Goal: Task Accomplishment & Management: Manage account settings

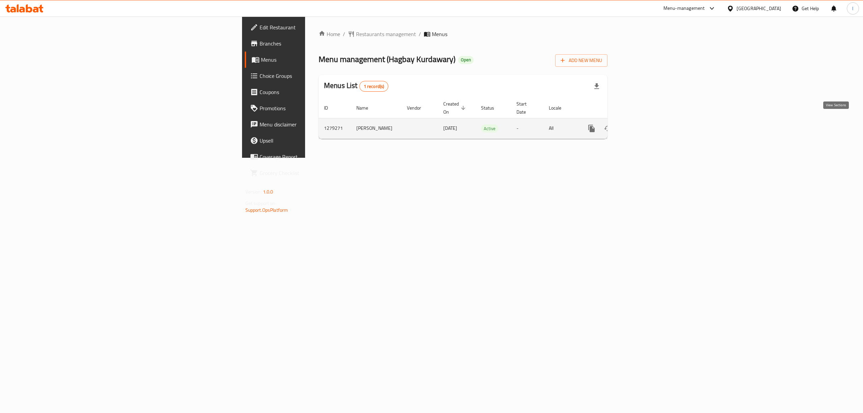
click at [643, 125] on icon "enhanced table" at bounding box center [640, 128] width 6 height 6
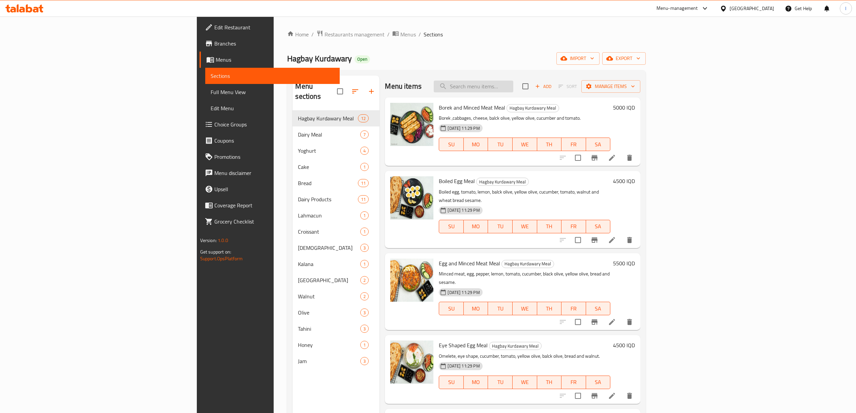
click at [513, 85] on input "search" at bounding box center [474, 87] width 80 height 12
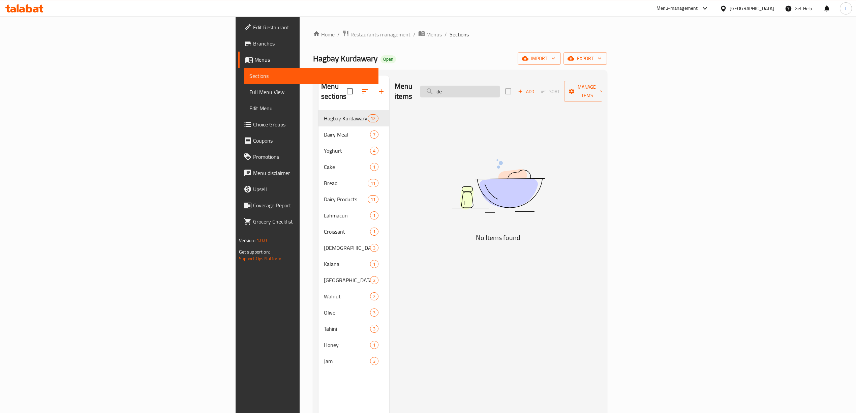
type input "d"
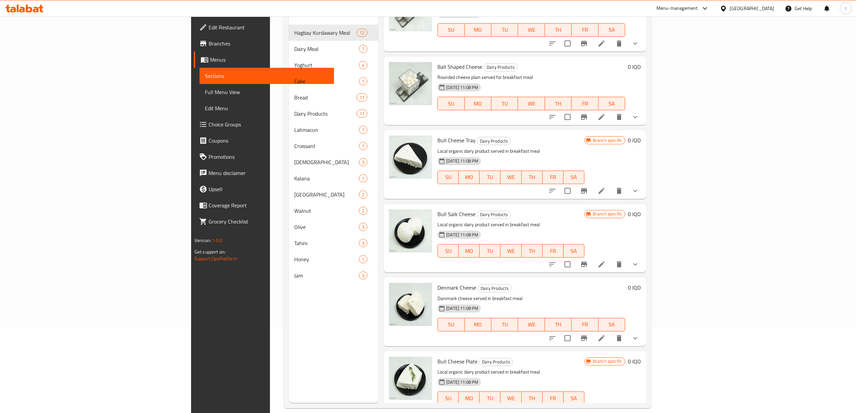
scroll to position [95, 0]
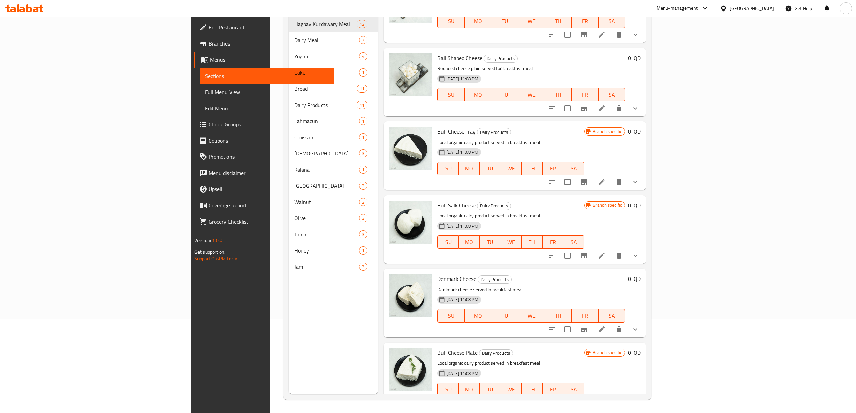
type input "cheese"
click at [640, 325] on icon "show more" at bounding box center [635, 329] width 8 height 8
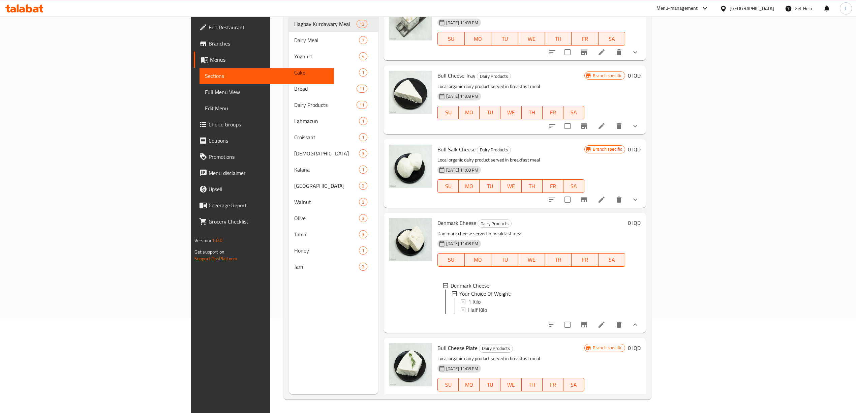
scroll to position [472, 0]
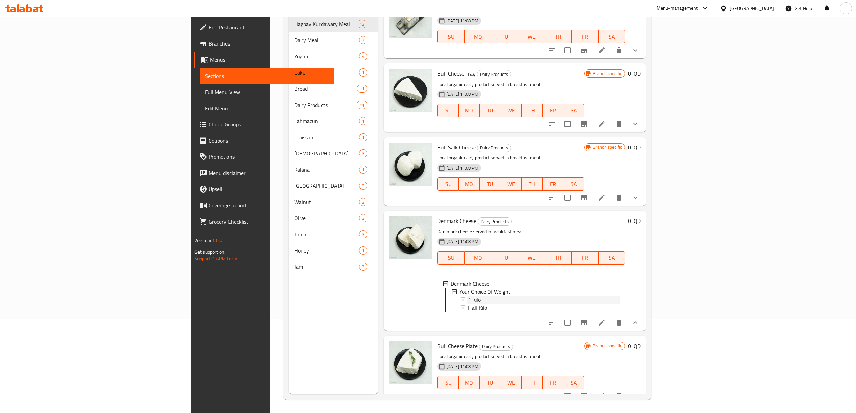
click at [468, 296] on span "1 Kilo" at bounding box center [474, 300] width 12 height 8
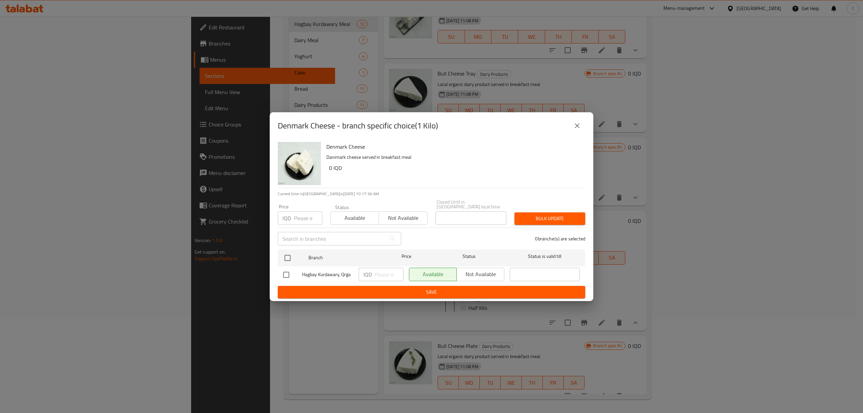
click at [580, 126] on icon "close" at bounding box center [577, 126] width 8 height 8
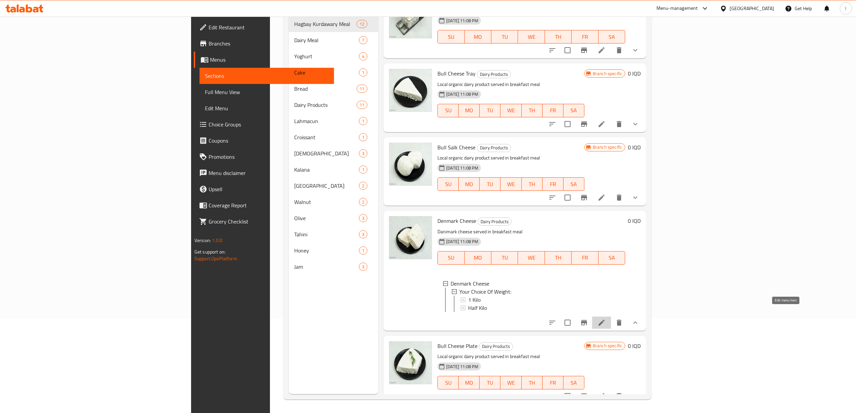
click at [606, 319] on icon at bounding box center [602, 323] width 8 height 8
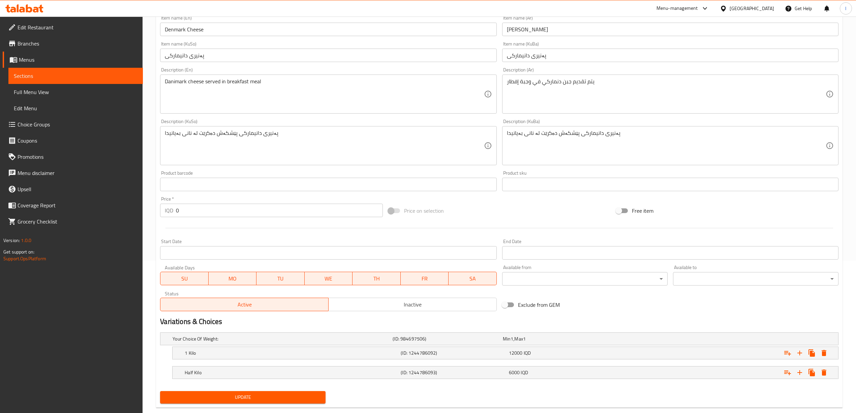
scroll to position [167, 0]
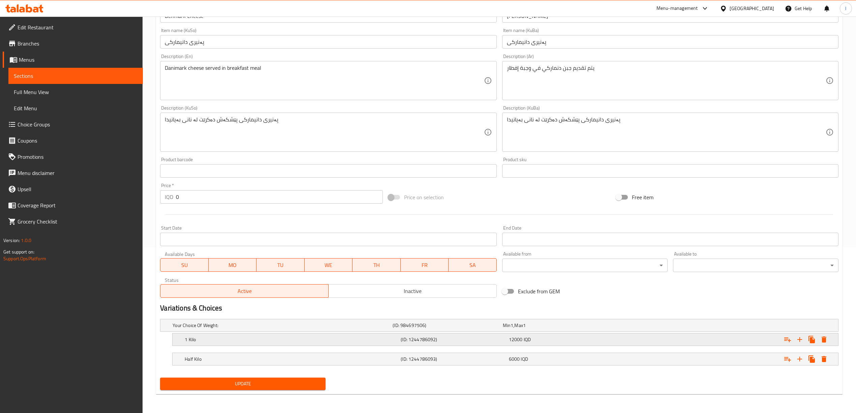
click at [390, 335] on div "1 Kilo" at bounding box center [291, 339] width 216 height 9
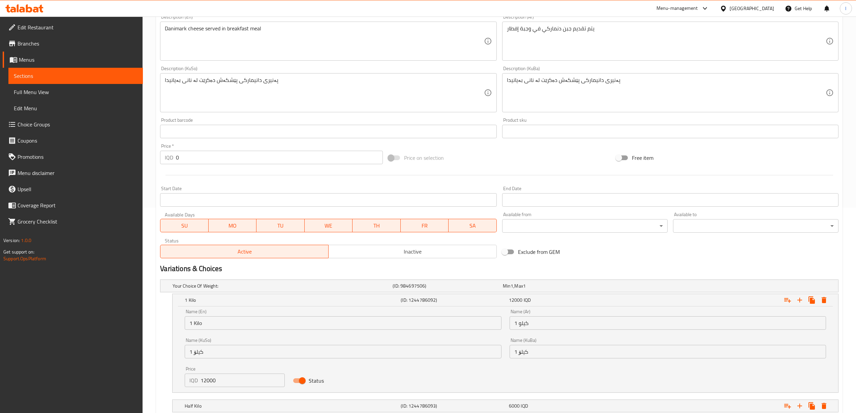
scroll to position [253, 0]
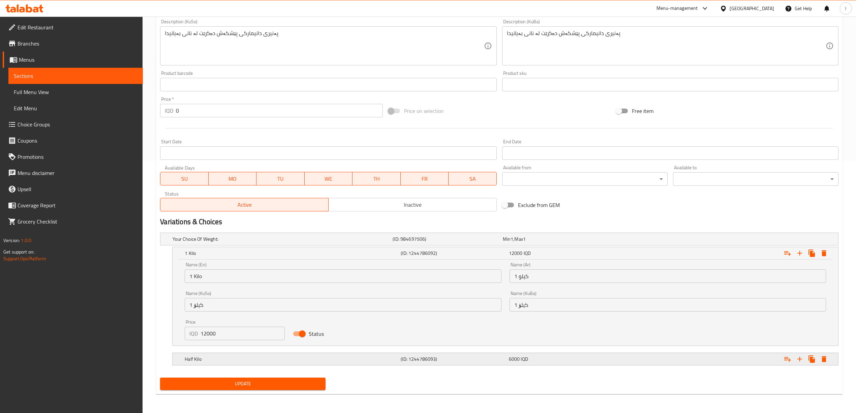
click at [463, 356] on h5 "(ID: 1244786093)" at bounding box center [453, 359] width 105 height 7
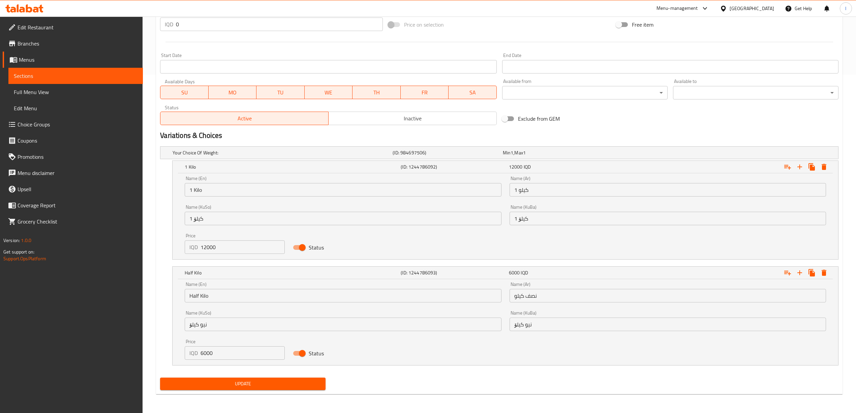
scroll to position [339, 0]
click at [36, 75] on span "Sections" at bounding box center [76, 76] width 124 height 8
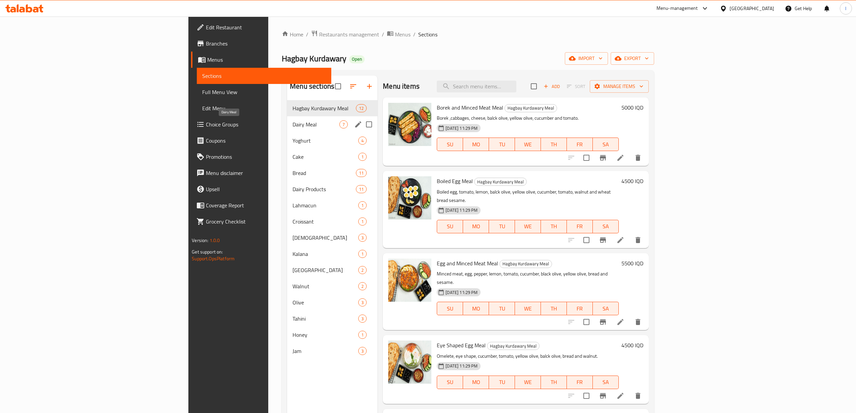
click at [293, 126] on span "Dairy Meal" at bounding box center [316, 124] width 47 height 8
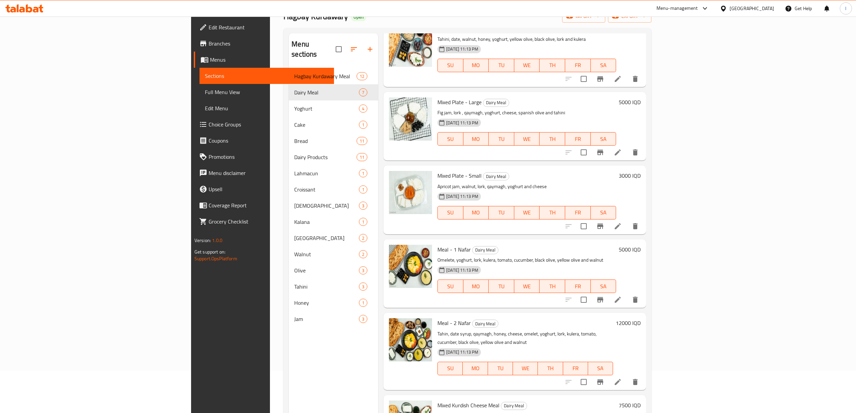
scroll to position [95, 0]
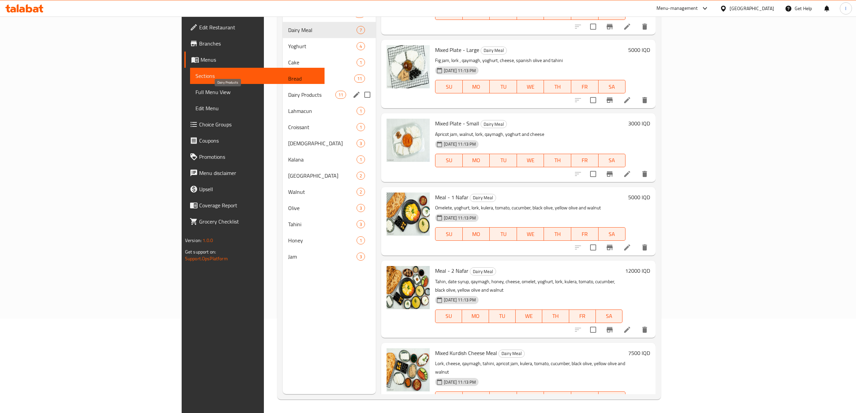
click at [288, 98] on span "Dairy Products" at bounding box center [311, 95] width 47 height 8
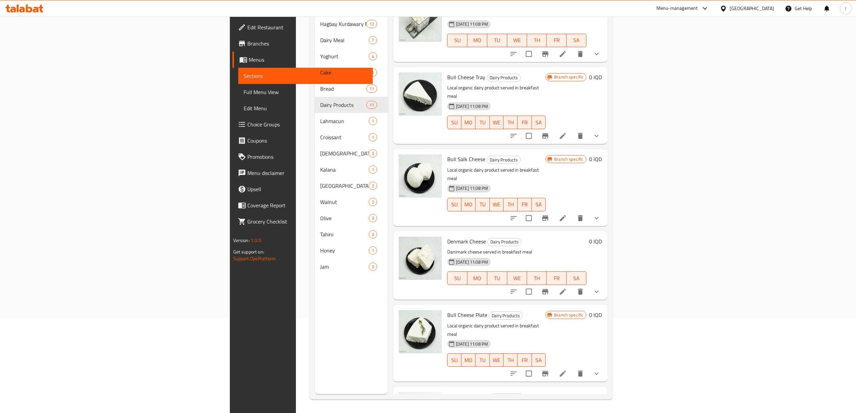
scroll to position [414, 0]
click at [605, 365] on button "show more" at bounding box center [597, 373] width 16 height 16
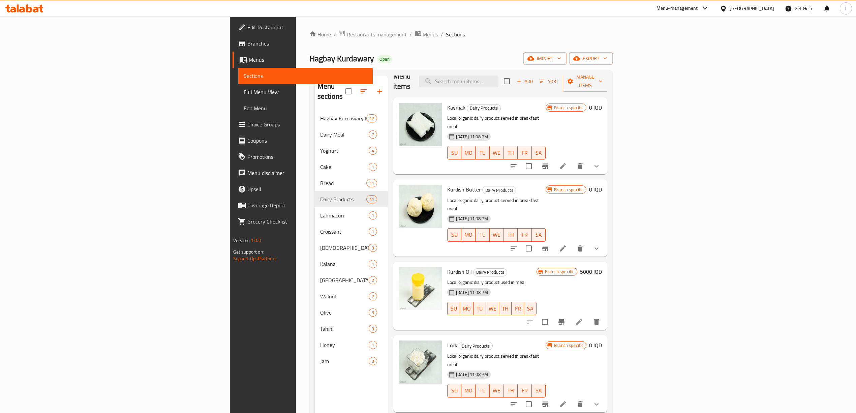
scroll to position [0, 0]
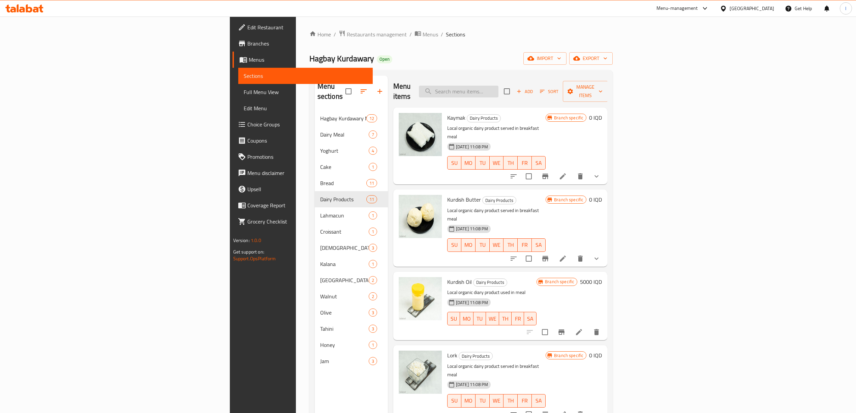
click at [499, 86] on input "search" at bounding box center [459, 92] width 80 height 12
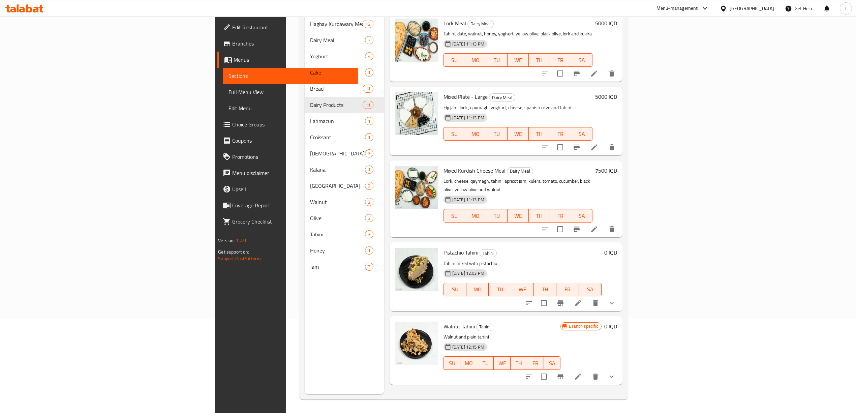
scroll to position [95, 0]
click at [620, 295] on button "show more" at bounding box center [612, 303] width 16 height 16
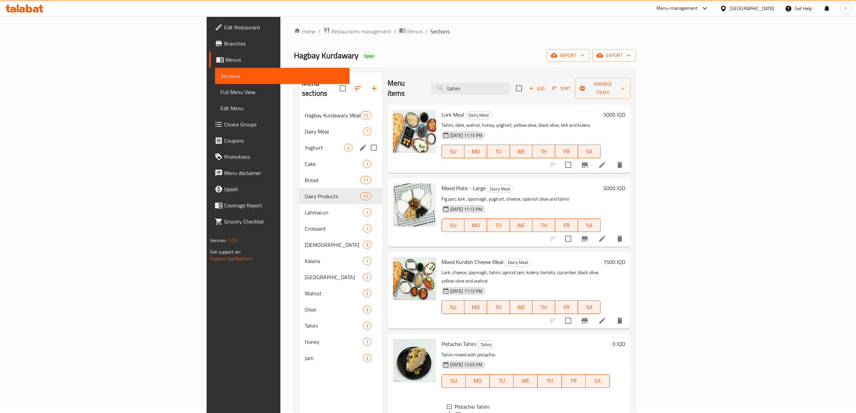
scroll to position [0, 0]
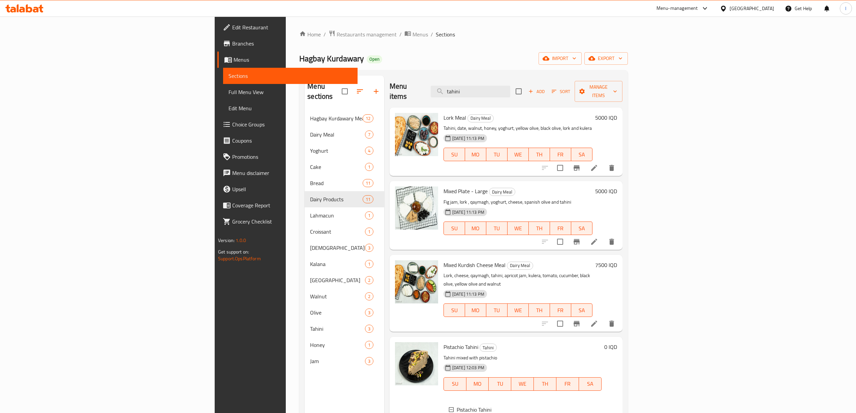
drag, startPoint x: 547, startPoint y: 81, endPoint x: 413, endPoint y: 77, distance: 133.9
click at [413, 77] on div "Menu items tahini Add Sort Manage items" at bounding box center [506, 92] width 233 height 32
type input "f"
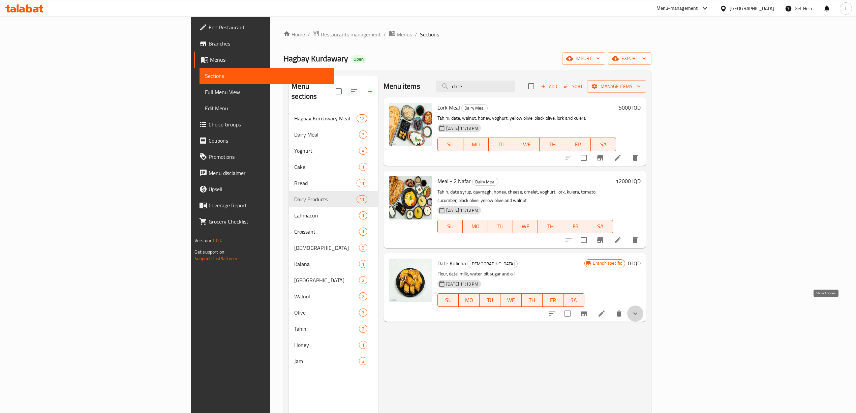
click at [640, 309] on icon "show more" at bounding box center [635, 313] width 8 height 8
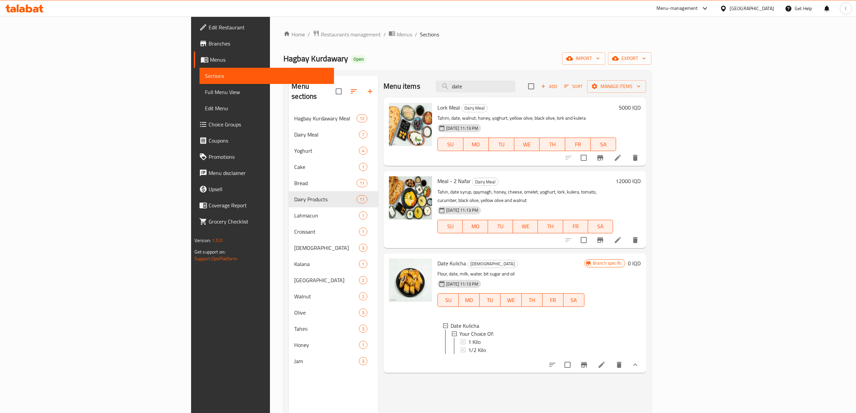
drag, startPoint x: 553, startPoint y: 87, endPoint x: 432, endPoint y: 80, distance: 121.6
click at [435, 80] on div "Menu items date Add Sort Manage items" at bounding box center [515, 87] width 263 height 22
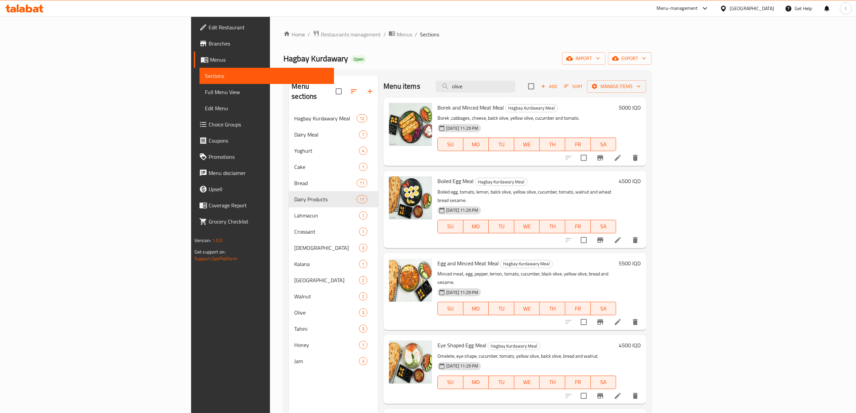
drag, startPoint x: 551, startPoint y: 88, endPoint x: 358, endPoint y: 83, distance: 192.9
click at [384, 85] on div "Menu items olive Add Sort Manage items" at bounding box center [515, 87] width 263 height 22
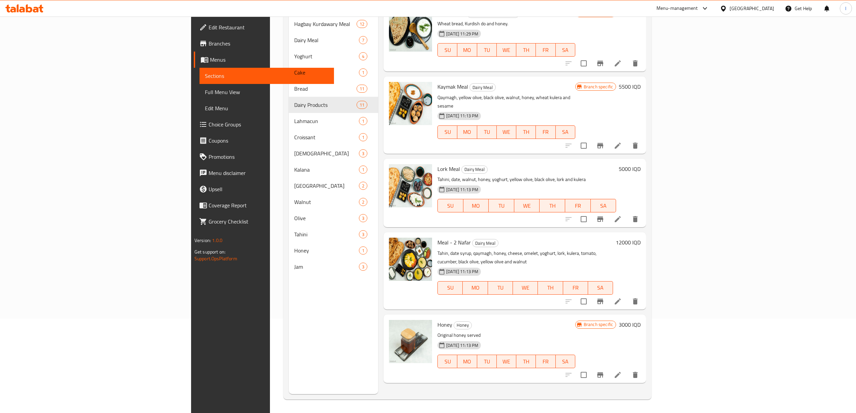
scroll to position [95, 0]
type input "honey"
click at [641, 320] on h6 "3000 IQD" at bounding box center [630, 324] width 22 height 9
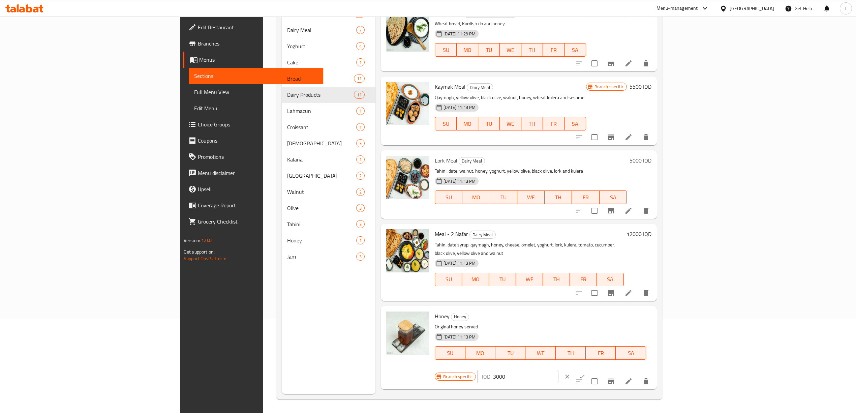
drag, startPoint x: 742, startPoint y: 310, endPoint x: 678, endPoint y: 304, distance: 64.7
click at [654, 309] on div "Honey Honey Original honey served 06-03-2025 11:13 PM SU MO TU WE TH FR SA Bran…" at bounding box center [543, 348] width 222 height 78
paste input "15"
type input "1500"
click at [586, 373] on icon "ok" at bounding box center [582, 376] width 7 height 7
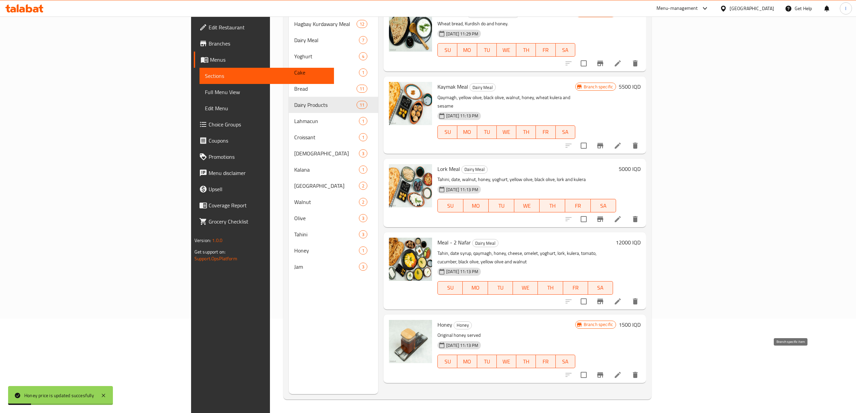
click at [609, 367] on button "Branch-specific-item" at bounding box center [600, 375] width 16 height 16
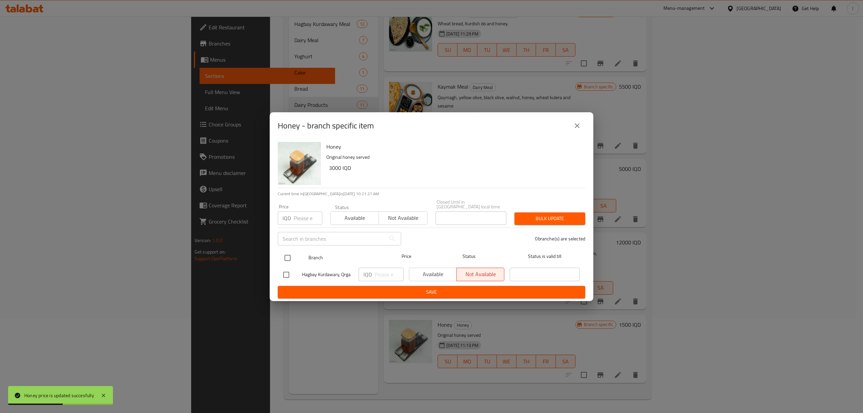
click at [284, 251] on input "checkbox" at bounding box center [287, 258] width 14 height 14
checkbox input "true"
click at [387, 272] on input "number" at bounding box center [389, 274] width 29 height 13
paste input "1500"
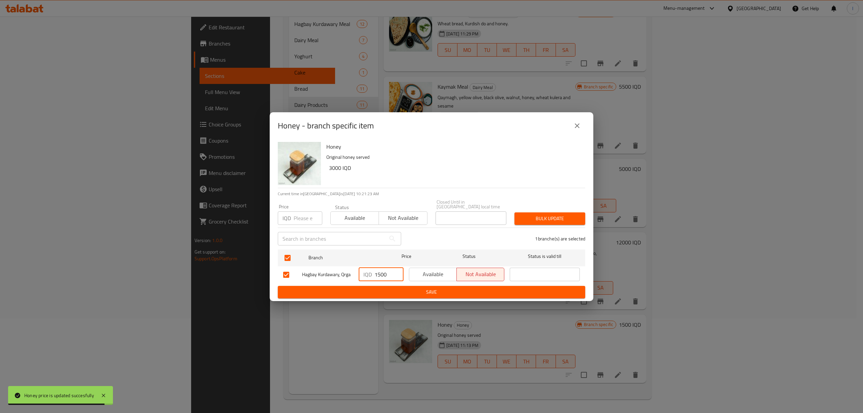
type input "1500"
click at [387, 289] on span "Save" at bounding box center [431, 292] width 297 height 8
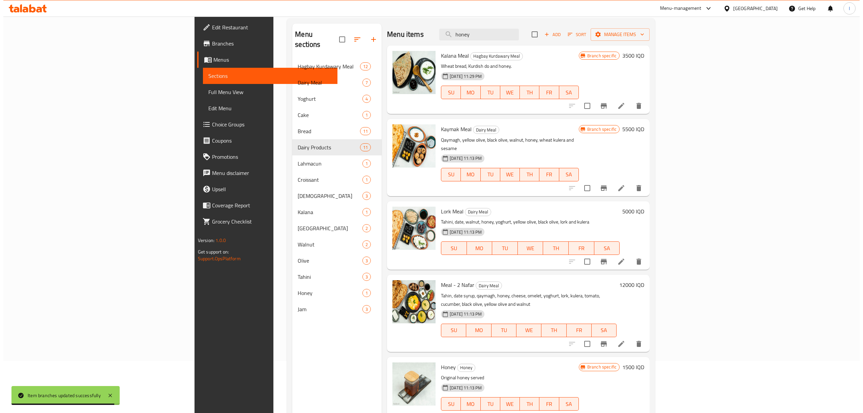
scroll to position [0, 0]
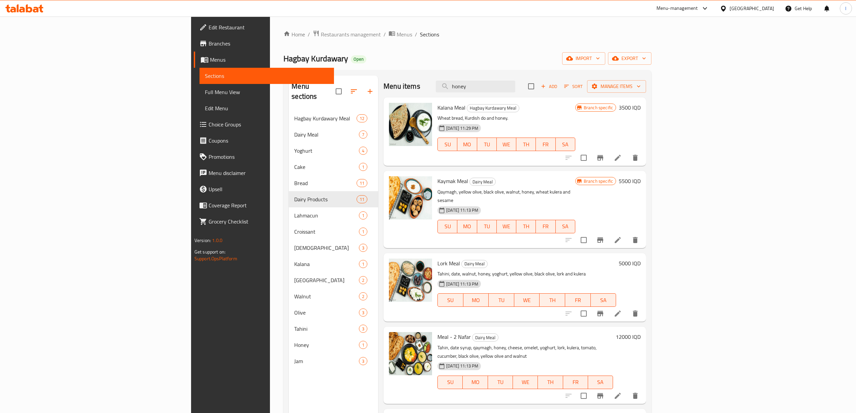
drag, startPoint x: 553, startPoint y: 92, endPoint x: 493, endPoint y: 92, distance: 60.3
click at [493, 92] on div "Menu items honey Add Sort Manage items" at bounding box center [515, 87] width 263 height 22
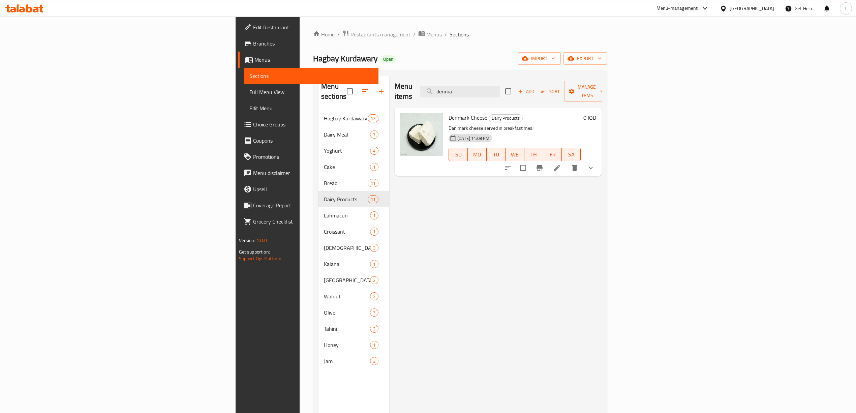
type input "denma"
click at [595, 164] on icon "show more" at bounding box center [591, 168] width 8 height 8
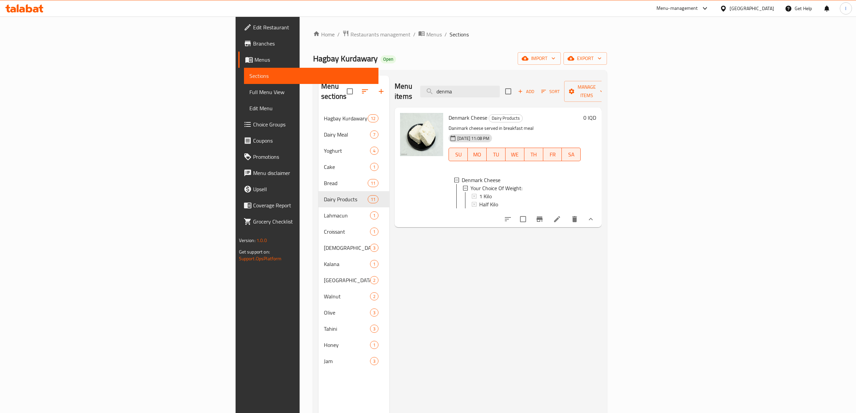
click at [249, 90] on span "Full Menu View" at bounding box center [311, 92] width 124 height 8
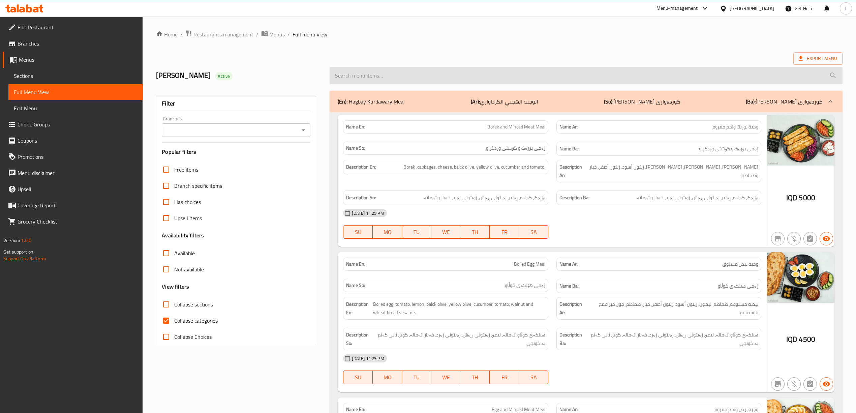
click at [513, 75] on input "search" at bounding box center [586, 75] width 513 height 17
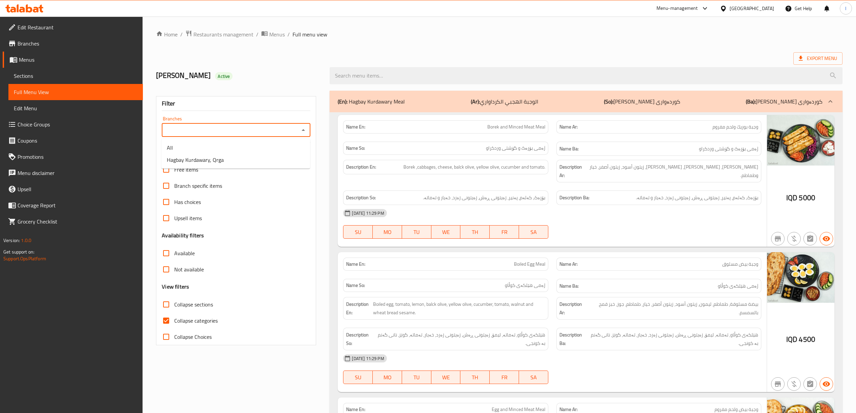
click at [224, 131] on input "Branches" at bounding box center [231, 129] width 134 height 9
click at [205, 164] on span "Hagbay Kurdawary, Qrga" at bounding box center [195, 160] width 57 height 8
type input "Hagbay Kurdawary, Qrga"
drag, startPoint x: 476, startPoint y: 60, endPoint x: 466, endPoint y: 66, distance: 11.8
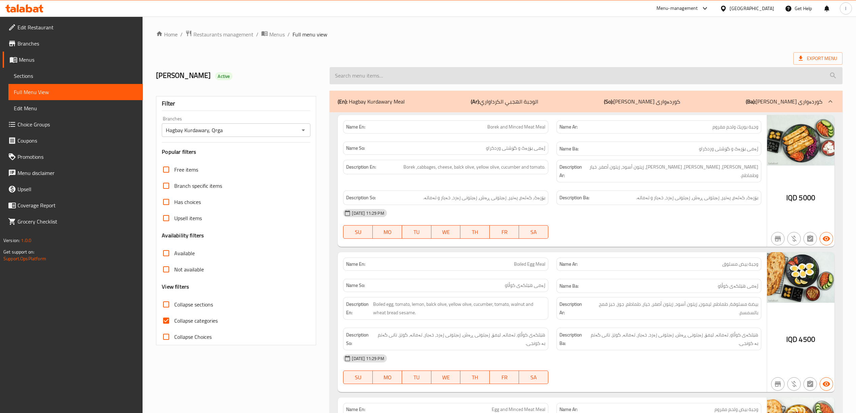
click at [463, 68] on input "search" at bounding box center [586, 75] width 513 height 17
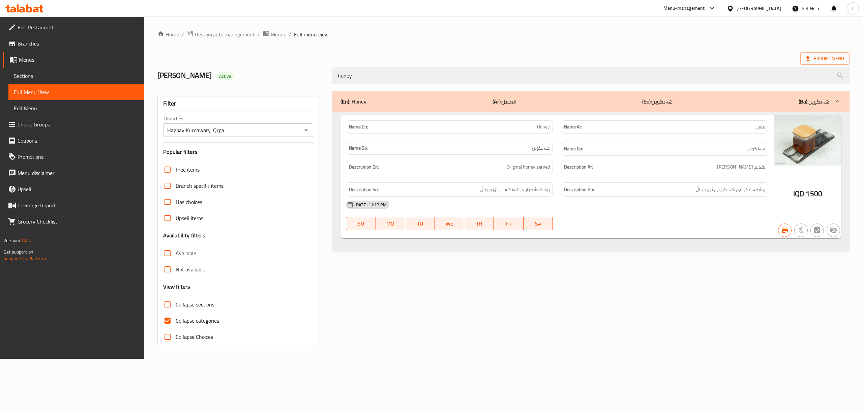
type input "honey"
click at [40, 80] on link "Sections" at bounding box center [76, 76] width 136 height 16
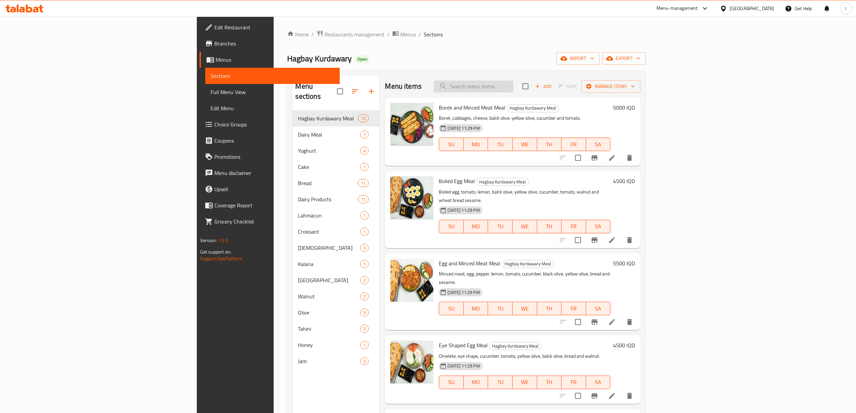
click at [513, 88] on input "search" at bounding box center [474, 87] width 80 height 12
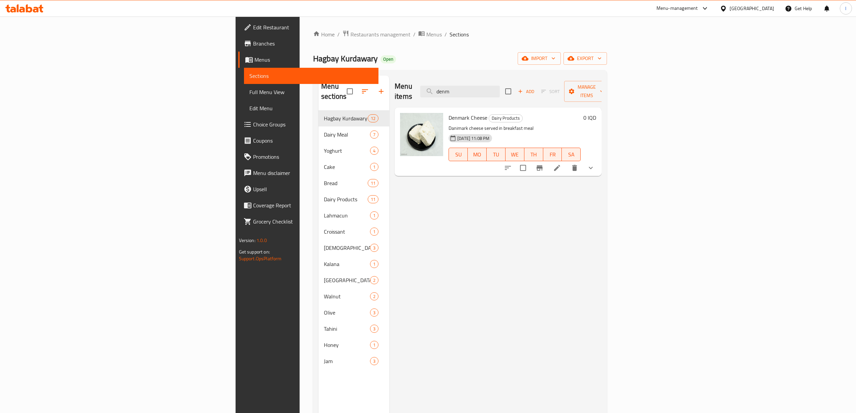
click at [449, 113] on span "Denmark Cheese" at bounding box center [468, 118] width 39 height 10
copy h6 "Denmark Cheese"
drag, startPoint x: 557, startPoint y: 84, endPoint x: 432, endPoint y: 85, distance: 125.1
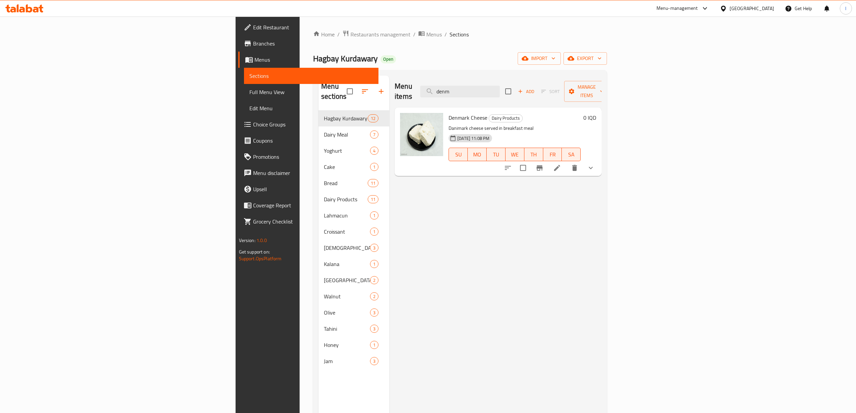
click at [432, 85] on div "Menu items denm Add Sort Manage items" at bounding box center [498, 92] width 207 height 32
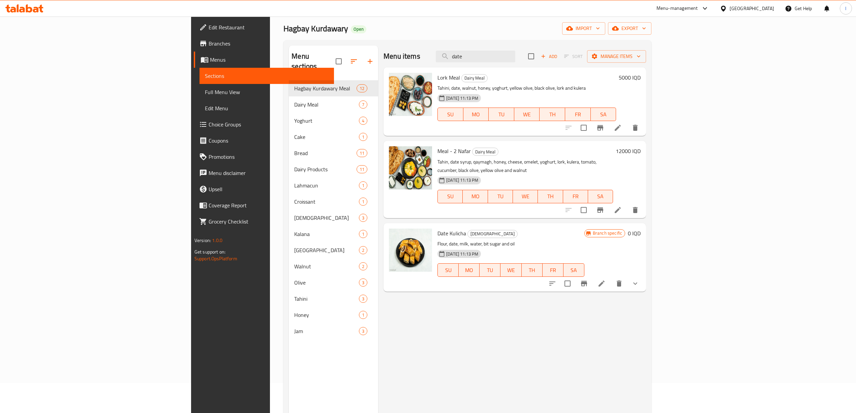
scroll to position [45, 0]
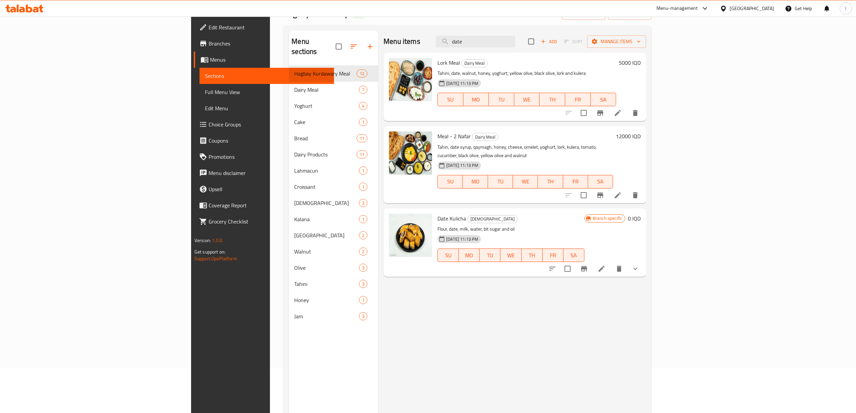
click at [640, 265] on icon "show more" at bounding box center [635, 269] width 8 height 8
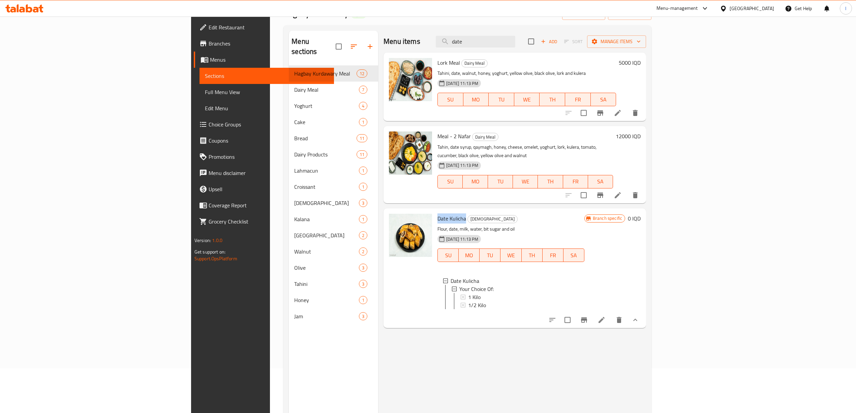
drag, startPoint x: 390, startPoint y: 210, endPoint x: 417, endPoint y: 214, distance: 27.5
click at [438, 214] on span "Date Kulicha" at bounding box center [452, 218] width 29 height 10
copy span "Date Kulicha"
drag, startPoint x: 470, startPoint y: 47, endPoint x: 434, endPoint y: 39, distance: 36.2
click at [435, 39] on div "Menu items date Add Sort Manage items" at bounding box center [515, 42] width 263 height 22
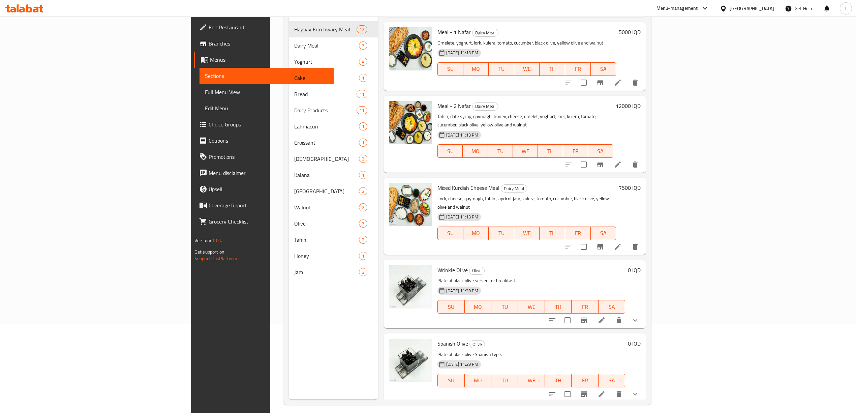
scroll to position [95, 0]
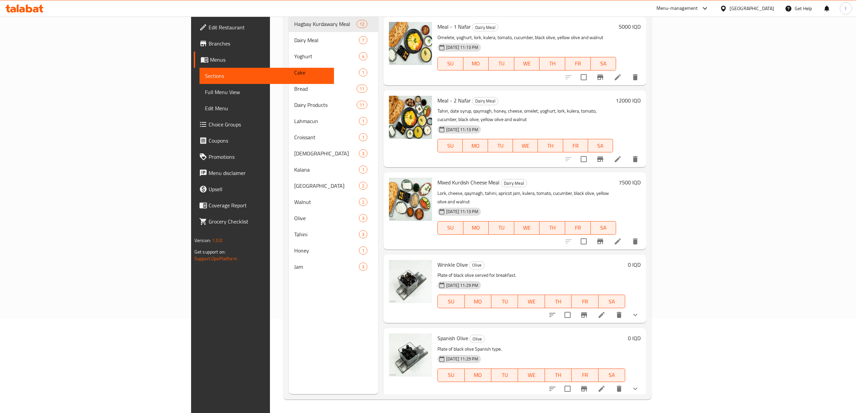
drag, startPoint x: 390, startPoint y: 336, endPoint x: 419, endPoint y: 336, distance: 29.3
click at [438, 407] on h6 "Stuffed Olive Olive" at bounding box center [511, 411] width 147 height 9
copy span "Stuffed Olive"
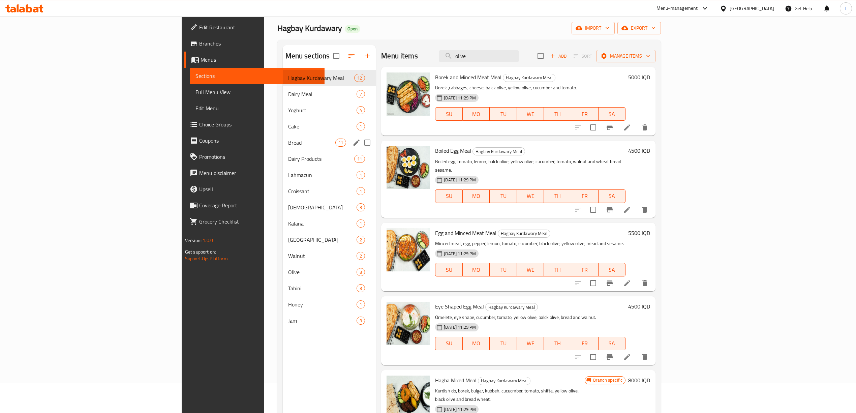
scroll to position [0, 0]
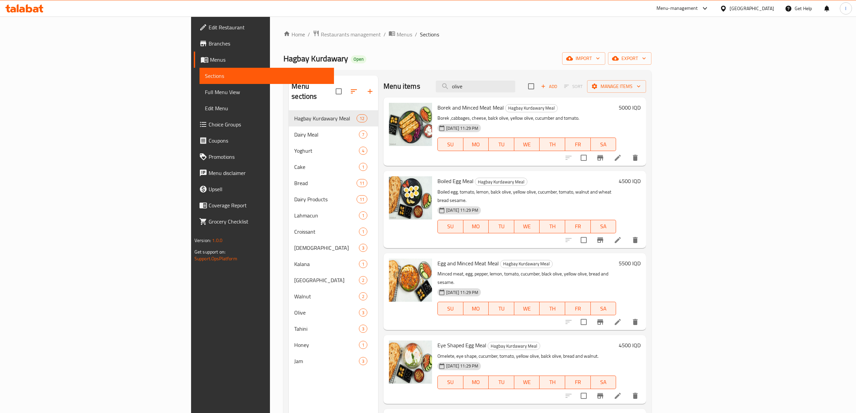
drag, startPoint x: 538, startPoint y: 91, endPoint x: 430, endPoint y: 88, distance: 108.9
click at [430, 88] on div "Menu items olive Add Sort Manage items" at bounding box center [515, 87] width 263 height 22
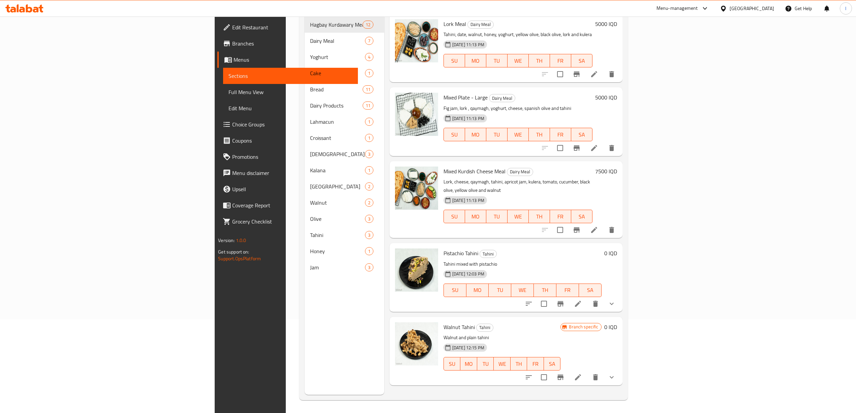
scroll to position [95, 0]
type input "tahini"
drag, startPoint x: 390, startPoint y: 233, endPoint x: 425, endPoint y: 238, distance: 35.3
click at [444, 248] on h6 "Pistachio Tahini Tahini" at bounding box center [523, 252] width 158 height 9
copy h6 "Pistachio Tahini"
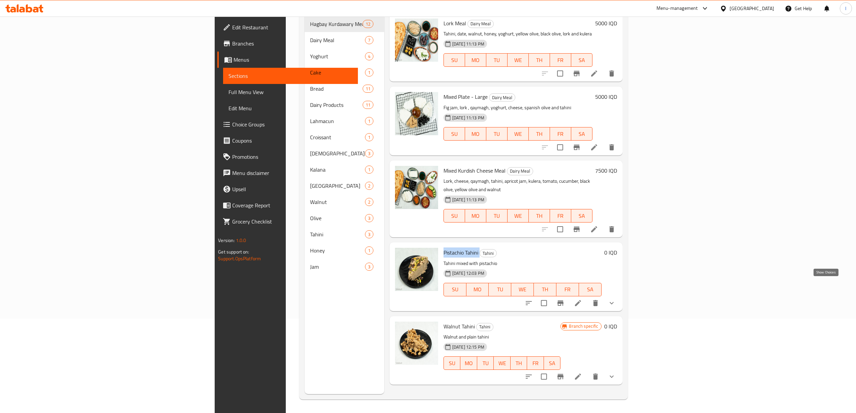
click at [616, 299] on icon "show more" at bounding box center [612, 303] width 8 height 8
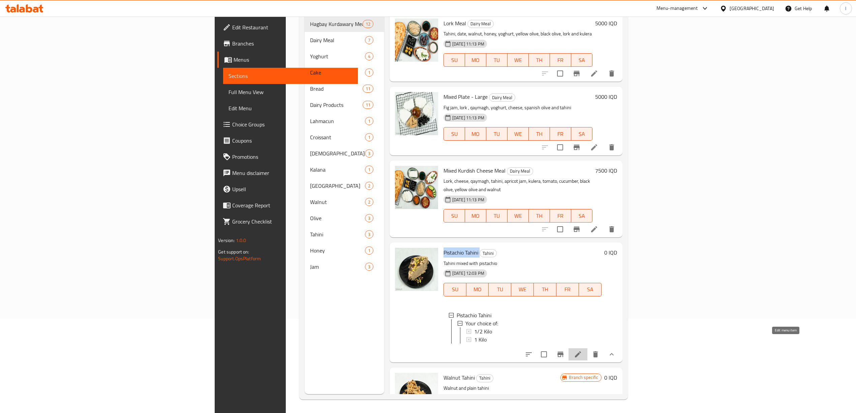
click at [582, 350] on icon at bounding box center [578, 354] width 8 height 8
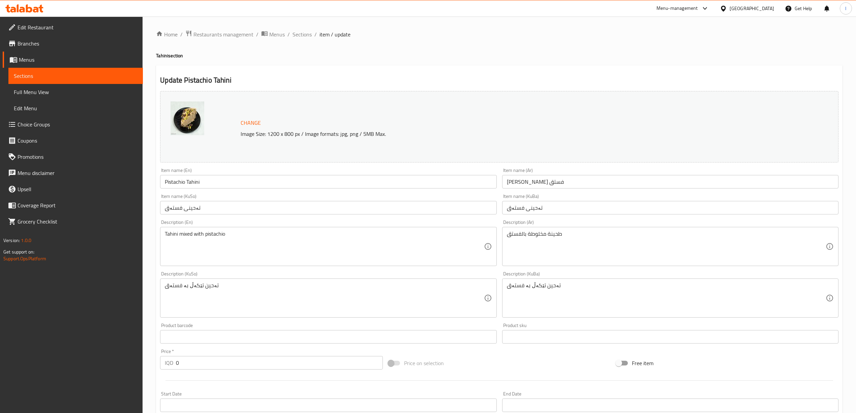
click at [34, 70] on link "Sections" at bounding box center [75, 76] width 135 height 16
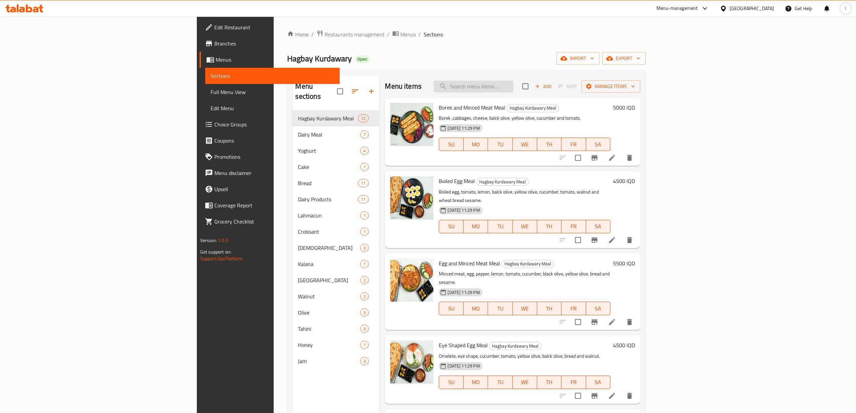
click at [513, 92] on input "search" at bounding box center [474, 87] width 80 height 12
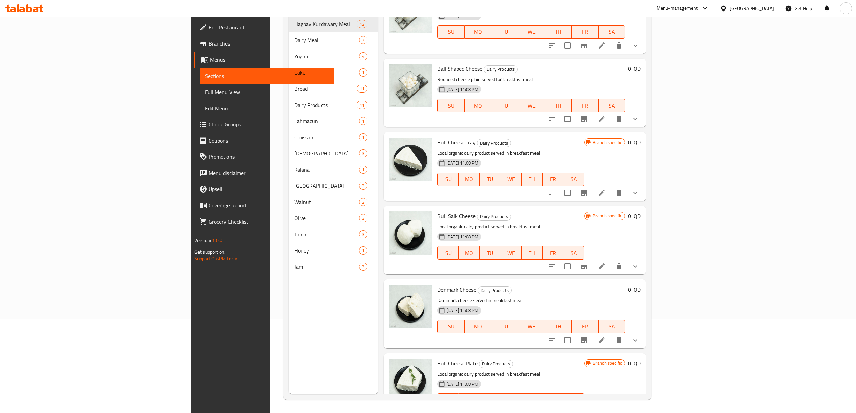
scroll to position [414, 0]
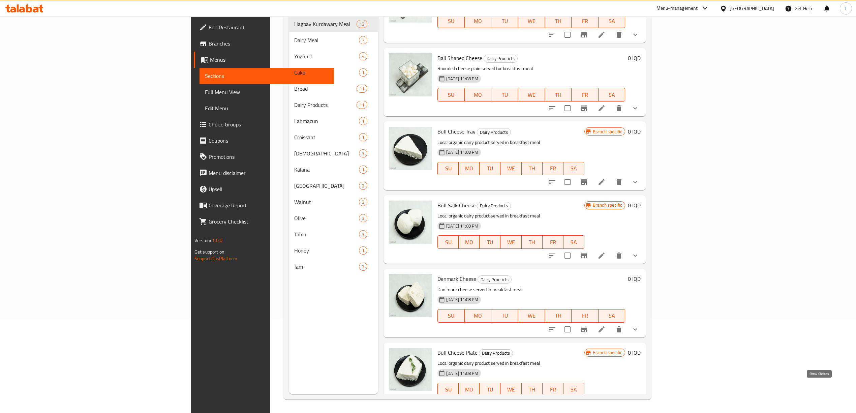
type input "cheese"
click at [640, 399] on icon "show more" at bounding box center [635, 403] width 8 height 8
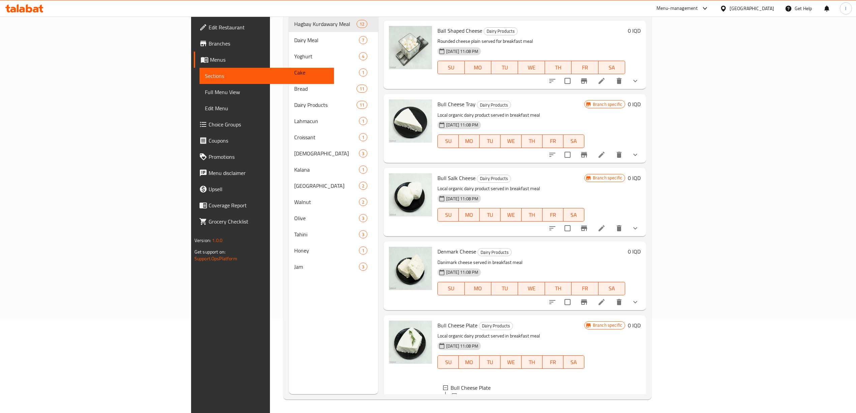
scroll to position [472, 0]
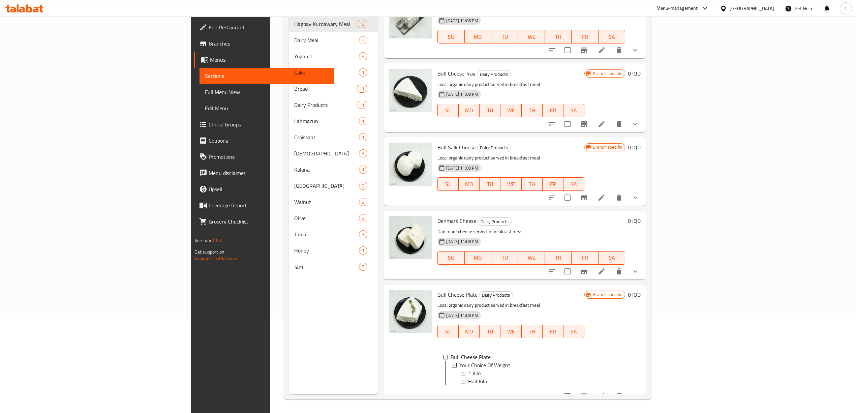
click at [438, 290] on span "Bull Cheese Plate" at bounding box center [458, 295] width 40 height 10
copy span "Bull"
drag, startPoint x: 430, startPoint y: 276, endPoint x: 386, endPoint y: 278, distance: 44.2
click at [386, 287] on div "Bull Cheese Plate Dairy Products Local organic dairy product served in breakfas…" at bounding box center [514, 344] width 257 height 114
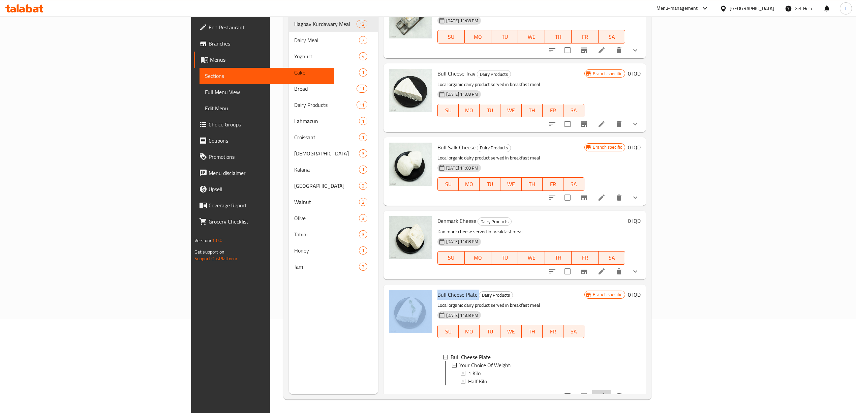
click at [605, 393] on icon at bounding box center [602, 396] width 6 height 6
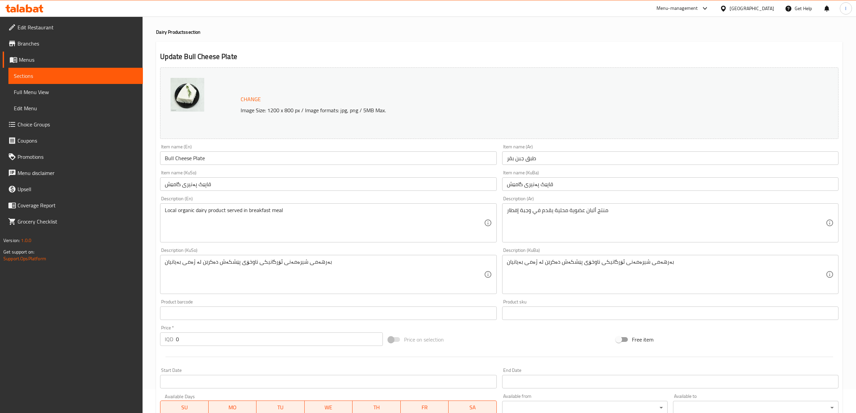
scroll to position [45, 0]
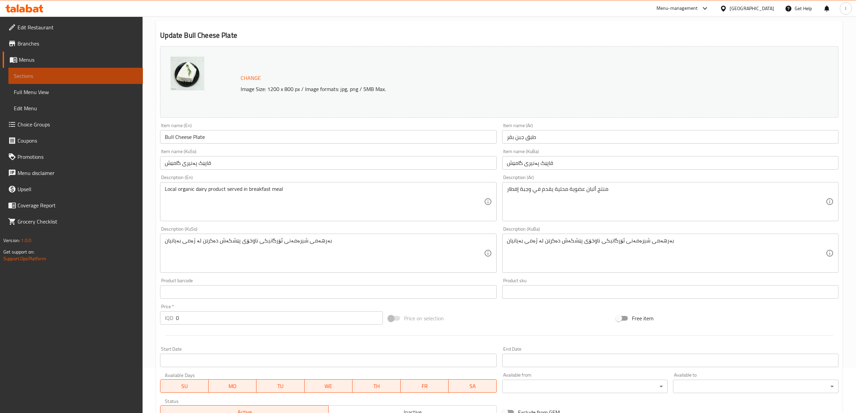
click at [71, 78] on span "Sections" at bounding box center [76, 76] width 124 height 8
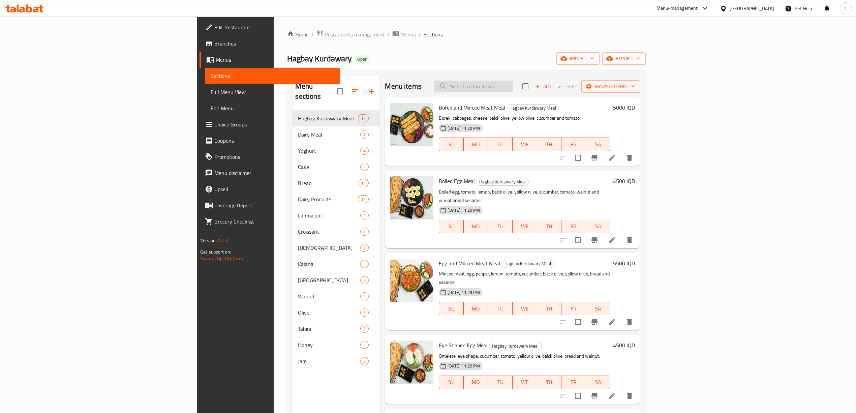
click at [513, 87] on input "search" at bounding box center [474, 87] width 80 height 12
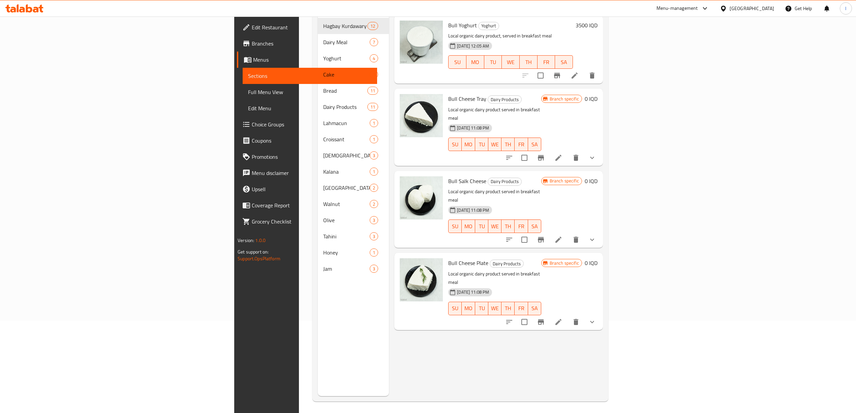
scroll to position [95, 0]
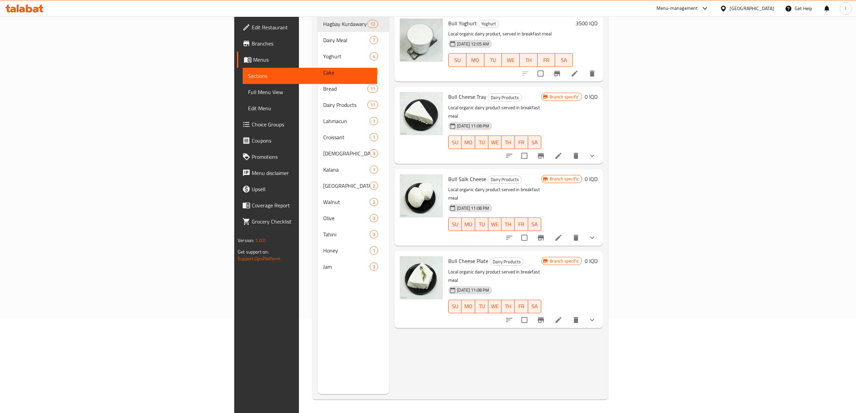
type input "bull"
drag, startPoint x: 388, startPoint y: 237, endPoint x: 416, endPoint y: 237, distance: 28.0
click at [446, 254] on div "Bull Cheese Plate Dairy Products Local organic dairy product served in breakfas…" at bounding box center [495, 289] width 98 height 71
copy span "Bull Cheese"
click at [594, 319] on icon "show more" at bounding box center [592, 320] width 4 height 2
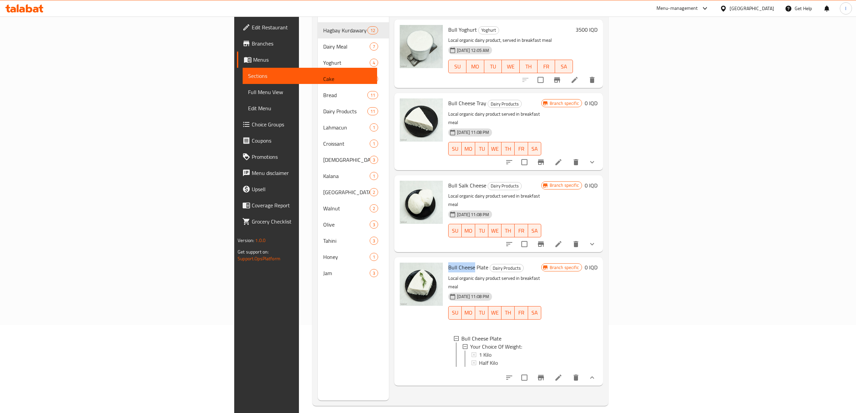
scroll to position [50, 0]
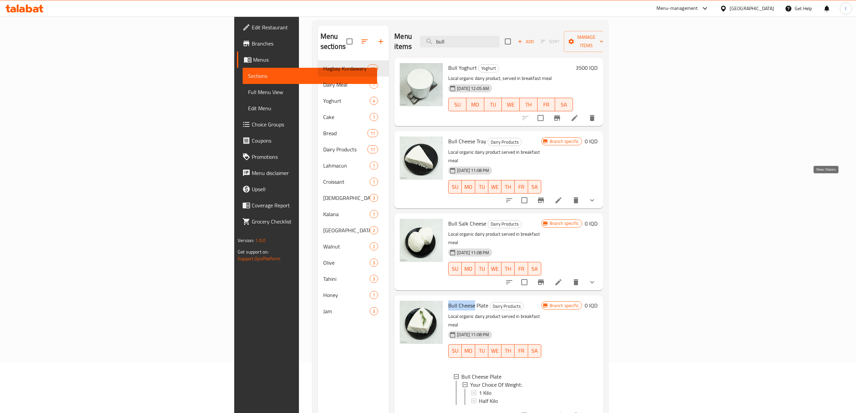
click at [596, 196] on icon "show more" at bounding box center [592, 200] width 8 height 8
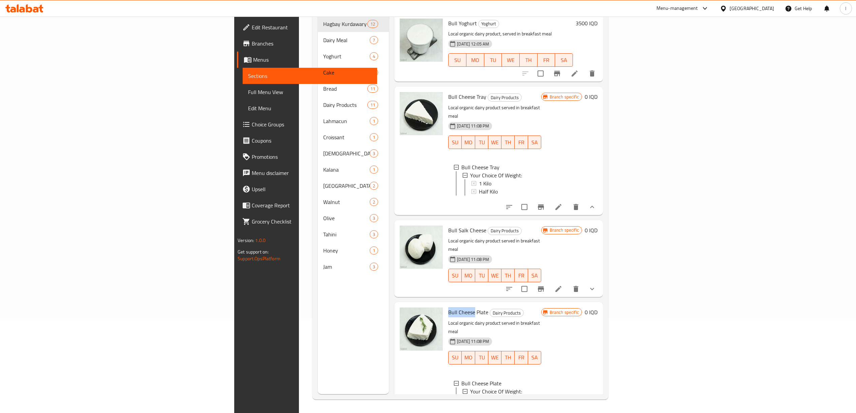
scroll to position [14, 0]
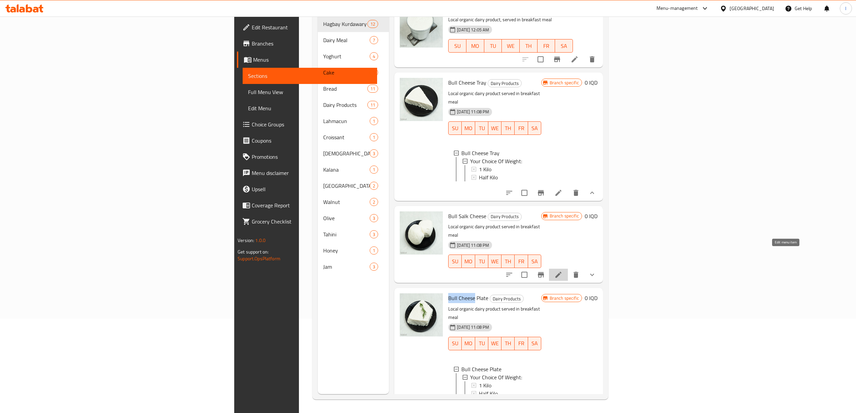
click at [563, 271] on icon at bounding box center [559, 275] width 8 height 8
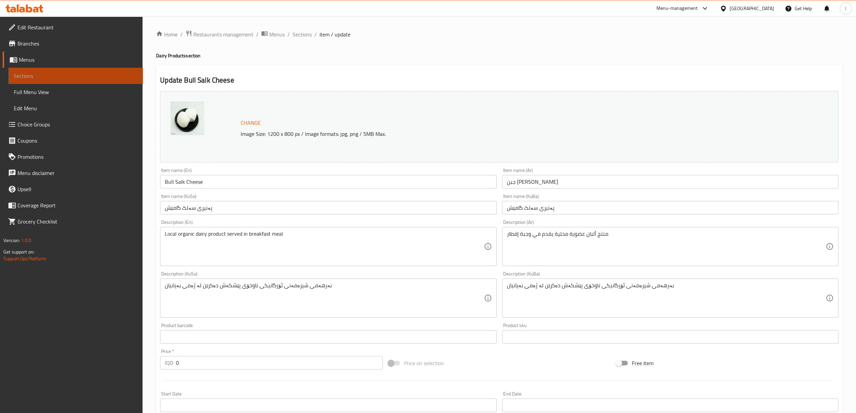
click at [98, 69] on link "Sections" at bounding box center [75, 76] width 135 height 16
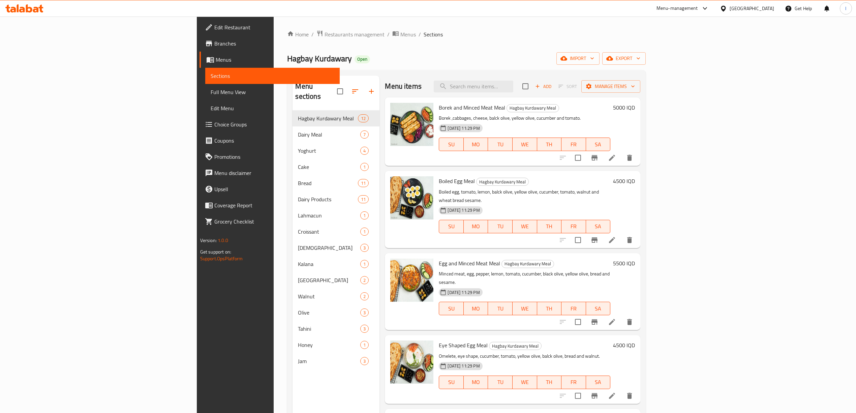
click at [30, 6] on icon at bounding box center [24, 8] width 38 height 8
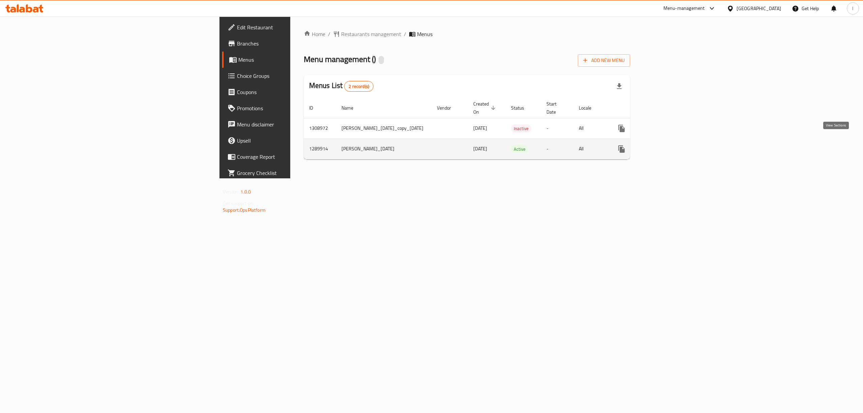
click at [674, 146] on icon "enhanced table" at bounding box center [670, 149] width 8 height 8
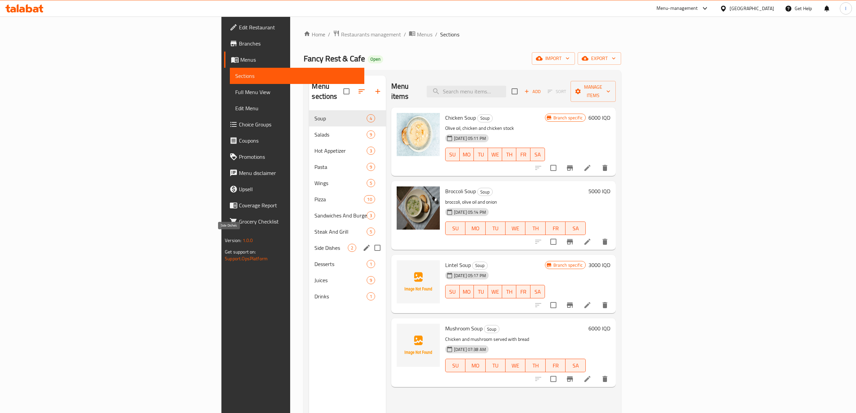
click at [315, 244] on span "Side Dishes" at bounding box center [331, 248] width 33 height 8
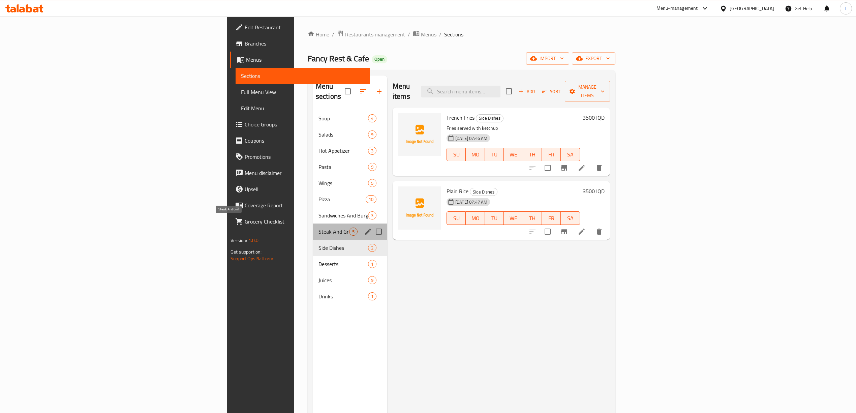
click at [319, 228] on span "Steak And Grill" at bounding box center [334, 232] width 31 height 8
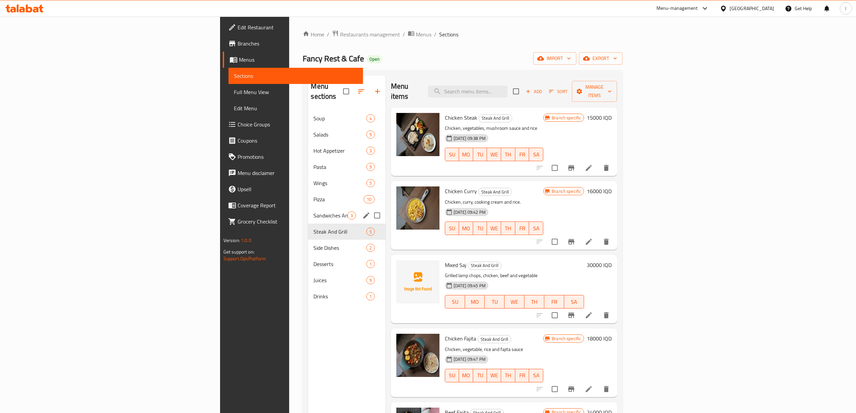
click at [308, 207] on div "Sandwiches And Burgers 3" at bounding box center [346, 215] width 77 height 16
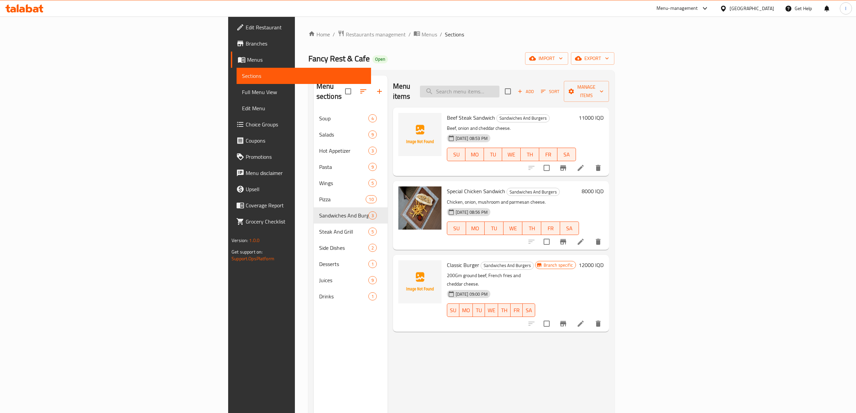
click at [500, 86] on input "search" at bounding box center [460, 92] width 80 height 12
paste input "Chicken Steak"
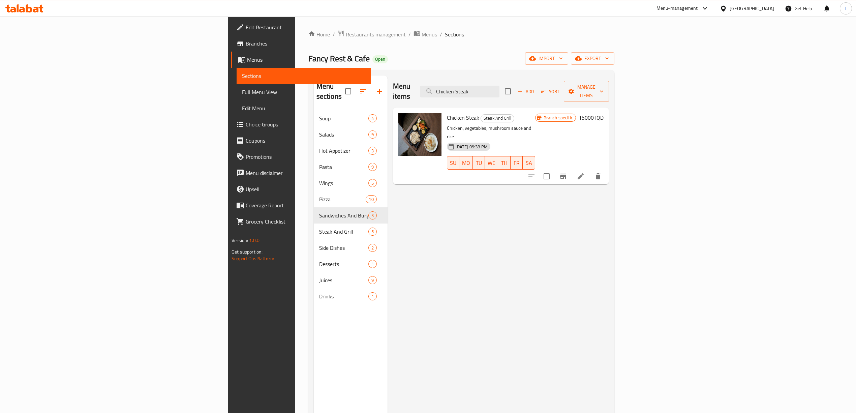
type input "Chicken Steak"
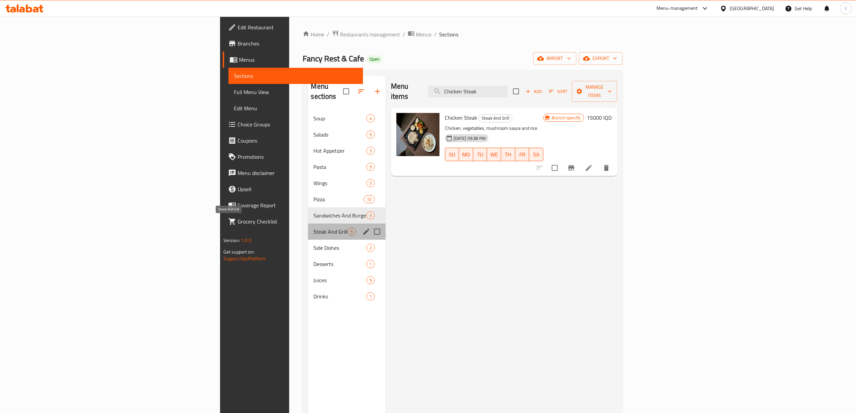
click at [314, 228] on span "Steak And Grill" at bounding box center [331, 232] width 34 height 8
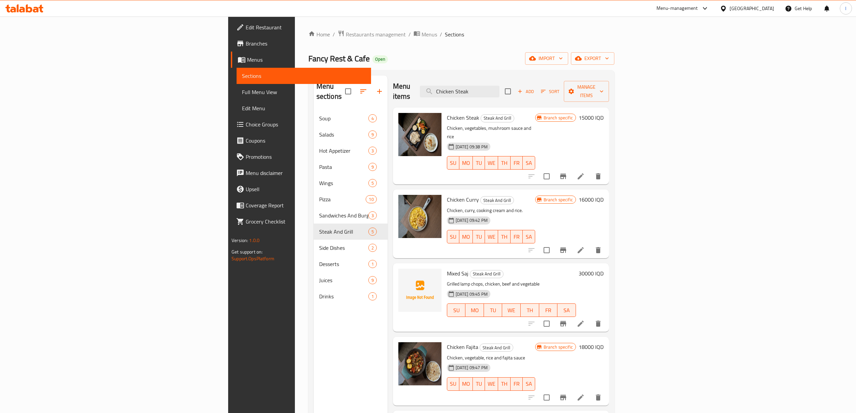
click at [604, 113] on h6 "15000 IQD" at bounding box center [591, 117] width 25 height 9
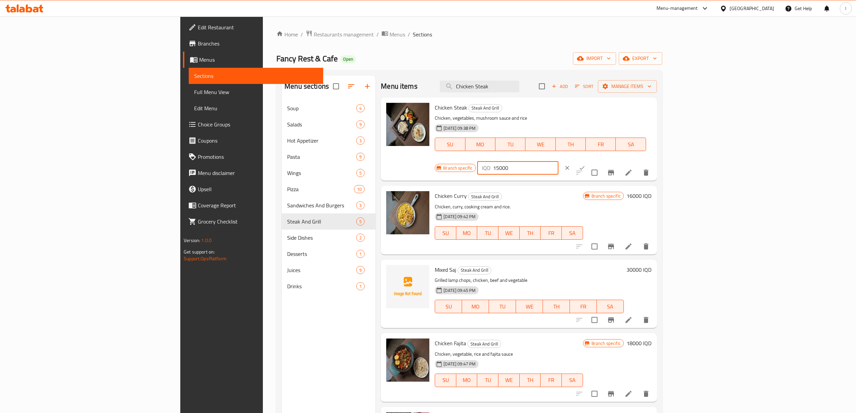
drag, startPoint x: 769, startPoint y: 112, endPoint x: 710, endPoint y: 109, distance: 59.4
click at [599, 160] on div "Branch specific IQD 15000 ​" at bounding box center [517, 167] width 164 height 15
click at [614, 170] on icon "Branch-specific-item" at bounding box center [611, 172] width 6 height 5
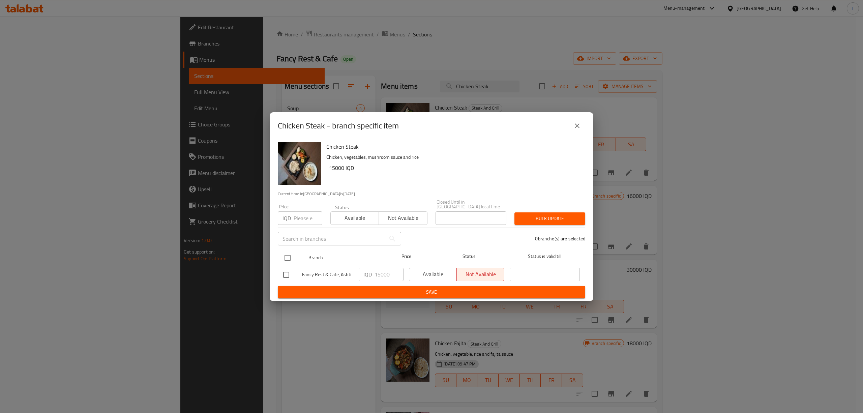
click at [284, 251] on input "checkbox" at bounding box center [287, 258] width 14 height 14
checkbox input "true"
drag, startPoint x: 389, startPoint y: 274, endPoint x: 318, endPoint y: 276, distance: 70.5
click at [318, 276] on div "Fancy Rest & Cafe, Ashti IQD 15000 ​ Available Not available ​" at bounding box center [431, 275] width 302 height 20
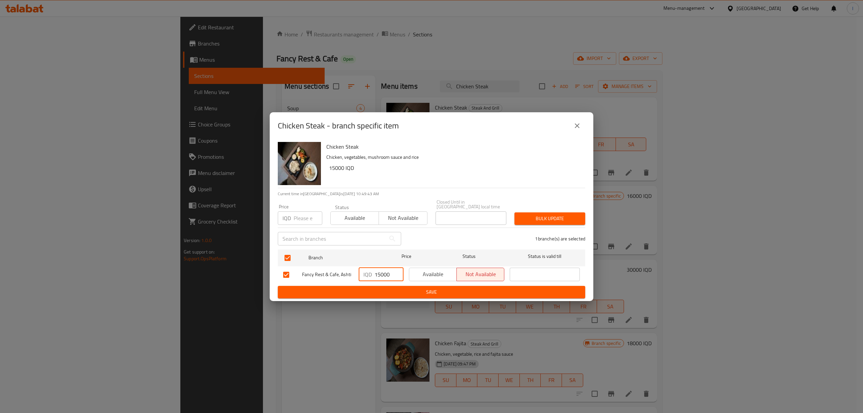
click at [360, 288] on span "Save" at bounding box center [431, 292] width 297 height 8
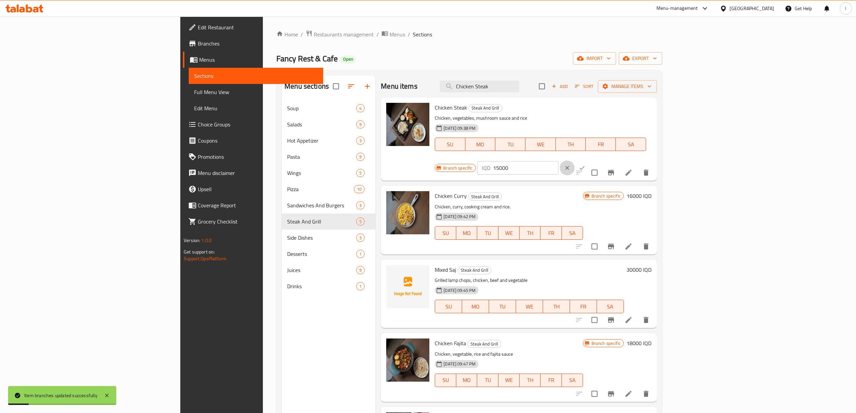
click at [575, 160] on button "clear" at bounding box center [567, 167] width 15 height 15
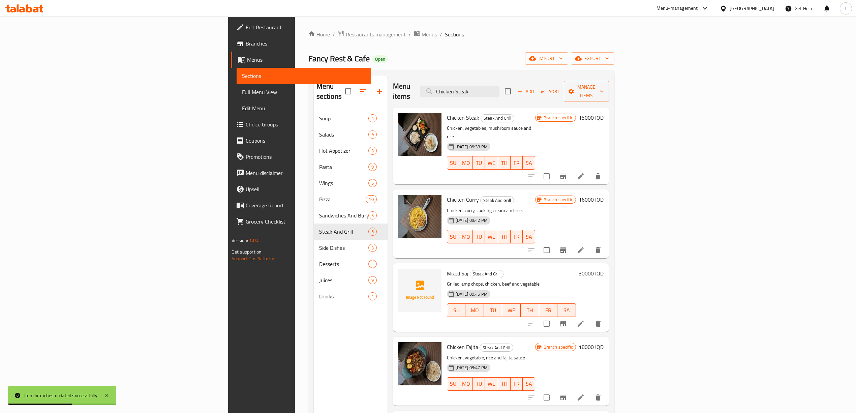
click at [604, 195] on h6 "16000 IQD" at bounding box center [591, 199] width 25 height 9
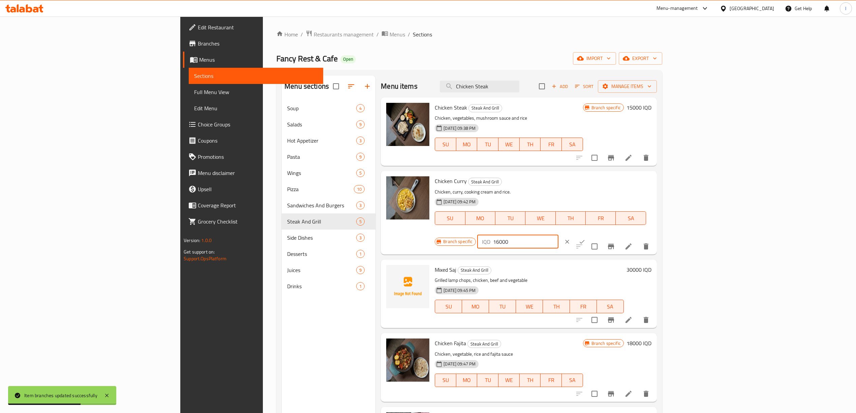
drag, startPoint x: 729, startPoint y: 181, endPoint x: 710, endPoint y: 181, distance: 18.5
click at [599, 234] on div "Branch specific IQD 16000 ​" at bounding box center [517, 241] width 164 height 15
click at [614, 244] on icon "Branch-specific-item" at bounding box center [611, 246] width 6 height 5
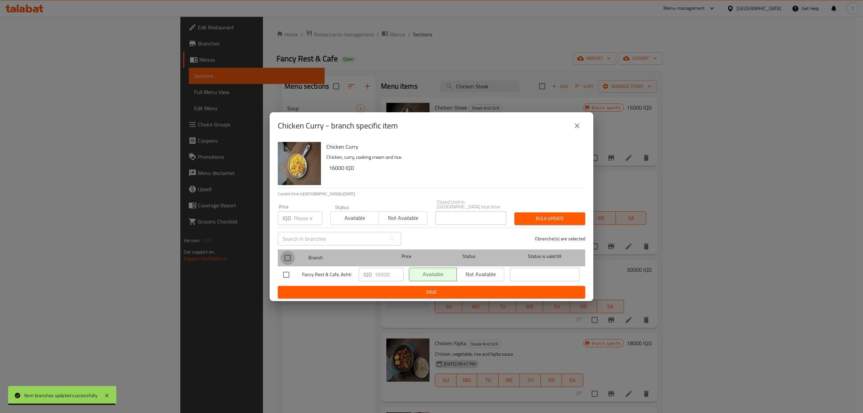
click at [287, 251] on input "checkbox" at bounding box center [287, 258] width 14 height 14
checkbox input "true"
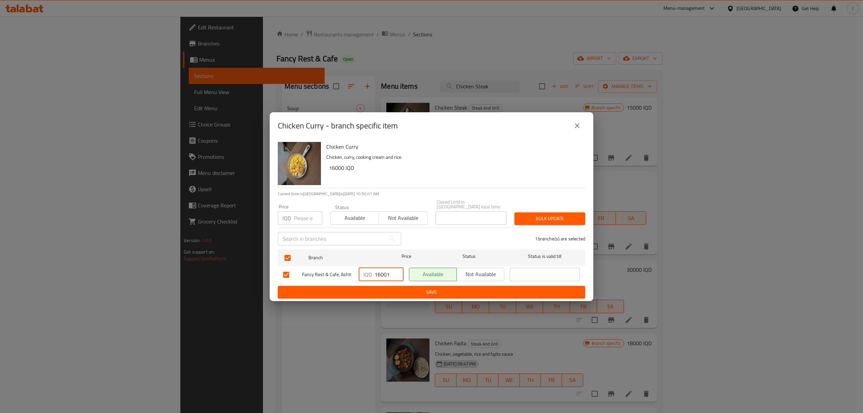
click at [393, 271] on input "16001" at bounding box center [389, 274] width 29 height 13
drag, startPoint x: 389, startPoint y: 273, endPoint x: 325, endPoint y: 272, distance: 63.7
click at [325, 272] on div "Fancy Rest & Cafe, Ashti IQD 16001 ​ Available Not available ​" at bounding box center [431, 275] width 302 height 20
paste input "0"
type input "16000"
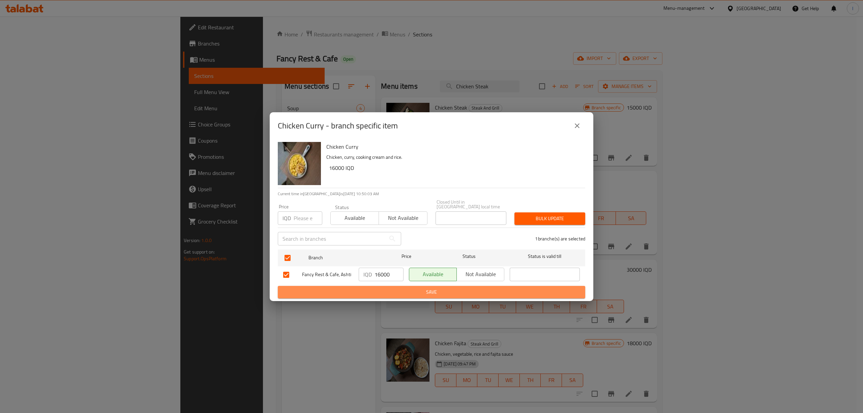
click at [370, 288] on span "Save" at bounding box center [431, 292] width 297 height 8
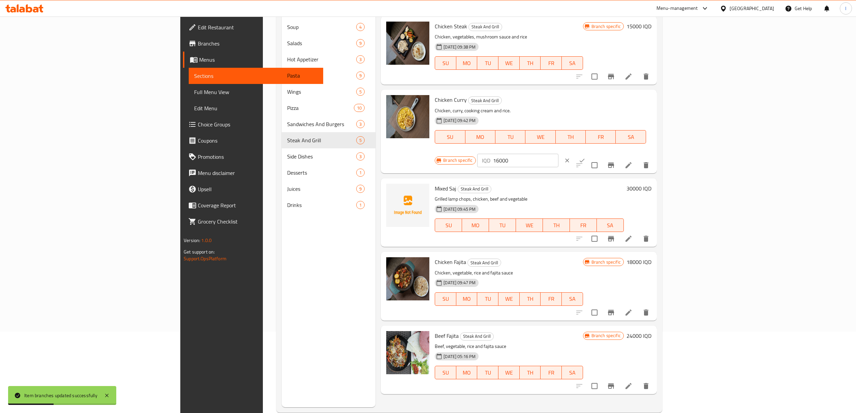
scroll to position [95, 0]
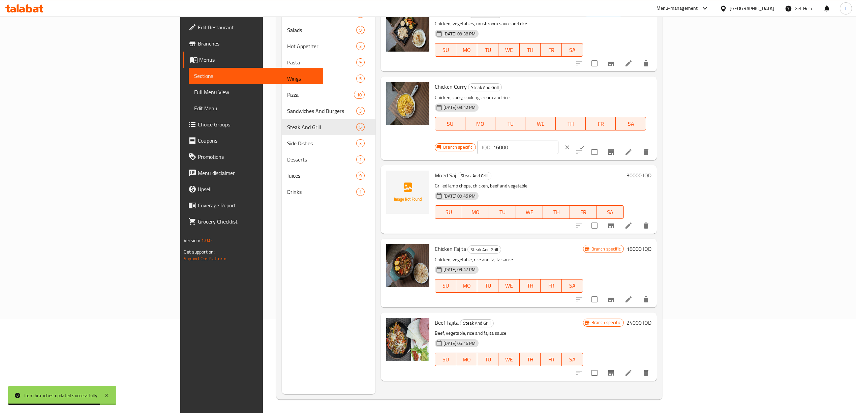
click at [652, 244] on h6 "18000 IQD" at bounding box center [639, 248] width 25 height 9
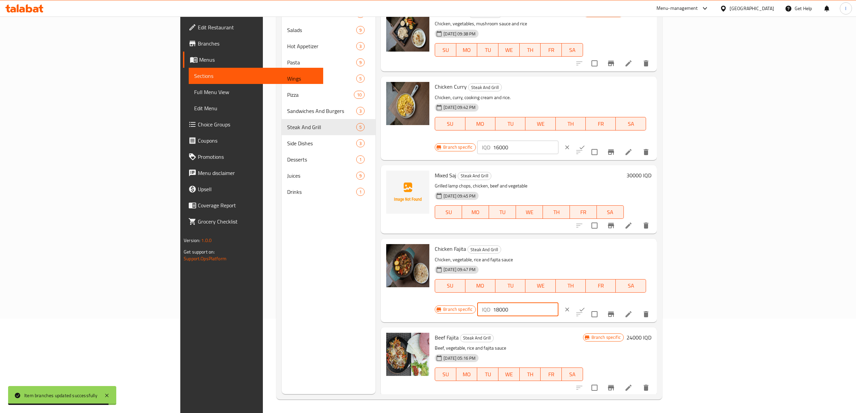
drag, startPoint x: 774, startPoint y: 239, endPoint x: 694, endPoint y: 238, distance: 80.2
click at [599, 302] on div "Branch specific IQD 18000 ​" at bounding box center [517, 309] width 164 height 15
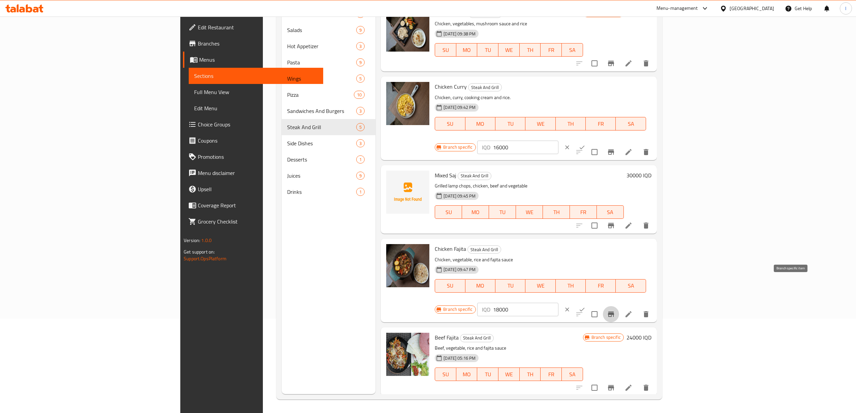
click at [615, 310] on icon "Branch-specific-item" at bounding box center [611, 314] width 8 height 8
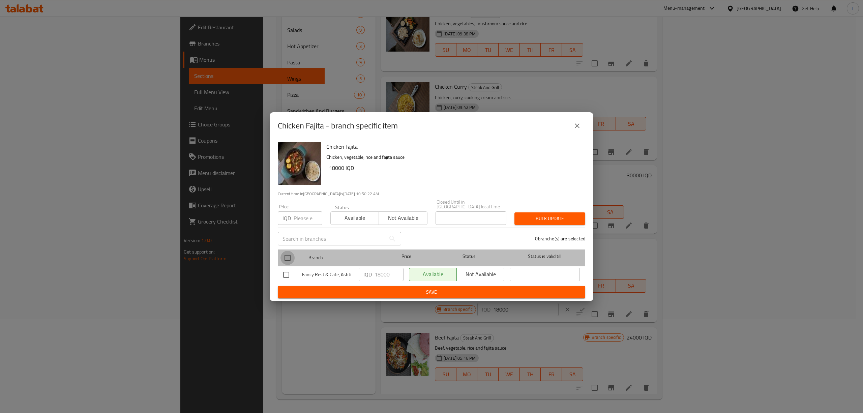
click at [290, 255] on input "checkbox" at bounding box center [287, 258] width 14 height 14
checkbox input "true"
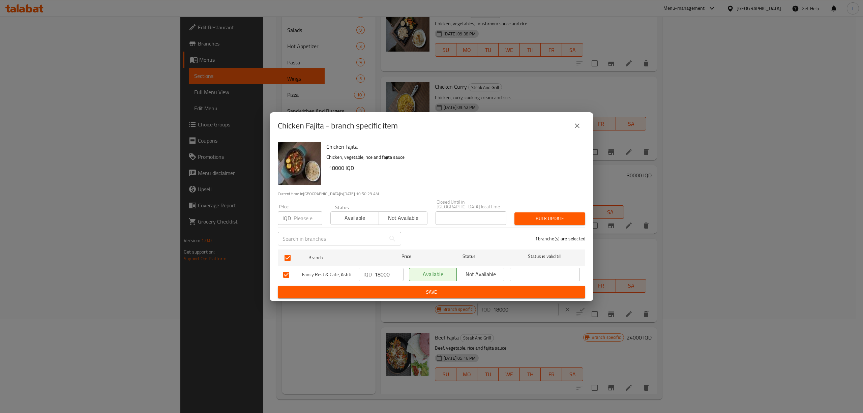
click at [573, 130] on icon "close" at bounding box center [577, 126] width 8 height 8
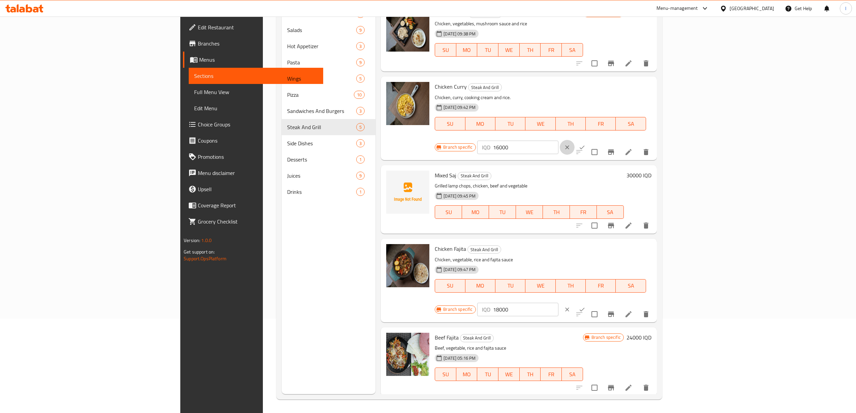
click at [571, 144] on icon "clear" at bounding box center [567, 147] width 7 height 7
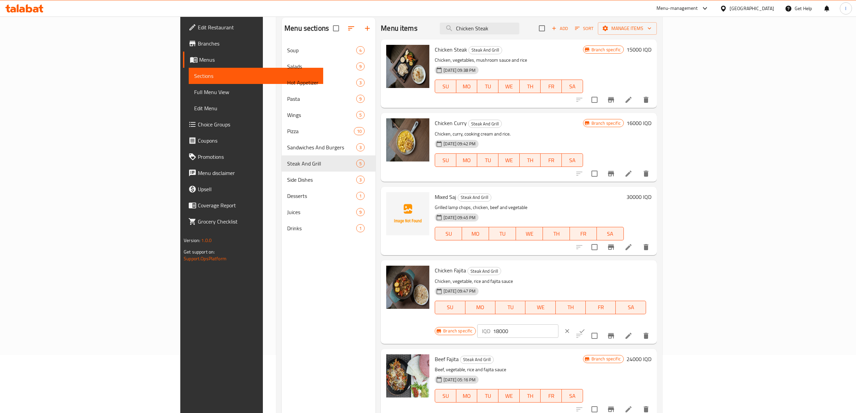
scroll to position [0, 0]
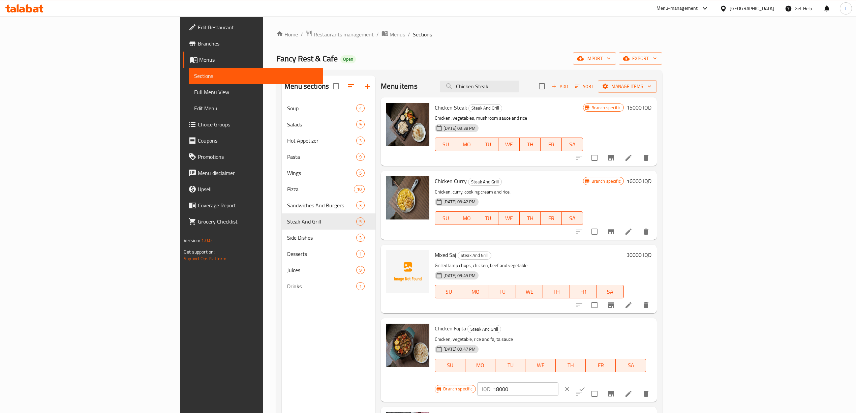
drag, startPoint x: 564, startPoint y: 86, endPoint x: 470, endPoint y: 78, distance: 94.7
click at [471, 78] on div "Menu items Chicken Steak Add Sort Manage items" at bounding box center [519, 87] width 276 height 22
paste input "Liver"
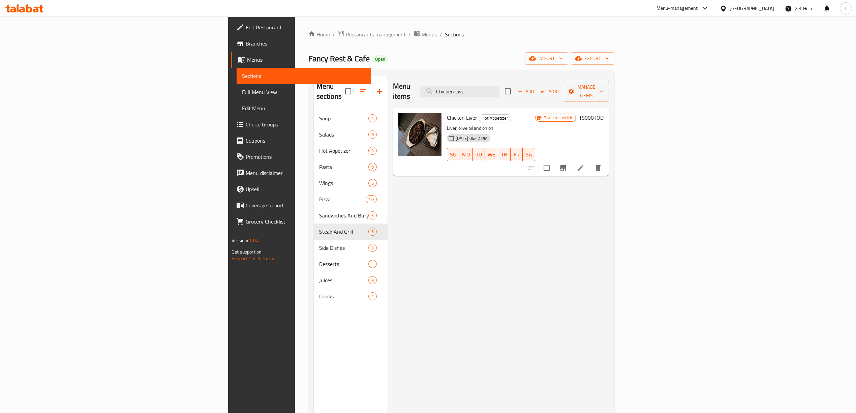
type input "Chicken Liver"
click at [604, 113] on h6 "18000 IQD" at bounding box center [591, 117] width 25 height 9
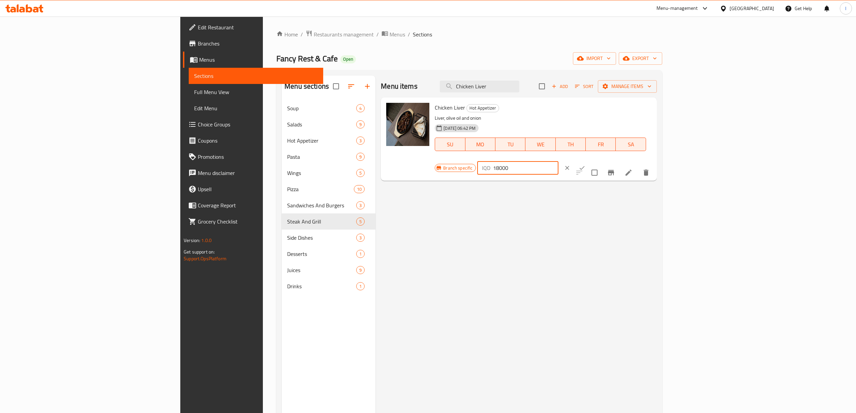
drag, startPoint x: 767, startPoint y: 109, endPoint x: 695, endPoint y: 115, distance: 72.4
click at [599, 160] on div "Branch specific IQD 18000 ​" at bounding box center [517, 167] width 164 height 15
click at [615, 169] on icon "Branch-specific-item" at bounding box center [611, 173] width 8 height 8
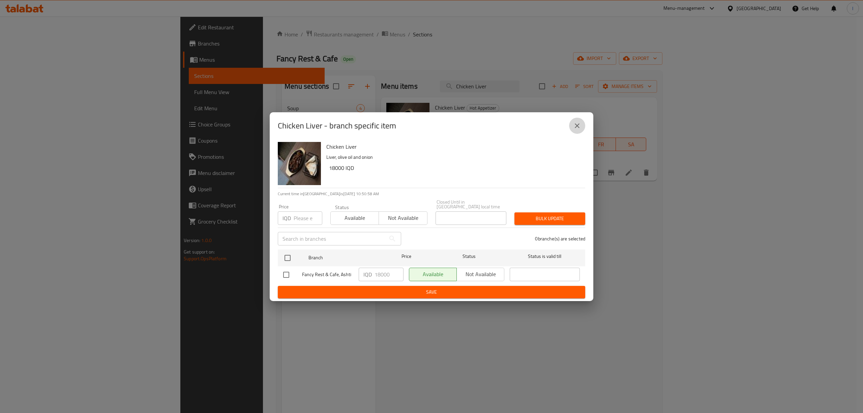
click at [577, 127] on icon "close" at bounding box center [577, 125] width 5 height 5
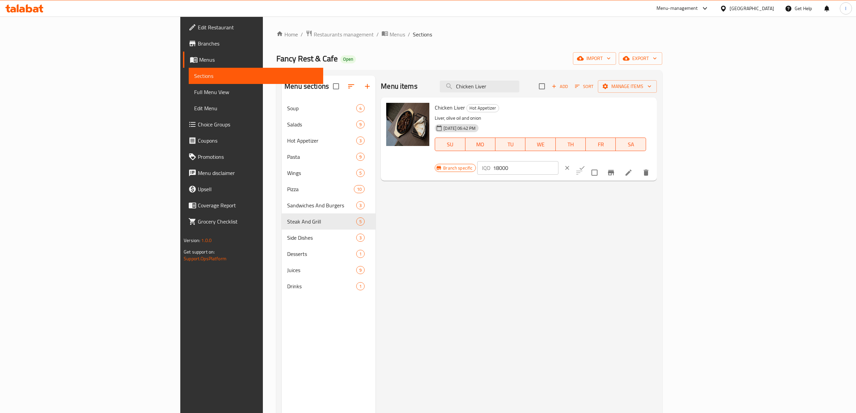
drag, startPoint x: 569, startPoint y: 89, endPoint x: 375, endPoint y: 82, distance: 194.3
click at [381, 82] on div "Menu items Chicken Liver Add Sort Manage items" at bounding box center [519, 87] width 276 height 22
paste input "Beef Fajita"
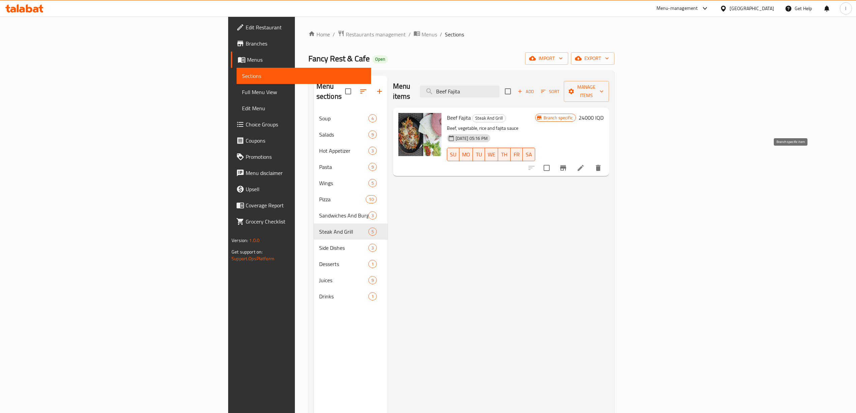
click at [571, 160] on button "Branch-specific-item" at bounding box center [563, 168] width 16 height 16
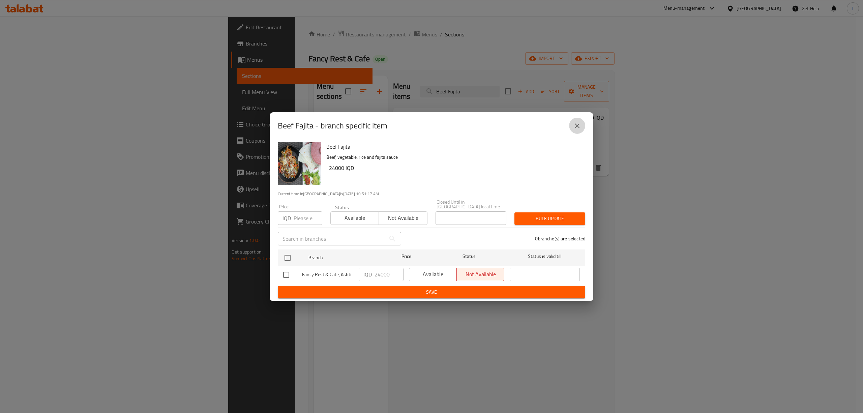
drag, startPoint x: 580, startPoint y: 127, endPoint x: 372, endPoint y: 242, distance: 238.3
click at [571, 131] on button "close" at bounding box center [577, 126] width 16 height 16
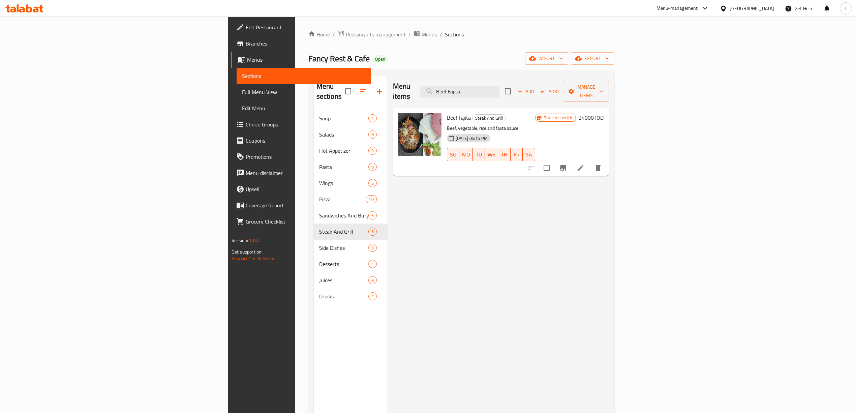
drag, startPoint x: 564, startPoint y: 92, endPoint x: 443, endPoint y: 85, distance: 121.2
click at [444, 85] on div "Menu items Beef Fajita Add Sort Manage items" at bounding box center [501, 92] width 216 height 32
paste input "Mixed"
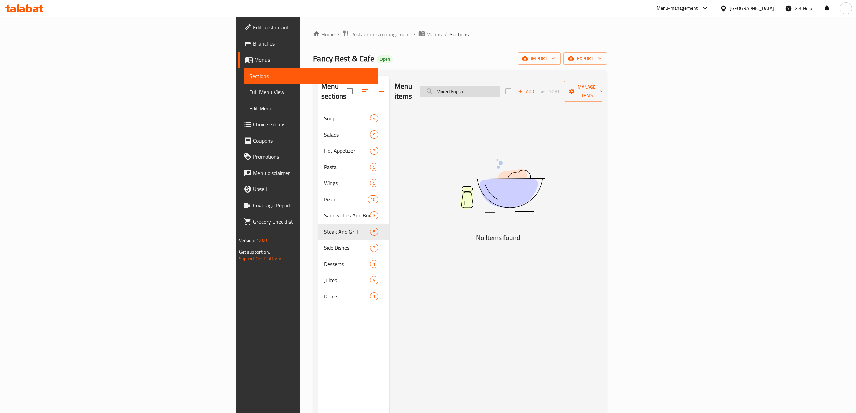
click at [500, 86] on input "Mixed Fajita" at bounding box center [460, 92] width 80 height 12
click at [500, 89] on input "Mixed Fajita" at bounding box center [460, 92] width 80 height 12
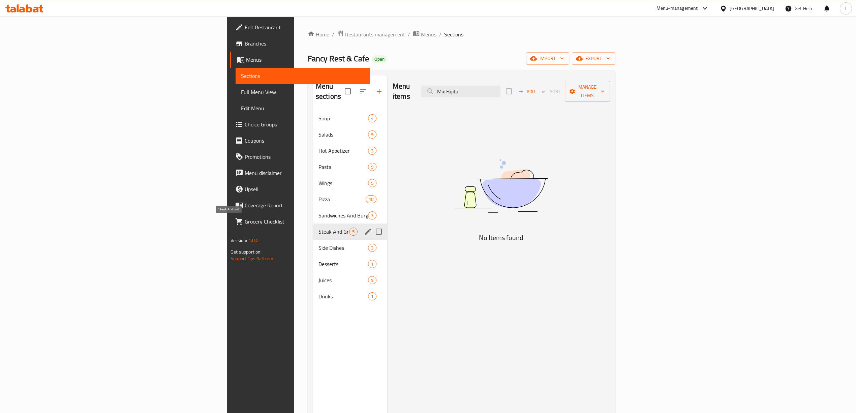
type input "Mix Fajita"
click at [319, 228] on span "Steak And Grill" at bounding box center [334, 232] width 31 height 8
click at [313, 245] on div "Side Dishes 3" at bounding box center [350, 248] width 74 height 16
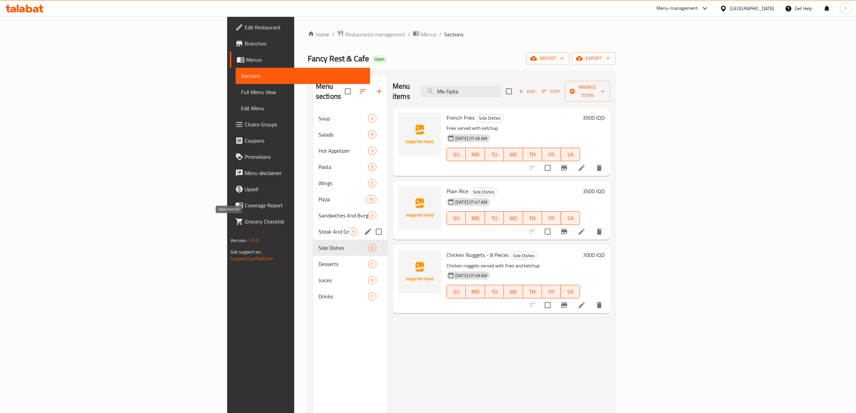
click at [319, 228] on span "Steak And Grill" at bounding box center [334, 232] width 31 height 8
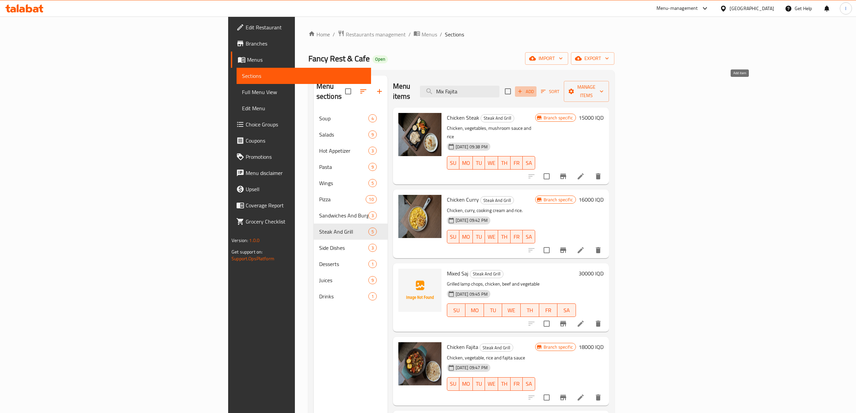
click at [535, 88] on span "Add" at bounding box center [526, 92] width 18 height 8
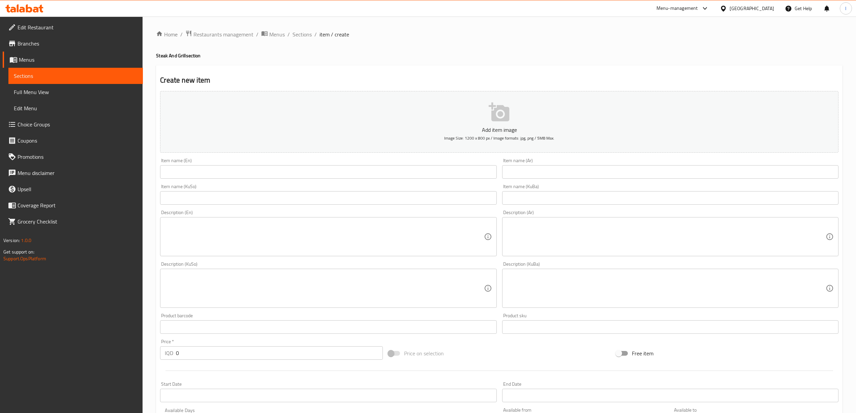
click at [336, 169] on input "text" at bounding box center [328, 171] width 336 height 13
paste input "Mixed Fajita Platter"
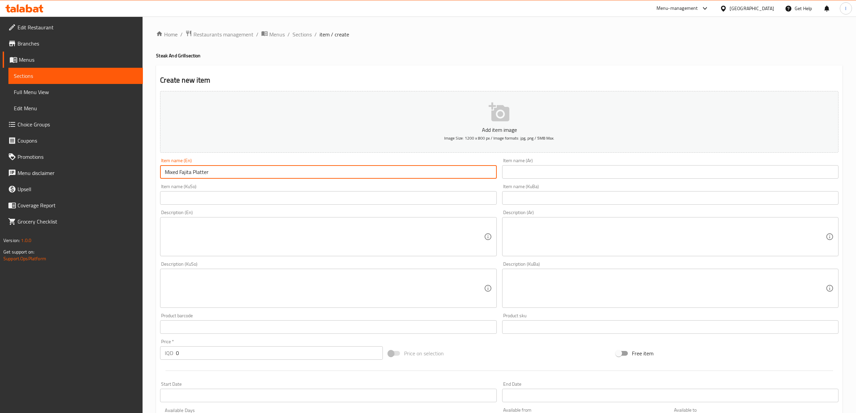
drag, startPoint x: 336, startPoint y: 171, endPoint x: 78, endPoint y: 166, distance: 257.6
click at [78, 166] on div "Edit Restaurant Branches Menus Sections Full Menu View Edit Menu Choice Groups …" at bounding box center [428, 285] width 856 height 537
type input "Mixed Fajita Platter"
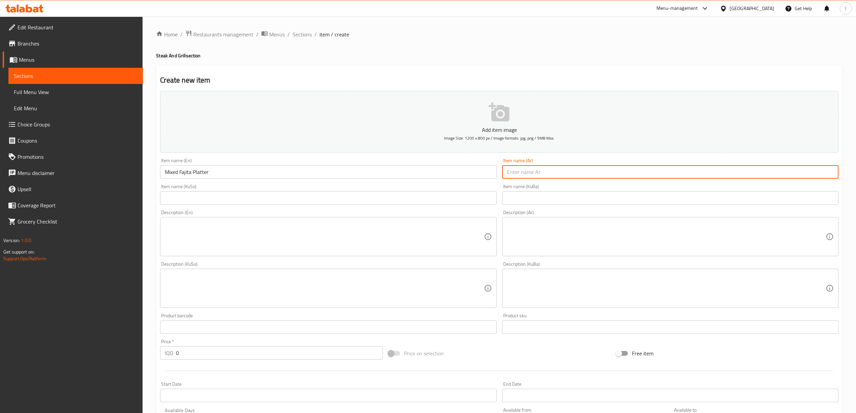
click at [604, 178] on input "text" at bounding box center [670, 171] width 336 height 13
paste input "طبق فاهيتا مشكل"
type input "طبق فاهيتا مشكل"
click at [620, 193] on input "text" at bounding box center [670, 197] width 336 height 13
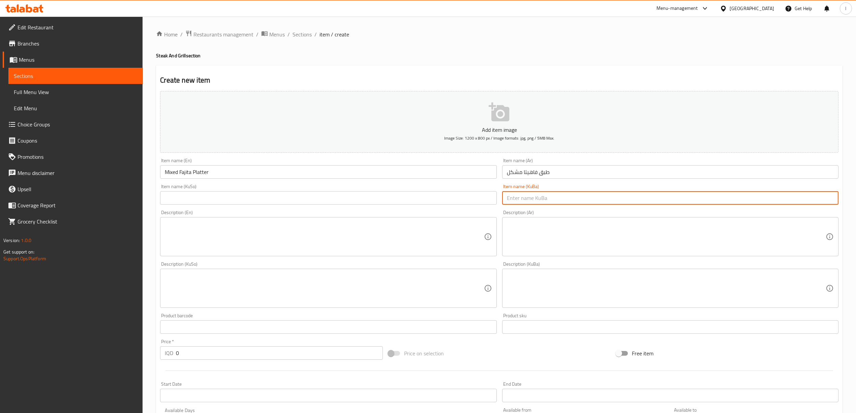
click at [538, 201] on input "text" at bounding box center [670, 197] width 336 height 13
type input "ق"
type input "ف"
drag, startPoint x: 573, startPoint y: 199, endPoint x: 335, endPoint y: 177, distance: 239.0
click at [340, 177] on div "Add item image Image Size: 1200 x 800 px / Image formats: jpg, png / 5MB Max. I…" at bounding box center [499, 272] width 684 height 368
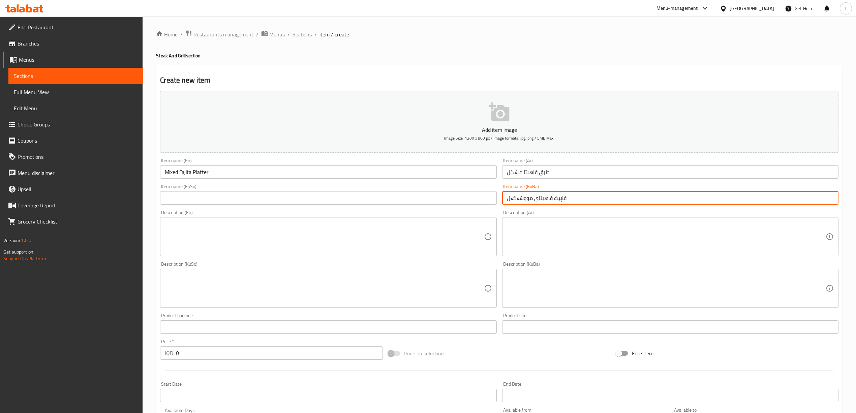
type input "قاپێک فاهیتای مووشەکەل"
click at [258, 200] on input "text" at bounding box center [328, 197] width 336 height 13
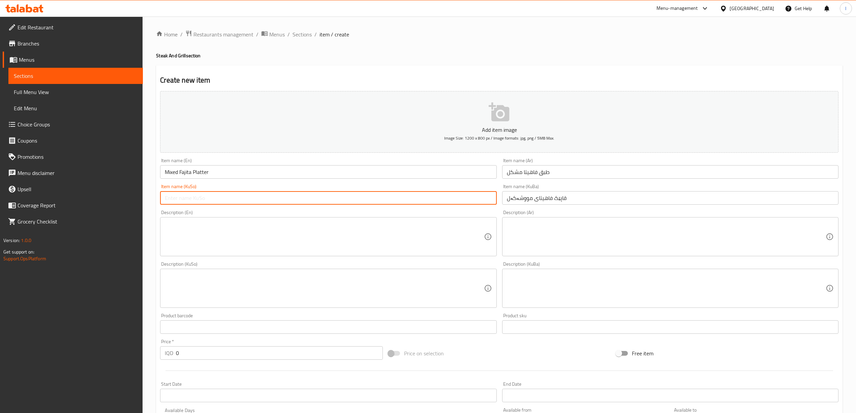
paste input "قاپێک فاهیتای مووشەکەل"
type input "قاپێک فاهیتای مووشەکەل"
click at [378, 235] on textarea at bounding box center [324, 237] width 319 height 32
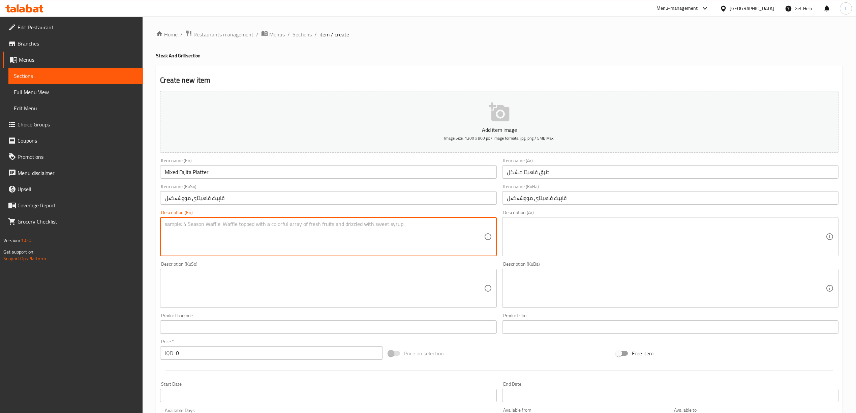
paste textarea "beef, chicken, onions, tomatoes, pepper and fajita sauce served with rice"
drag, startPoint x: 304, startPoint y: 213, endPoint x: 145, endPoint y: 194, distance: 160.6
click at [145, 194] on div "Home / Restaurants management / Menus / Sections / item / create Steak And Gril…" at bounding box center [500, 285] width 714 height 537
paste textarea "B"
type textarea "Beef, chicken, onions, tomatoes, pepper and fajita sauce served with rice"
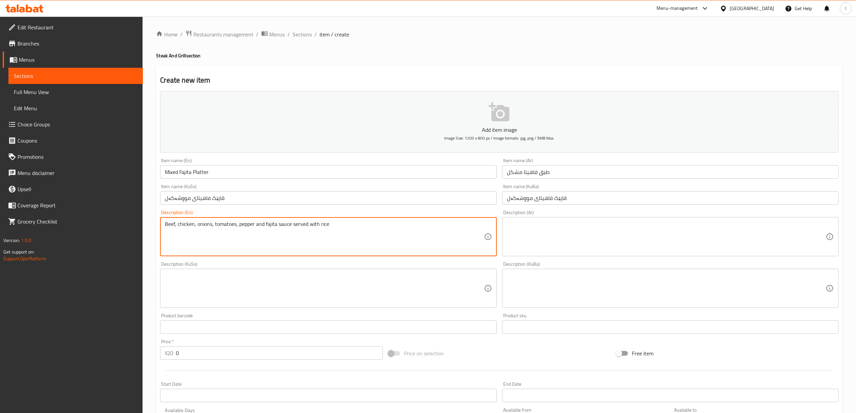
click at [702, 240] on textarea at bounding box center [666, 237] width 319 height 32
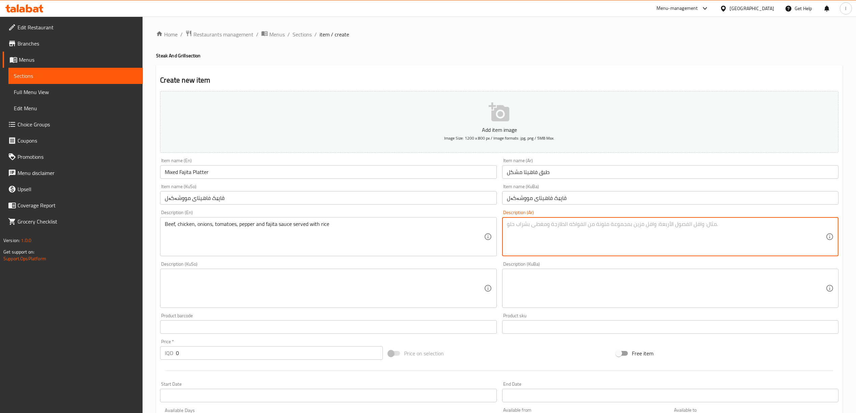
paste textarea "لحم بقري، دجاج، بصل، طماطم، فلفل وصلصة الفاهيتا تقدم مع الأرز"
click at [725, 225] on textarea "لحم بقري، دجاج، بصل، طماطم، فلفل وصلصة الفاهيتا تقدم مع الأرز" at bounding box center [666, 237] width 319 height 32
click at [690, 228] on textarea "لحم بقري، دجاج، بصل، طماطم، فلفل وصلصة فاهيتا تقدم مع الأرز" at bounding box center [666, 237] width 319 height 32
click at [690, 225] on textarea "لحم بقري، دجاج، بصل، طماطم، فلفل وصلصة فاهيتا تقدم مع الأرز" at bounding box center [666, 237] width 319 height 32
click at [692, 226] on textarea "لحم بقري، دجاج، بصل، طماطم، فلفل وصلصة فاهيتا تقدم مع لأرز" at bounding box center [666, 237] width 319 height 32
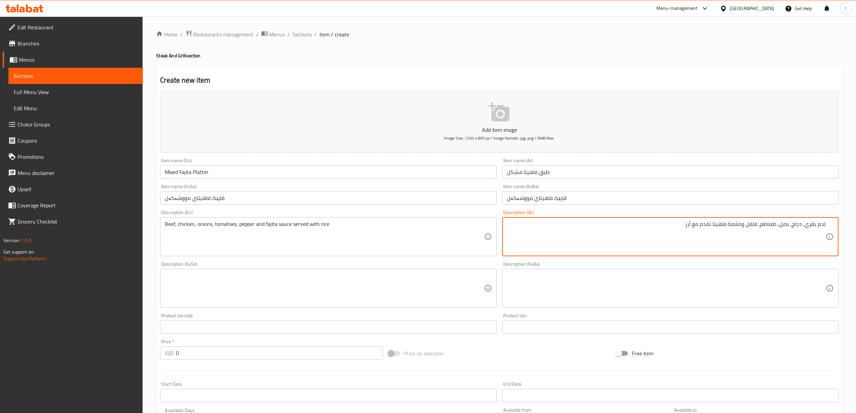
type textarea "لحم بقري، دجاج، بصل، طماطم، فلفل وصلصة فاهيتا تقدم مع أرز"
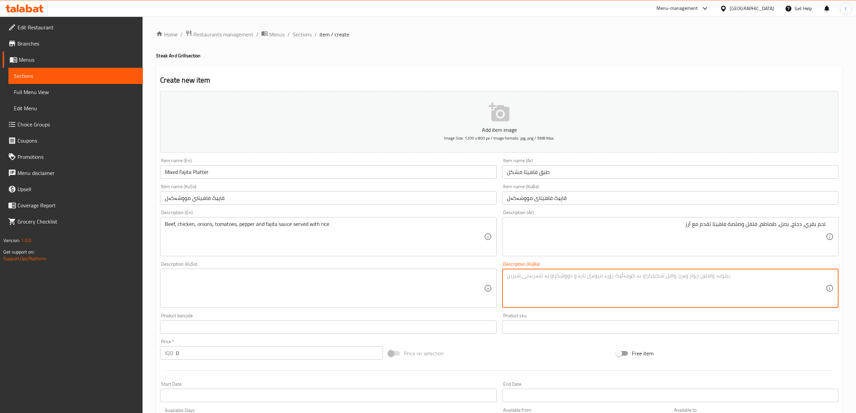
click at [809, 284] on textarea at bounding box center [666, 288] width 319 height 32
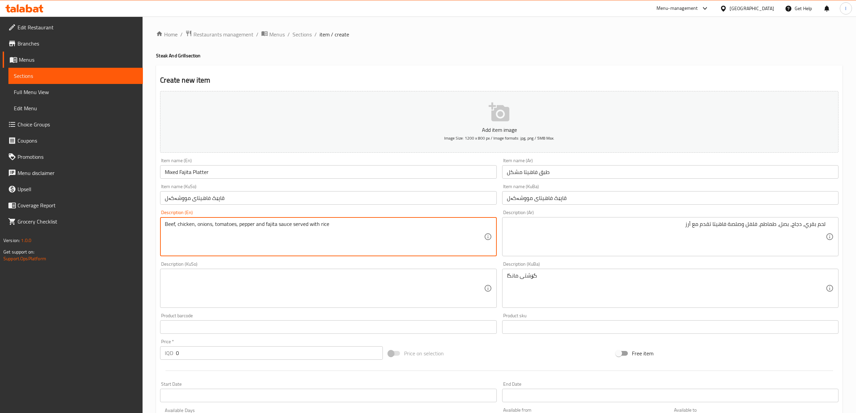
click at [171, 225] on textarea "Beef, chicken, onions, tomatoes, pepper and fajita sauce served with rice" at bounding box center [324, 237] width 319 height 32
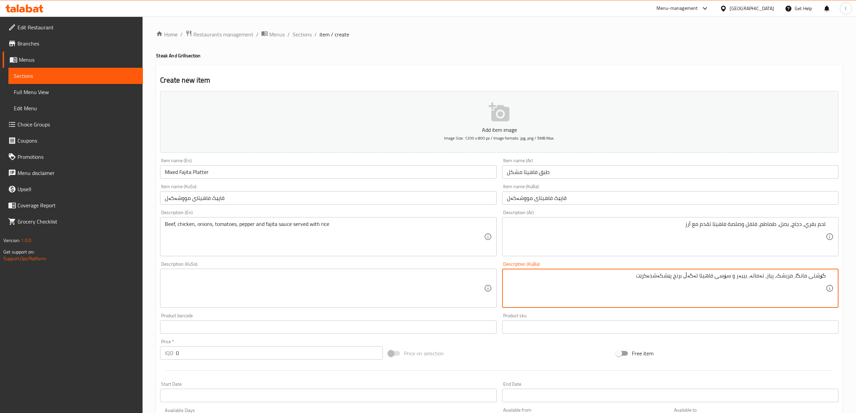
click at [663, 276] on textarea "گۆشتی مانگا، مریشک، پیاز، تەماتە، بیبەر و سۆسی فاهیتا لەگەڵ برنج پێشکەشدەکرێت" at bounding box center [666, 288] width 319 height 32
drag, startPoint x: 599, startPoint y: 275, endPoint x: 859, endPoint y: 312, distance: 262.6
click at [856, 312] on html "​ Menu-management Iraq Get Help l Edit Restaurant Branches Menus Sections Full …" at bounding box center [428, 206] width 856 height 413
type textarea "گۆشتی مانگا، مریشک، پیاز، تەماتە، بیبەر و سۆسی فاهیتا لەگەڵ برنج پێشکەش دەکرێت"
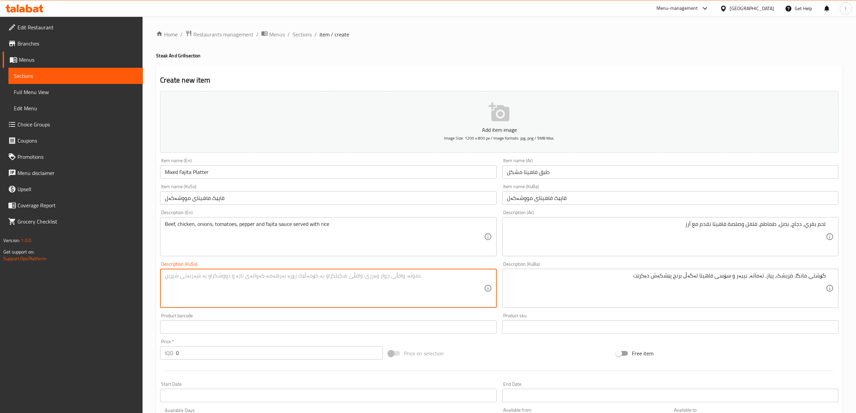
click at [281, 300] on textarea at bounding box center [324, 288] width 319 height 32
paste textarea "گۆشتی مانگا، مریشک، پیاز، تەماتە، بیبەر و سۆسی فاهیتا لەگەڵ برنج پێشکەش دەکرێت"
type textarea "گۆشتی مانگا، مریشک، پیاز، تەماتە، بیبەر و سۆسی فاهیتا لەگەڵ برنج پێشکەش دەکرێت"
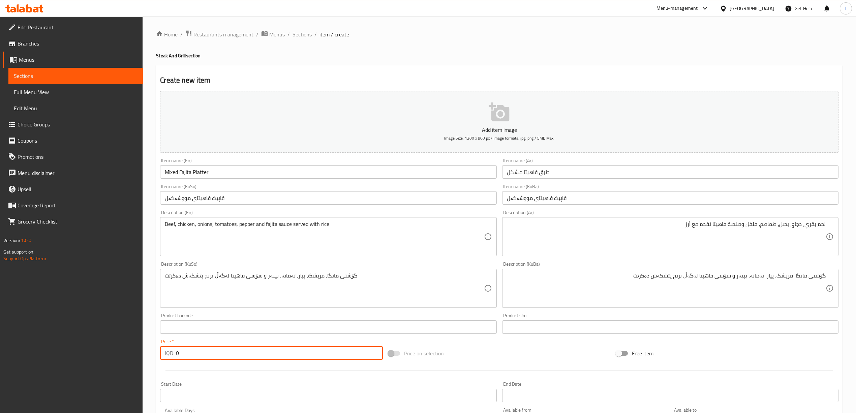
drag, startPoint x: 218, startPoint y: 347, endPoint x: 45, endPoint y: 374, distance: 175.3
click at [46, 375] on div "Edit Restaurant Branches Menus Sections Full Menu View Edit Menu Choice Groups …" at bounding box center [428, 285] width 856 height 537
paste input "2000"
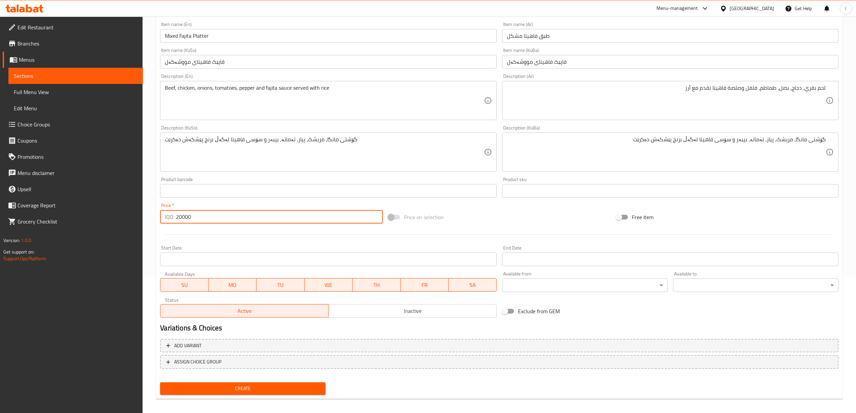
scroll to position [141, 0]
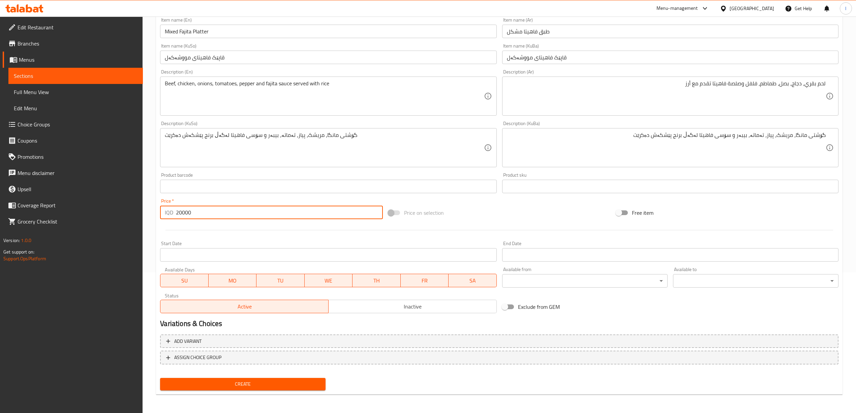
type input "20000"
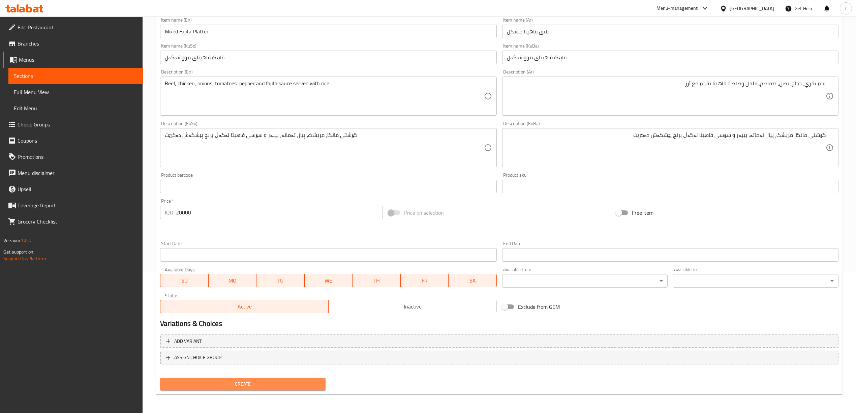
click at [239, 382] on span "Create" at bounding box center [243, 384] width 155 height 8
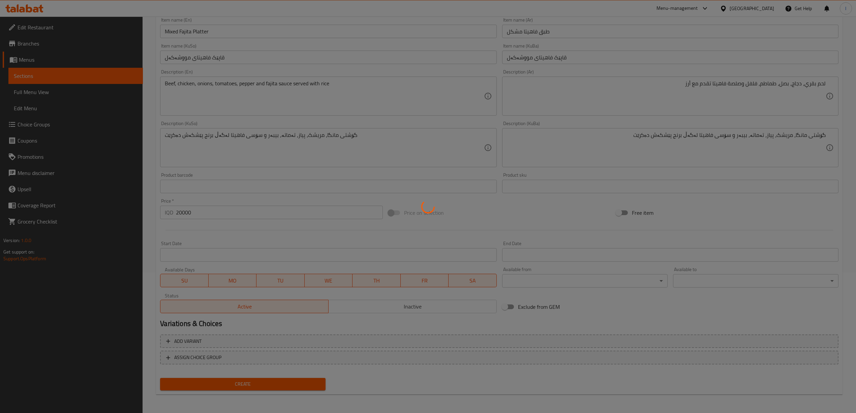
type input "0"
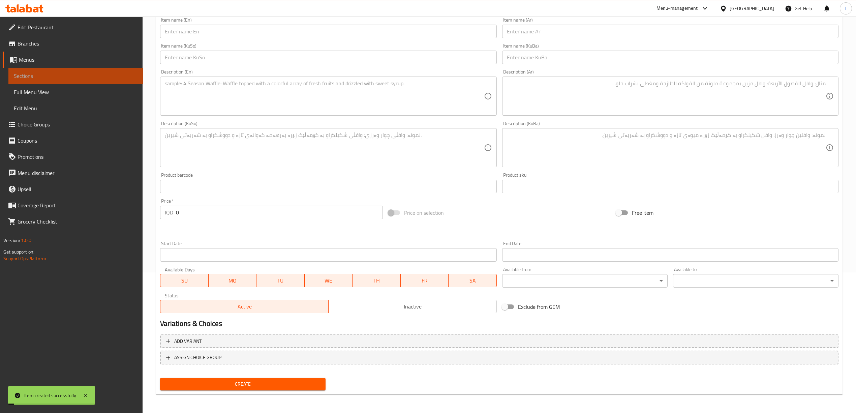
click at [77, 79] on span "Sections" at bounding box center [76, 76] width 124 height 8
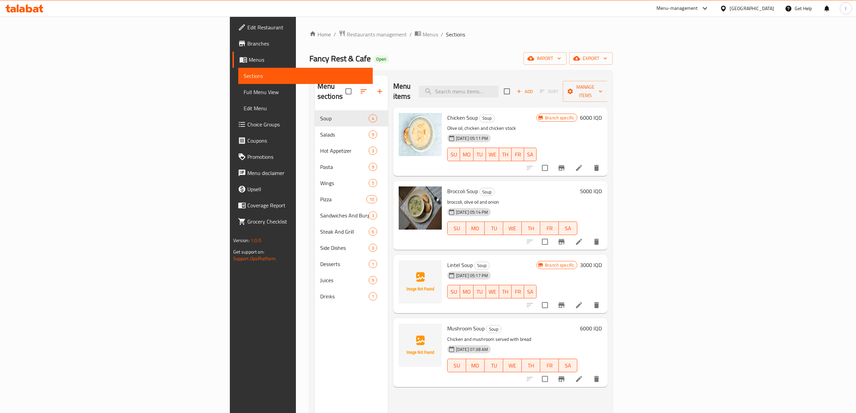
click at [244, 95] on span "Full Menu View" at bounding box center [306, 92] width 124 height 8
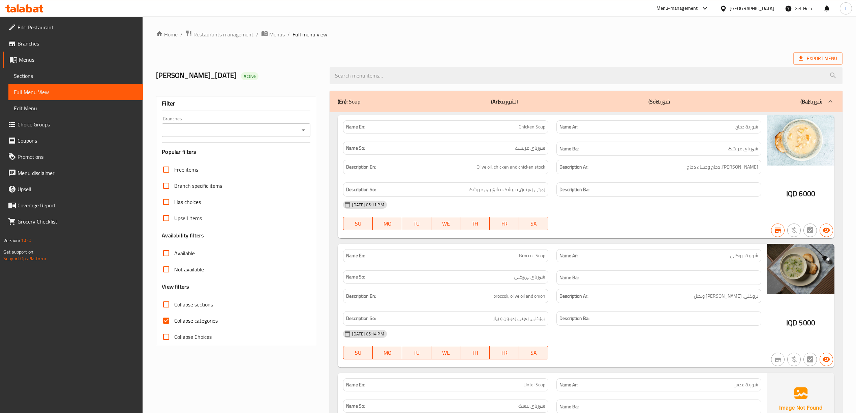
click at [253, 135] on input "Branches" at bounding box center [231, 129] width 134 height 9
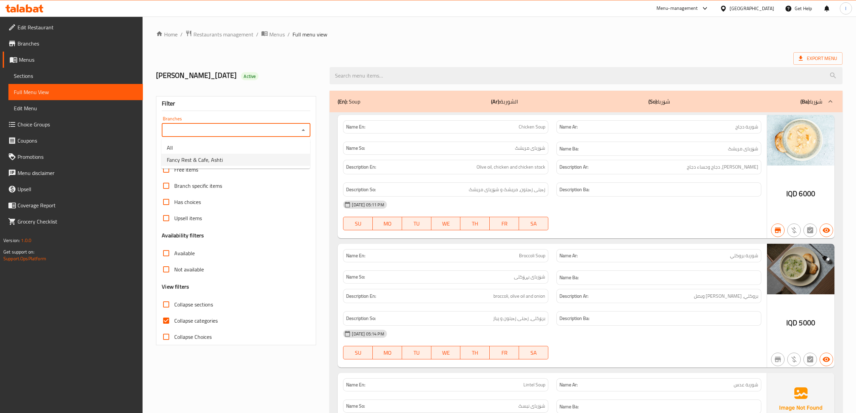
click at [202, 161] on span "Fancy Rest & Cafe, Ashti" at bounding box center [195, 160] width 56 height 8
type input "Fancy Rest & Cafe, Ashti"
click at [187, 323] on span "Collapse categories" at bounding box center [195, 321] width 43 height 8
click at [174, 323] on input "Collapse categories" at bounding box center [166, 321] width 16 height 16
checkbox input "false"
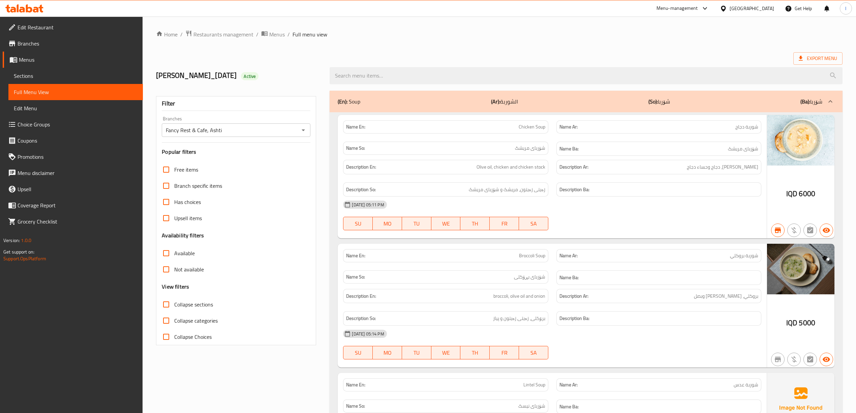
click at [182, 303] on span "Collapse sections" at bounding box center [193, 304] width 39 height 8
click at [174, 303] on input "Collapse sections" at bounding box center [166, 304] width 16 height 16
checkbox input "true"
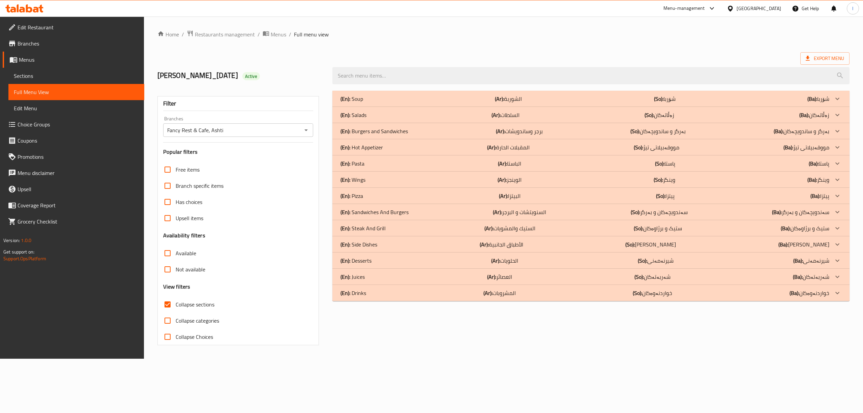
click at [388, 230] on div "(En): Steak And Grill (Ar): الستيك والمشويات (So): ستیک و برژاوەکان (Ba): ستیک …" at bounding box center [585, 228] width 489 height 8
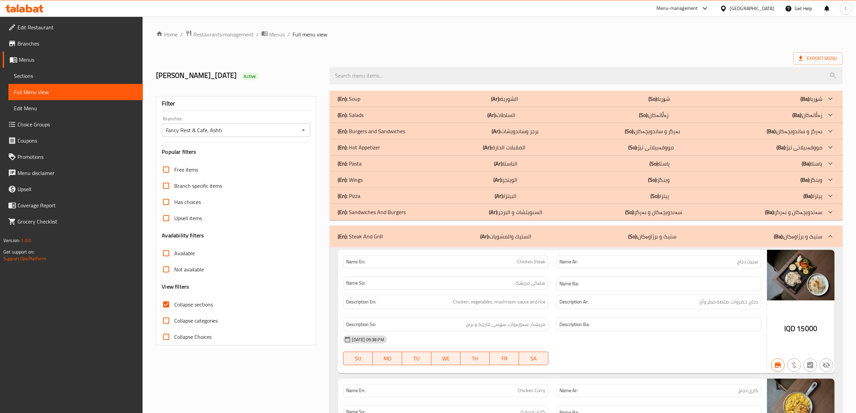
click at [529, 243] on div "(En): Steak And Grill (Ar): الستيك والمشويات (So): ستیک و برژاوەکان (Ba): ستیک …" at bounding box center [586, 237] width 513 height 22
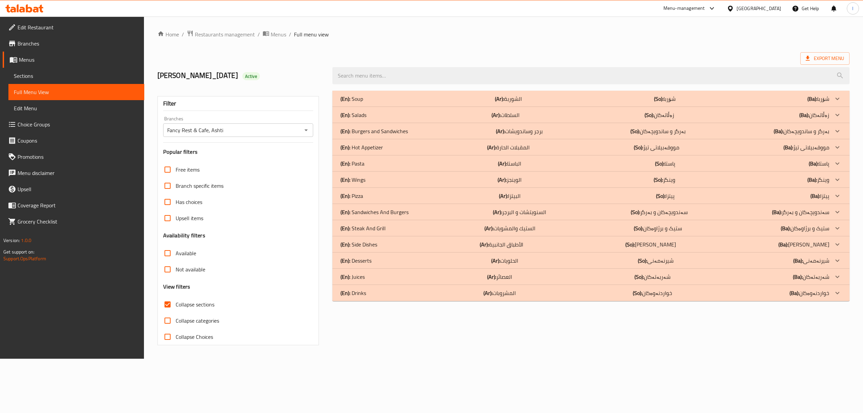
click at [389, 359] on div "Home / Restaurants management / Menus / Full menu view Export Menu MARYAM_SAKAR…" at bounding box center [503, 188] width 719 height 342
click at [485, 78] on input "search" at bounding box center [590, 75] width 517 height 17
paste input "Chicken Liver"
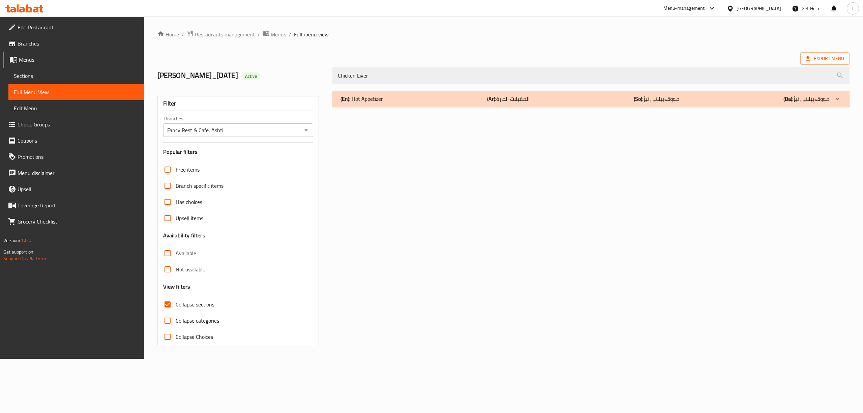
type input "Chicken Liver"
click at [459, 99] on div "(En): Hot Appetizer (Ar): المقبلات الحارة (So): مووقەبیلاتی تیژ (Ba): مووقەبیلا…" at bounding box center [585, 99] width 489 height 8
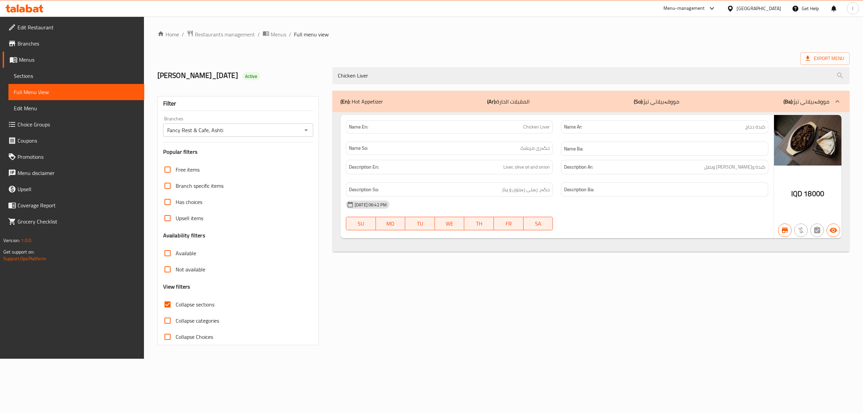
click at [630, 264] on div "(En): Hot Appetizer (Ar): المقبلات الحارة (So): مووقەبیلاتی تیژ (Ba): مووقەبیلا…" at bounding box center [590, 218] width 525 height 263
click at [35, 9] on icon at bounding box center [36, 10] width 6 height 6
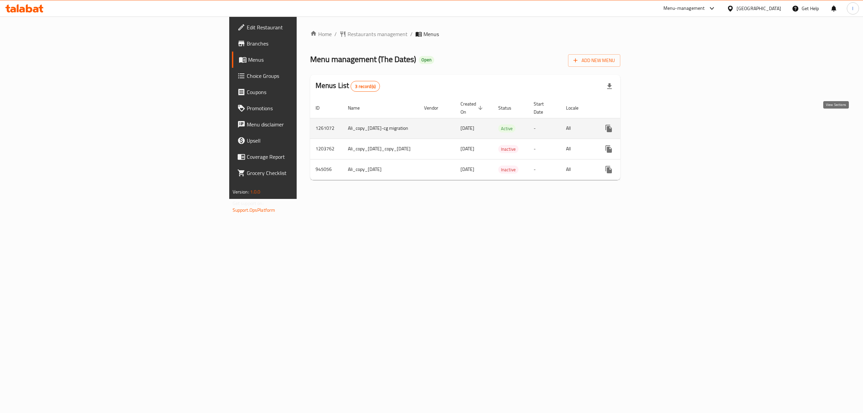
click at [661, 124] on icon "enhanced table" at bounding box center [657, 128] width 8 height 8
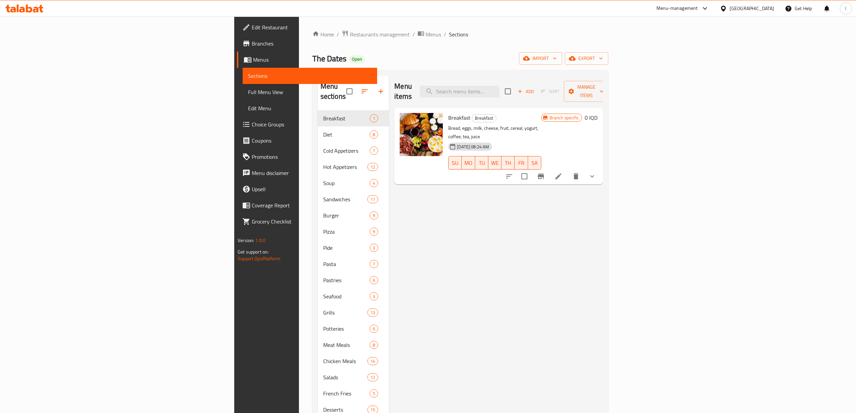
click at [252, 42] on span "Branches" at bounding box center [312, 43] width 120 height 8
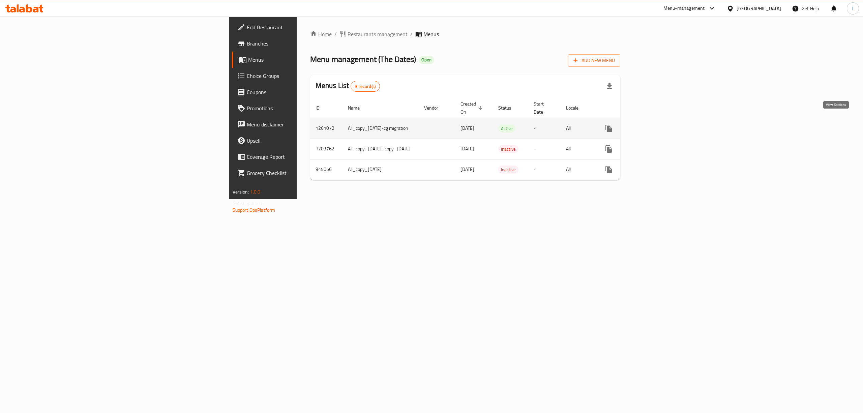
click at [661, 124] on icon "enhanced table" at bounding box center [657, 128] width 8 height 8
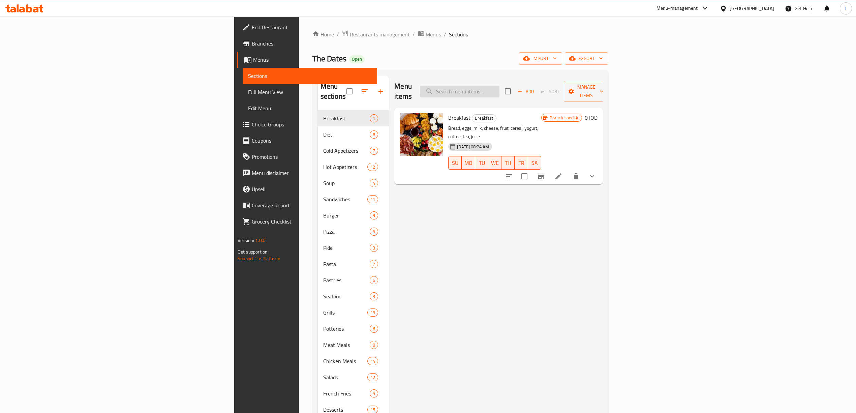
click at [500, 86] on input "search" at bounding box center [460, 92] width 80 height 12
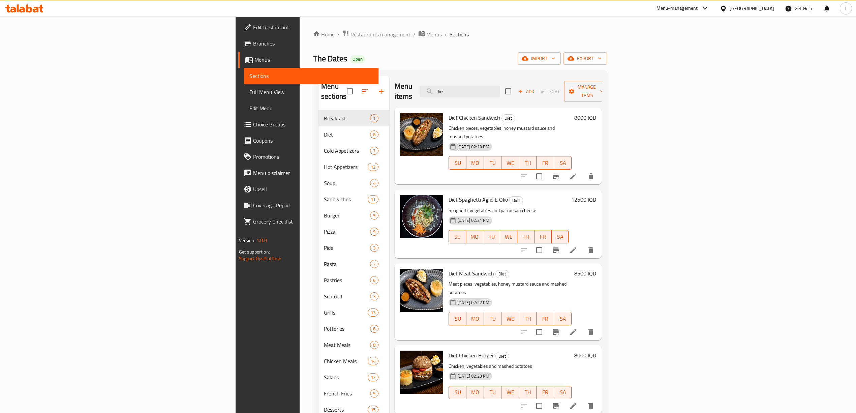
type input "die"
click at [313, 129] on div "Menu sections Breakfast 1 Diet 8 Cold Appetizers 7 Hot Appetizers 12 Soup 4 San…" at bounding box center [460, 296] width 294 height 453
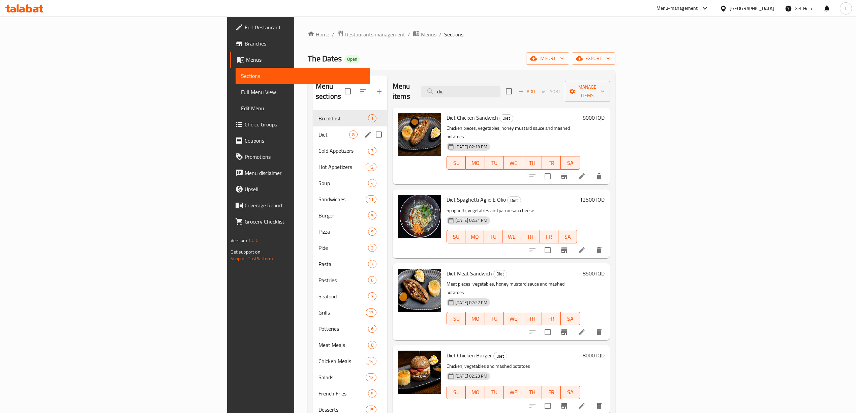
click at [319, 130] on span "Diet" at bounding box center [334, 134] width 31 height 8
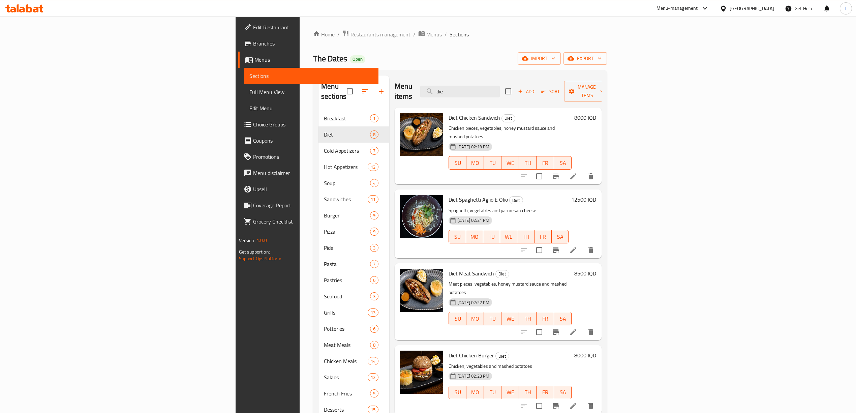
click at [535, 88] on span "Add" at bounding box center [526, 92] width 18 height 8
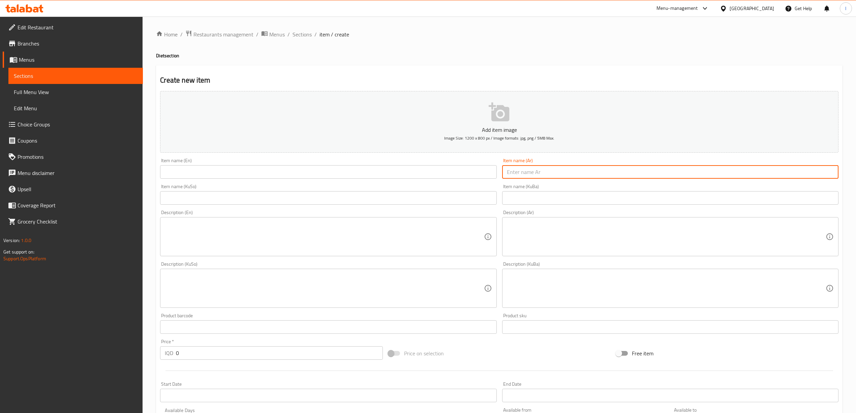
click at [586, 169] on input "text" at bounding box center [670, 171] width 336 height 13
paste input "برغر لحم دايت"
drag, startPoint x: 552, startPoint y: 173, endPoint x: 375, endPoint y: 171, distance: 177.0
click at [375, 171] on div "Add item image Image Size: 1200 x 800 px / Image formats: jpg, png / 5MB Max. I…" at bounding box center [499, 272] width 684 height 368
type input "برغر لحم دايت"
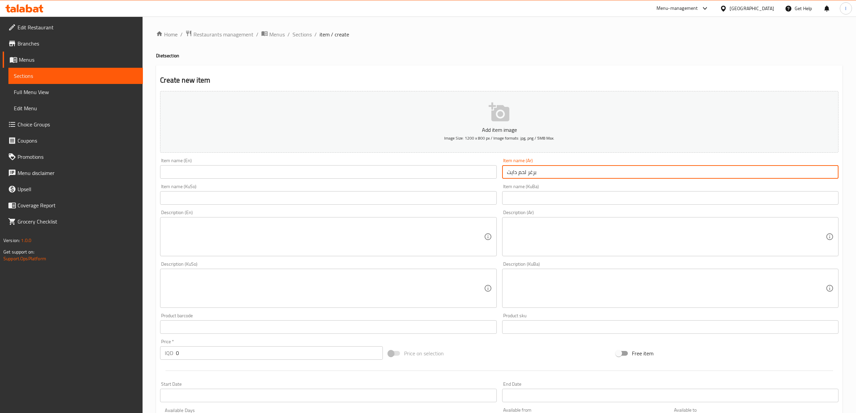
click at [302, 170] on input "text" at bounding box center [328, 171] width 336 height 13
paste input "Diet Meat Burger"
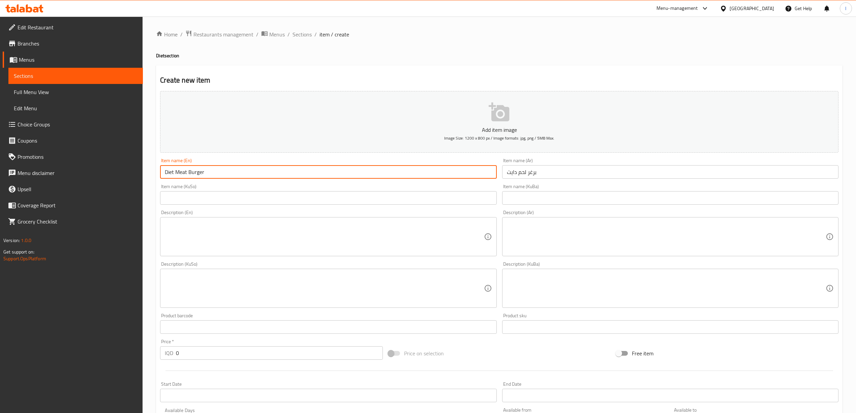
type input "Diet Meat Burger"
click at [533, 192] on input "text" at bounding box center [670, 197] width 336 height 13
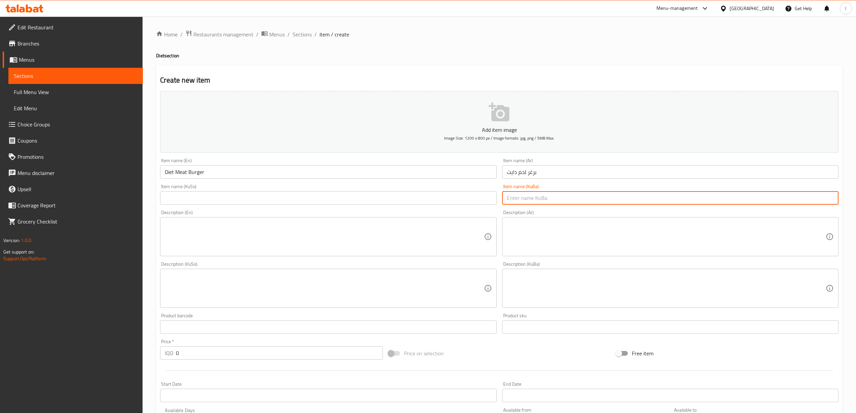
click at [607, 202] on input "text" at bounding box center [670, 197] width 336 height 13
drag, startPoint x: 734, startPoint y: 203, endPoint x: 862, endPoint y: 209, distance: 128.3
click at [856, 209] on html "​ Menu-management Iraq Get Help l Edit Restaurant Branches Menus Sections Full …" at bounding box center [428, 206] width 856 height 413
type input "بەرگری گۆشتی دایت"
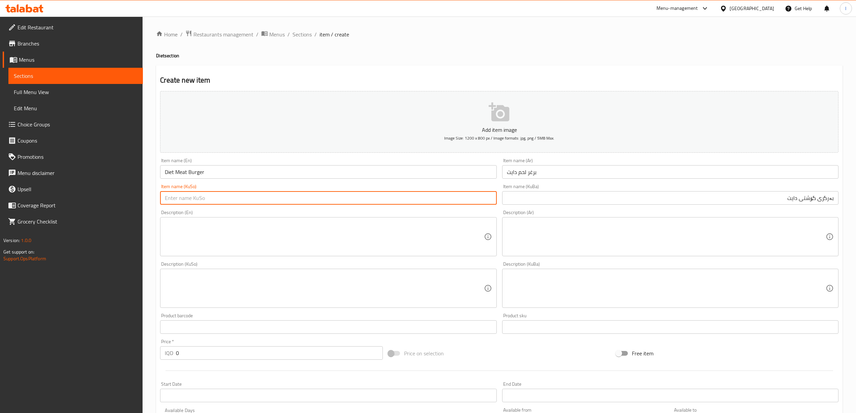
click at [221, 197] on input "text" at bounding box center [328, 197] width 336 height 13
paste input "بەرگری گۆشتی دایت"
type input "بەرگری گۆشتی دایت"
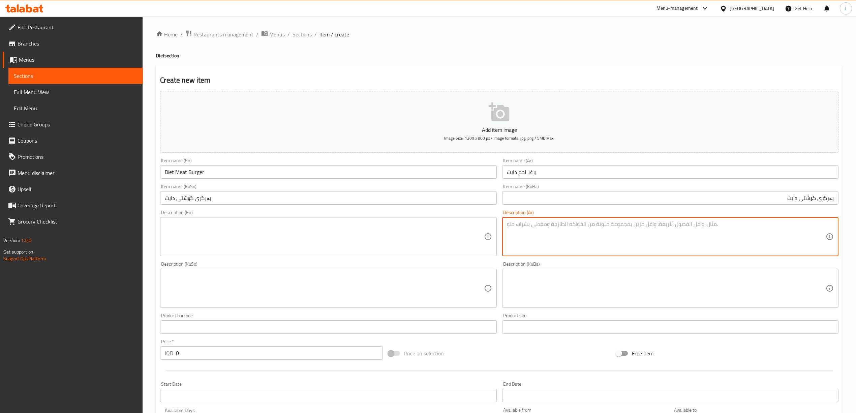
click at [679, 246] on textarea at bounding box center [666, 237] width 319 height 32
paste textarea "دجاج. خضار . بطاطا مهروسة"
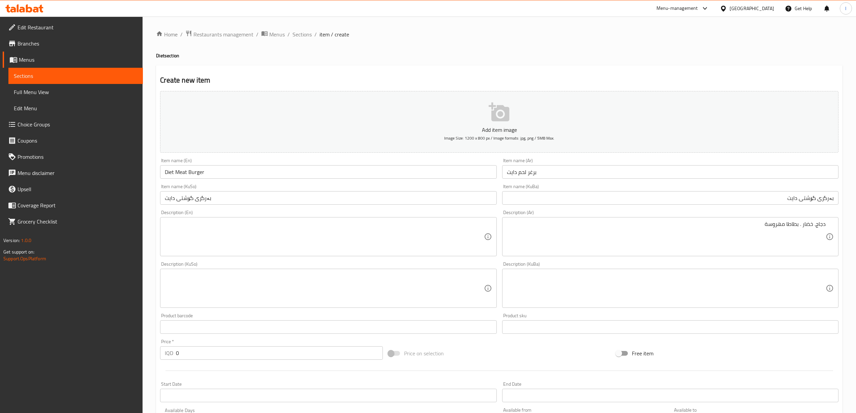
click at [827, 226] on div "دجاج. خضار . بطاطا مهروسة Description (Ar)" at bounding box center [670, 236] width 336 height 39
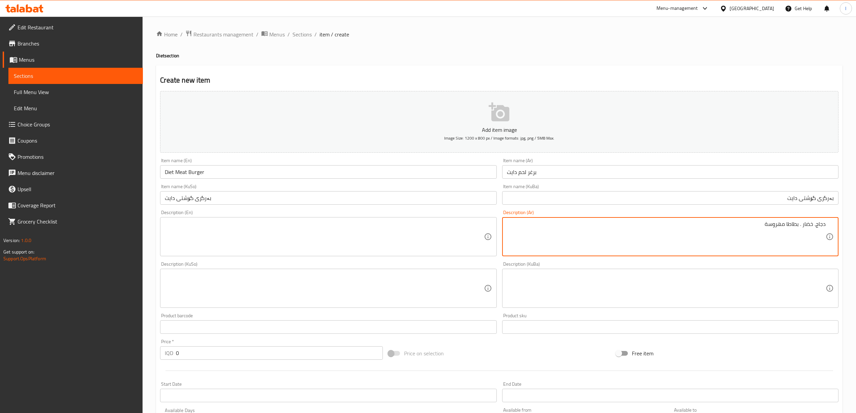
click at [826, 224] on div "دجاج. خضار . بطاطا مهروسة Description (Ar)" at bounding box center [670, 236] width 336 height 39
click at [824, 223] on textarea "دجاج. خضار . بطاطا مهروسة" at bounding box center [666, 237] width 319 height 32
drag, startPoint x: 801, startPoint y: 226, endPoint x: 805, endPoint y: 229, distance: 5.3
click at [806, 229] on textarea "دجاج. خضار . بطاطا مهروسة" at bounding box center [666, 237] width 319 height 32
click at [826, 223] on textarea "دجاج. خضار . بطاطا مهروسة" at bounding box center [666, 237] width 319 height 32
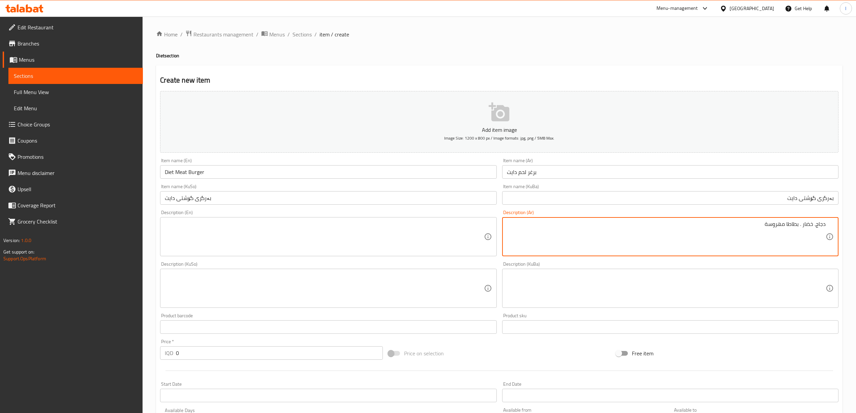
click at [815, 227] on textarea "دجاج. خضار . بطاطا مهروسة" at bounding box center [666, 237] width 319 height 32
click at [800, 227] on textarea "دجاج، خضار . بطاطا مهروسة" at bounding box center [666, 237] width 319 height 32
click at [798, 225] on textarea "دجاج، خضار و بطاطا مهروسة" at bounding box center [666, 237] width 319 height 32
drag, startPoint x: 727, startPoint y: 235, endPoint x: 862, endPoint y: 220, distance: 136.3
click at [856, 220] on html "​ Menu-management Iraq Get Help l Edit Restaurant Branches Menus Sections Full …" at bounding box center [428, 206] width 856 height 413
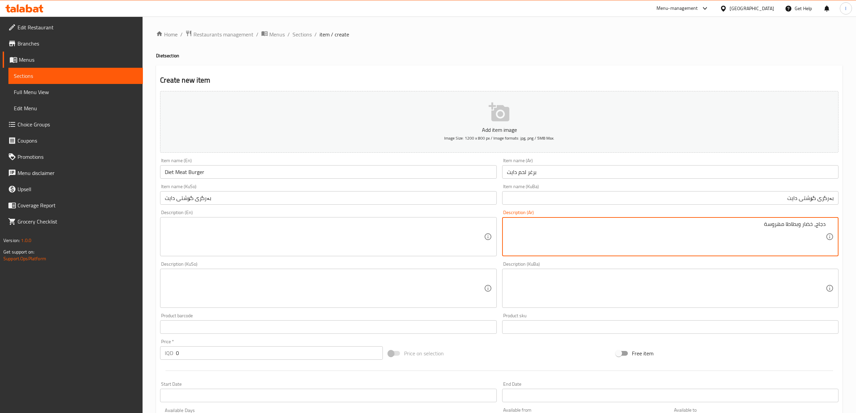
type textarea "دجاج، خضار وبطاطا مهروسة"
click at [238, 235] on textarea at bounding box center [324, 237] width 319 height 32
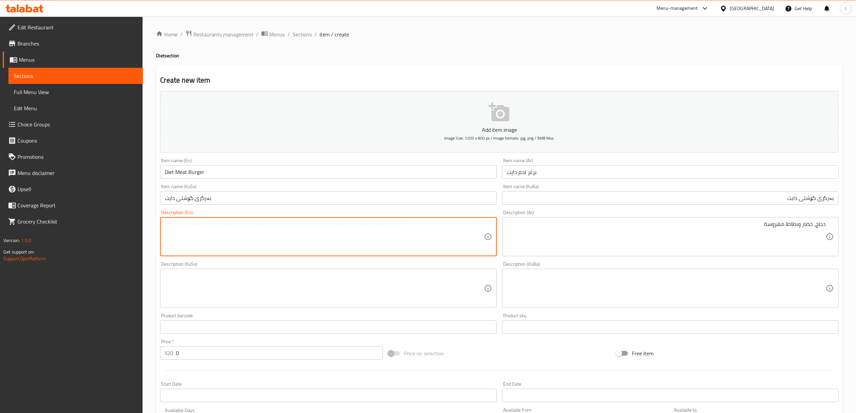
paste textarea "Chicken, vegetables and mashed potatoes"
drag, startPoint x: 284, startPoint y: 228, endPoint x: 125, endPoint y: 223, distance: 158.5
click at [125, 223] on div "Edit Restaurant Branches Menus Sections Full Menu View Edit Menu Choice Groups …" at bounding box center [428, 285] width 856 height 537
type textarea "Chicken, vegetables and mashed potatoes"
drag, startPoint x: 649, startPoint y: 312, endPoint x: 643, endPoint y: 308, distance: 7.4
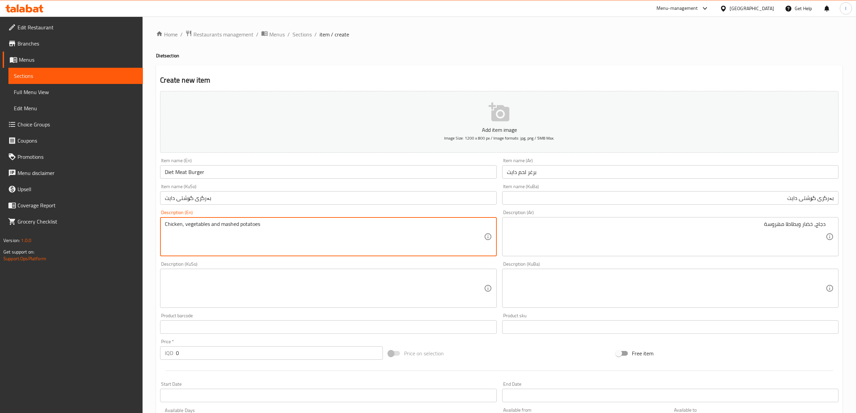
click at [649, 312] on div "Product sku Product sku" at bounding box center [671, 324] width 342 height 26
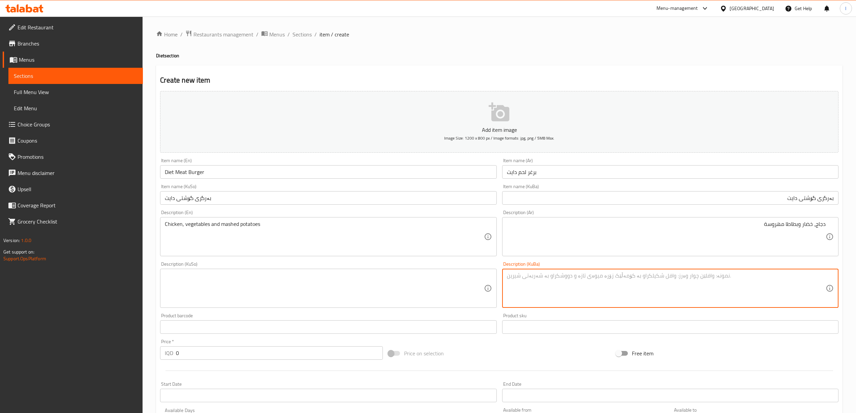
click at [645, 296] on textarea at bounding box center [666, 288] width 319 height 32
type textarea "،"
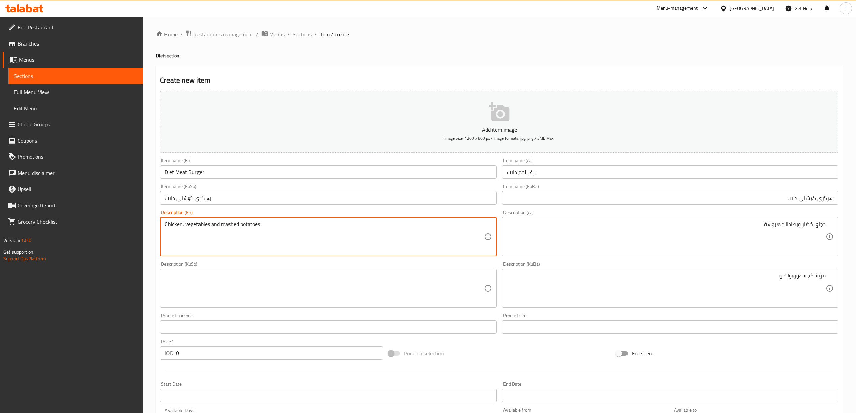
click at [233, 224] on textarea "Chicken, vegetables and mashed potatoes" at bounding box center [324, 237] width 319 height 32
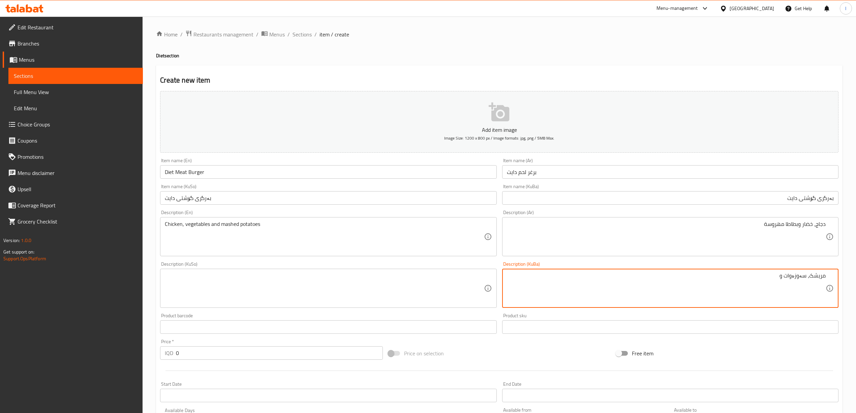
paste textarea "پەتاتەی هاڕاو"
drag, startPoint x: 726, startPoint y: 279, endPoint x: 862, endPoint y: 281, distance: 136.2
click at [856, 281] on html "​ Menu-management Iraq Get Help l Edit Restaurant Branches Menus Sections Full …" at bounding box center [428, 206] width 856 height 413
type textarea "مریشک، سەوزەوات و پەتاتەی هاڕاو"
click at [246, 287] on textarea at bounding box center [324, 288] width 319 height 32
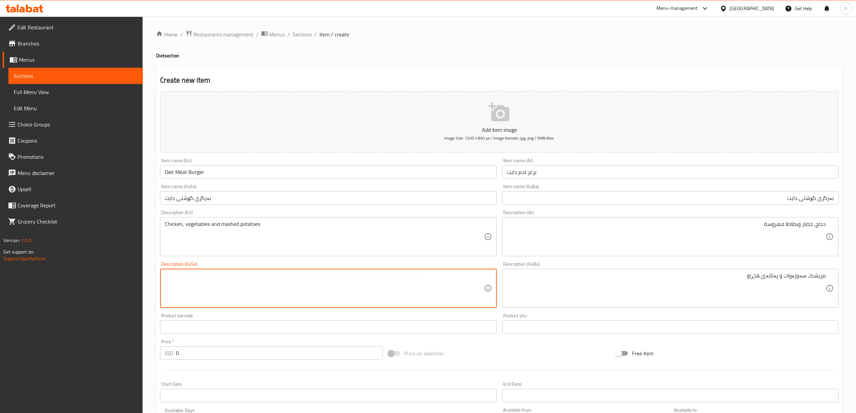
paste textarea "مریشک، سەوزەوات و پەتاتەی هاڕاو"
type textarea "مریشک، سەوزەوات و پەتاتەی هاڕاو"
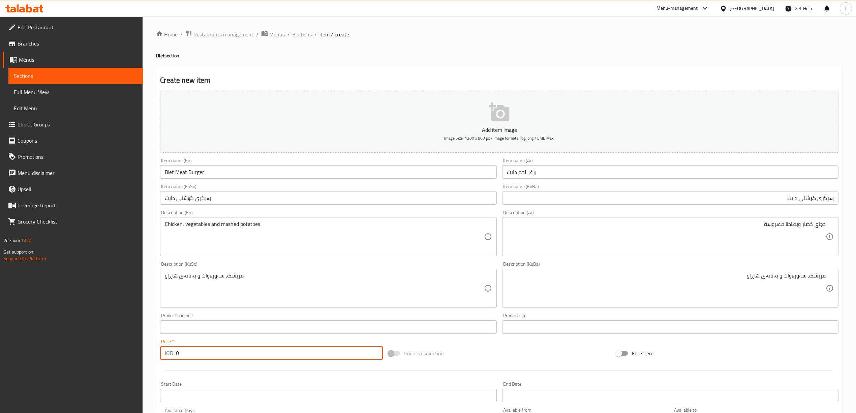
drag, startPoint x: 203, startPoint y: 357, endPoint x: 137, endPoint y: 355, distance: 66.4
click at [137, 355] on div "Edit Restaurant Branches Menus Sections Full Menu View Edit Menu Choice Groups …" at bounding box center [428, 285] width 856 height 537
type input "8500"
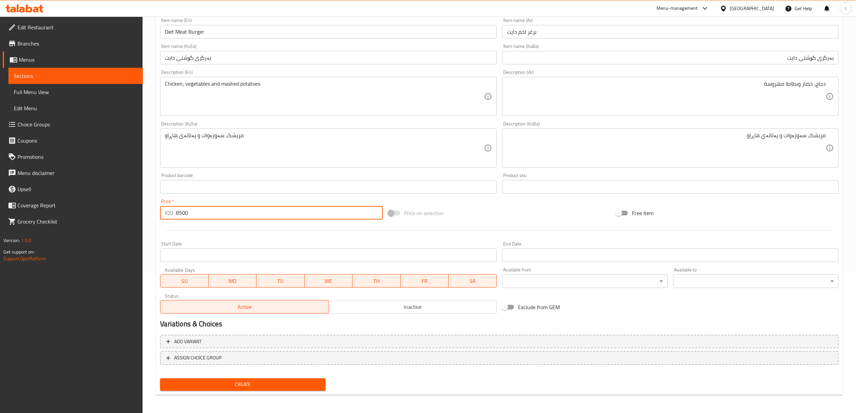
scroll to position [141, 0]
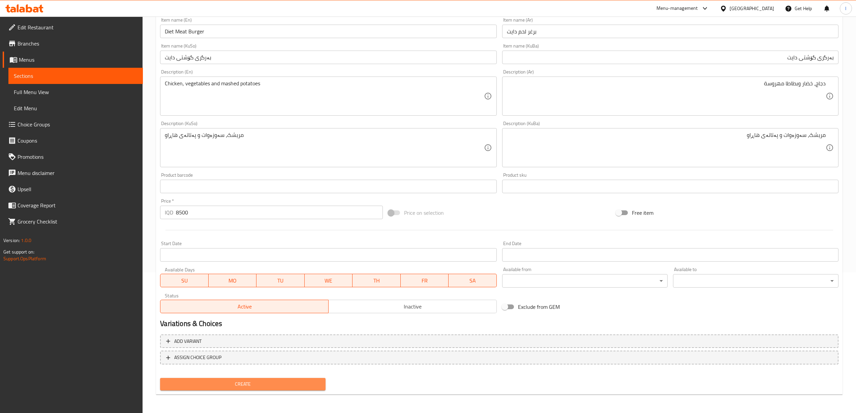
click at [287, 381] on span "Create" at bounding box center [243, 384] width 155 height 8
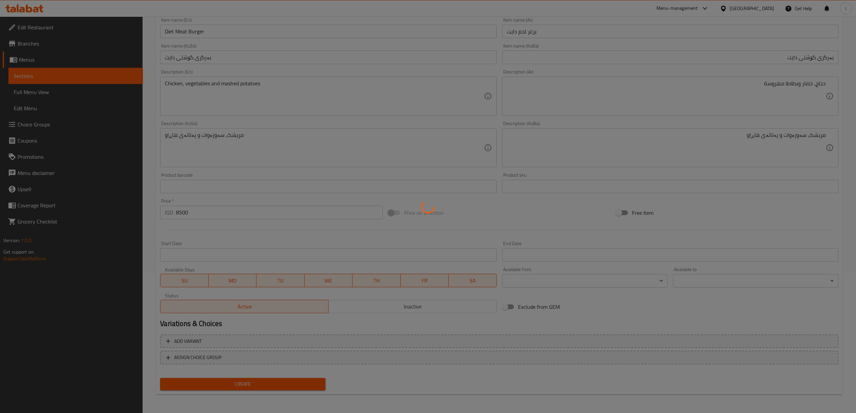
type input "0"
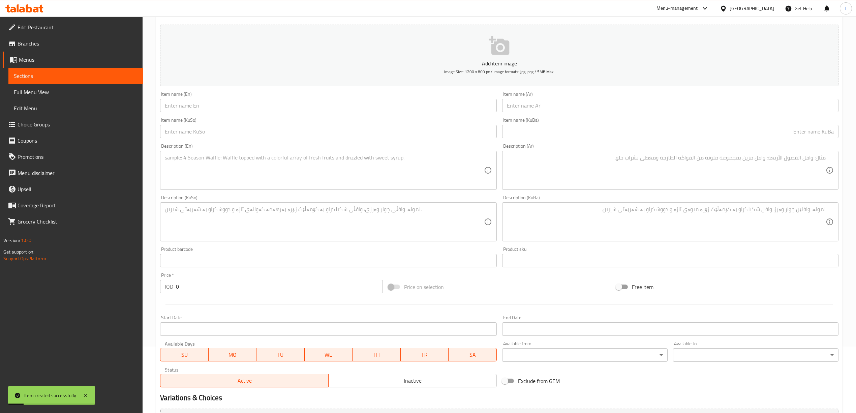
scroll to position [0, 0]
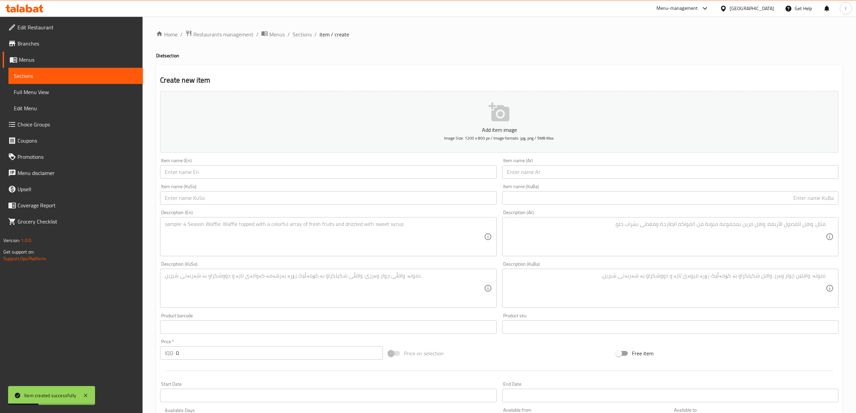
click at [48, 92] on span "Full Menu View" at bounding box center [76, 92] width 124 height 8
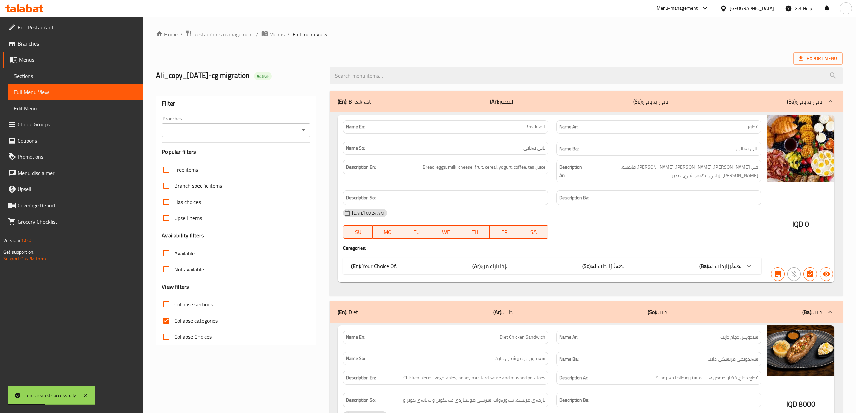
click at [217, 131] on input "Branches" at bounding box center [231, 129] width 134 height 9
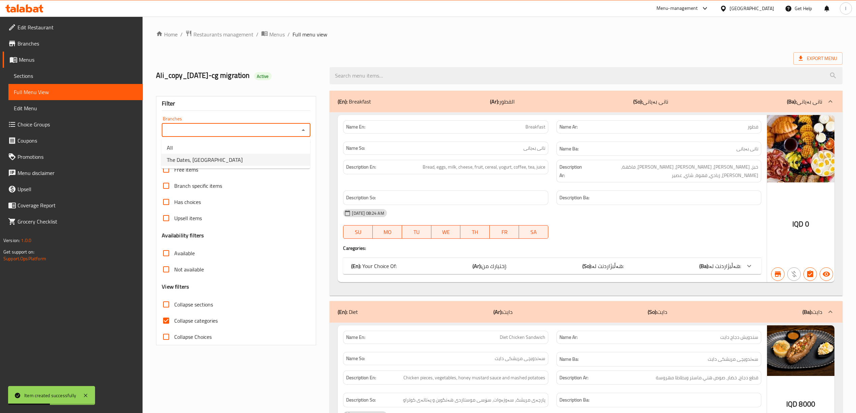
click at [216, 158] on span "The Dates, English Village" at bounding box center [205, 160] width 76 height 8
type input "The Dates, English Village"
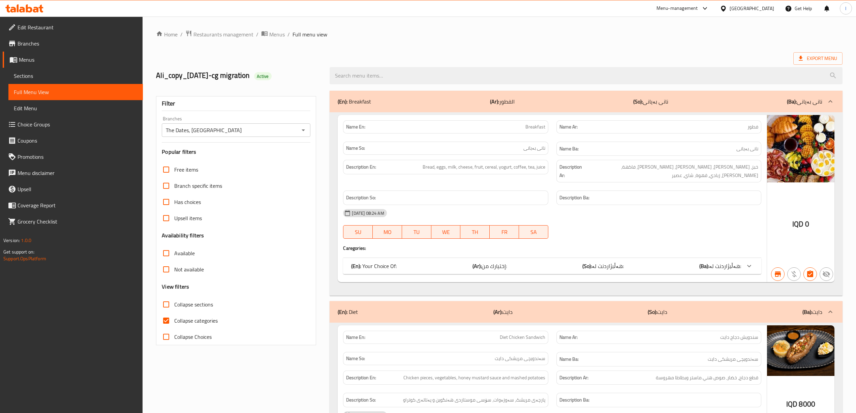
click at [203, 320] on span "Collapse categories" at bounding box center [195, 321] width 43 height 8
click at [174, 320] on input "Collapse categories" at bounding box center [166, 321] width 16 height 16
checkbox input "false"
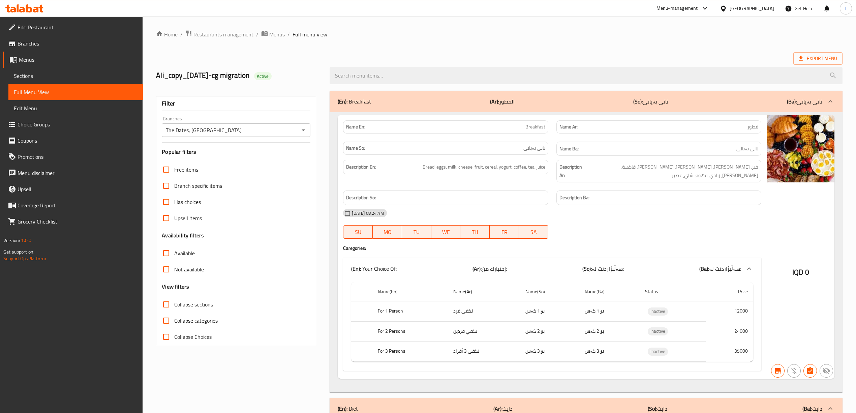
click at [182, 305] on span "Collapse sections" at bounding box center [193, 304] width 39 height 8
click at [174, 305] on input "Collapse sections" at bounding box center [166, 304] width 16 height 16
checkbox input "true"
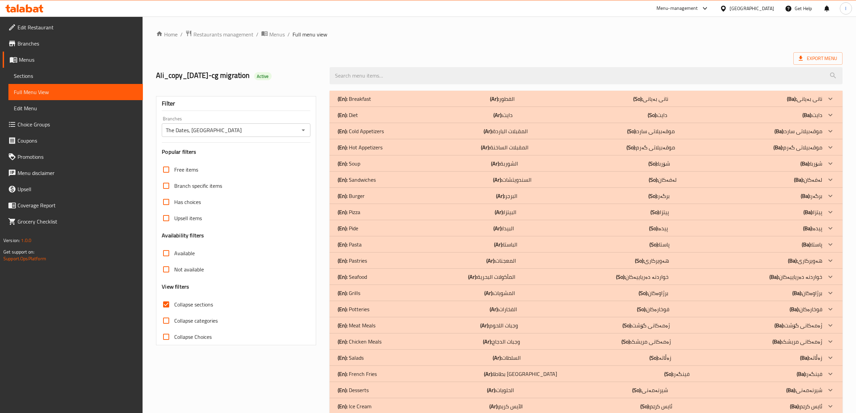
click at [392, 119] on div "(En): Diet (Ar): دايت (So): دایت (Ba): دایت" at bounding box center [580, 115] width 484 height 8
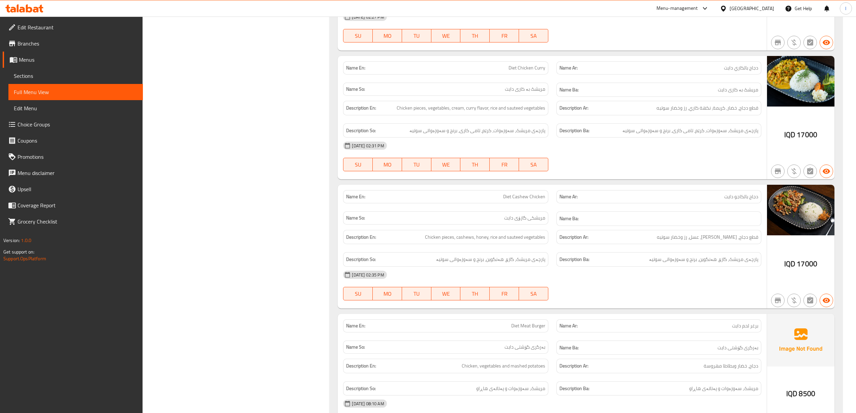
scroll to position [944, 0]
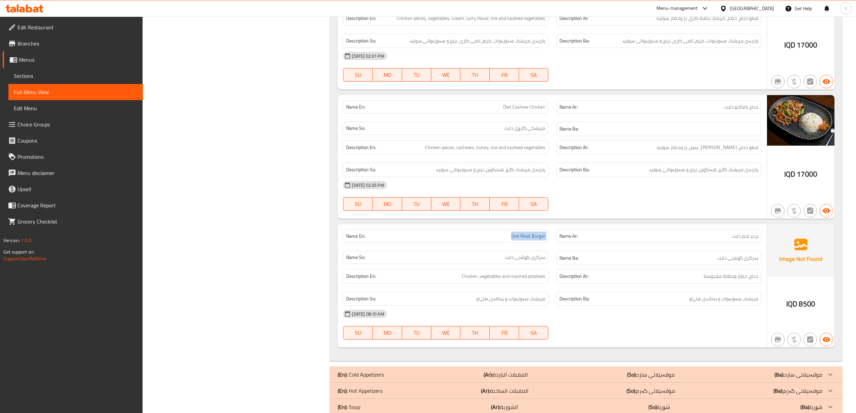
drag, startPoint x: 506, startPoint y: 242, endPoint x: 556, endPoint y: 241, distance: 49.6
click at [556, 241] on div "Name En: Diet Meat Burger Name Ar: برغر لحم دايت Name So: بەرگری گۆشتی دایت Nam…" at bounding box center [552, 248] width 426 height 44
copy span "Diet Meat Burger"
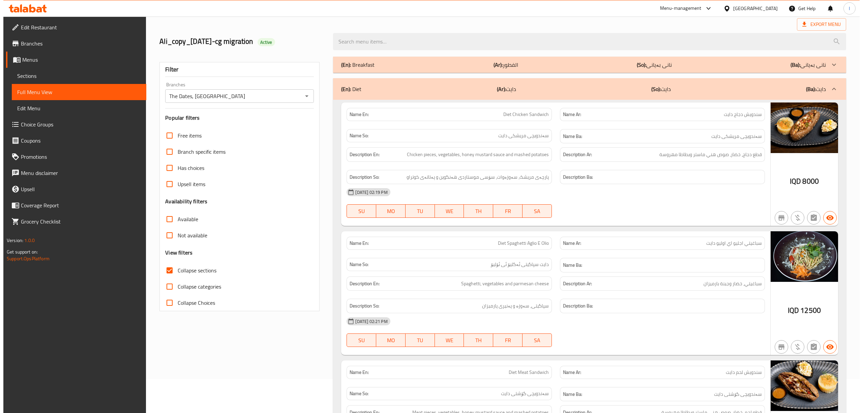
scroll to position [0, 0]
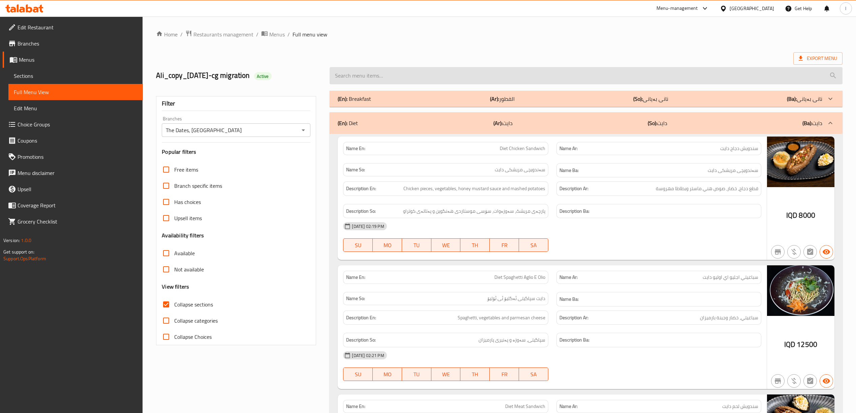
click at [450, 72] on input "search" at bounding box center [586, 75] width 513 height 17
paste input "Diet Meat Burger"
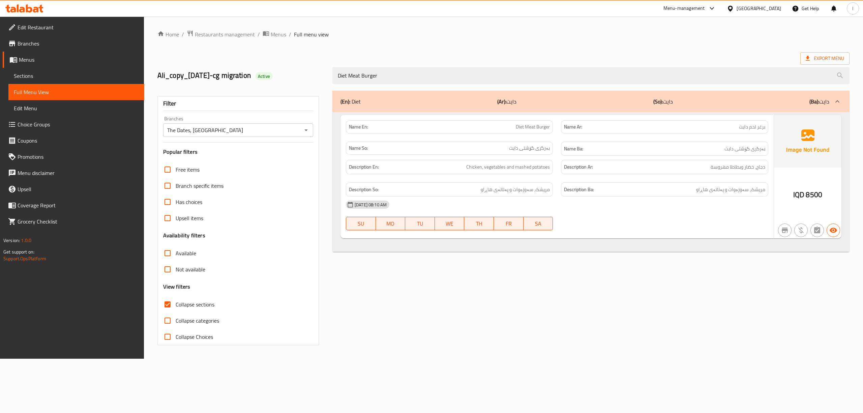
type input "Diet Meat Burger"
click at [29, 10] on icon at bounding box center [24, 8] width 38 height 8
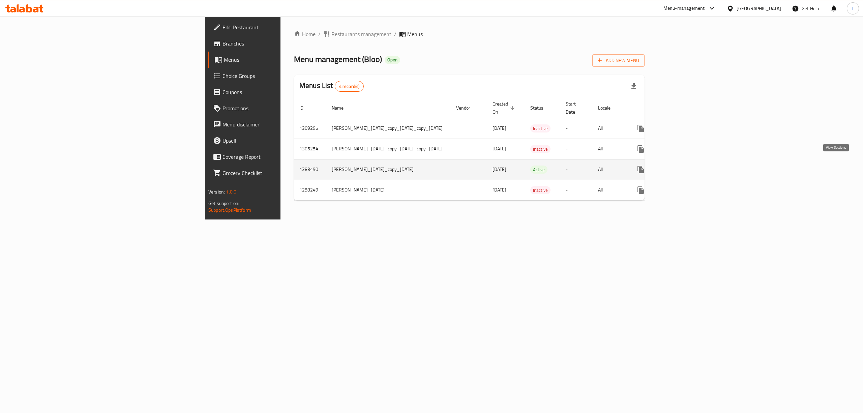
click at [693, 166] on icon "enhanced table" at bounding box center [689, 170] width 8 height 8
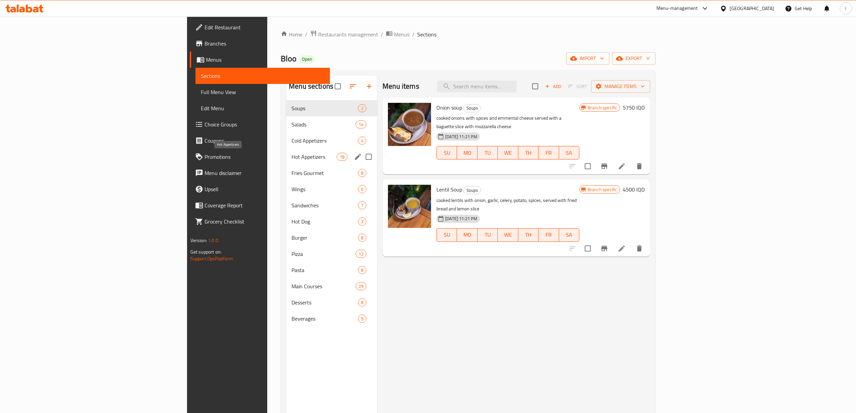
click at [286, 163] on div "Hot Appetizers 18" at bounding box center [331, 157] width 91 height 16
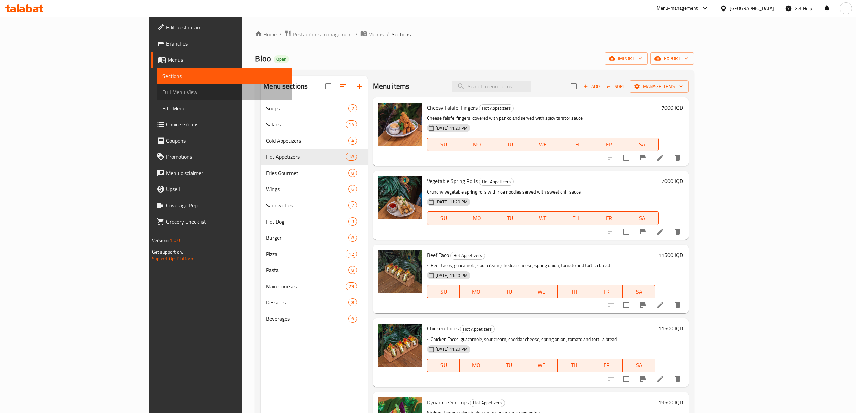
click at [163, 88] on span "Full Menu View" at bounding box center [225, 92] width 124 height 8
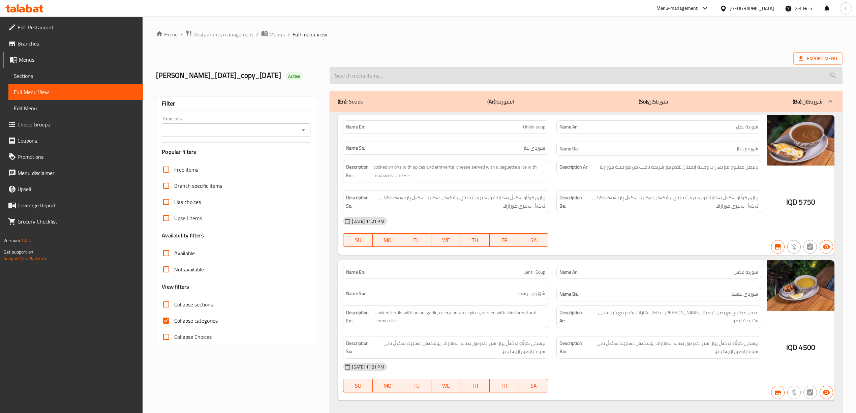
click at [362, 84] on input "search" at bounding box center [586, 75] width 513 height 17
paste input "Rock shrimp tempura"
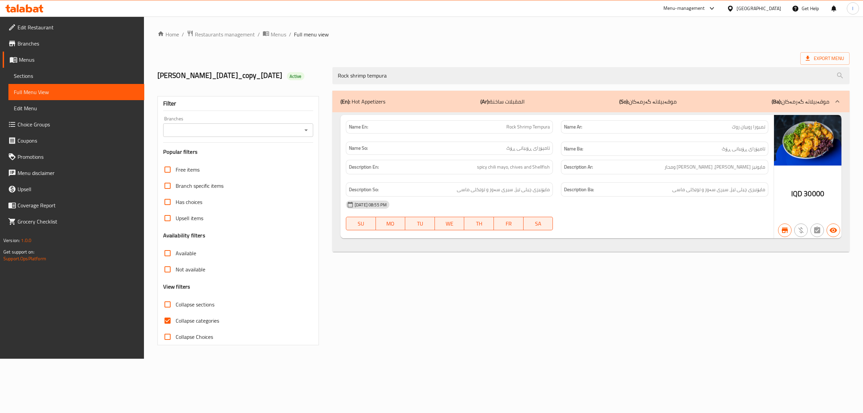
type input "Rock shrimp tempura"
click at [263, 135] on input "Branches" at bounding box center [232, 129] width 135 height 9
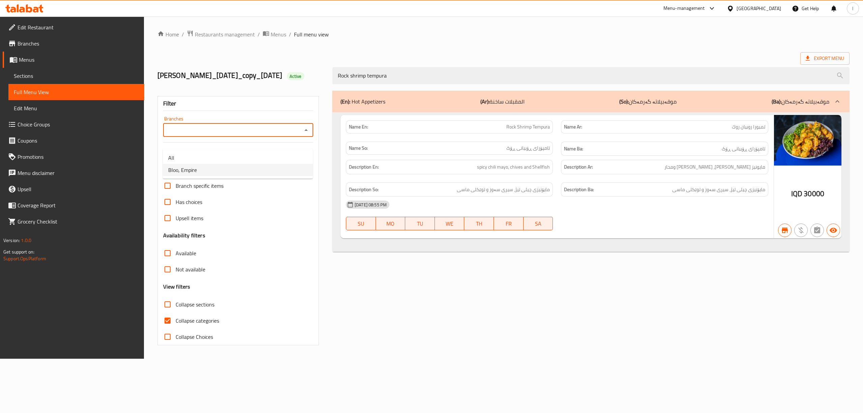
click at [226, 169] on li "Bloo, Empire" at bounding box center [238, 170] width 150 height 12
type input "Bloo, Empire"
click at [23, 73] on span "Sections" at bounding box center [76, 76] width 125 height 8
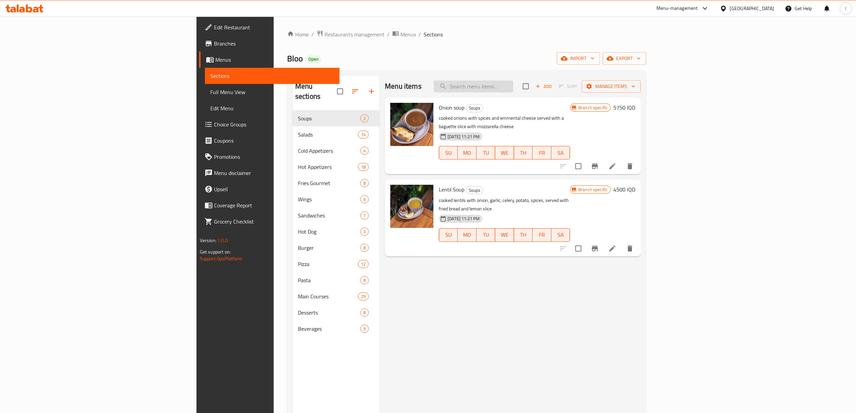
click at [513, 82] on input "search" at bounding box center [474, 87] width 80 height 12
paste input "Rock shrimp tempura"
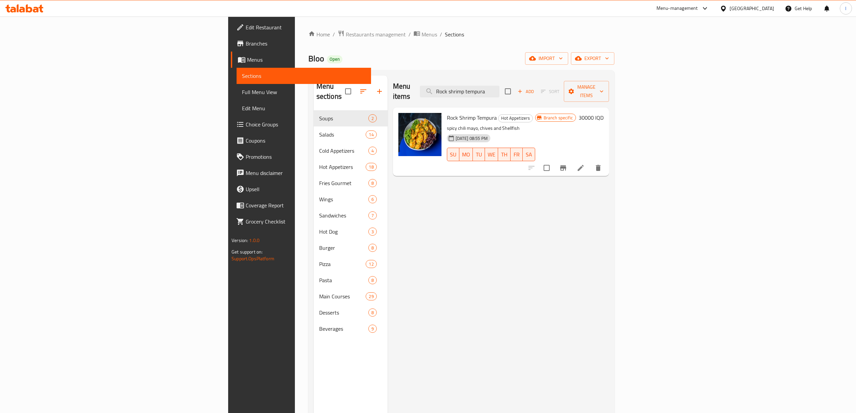
type input "Rock shrimp tempura"
click at [602, 164] on icon "delete" at bounding box center [598, 168] width 8 height 8
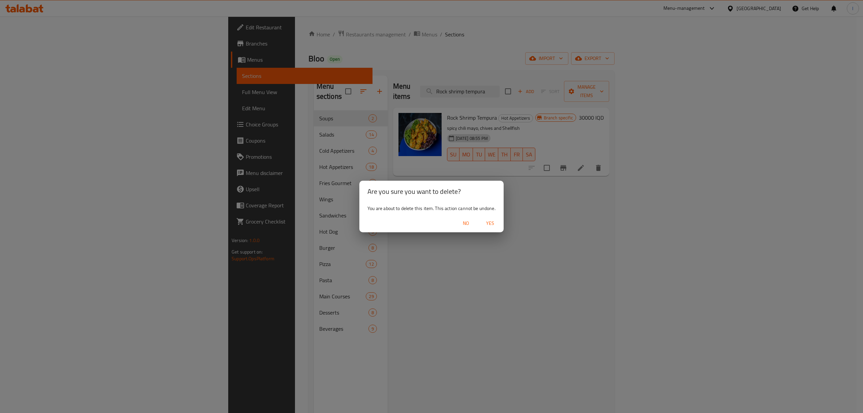
click at [490, 216] on div "No Yes" at bounding box center [431, 223] width 144 height 18
click at [489, 223] on span "Yes" at bounding box center [490, 223] width 16 height 8
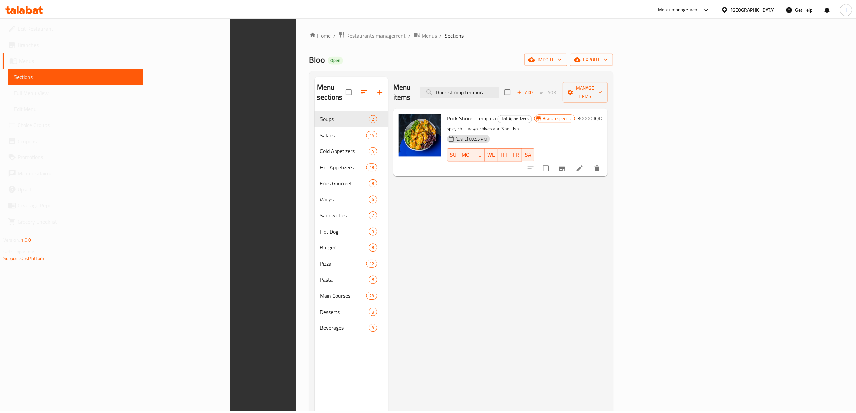
scroll to position [95, 0]
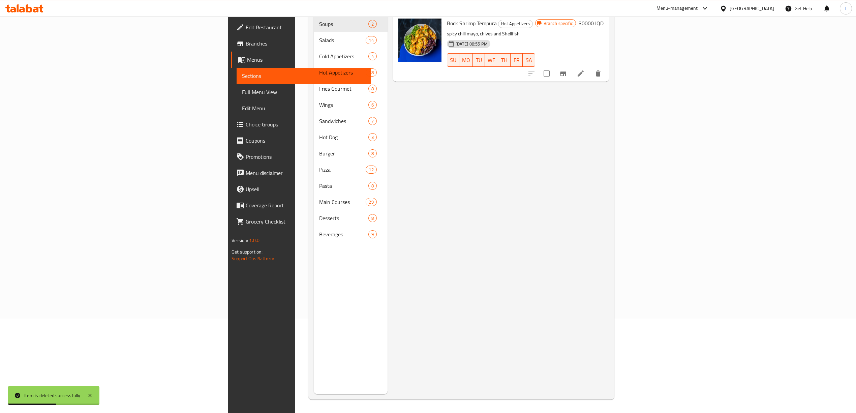
click at [242, 92] on span "Full Menu View" at bounding box center [304, 92] width 124 height 8
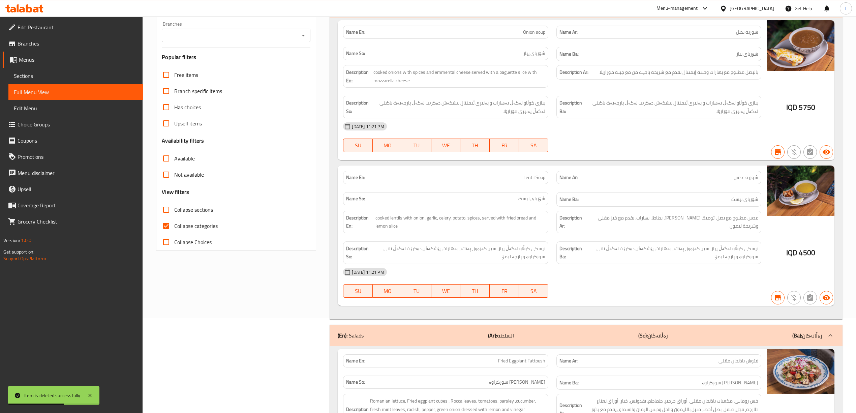
click at [229, 40] on input "Branches" at bounding box center [231, 35] width 134 height 9
click at [208, 92] on ul "All Bloo, Empire" at bounding box center [235, 79] width 149 height 30
drag, startPoint x: 208, startPoint y: 87, endPoint x: 212, endPoint y: 85, distance: 4.3
click at [208, 87] on li "Bloo, Empire" at bounding box center [235, 85] width 149 height 12
type input "Bloo, Empire"
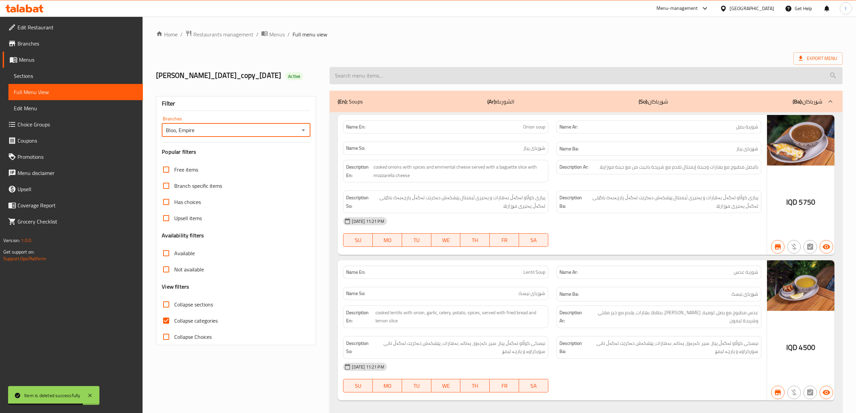
click at [441, 84] on input "search" at bounding box center [586, 75] width 513 height 17
paste input "Rock shrimp tempura"
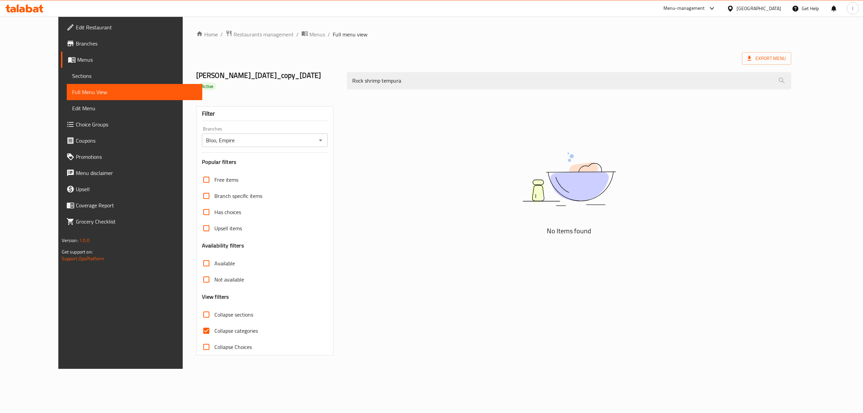
type input "Rock shrimp tempura"
click at [0, 14] on div at bounding box center [24, 8] width 49 height 13
click at [25, 9] on icon at bounding box center [22, 10] width 6 height 6
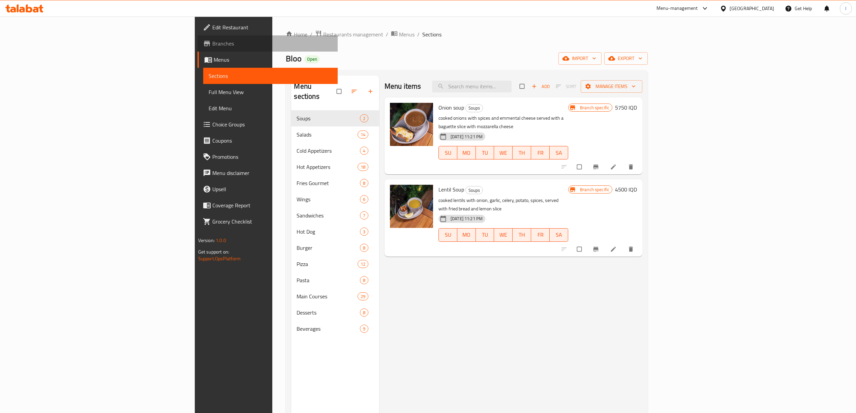
click at [212, 43] on span "Branches" at bounding box center [272, 43] width 120 height 8
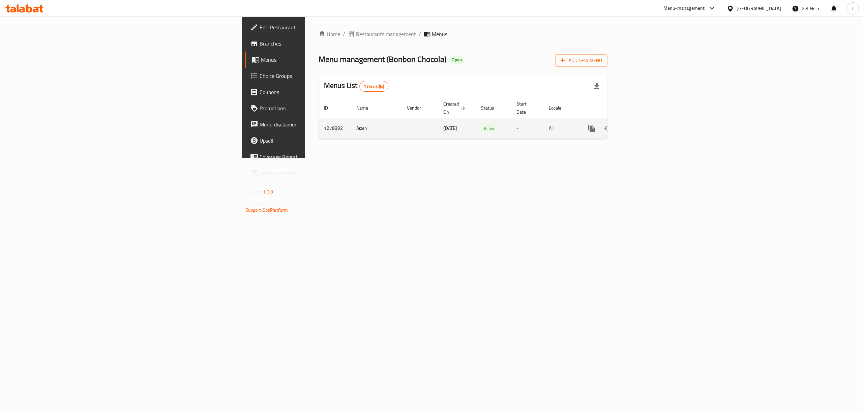
click at [648, 120] on link "enhanced table" at bounding box center [640, 128] width 16 height 16
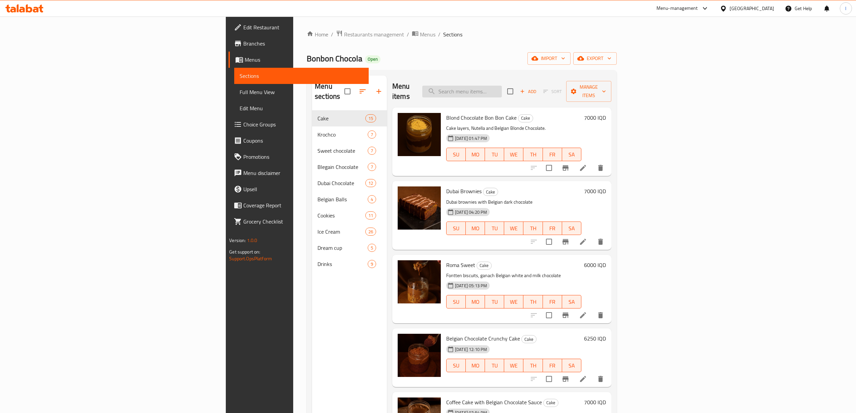
click at [502, 86] on input "search" at bounding box center [462, 92] width 80 height 12
click at [240, 90] on span "Full Menu View" at bounding box center [302, 92] width 124 height 8
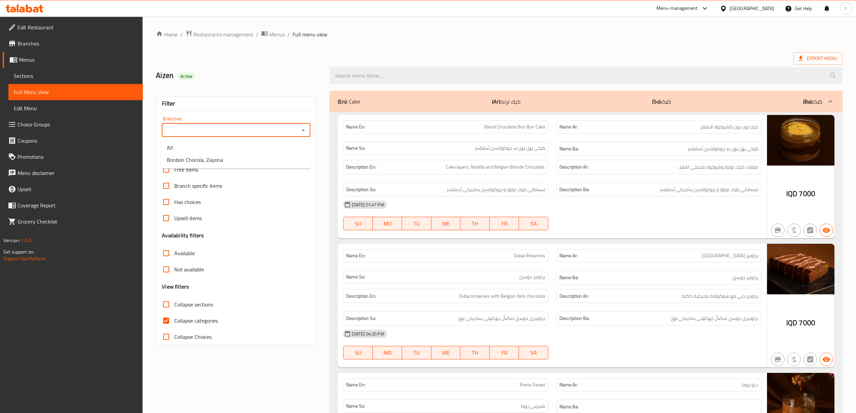
click at [267, 132] on input "Branches" at bounding box center [231, 129] width 134 height 9
click at [225, 160] on li "Bonbon Chocola, Zayona" at bounding box center [235, 160] width 149 height 12
type input "Bonbon Chocola, Zayona"
click at [387, 80] on input "search" at bounding box center [586, 75] width 513 height 17
paste input "Sweet Cookies Lotus And Nutella"
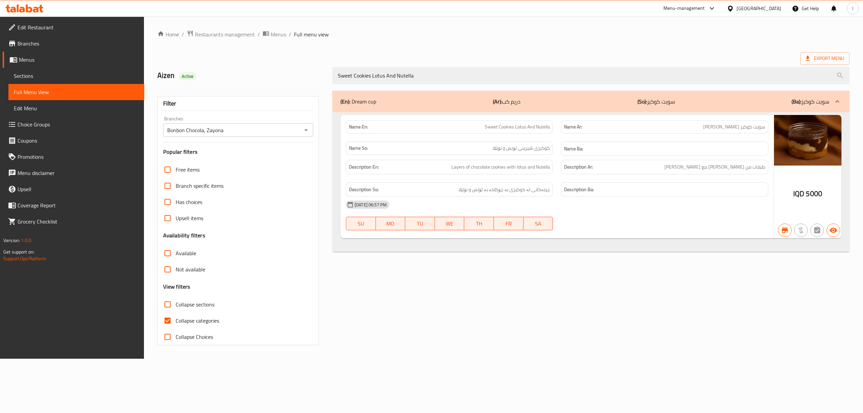
type input "Sweet Cookies Lotus And Nutella"
drag, startPoint x: 416, startPoint y: 82, endPoint x: 240, endPoint y: 84, distance: 176.0
click at [240, 84] on div "Aizen Active Sweet Cookies Lotus And Nutella" at bounding box center [503, 76] width 700 height 30
click at [56, 77] on span "Sections" at bounding box center [76, 76] width 125 height 8
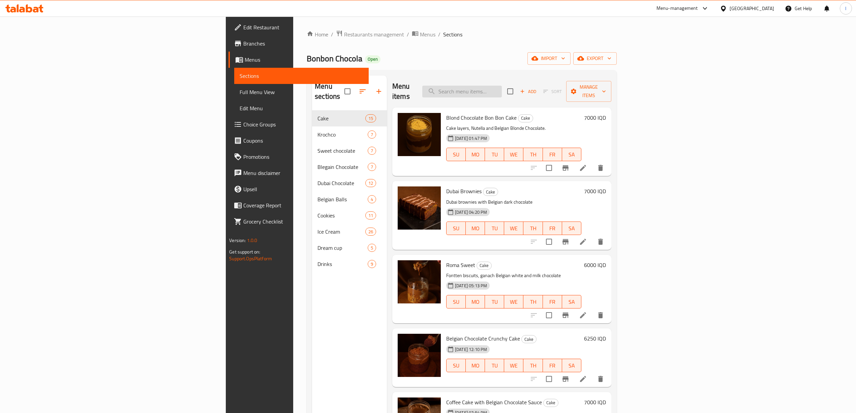
click at [502, 90] on input "search" at bounding box center [462, 92] width 80 height 12
paste input "Sweet Cookies Lotus And Nutella"
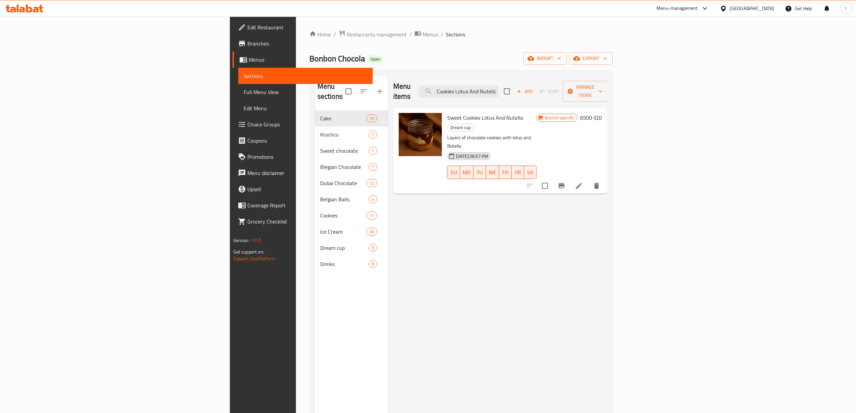
type input "Sweet Cookies Lotus And Nutella"
click at [589, 180] on li at bounding box center [579, 186] width 19 height 12
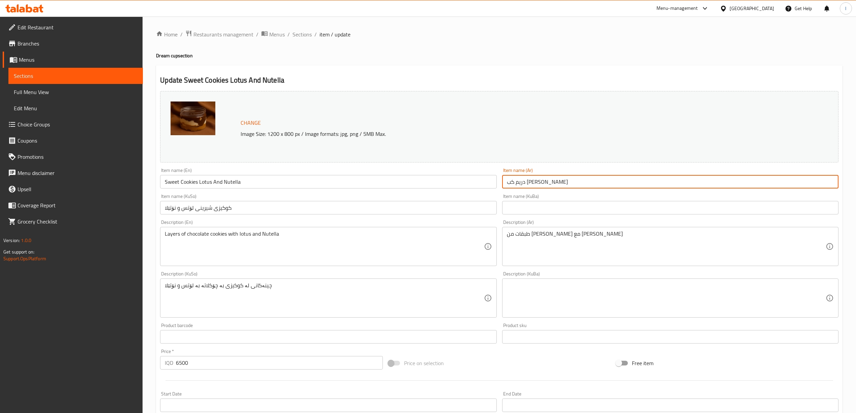
drag, startPoint x: 575, startPoint y: 184, endPoint x: 482, endPoint y: 185, distance: 93.4
click at [482, 185] on div "Change Image Size: 1200 x 800 px / Image formats: jpg, png / 5MB Max. Item name…" at bounding box center [499, 277] width 684 height 378
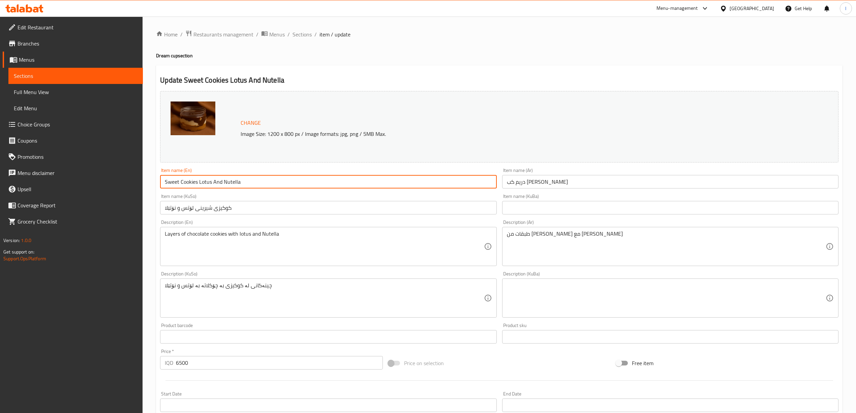
drag, startPoint x: 270, startPoint y: 182, endPoint x: 308, endPoint y: 17, distance: 169.4
click at [127, 159] on div "Edit Restaurant Branches Menus Sections Full Menu View Edit Menu Choice Groups …" at bounding box center [428, 290] width 856 height 547
paste input "Dream Cup"
type input "Dream Cup Lotus And Nutella"
click at [293, 210] on input "کوکیزی شیرینی لۆتس و نۆتێلا" at bounding box center [328, 207] width 336 height 13
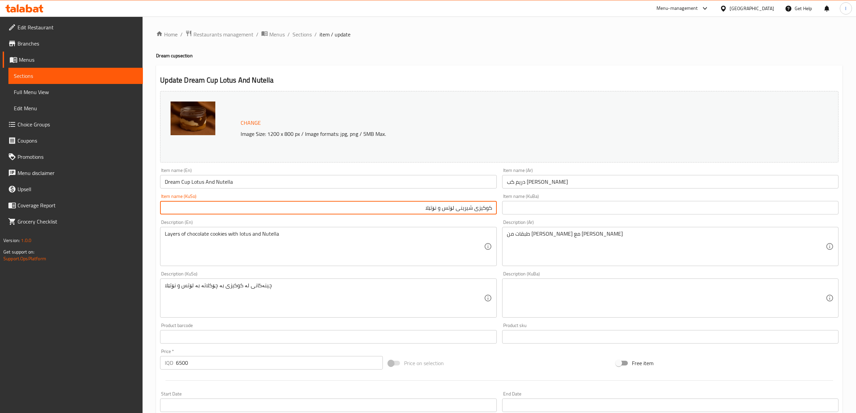
drag, startPoint x: 475, startPoint y: 208, endPoint x: 536, endPoint y: 214, distance: 61.6
click at [536, 214] on div "Change Image Size: 1200 x 800 px / Image formats: jpg, png / 5MB Max. Item name…" at bounding box center [499, 277] width 684 height 378
click at [491, 209] on input "دییم شیرینی لۆتس و نۆتێلا" at bounding box center [328, 207] width 336 height 13
click at [489, 210] on input "دییم شیرینی لۆتس و نۆتێلا" at bounding box center [328, 207] width 336 height 13
click at [469, 213] on input "درییم شیرینی لۆتس و نۆتێلا" at bounding box center [328, 207] width 336 height 13
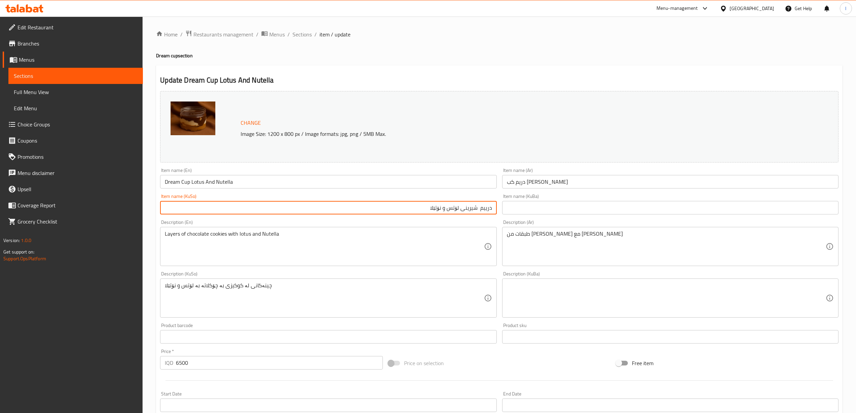
click at [469, 213] on input "درییم شیرینی لۆتس و نۆتێلا" at bounding box center [328, 207] width 336 height 13
click at [472, 212] on input "درییم کەپ لۆتس و نۆتێلا" at bounding box center [328, 207] width 336 height 13
drag, startPoint x: 395, startPoint y: 206, endPoint x: 545, endPoint y: 202, distance: 150.1
click at [545, 202] on div "Change Image Size: 1200 x 800 px / Image formats: jpg, png / 5MB Max. Item name…" at bounding box center [499, 277] width 684 height 378
type input "درییم کوپ لۆتس و نۆتێلا"
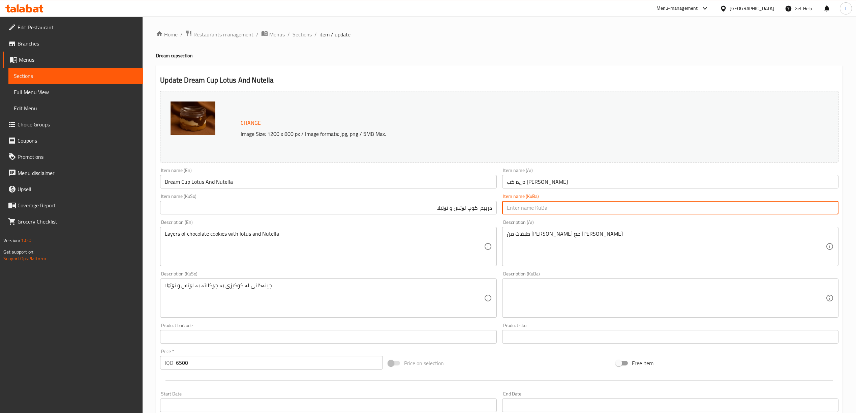
click at [540, 208] on input "text" at bounding box center [670, 207] width 336 height 13
paste input "درییم کوپ لۆتس و نۆتێلا"
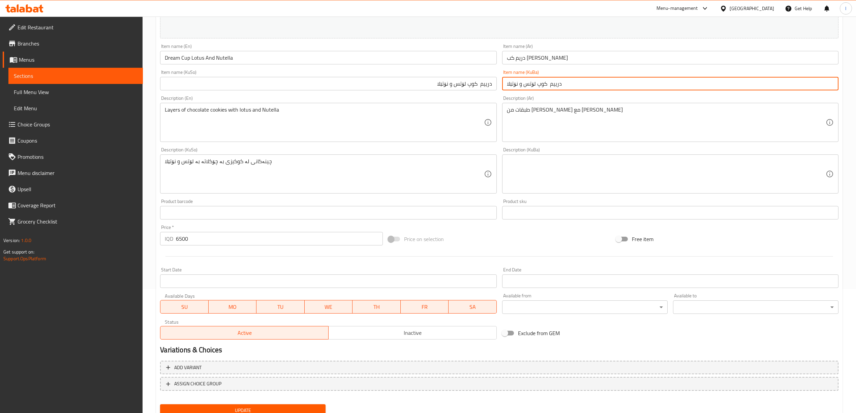
scroll to position [150, 0]
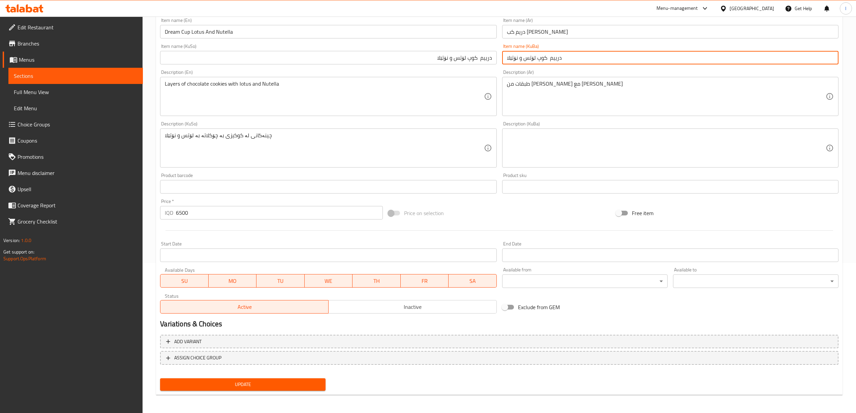
type input "درییم کوپ لۆتس و نۆتێلا"
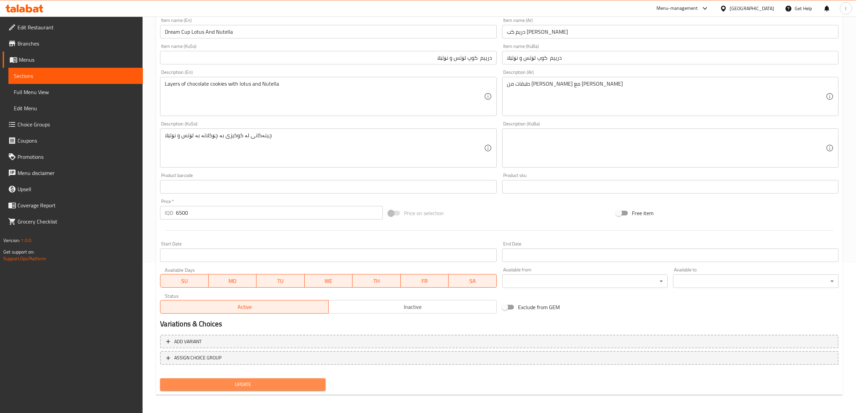
click at [266, 382] on span "Update" at bounding box center [243, 384] width 155 height 8
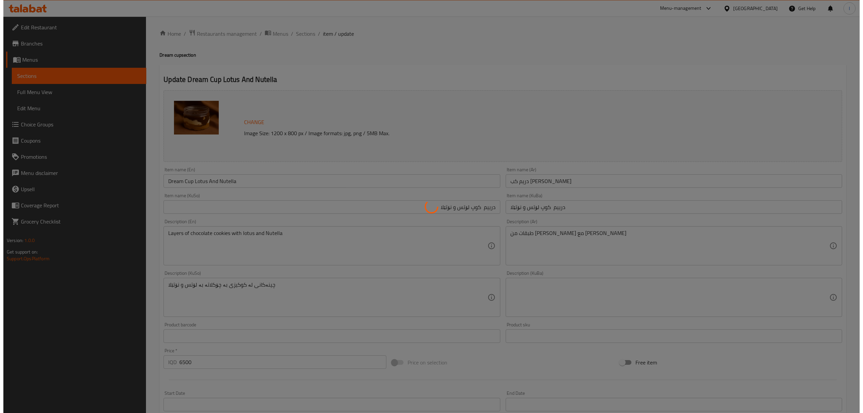
scroll to position [0, 0]
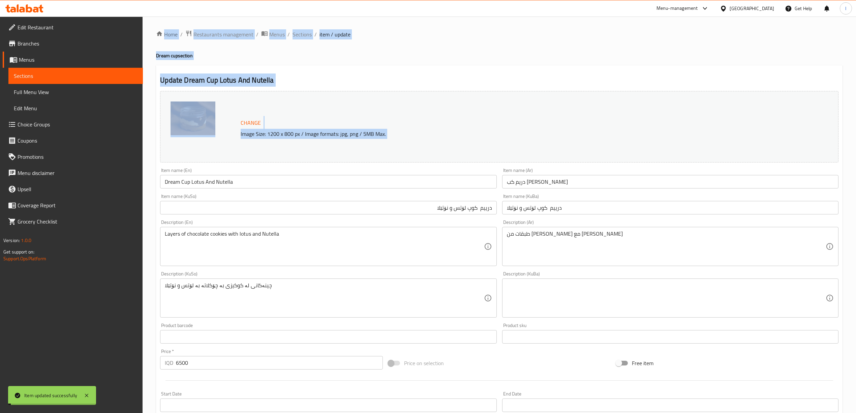
drag, startPoint x: 252, startPoint y: 182, endPoint x: 154, endPoint y: 178, distance: 97.9
click at [154, 178] on div "Home / Restaurants management / Menus / Sections / item / update Dream cup sect…" at bounding box center [500, 290] width 714 height 547
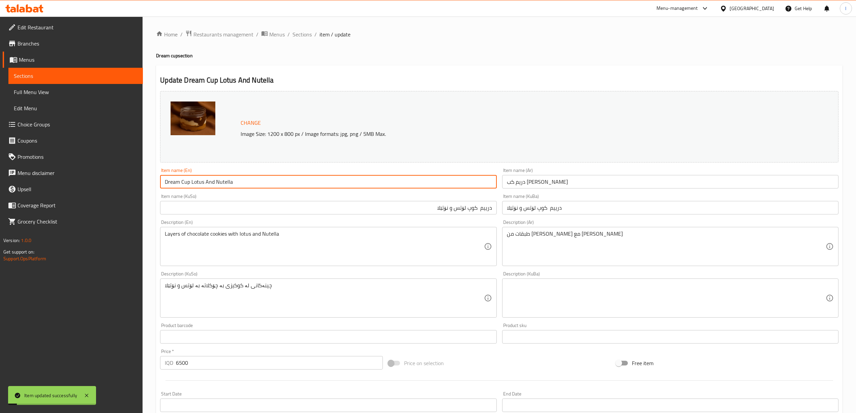
drag, startPoint x: 238, startPoint y: 185, endPoint x: 53, endPoint y: 172, distance: 185.6
click at [53, 172] on div "Edit Restaurant Branches Menus Sections Full Menu View Edit Menu Choice Groups …" at bounding box center [428, 290] width 856 height 547
click at [33, 92] on span "Full Menu View" at bounding box center [76, 92] width 124 height 8
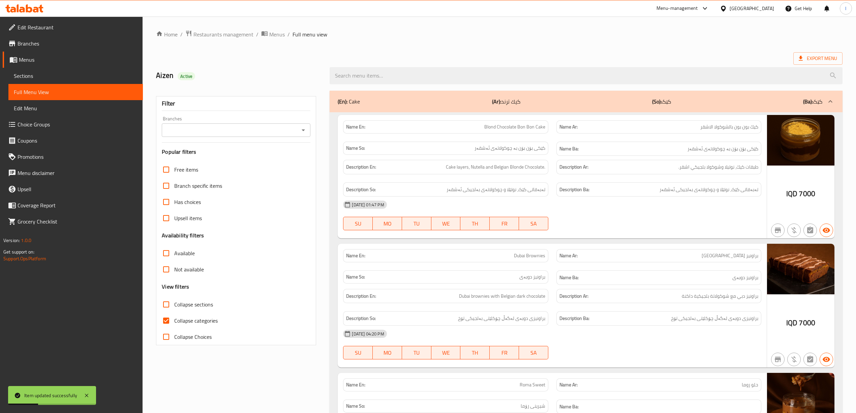
click at [258, 128] on input "Branches" at bounding box center [231, 129] width 134 height 9
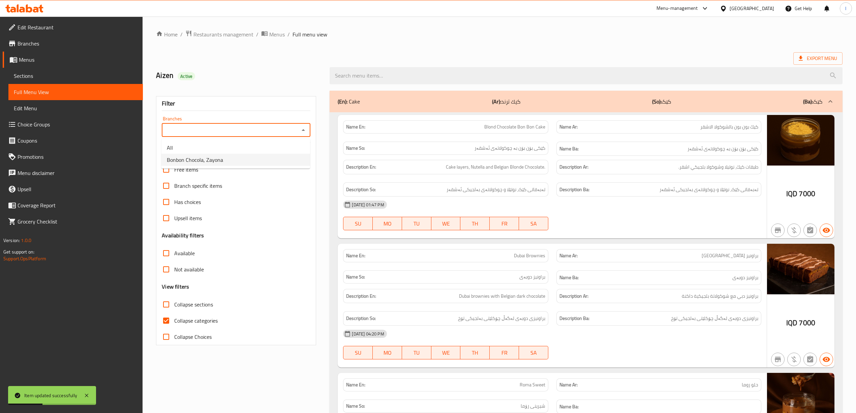
click at [219, 164] on span "Bonbon Chocola, Zayona" at bounding box center [195, 160] width 56 height 8
type input "Bonbon Chocola, Zayona"
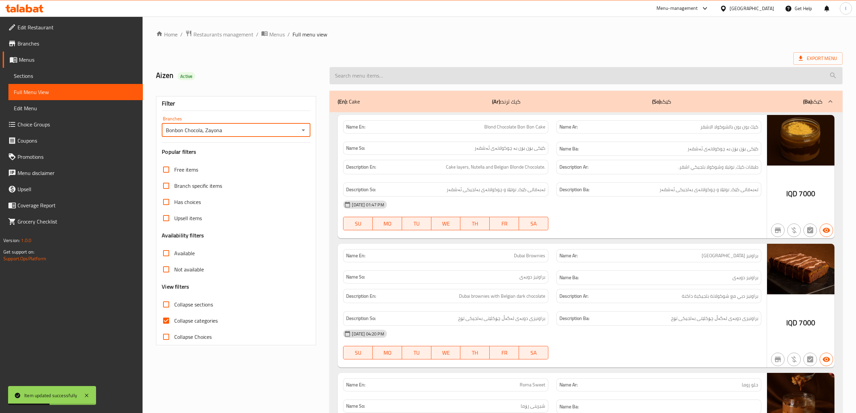
click at [405, 73] on input "search" at bounding box center [586, 75] width 513 height 17
paste input "Dream Cup Lotus And Nutella"
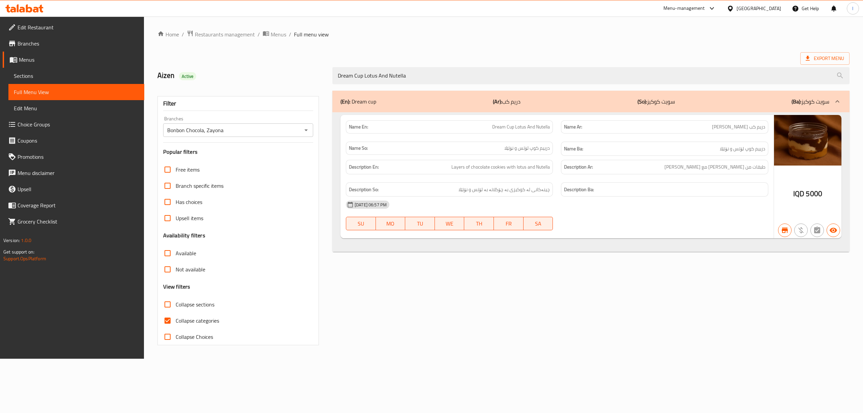
drag, startPoint x: 444, startPoint y: 76, endPoint x: 218, endPoint y: 67, distance: 225.7
click at [221, 67] on div "Aizen Active Dream Cup Lotus And Nutella" at bounding box center [503, 76] width 700 height 30
paste input "Sweet Cookies Oreo"
type input "Sweet Cookies Oreo And Nutella"
click at [58, 79] on span "Sections" at bounding box center [76, 76] width 125 height 8
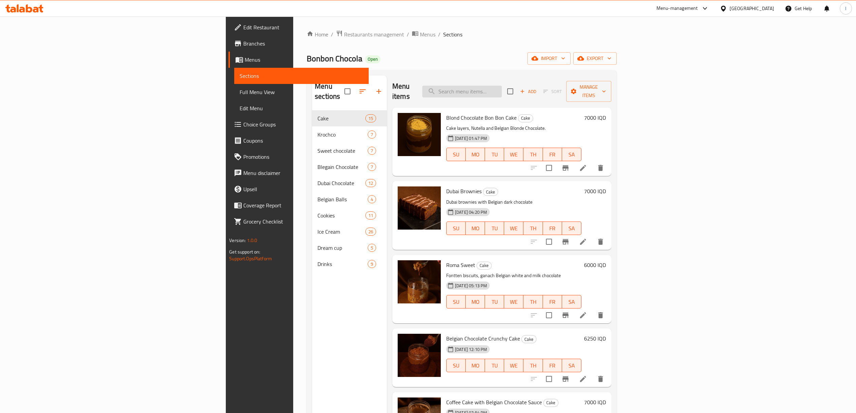
click at [502, 87] on input "search" at bounding box center [462, 92] width 80 height 12
paste input "Sweet Cookies Oreo And Nutella"
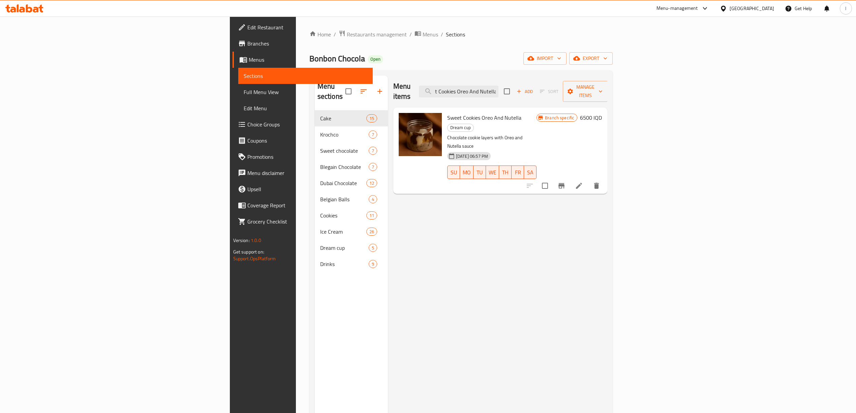
type input "Sweet Cookies Oreo And Nutella"
click at [582, 183] on icon at bounding box center [579, 186] width 6 height 6
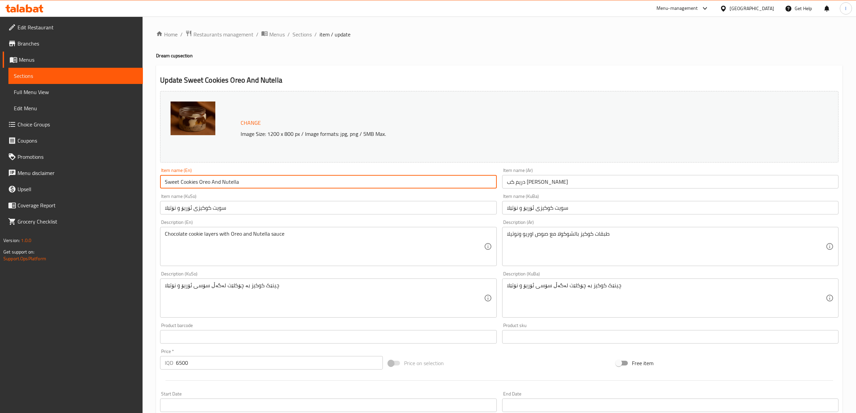
drag, startPoint x: 197, startPoint y: 183, endPoint x: 32, endPoint y: 179, distance: 165.2
click at [38, 180] on div "Edit Restaurant Branches Menus Sections Full Menu View Edit Menu Choice Groups …" at bounding box center [428, 290] width 856 height 547
paste input "Dream Cup"
type input "Dream Cup Oreo And Nutella"
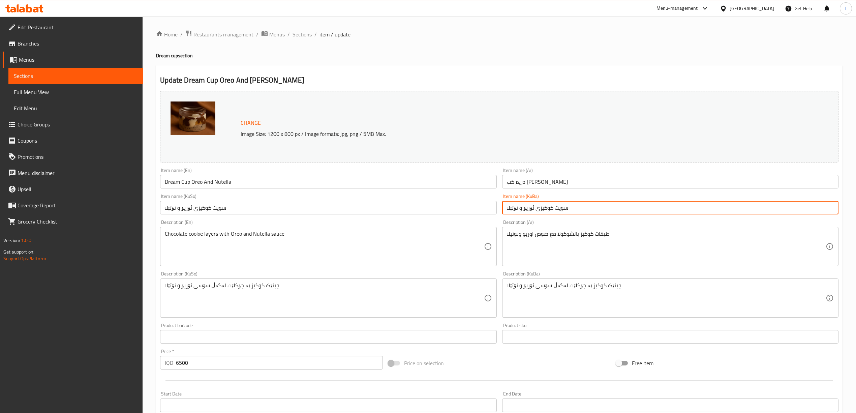
click at [562, 209] on input "سویت کوکیزی ئۆریۆ و نۆتێلا" at bounding box center [670, 207] width 336 height 13
drag, startPoint x: 802, startPoint y: 210, endPoint x: 850, endPoint y: 207, distance: 47.7
click at [856, 208] on html "​ Menu-management Iraq Get Help l Edit Restaurant Branches Menus Sections Full …" at bounding box center [428, 206] width 856 height 413
paste input "رییم کوپ"
drag, startPoint x: 750, startPoint y: 205, endPoint x: 862, endPoint y: 209, distance: 112.3
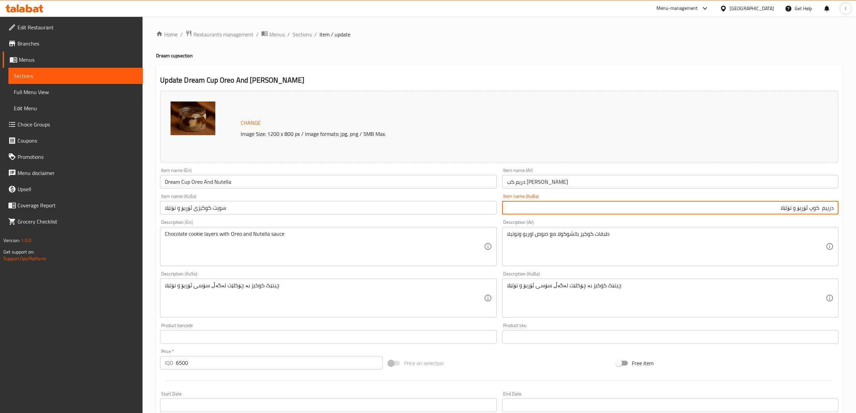
click at [856, 209] on html "​ Menu-management Iraq Get Help l Edit Restaurant Branches Menus Sections Full …" at bounding box center [428, 206] width 856 height 413
type input "درییم کوپ ئۆریۆ و نۆتێلا"
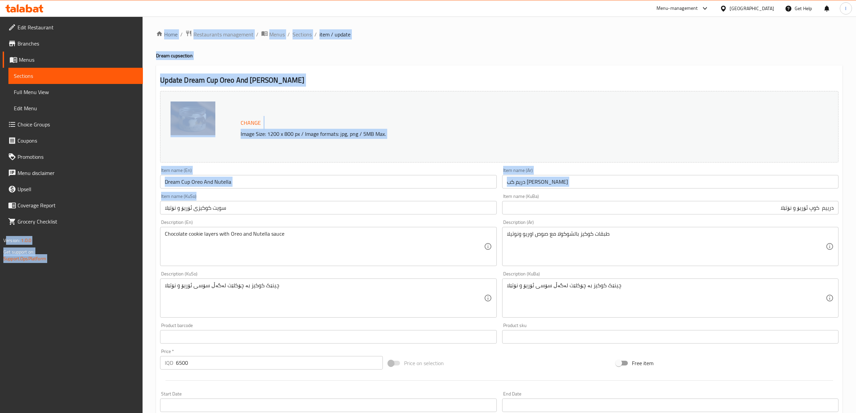
drag, startPoint x: 275, startPoint y: 216, endPoint x: 144, endPoint y: 217, distance: 131.8
click at [109, 220] on div "Edit Restaurant Branches Menus Sections Full Menu View Edit Menu Choice Groups …" at bounding box center [428, 290] width 856 height 547
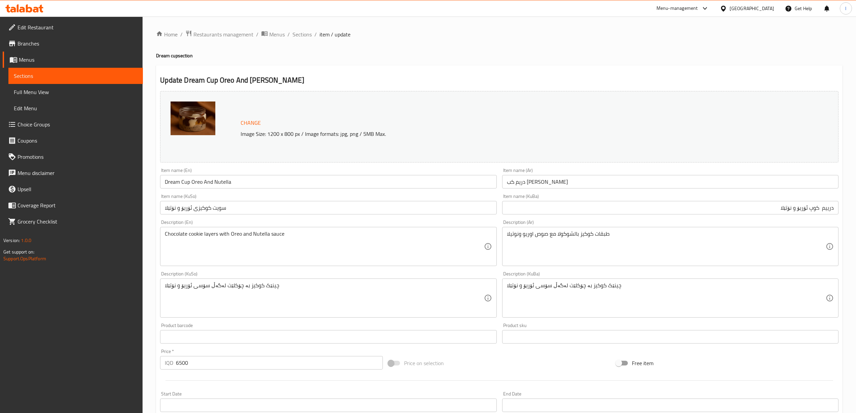
click at [293, 223] on div "Description (En) Chocolate cookie layers with Oreo and Nutella sauce Descriptio…" at bounding box center [328, 243] width 336 height 46
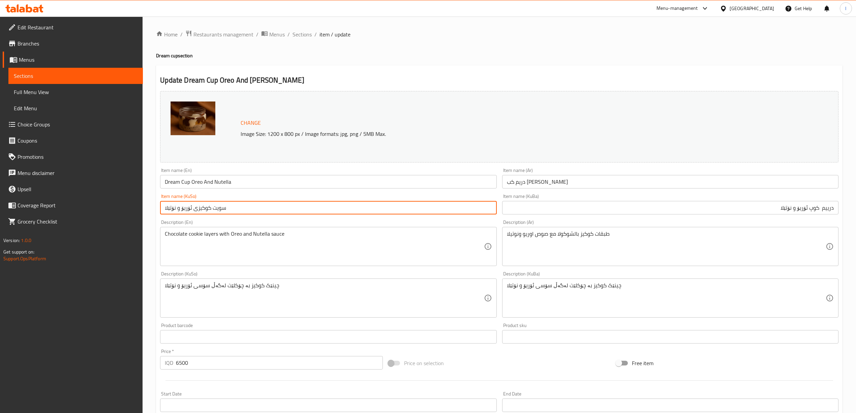
drag, startPoint x: 250, startPoint y: 211, endPoint x: 0, endPoint y: 210, distance: 250.2
click at [0, 212] on div "Edit Restaurant Branches Menus Sections Full Menu View Edit Menu Choice Groups …" at bounding box center [428, 290] width 856 height 547
paste input "رییم کوپ"
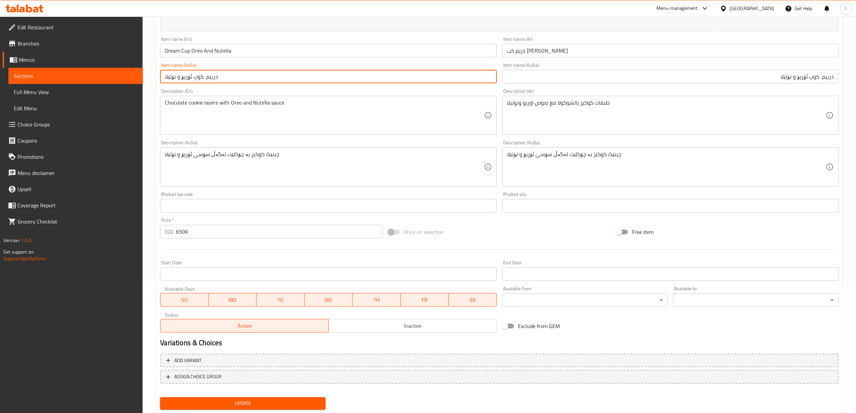
scroll to position [135, 0]
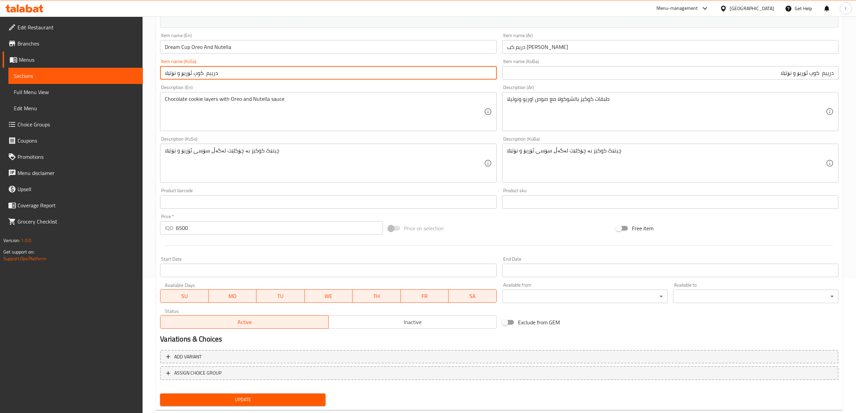
type input "درییم کوپ ئۆریۆ و نۆتێلا"
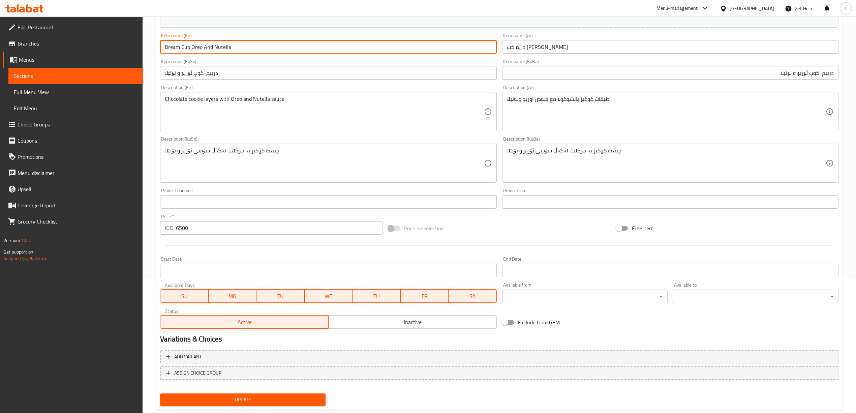
drag, startPoint x: 242, startPoint y: 46, endPoint x: 0, endPoint y: 34, distance: 242.4
click at [20, 41] on div "Edit Restaurant Branches Menus Sections Full Menu View Edit Menu Choice Groups …" at bounding box center [428, 155] width 856 height 547
click at [236, 394] on button "Update" at bounding box center [243, 399] width 166 height 12
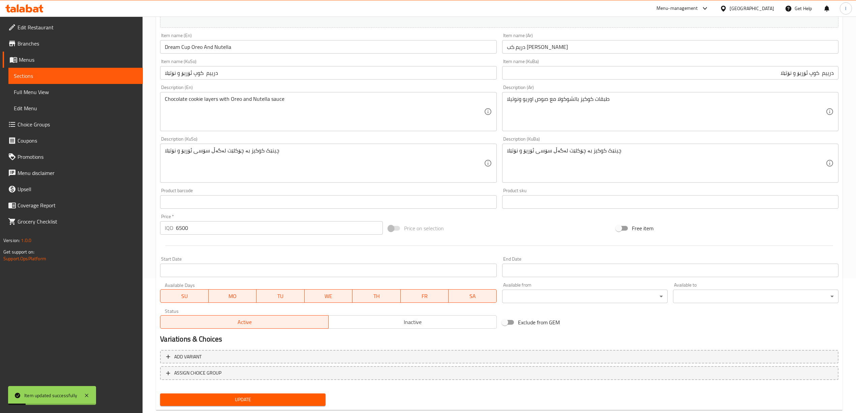
click at [48, 90] on span "Full Menu View" at bounding box center [76, 92] width 124 height 8
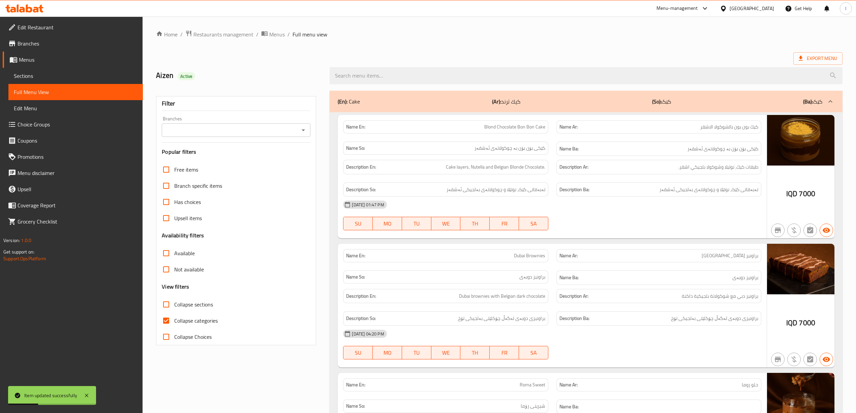
click at [216, 138] on div "Filter Branches Branches Popular filters Free items Branch specific items Has c…" at bounding box center [236, 220] width 160 height 249
click at [227, 134] on input "Branches" at bounding box center [231, 129] width 134 height 9
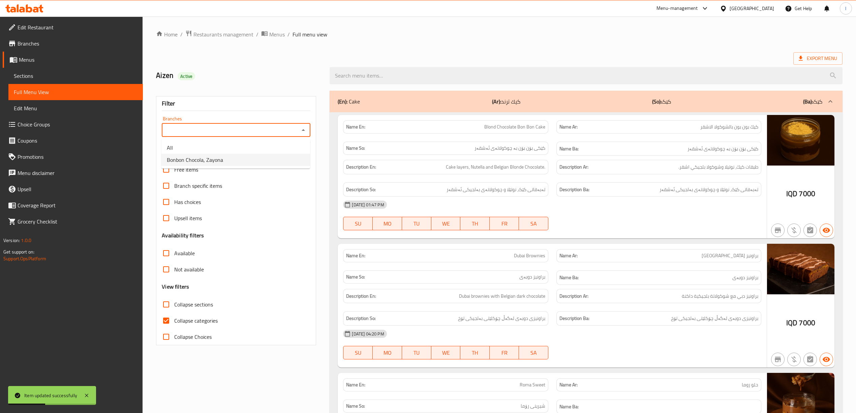
click at [216, 158] on span "Bonbon Chocola, Zayona" at bounding box center [195, 160] width 56 height 8
type input "Bonbon Chocola, Zayona"
click at [181, 319] on span "Collapse categories" at bounding box center [195, 321] width 43 height 8
click at [174, 319] on input "Collapse categories" at bounding box center [166, 321] width 16 height 16
checkbox input "false"
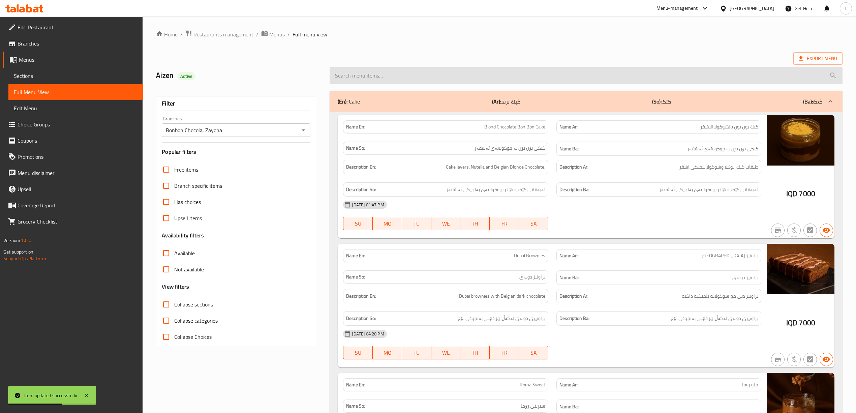
click at [405, 73] on input "search" at bounding box center [586, 75] width 513 height 17
paste input "Dream Cup Oreo And Nutella"
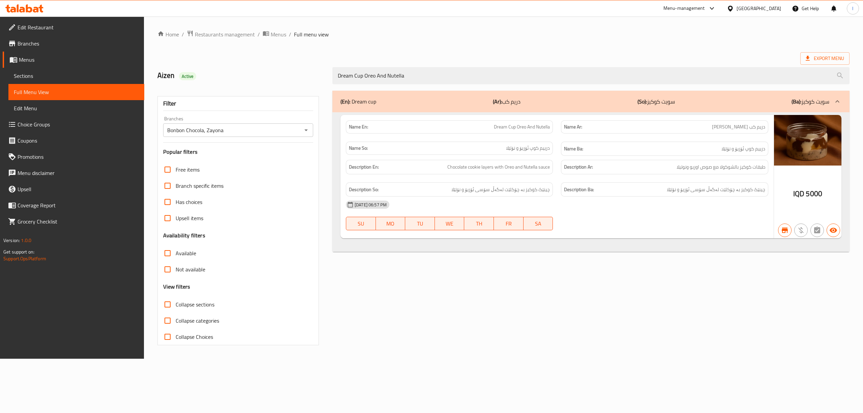
type input "Dream Cup Oreo And Nutella"
click at [29, 9] on icon at bounding box center [24, 8] width 38 height 8
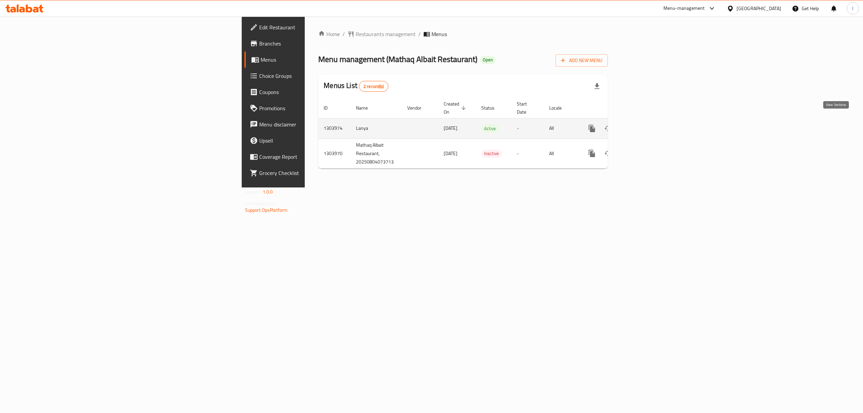
click at [644, 125] on icon "enhanced table" at bounding box center [641, 128] width 6 height 6
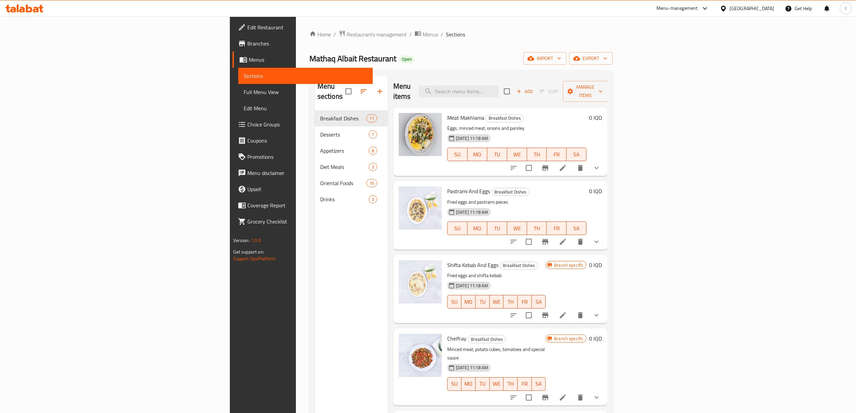
click at [247, 127] on span "Choice Groups" at bounding box center [307, 124] width 120 height 8
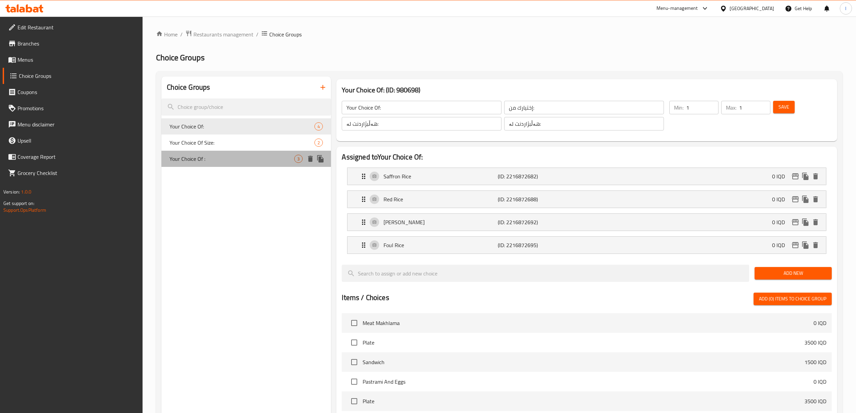
click at [249, 155] on span "Your Choice Of :" at bounding box center [232, 159] width 125 height 8
type input "Your Choice Of :"
type input "إختيارك من :"
type input "هەڵبژاردنت لە :"
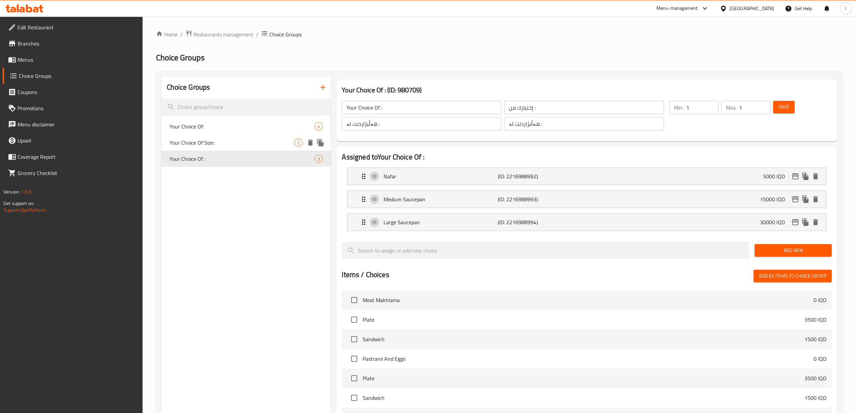
click at [247, 141] on span "Your Choice Of Size:" at bounding box center [232, 143] width 125 height 8
type input "Your Choice Of Size:"
type input "إختيارك من الحجم:"
type input "هەڵبژاردنت لە قەبارە:"
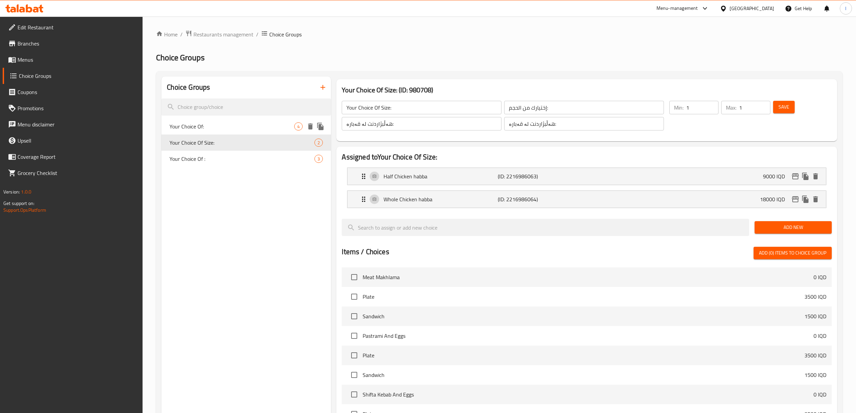
click at [251, 126] on span "Your Choice Of:" at bounding box center [232, 126] width 125 height 8
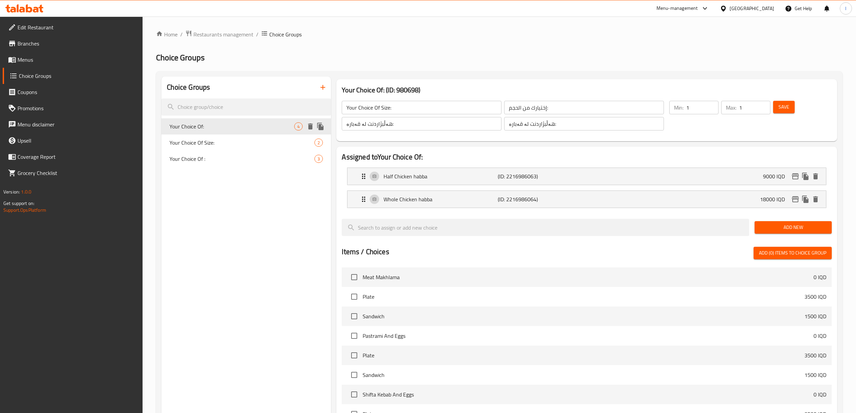
type input "Your Choice Of:"
type input "إختيارك من:"
type input "هەڵبژاردنت لە:"
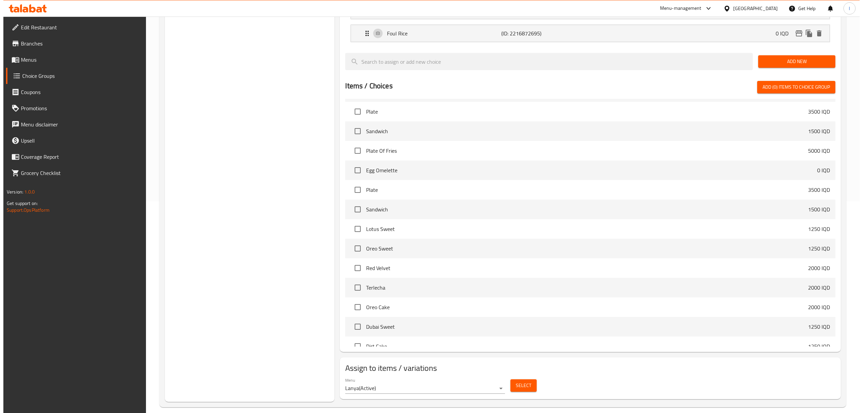
scroll to position [220, 0]
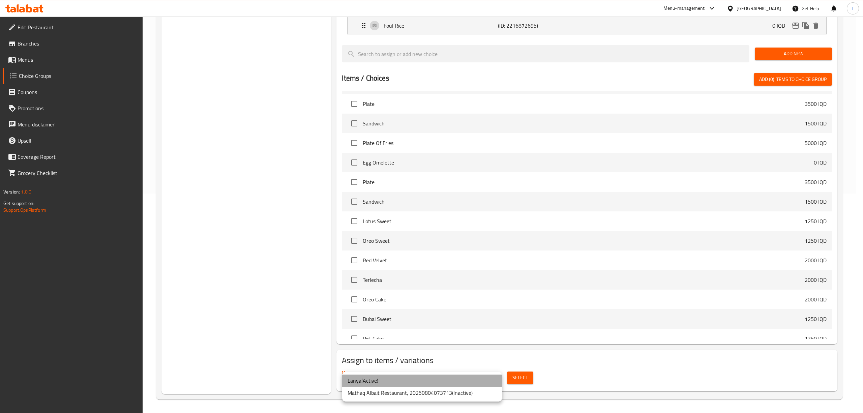
click at [466, 379] on li "Lanya ( Active )" at bounding box center [422, 381] width 160 height 12
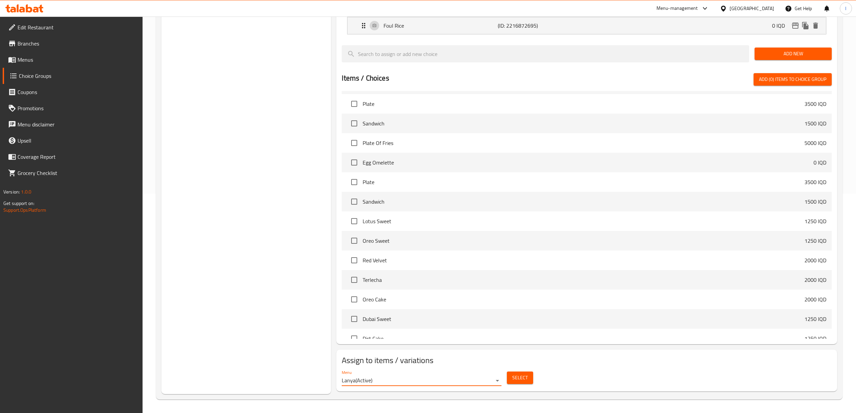
click at [523, 377] on span "Select" at bounding box center [520, 378] width 16 height 8
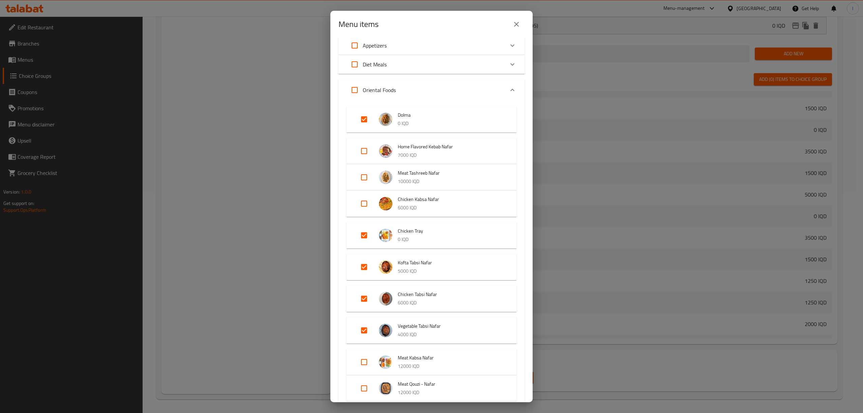
scroll to position [45, 0]
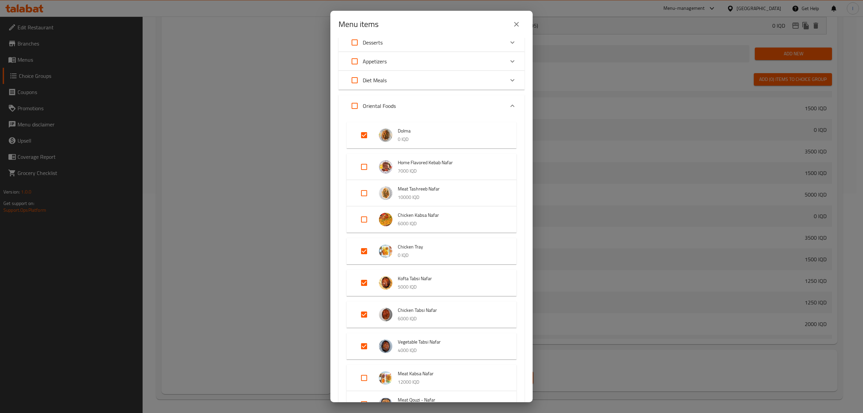
click at [365, 132] on input "Expand" at bounding box center [364, 135] width 16 height 16
checkbox input "false"
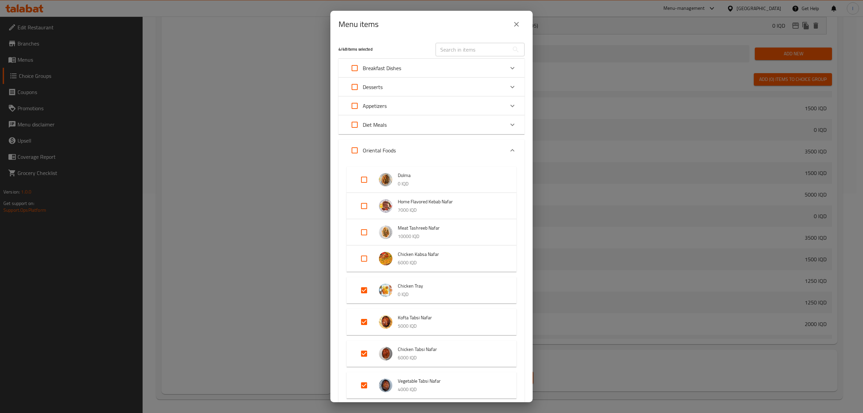
scroll to position [0, 0]
click at [478, 52] on input "text" at bounding box center [472, 49] width 73 height 13
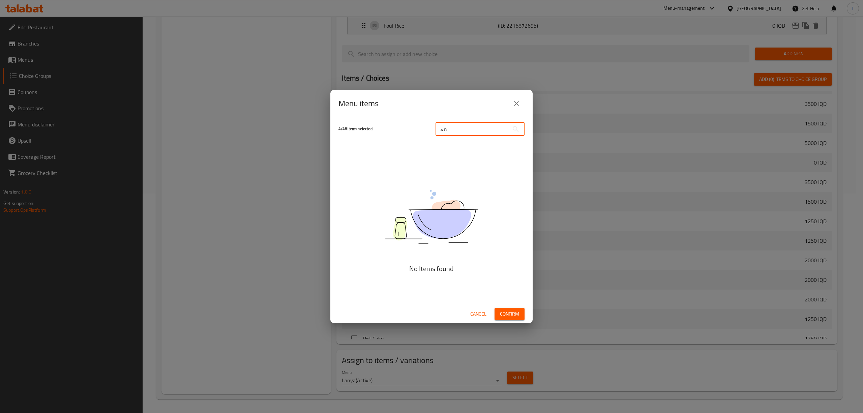
type input "م"
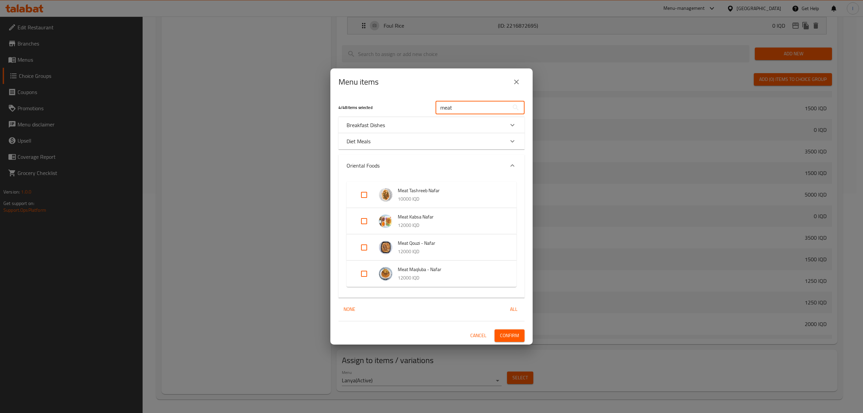
type input "meat"
click at [363, 222] on input "Expand" at bounding box center [364, 221] width 16 height 16
checkbox input "true"
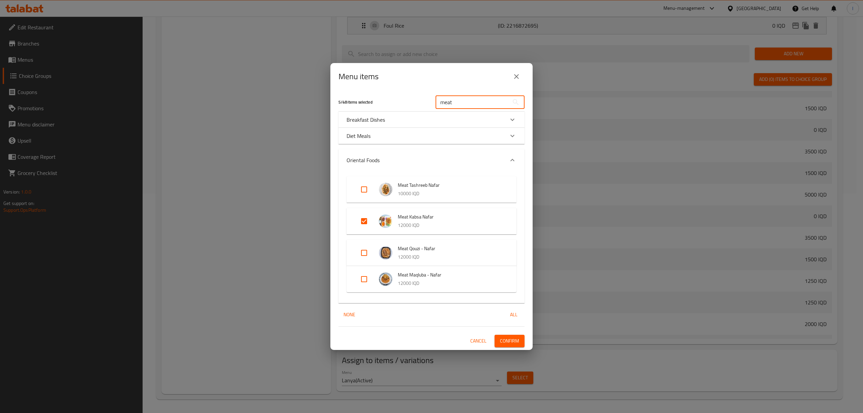
click at [486, 105] on input "meat" at bounding box center [472, 101] width 73 height 13
drag, startPoint x: 484, startPoint y: 105, endPoint x: 264, endPoint y: 107, distance: 220.8
click at [266, 108] on div "Menu items 5 / 48 items selected meat ​ Breakfast Dishes Meat Makhlama 0 IQD Yo…" at bounding box center [431, 206] width 863 height 413
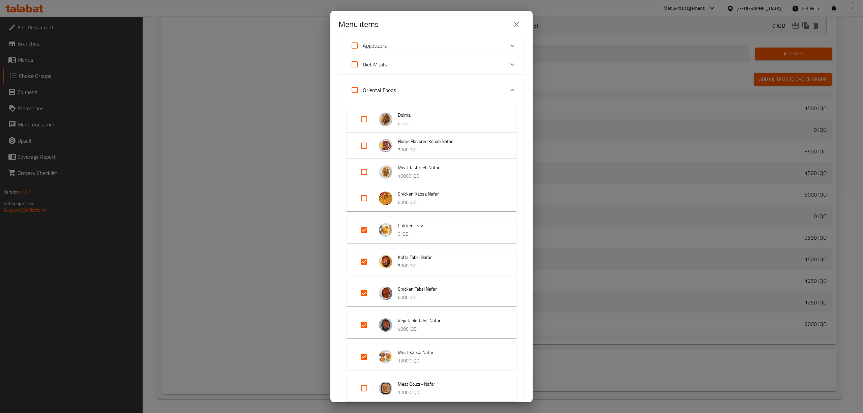
scroll to position [135, 0]
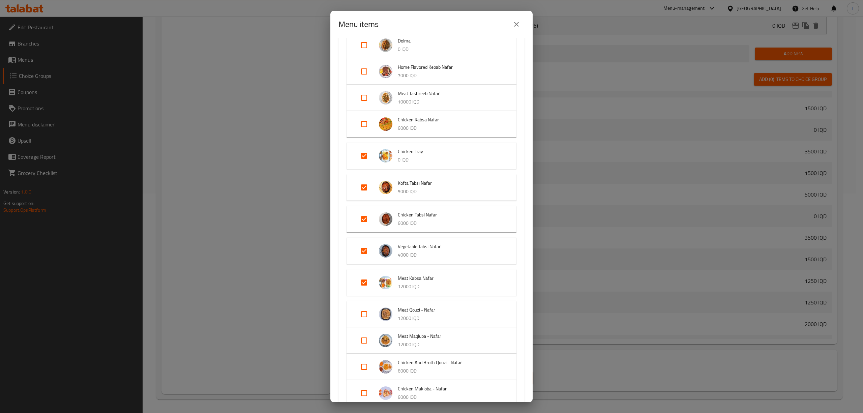
click at [366, 278] on input "Expand" at bounding box center [364, 282] width 16 height 16
click at [363, 277] on input "Expand" at bounding box center [364, 282] width 16 height 16
checkbox input "true"
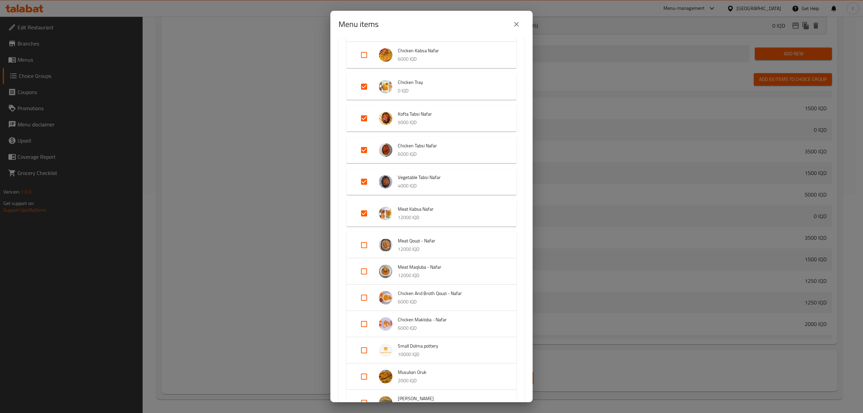
scroll to position [225, 0]
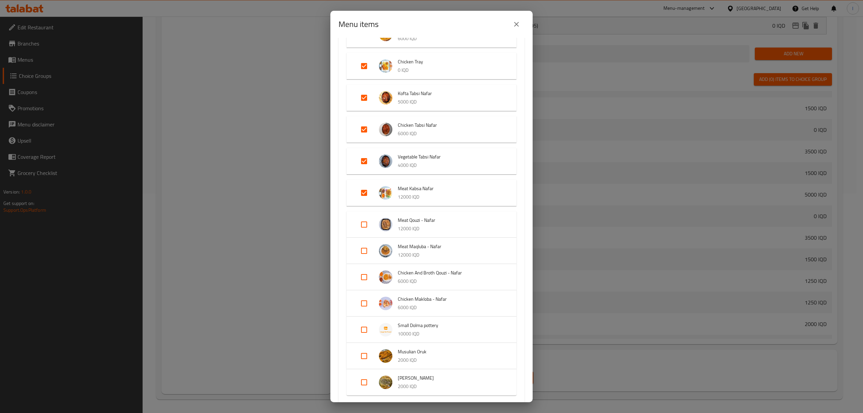
click at [363, 222] on input "Expand" at bounding box center [364, 224] width 16 height 16
checkbox input "true"
click at [363, 258] on input "Expand" at bounding box center [364, 256] width 16 height 16
checkbox input "true"
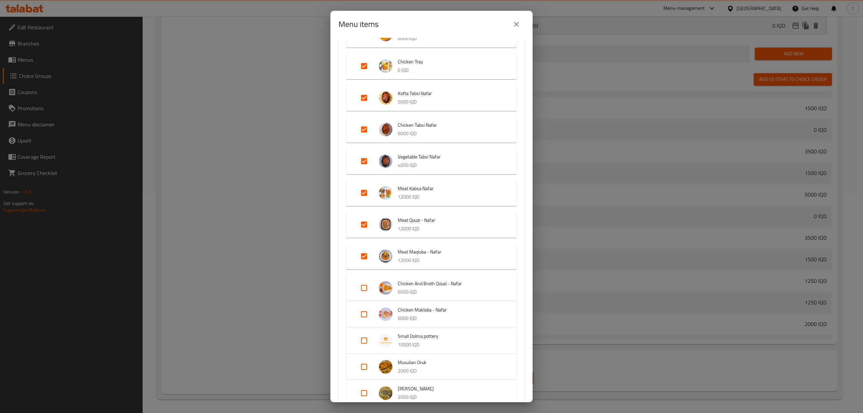
click at [368, 284] on input "Expand" at bounding box center [364, 288] width 16 height 16
checkbox input "true"
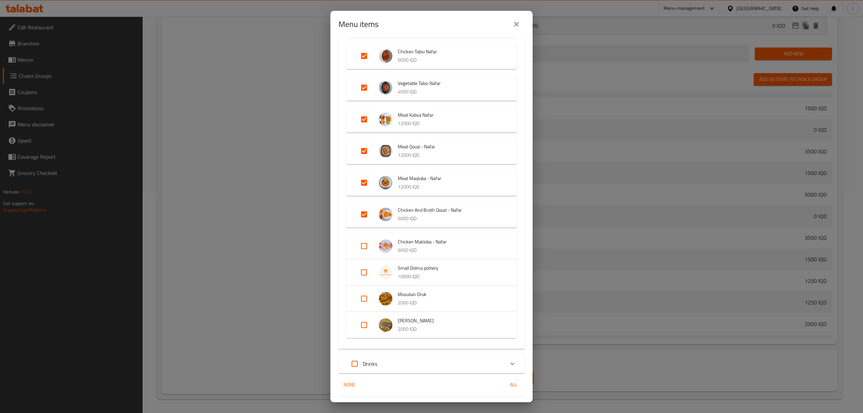
scroll to position [315, 0]
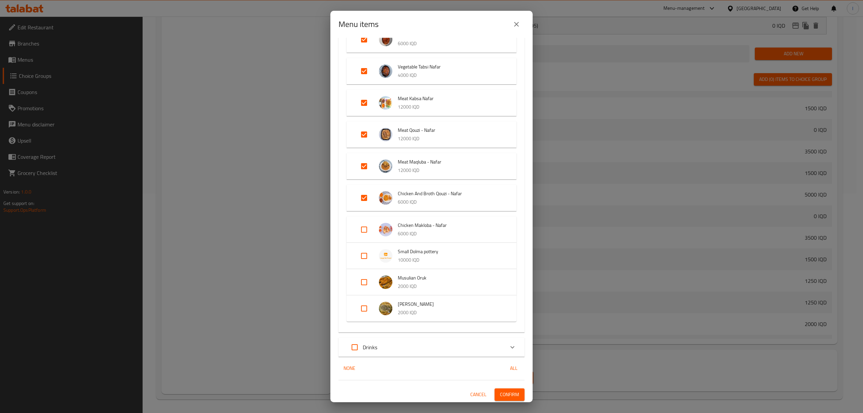
click at [360, 226] on input "Expand" at bounding box center [364, 229] width 16 height 16
checkbox input "true"
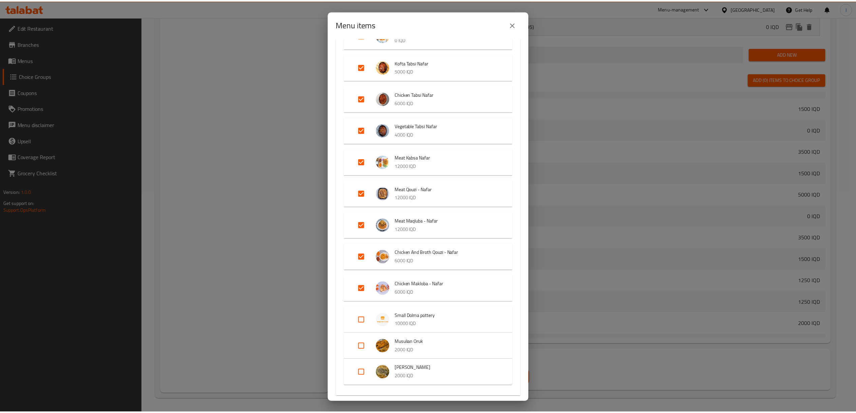
scroll to position [321, 0]
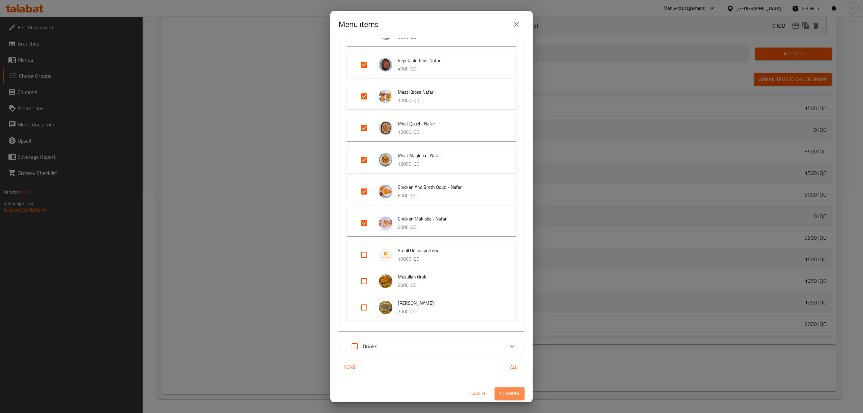
click at [507, 392] on span "Confirm" at bounding box center [509, 393] width 19 height 8
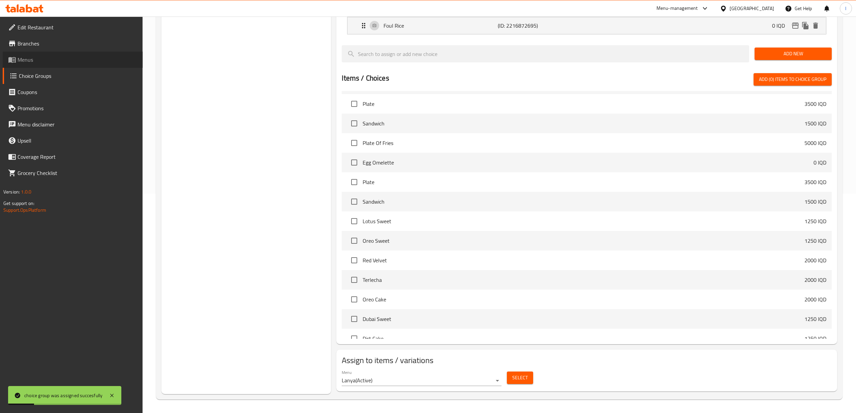
click at [48, 62] on span "Menus" at bounding box center [78, 60] width 120 height 8
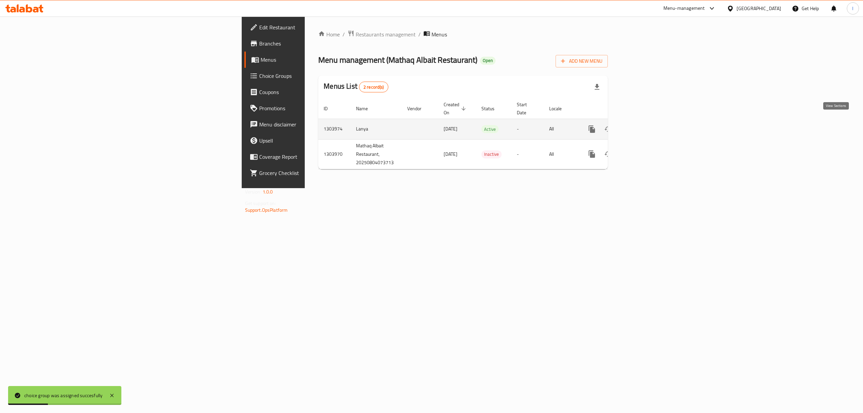
click at [645, 126] on icon "enhanced table" at bounding box center [641, 129] width 8 height 8
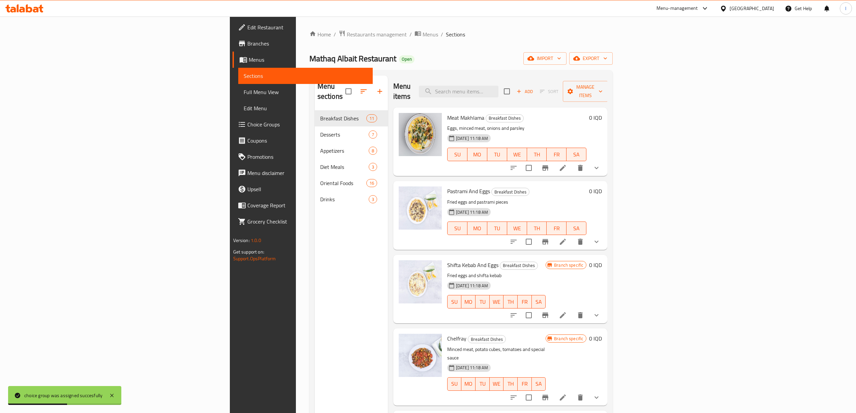
click at [244, 92] on span "Full Menu View" at bounding box center [306, 92] width 124 height 8
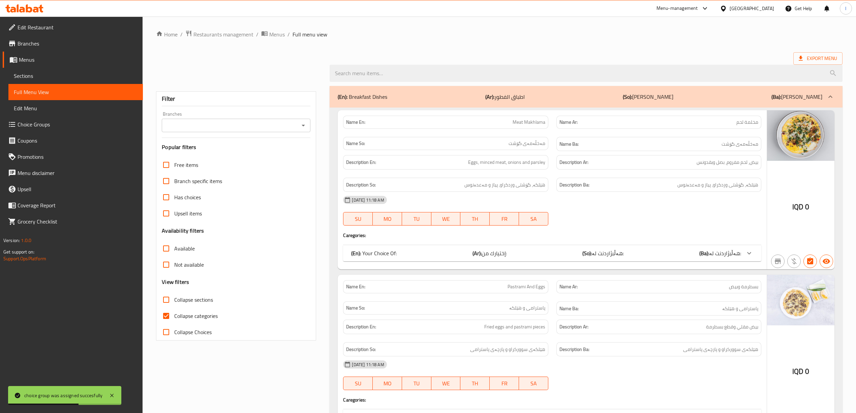
click at [279, 125] on input "Branches" at bounding box center [231, 125] width 134 height 9
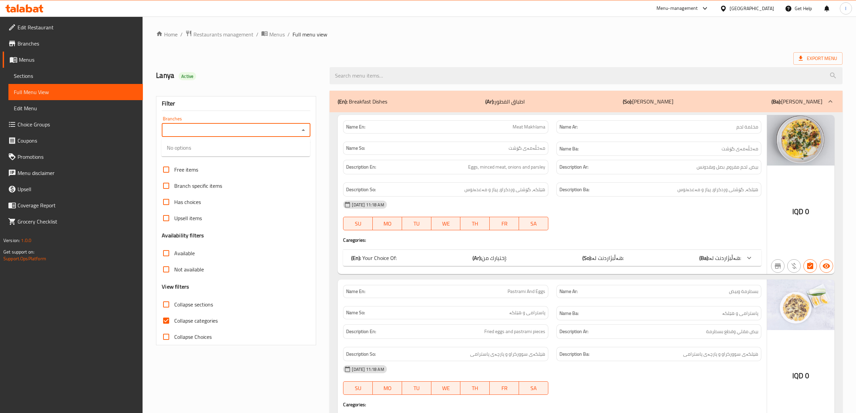
click at [225, 124] on div "Branches" at bounding box center [236, 129] width 149 height 13
click at [219, 129] on input "Branches" at bounding box center [231, 129] width 134 height 9
click at [225, 135] on input "Branches" at bounding box center [231, 129] width 134 height 9
click at [298, 127] on div "Branches" at bounding box center [236, 129] width 149 height 13
click at [308, 132] on button "Close" at bounding box center [303, 129] width 9 height 9
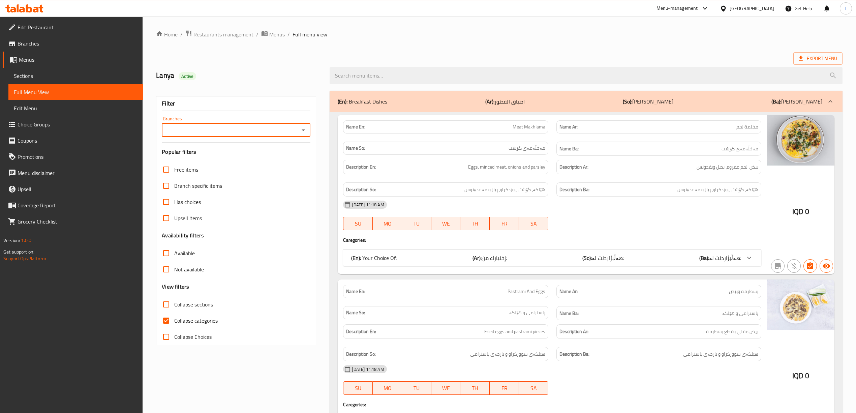
click at [290, 129] on input "Branches" at bounding box center [231, 129] width 134 height 9
click at [283, 131] on input "Branches" at bounding box center [231, 129] width 134 height 9
click at [179, 318] on span "Collapse categories" at bounding box center [195, 321] width 43 height 8
click at [174, 318] on input "Collapse categories" at bounding box center [166, 321] width 16 height 16
checkbox input "false"
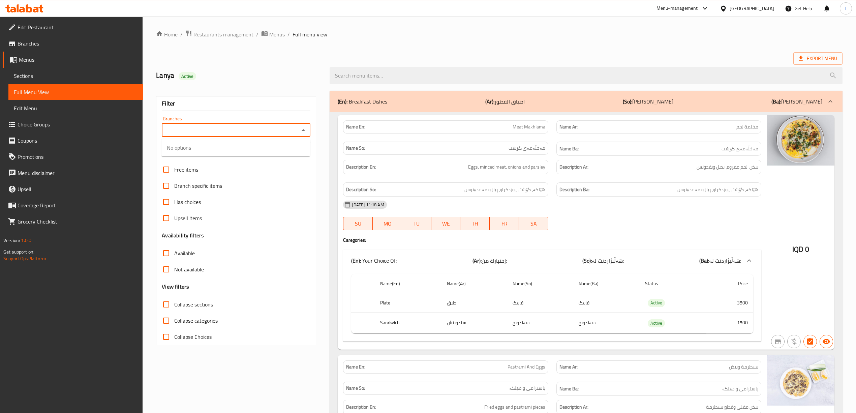
click at [254, 134] on input "Branches" at bounding box center [231, 129] width 134 height 9
click at [221, 163] on span "Mathaq Albait Restaurant, Al aathameya" at bounding box center [223, 160] width 112 height 8
type input "Mathaq Albait Restaurant, Al aathameya"
click at [183, 301] on span "Collapse sections" at bounding box center [193, 304] width 39 height 8
click at [174, 301] on input "Collapse sections" at bounding box center [166, 304] width 16 height 16
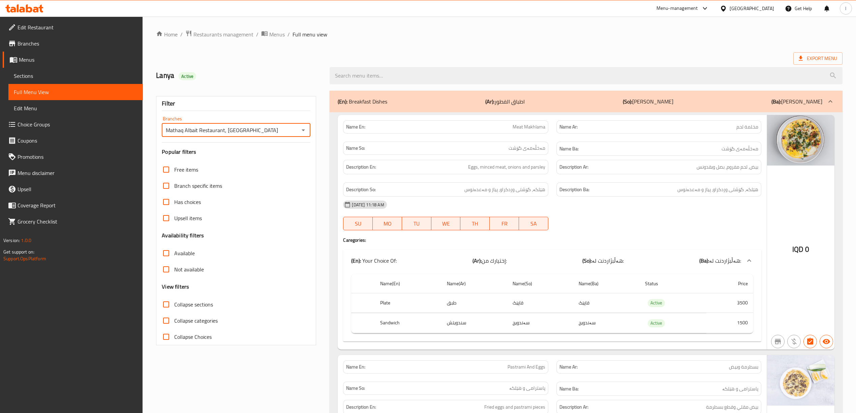
checkbox input "true"
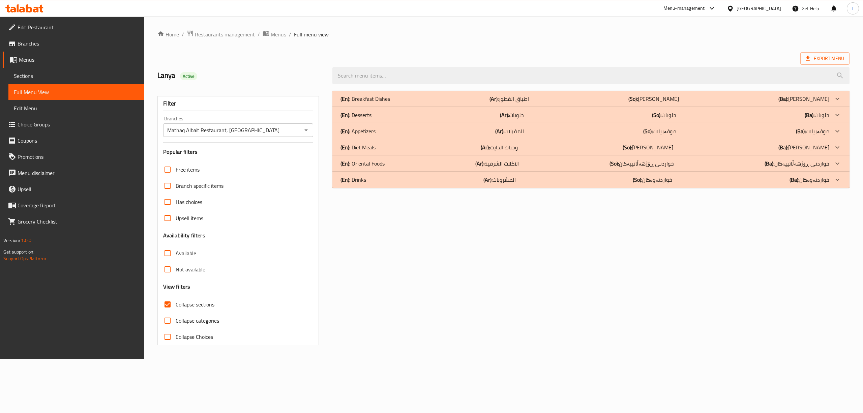
click at [391, 167] on div "(En): Oriental Foods (Ar): الاكلات الشرقية (So): خواردنی ڕۆژهەڵاتییەکان (Ba): خ…" at bounding box center [585, 163] width 489 height 8
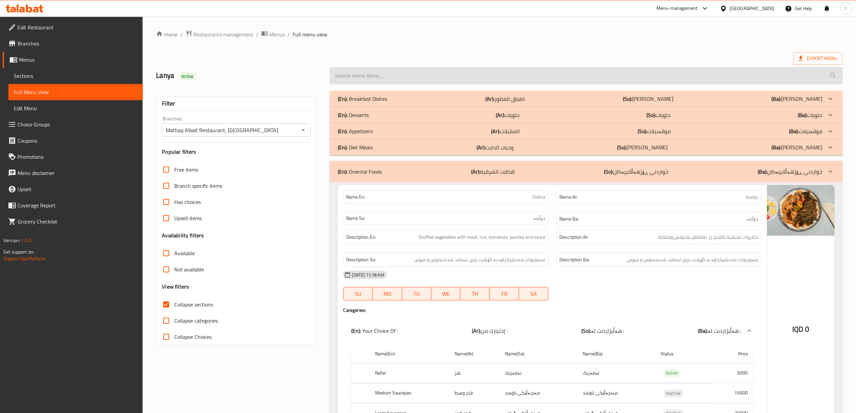
click at [589, 71] on input "search" at bounding box center [586, 75] width 513 height 17
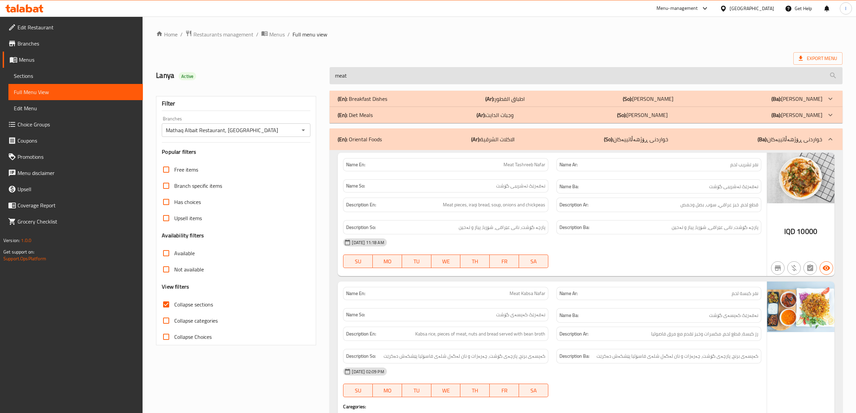
type input "meat"
drag, startPoint x: 401, startPoint y: 80, endPoint x: 309, endPoint y: 78, distance: 92.4
click at [309, 78] on div "Lanya Active meat" at bounding box center [499, 76] width 695 height 30
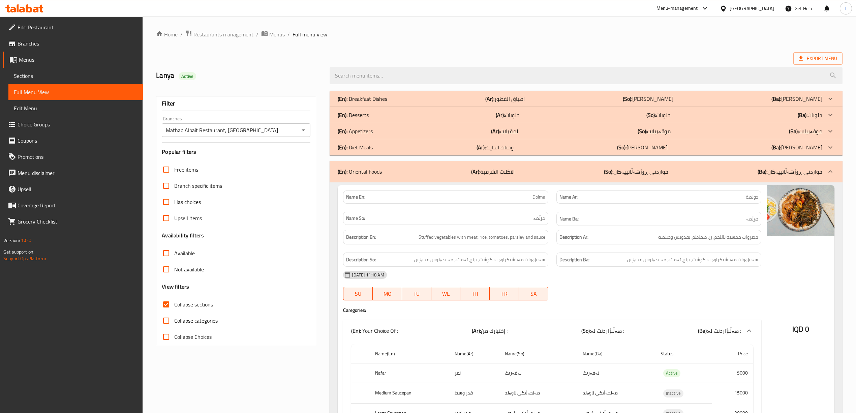
click at [33, 6] on icon at bounding box center [24, 8] width 38 height 8
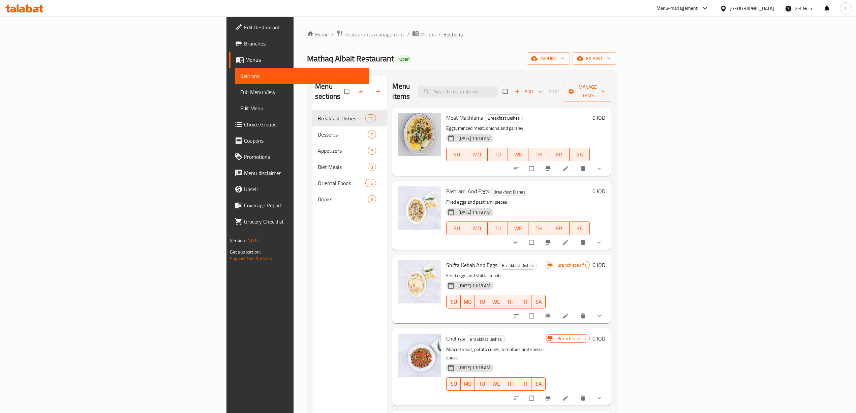
click at [244, 42] on span "Branches" at bounding box center [304, 43] width 120 height 8
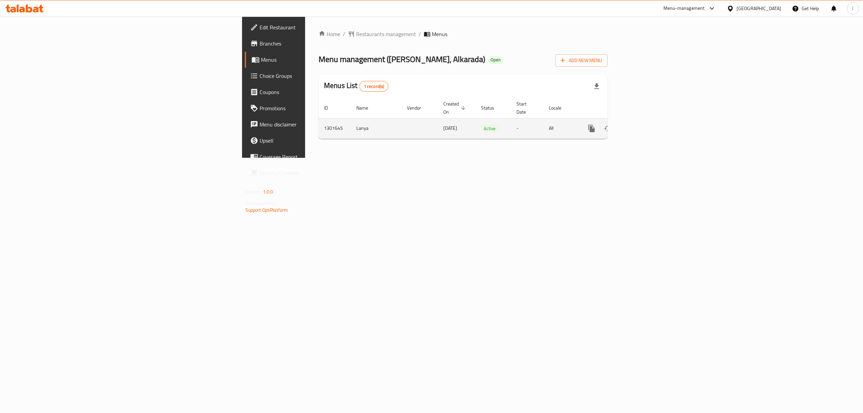
click at [648, 120] on link "enhanced table" at bounding box center [640, 128] width 16 height 16
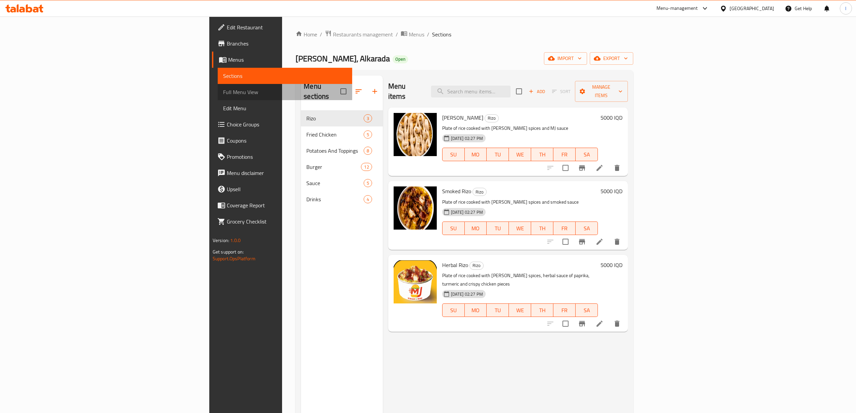
click at [223, 93] on span "Full Menu View" at bounding box center [285, 92] width 124 height 8
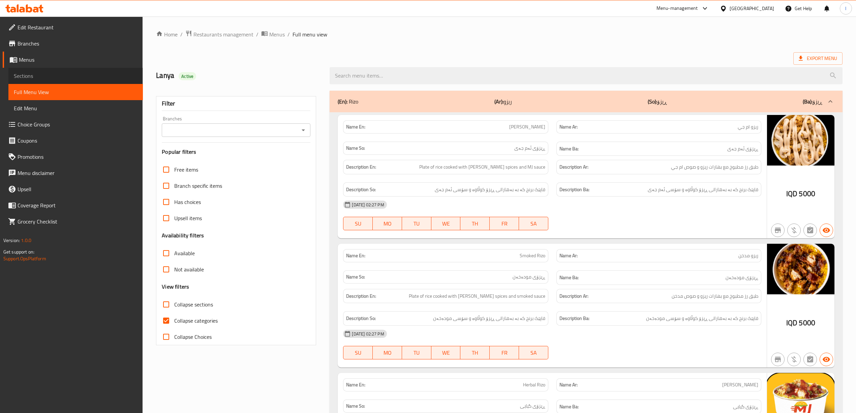
click at [71, 77] on span "Sections" at bounding box center [76, 76] width 124 height 8
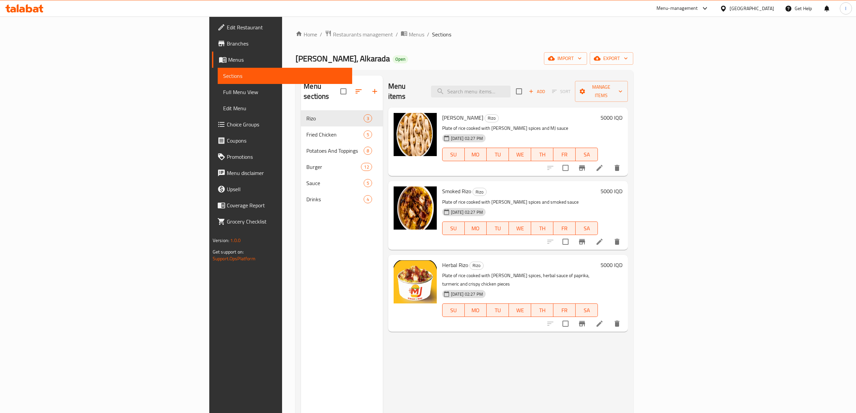
click at [223, 76] on span "Sections" at bounding box center [285, 76] width 124 height 8
click at [228, 63] on span "Menus" at bounding box center [287, 60] width 119 height 8
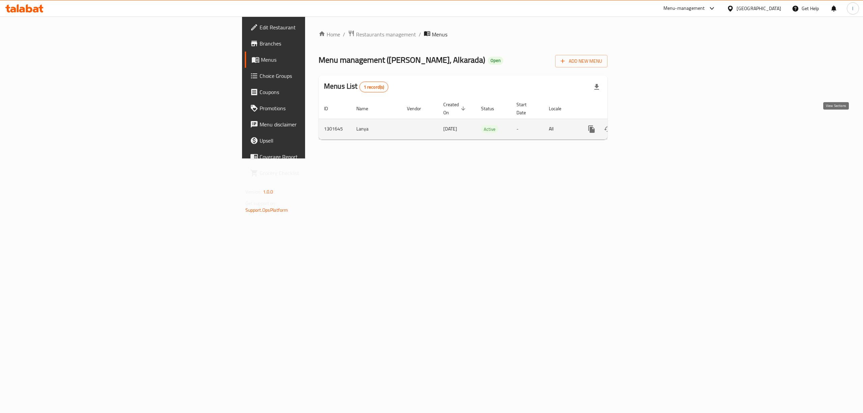
click at [644, 125] on icon "enhanced table" at bounding box center [640, 129] width 8 height 8
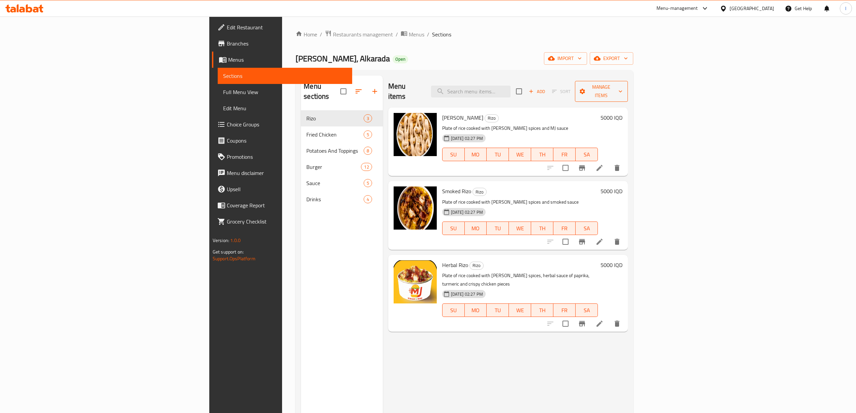
click at [623, 88] on span "Manage items" at bounding box center [602, 91] width 42 height 17
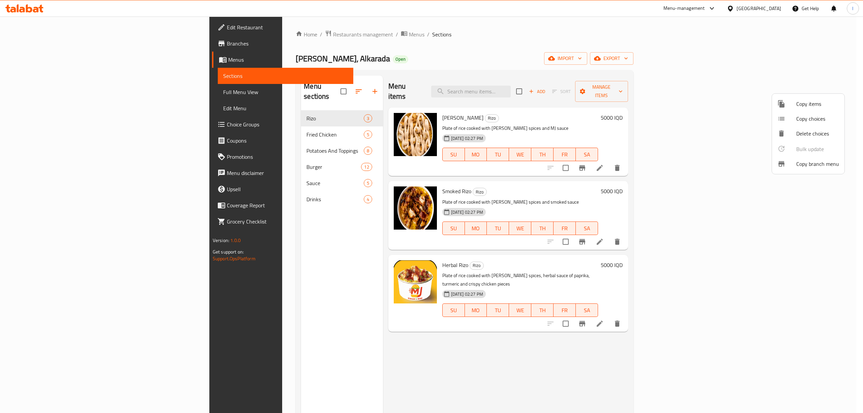
click at [36, 59] on div at bounding box center [431, 206] width 863 height 413
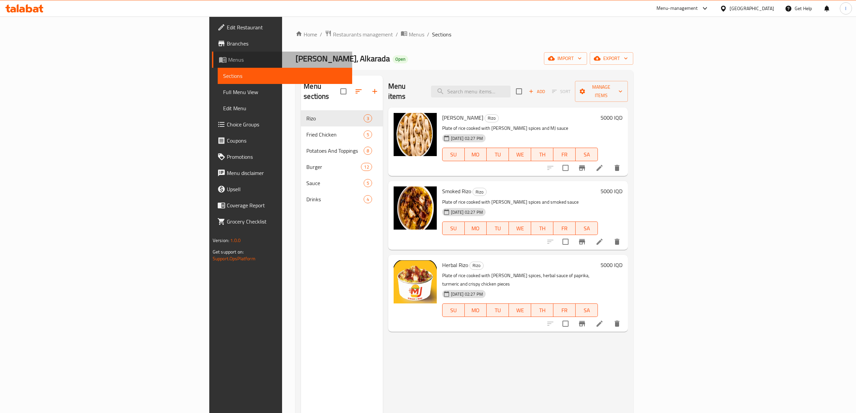
click at [228, 59] on span "Menus" at bounding box center [287, 60] width 119 height 8
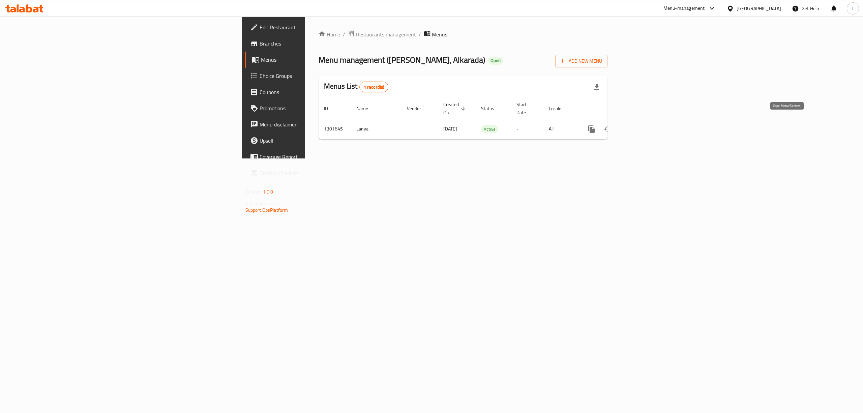
click at [595, 125] on icon "more" at bounding box center [591, 128] width 6 height 7
click at [229, 61] on div at bounding box center [431, 206] width 863 height 413
click at [319, 62] on span "Menu management ( [PERSON_NAME], Alkarada )" at bounding box center [402, 59] width 167 height 15
drag, startPoint x: 228, startPoint y: 61, endPoint x: 294, endPoint y: 63, distance: 66.1
click at [319, 63] on span "Menu management ( [PERSON_NAME], Alkarada )" at bounding box center [402, 59] width 167 height 15
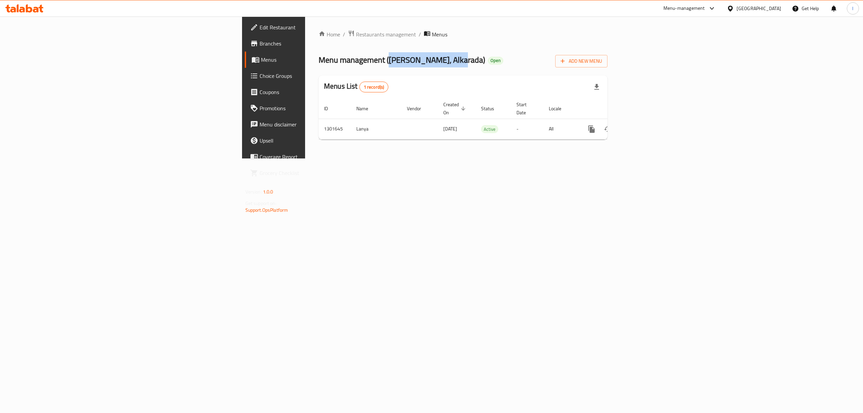
copy span "[PERSON_NAME], Alkarada"
click at [595, 125] on icon "more" at bounding box center [591, 128] width 6 height 7
click at [811, 137] on strong "Copy menu" at bounding box center [801, 135] width 26 height 8
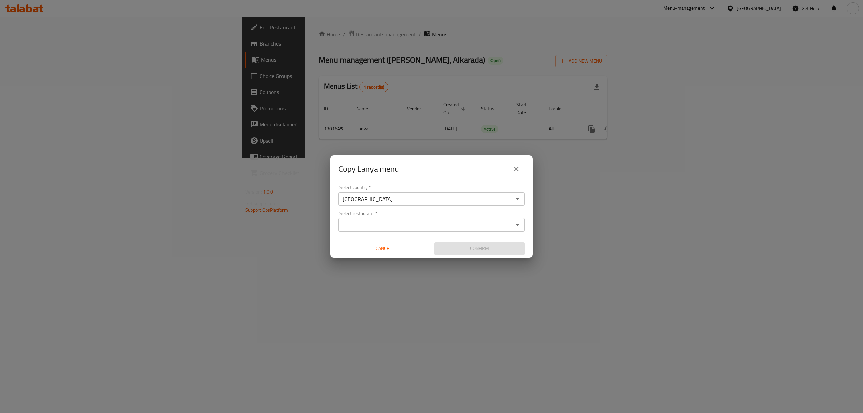
click at [373, 224] on input "Select restaurant   *" at bounding box center [426, 224] width 171 height 9
paste input "[PERSON_NAME], Alkarada"
type input "[PERSON_NAME], Alkarada"
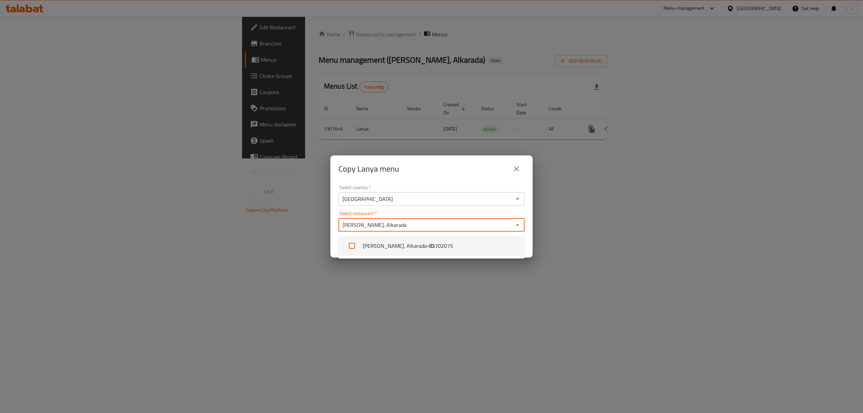
click at [398, 241] on li "[PERSON_NAME], Alkarada - ID: 702075" at bounding box center [431, 246] width 186 height 20
checkbox input "true"
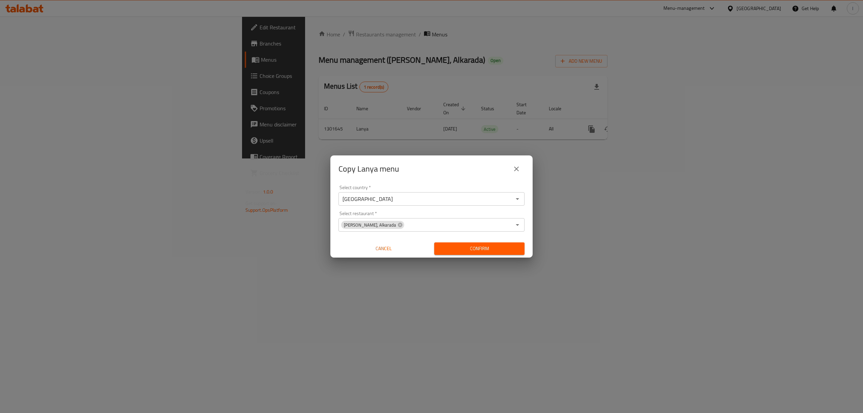
click at [449, 170] on div "Copy Lanya menu" at bounding box center [431, 169] width 186 height 16
click at [491, 248] on span "Confirm" at bounding box center [480, 248] width 80 height 8
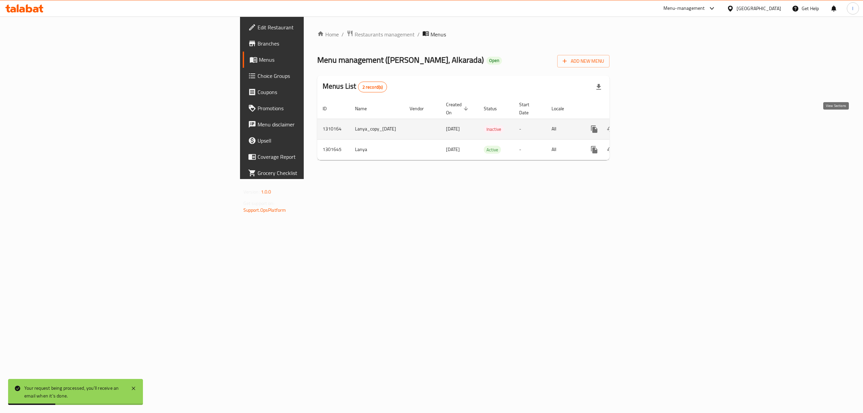
click at [647, 125] on icon "enhanced table" at bounding box center [643, 129] width 8 height 8
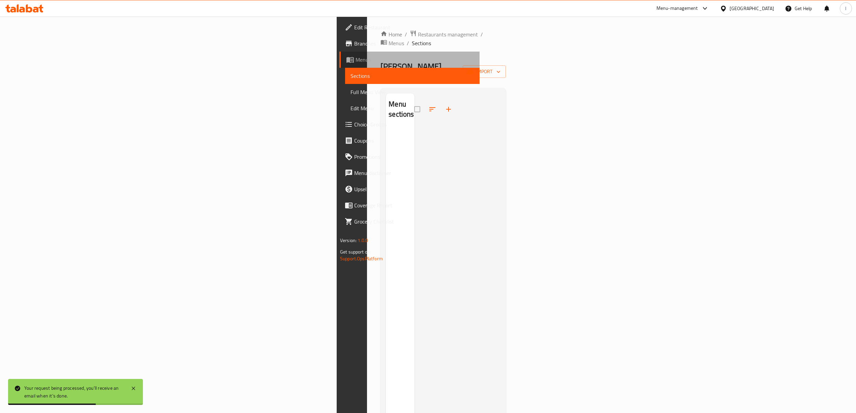
click at [356, 61] on span "Menus" at bounding box center [415, 60] width 119 height 8
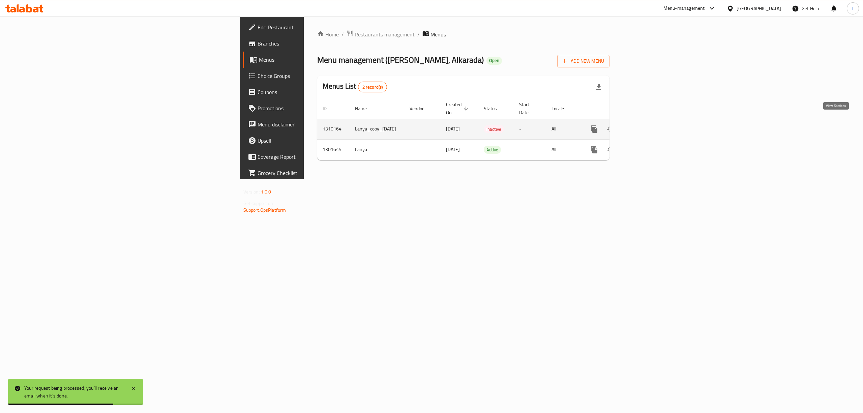
click at [647, 125] on icon "enhanced table" at bounding box center [643, 129] width 8 height 8
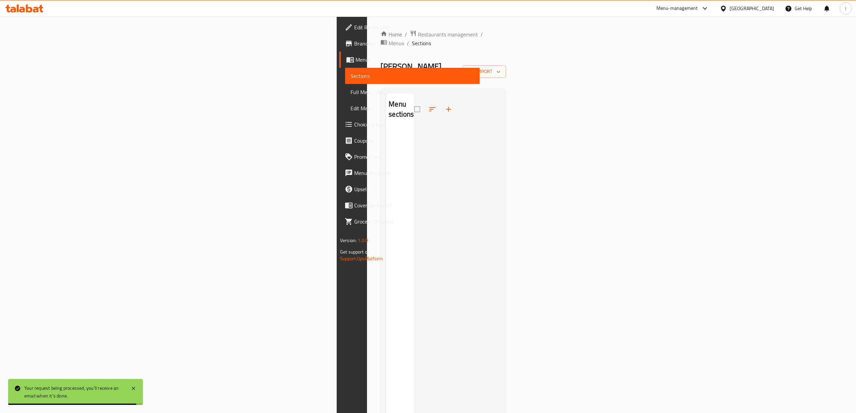
click at [351, 93] on span "Full Menu View" at bounding box center [413, 92] width 124 height 8
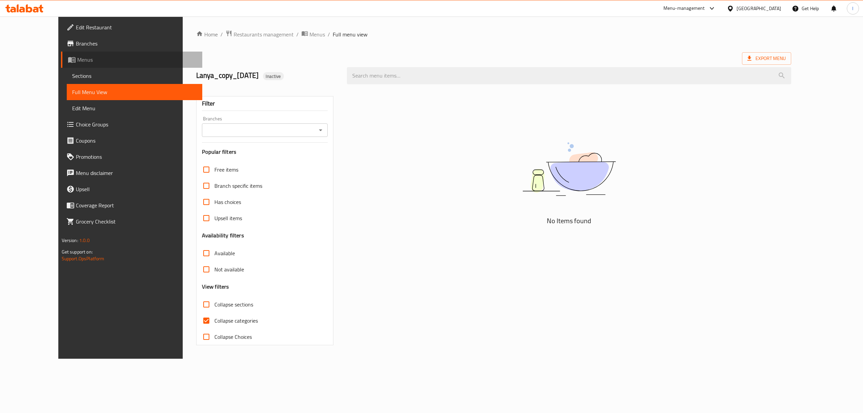
click at [77, 60] on span "Menus" at bounding box center [137, 60] width 120 height 8
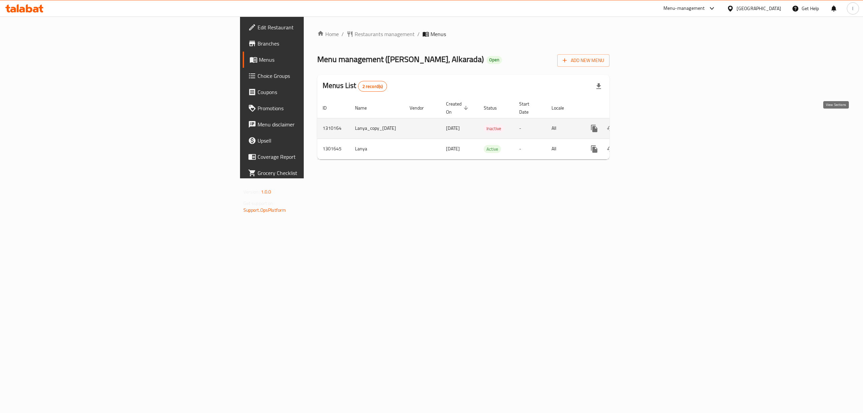
click at [647, 124] on icon "enhanced table" at bounding box center [643, 128] width 8 height 8
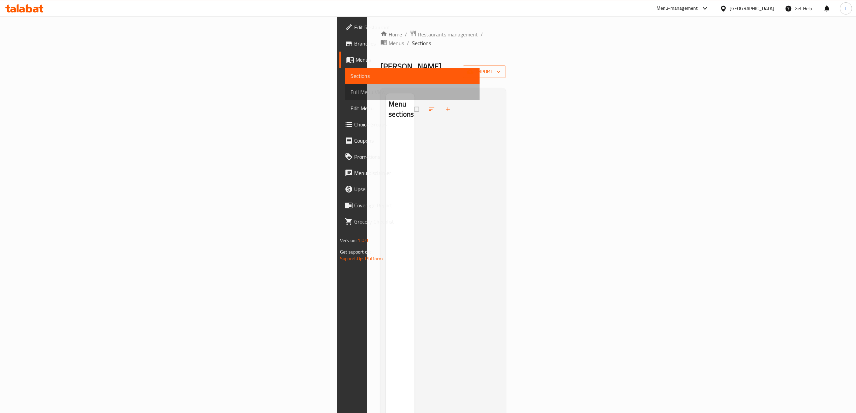
click at [351, 92] on span "Full Menu View" at bounding box center [413, 92] width 124 height 8
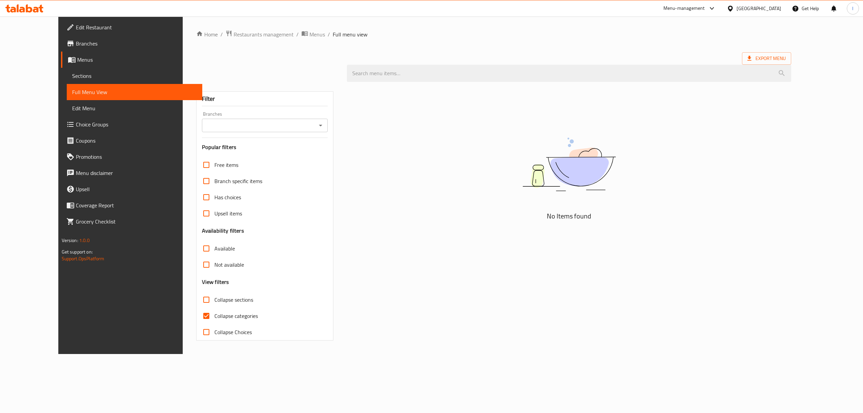
click at [317, 123] on icon "Open" at bounding box center [321, 125] width 8 height 8
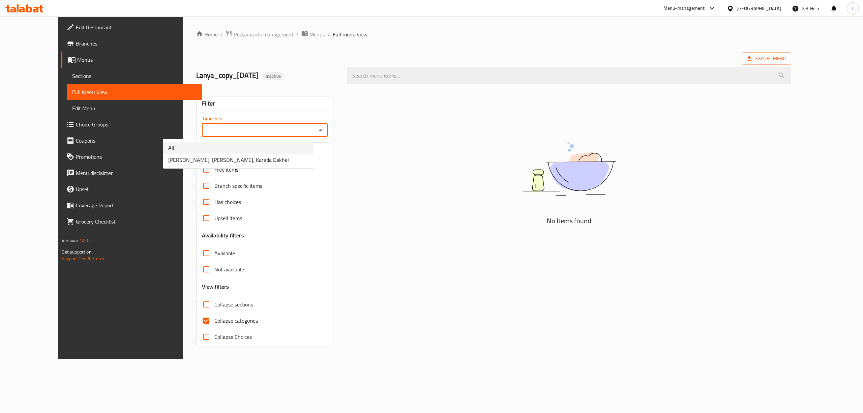
click at [250, 151] on li "All" at bounding box center [238, 148] width 150 height 12
click at [227, 127] on input "All" at bounding box center [259, 129] width 111 height 9
click at [317, 129] on icon "Open" at bounding box center [321, 130] width 8 height 8
click at [273, 163] on li "[PERSON_NAME], [PERSON_NAME], Karada Dakhel" at bounding box center [238, 160] width 150 height 12
type input "[PERSON_NAME], [PERSON_NAME], Karada Dakhel"
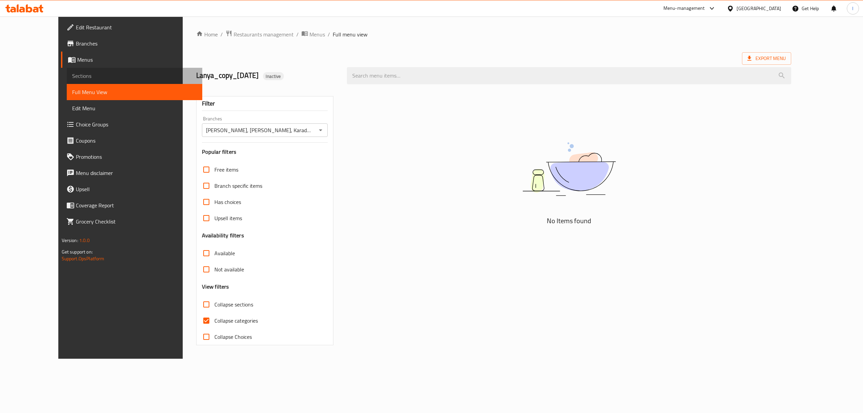
click at [67, 81] on link "Sections" at bounding box center [135, 76] width 136 height 16
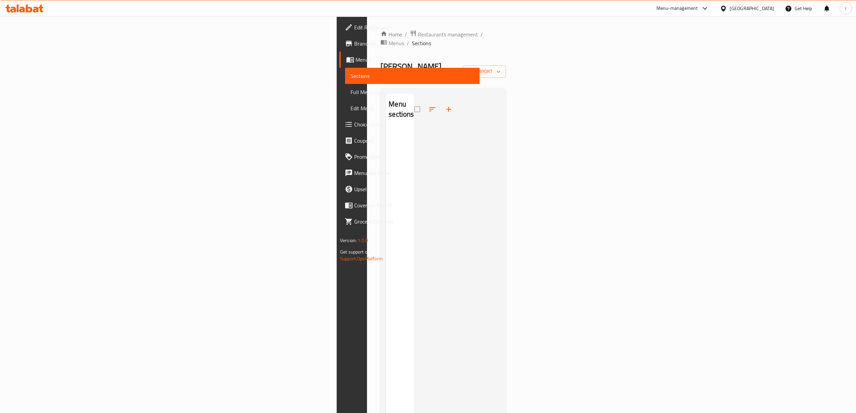
click at [356, 56] on span "Menus" at bounding box center [415, 60] width 119 height 8
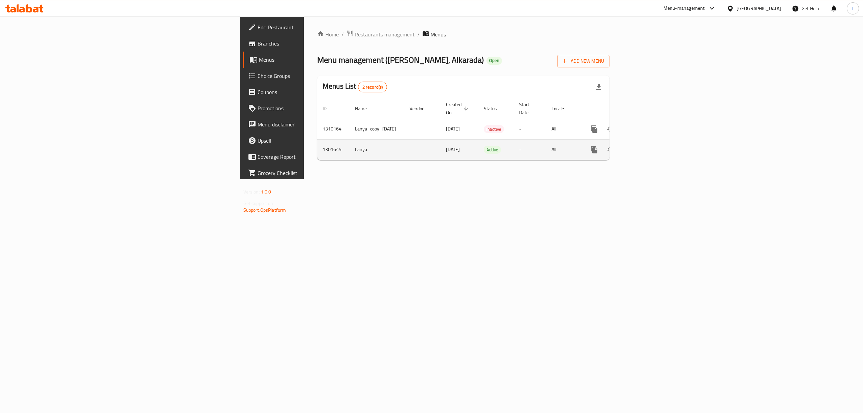
click at [646, 147] on icon "enhanced table" at bounding box center [643, 150] width 6 height 6
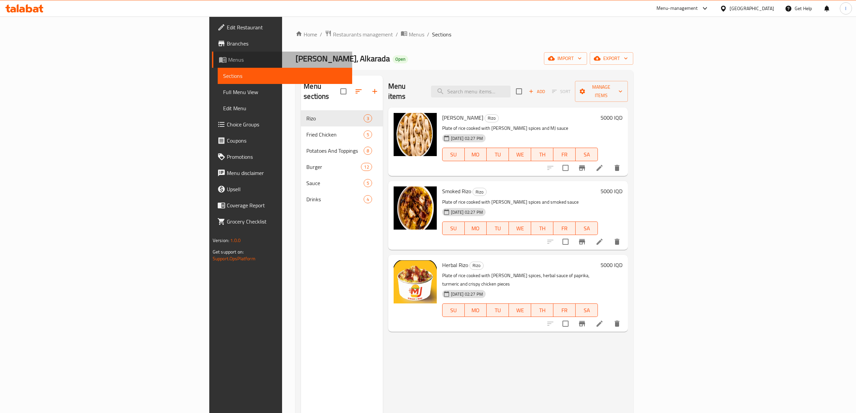
click at [228, 63] on span "Menus" at bounding box center [287, 60] width 119 height 8
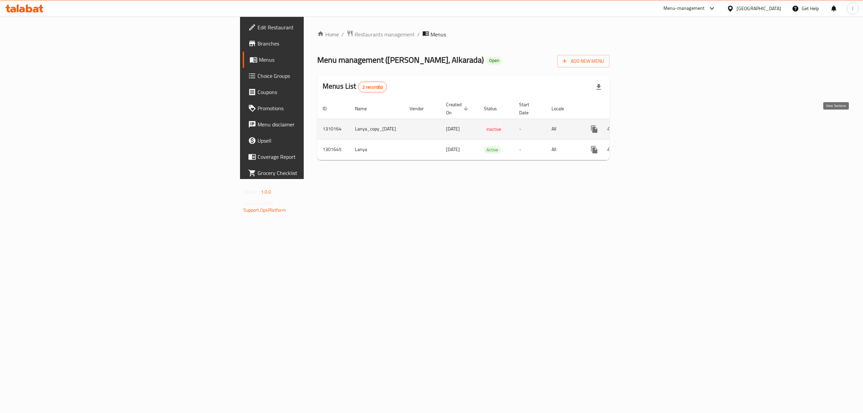
click at [647, 125] on icon "enhanced table" at bounding box center [643, 129] width 8 height 8
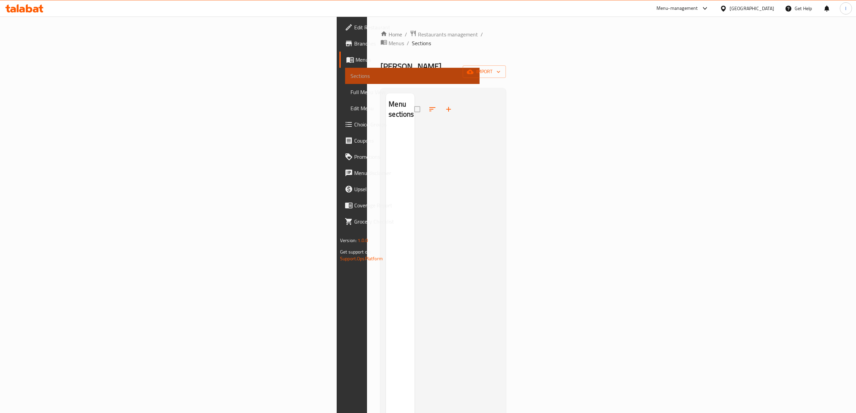
click at [351, 72] on span "Sections" at bounding box center [413, 76] width 124 height 8
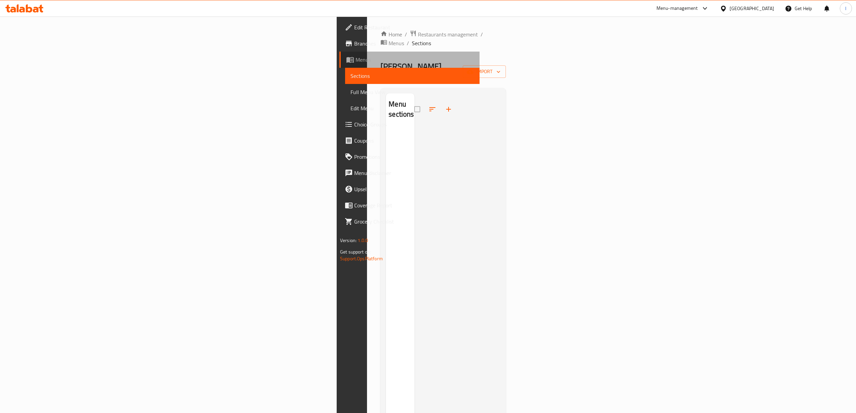
click at [356, 59] on span "Menus" at bounding box center [415, 60] width 119 height 8
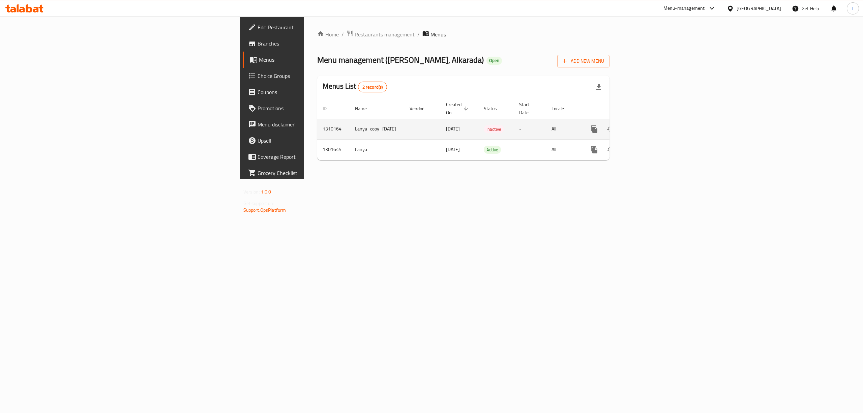
drag, startPoint x: 246, startPoint y: 124, endPoint x: 192, endPoint y: 128, distance: 54.4
click at [350, 128] on td "Lanya_copy_[DATE]" at bounding box center [377, 129] width 55 height 21
copy td "Lanya_copy_[DATE]"
click at [629, 126] on icon "enhanced table" at bounding box center [626, 129] width 5 height 6
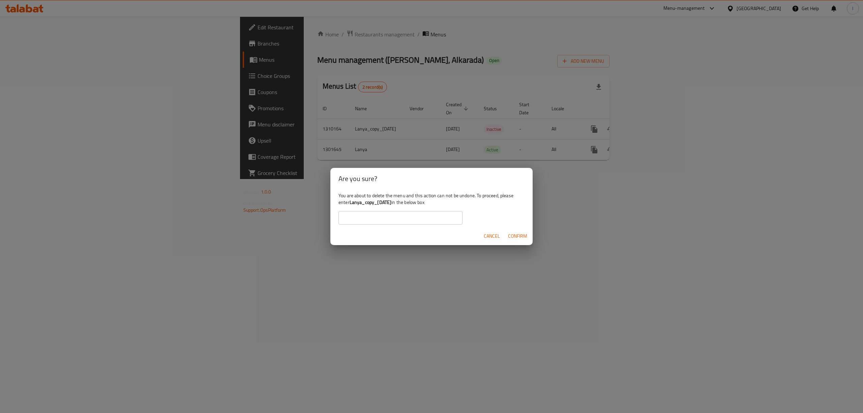
click at [392, 220] on input "text" at bounding box center [400, 217] width 124 height 13
paste input "Lanya_copy_[DATE]"
type input "Lanya_copy_[DATE]"
click at [515, 234] on span "Confirm" at bounding box center [517, 236] width 19 height 8
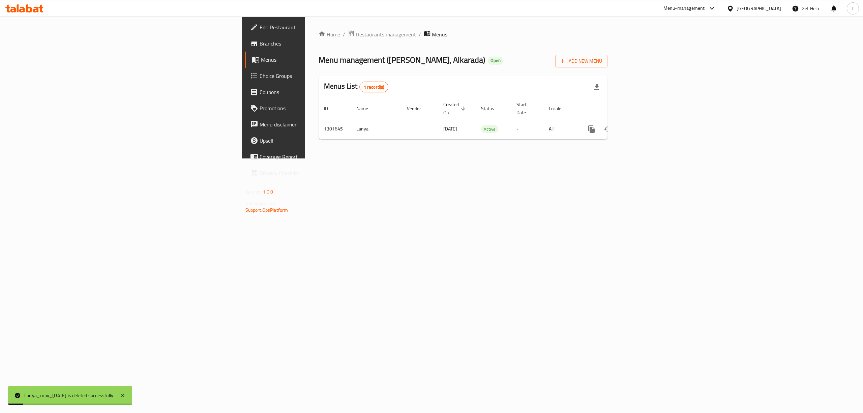
click at [595, 126] on icon "more" at bounding box center [591, 128] width 6 height 7
click at [804, 138] on strong "Copy menu" at bounding box center [801, 135] width 26 height 8
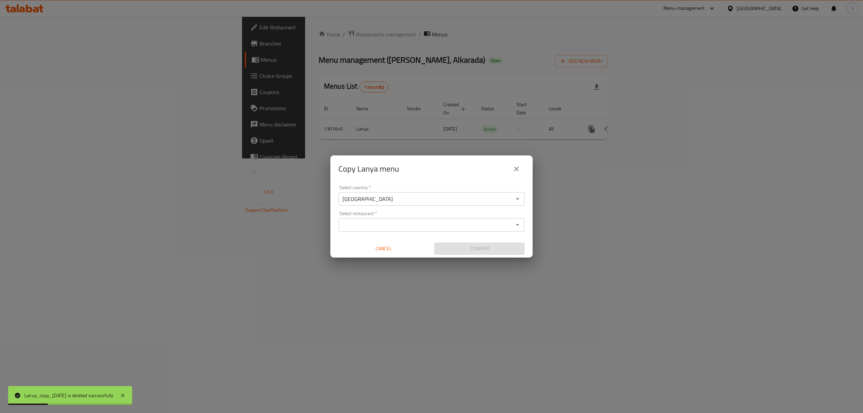
click at [379, 227] on input "Select restaurant   *" at bounding box center [426, 224] width 171 height 9
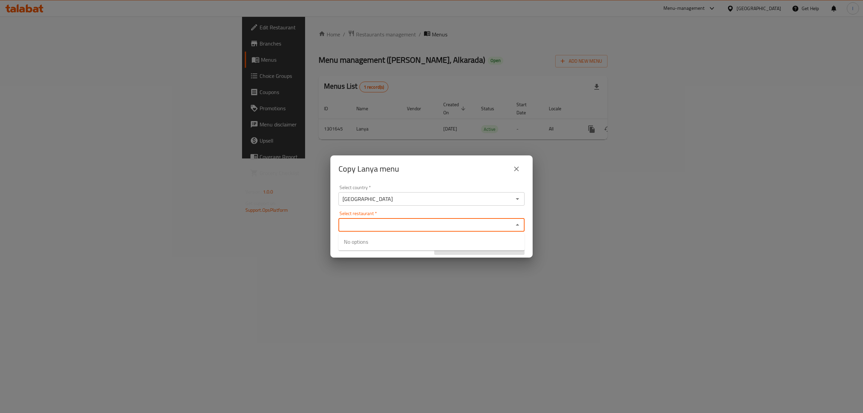
paste input "[PERSON_NAME], [PERSON_NAME], Karada Dakhel"
drag, startPoint x: 421, startPoint y: 228, endPoint x: 390, endPoint y: 229, distance: 31.4
click at [390, 229] on input "[PERSON_NAME], [PERSON_NAME], Karada Dakhel" at bounding box center [426, 224] width 171 height 9
type input "[PERSON_NAME], Alkarada"
click at [435, 244] on span "702075" at bounding box center [444, 246] width 18 height 8
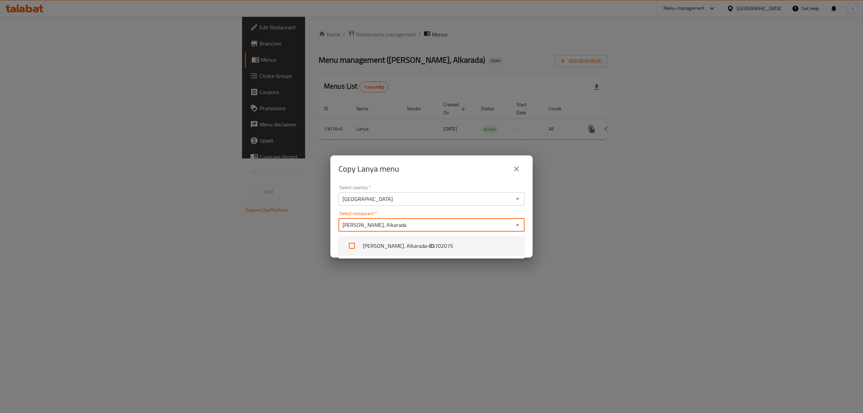
checkbox input "true"
click at [334, 237] on div "Select country   * [GEOGRAPHIC_DATA] Select country * Select restaurant   * [PE…" at bounding box center [431, 219] width 202 height 75
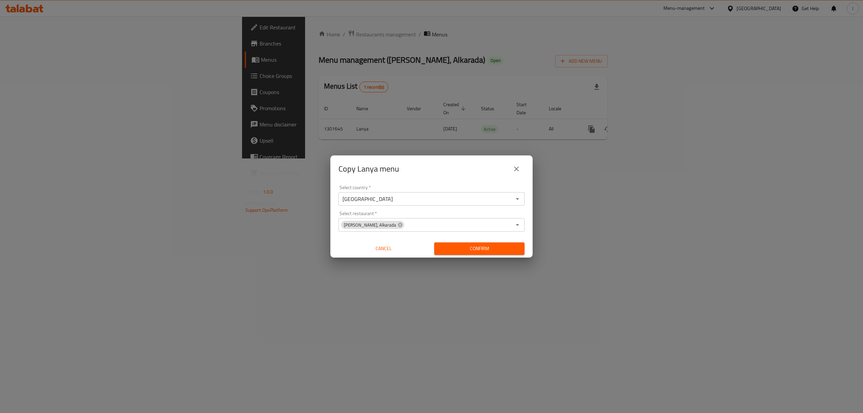
click at [452, 245] on span "Confirm" at bounding box center [480, 248] width 80 height 8
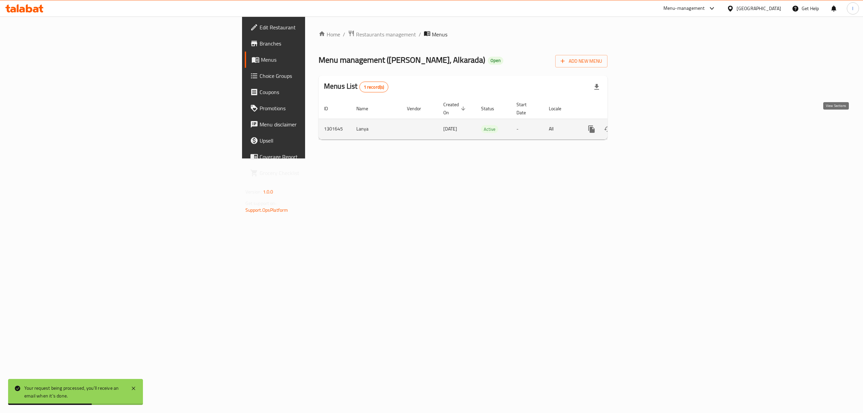
click at [644, 125] on icon "enhanced table" at bounding box center [640, 129] width 8 height 8
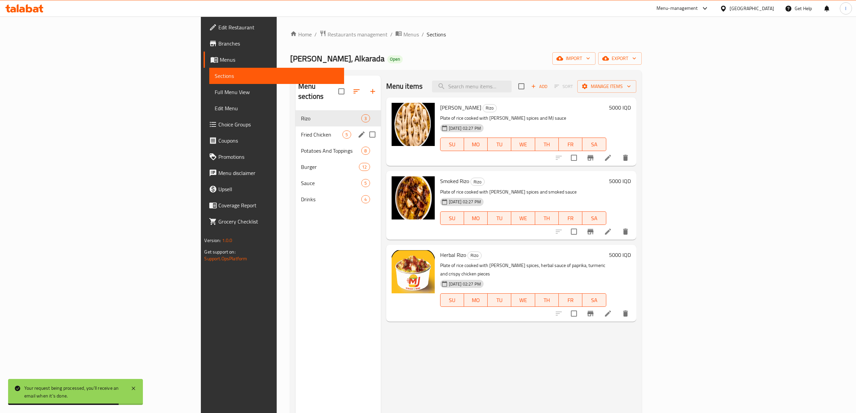
click at [296, 131] on div "Fried Chicken 5" at bounding box center [338, 134] width 85 height 16
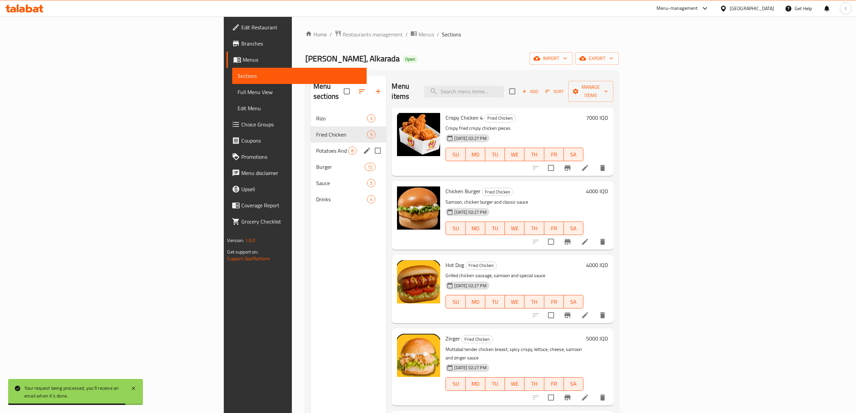
click at [311, 147] on div "Potatoes And Toppings 8" at bounding box center [349, 151] width 76 height 16
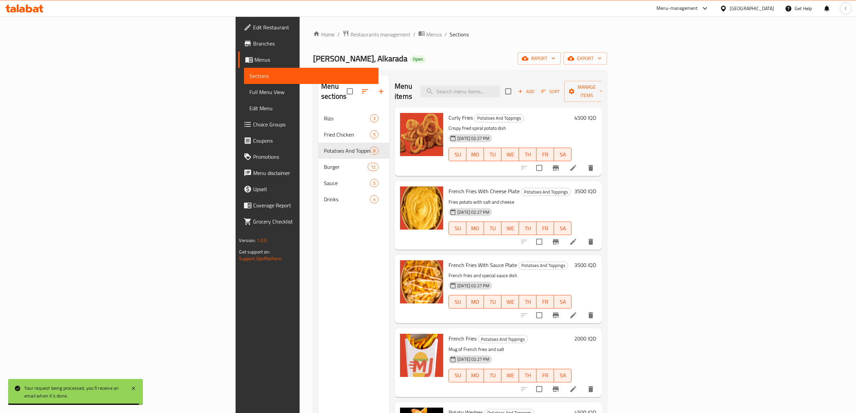
click at [255, 61] on span "Menus" at bounding box center [314, 60] width 119 height 8
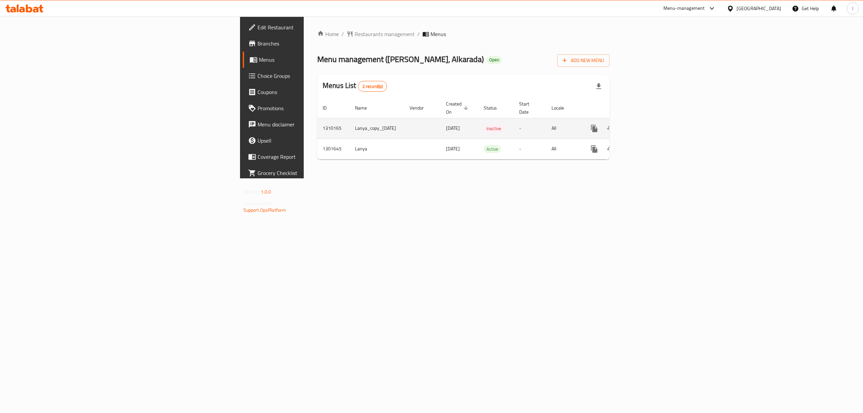
click at [647, 124] on icon "enhanced table" at bounding box center [643, 128] width 8 height 8
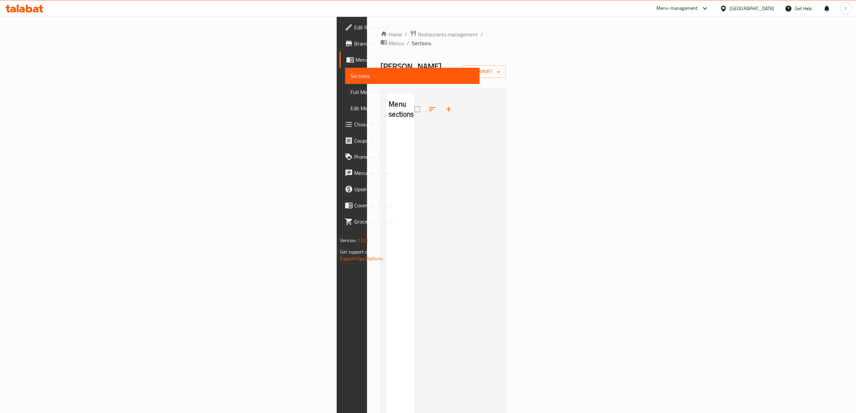
click at [351, 75] on span "Sections" at bounding box center [413, 76] width 124 height 8
click at [351, 92] on span "Full Menu View" at bounding box center [413, 92] width 124 height 8
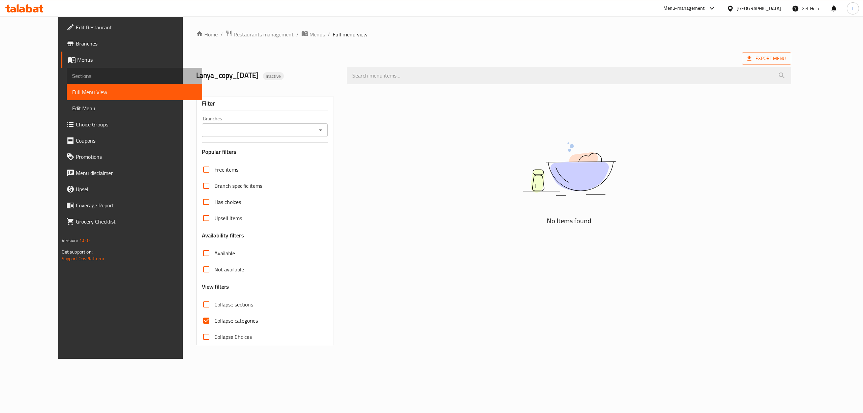
click at [72, 79] on span "Sections" at bounding box center [134, 76] width 125 height 8
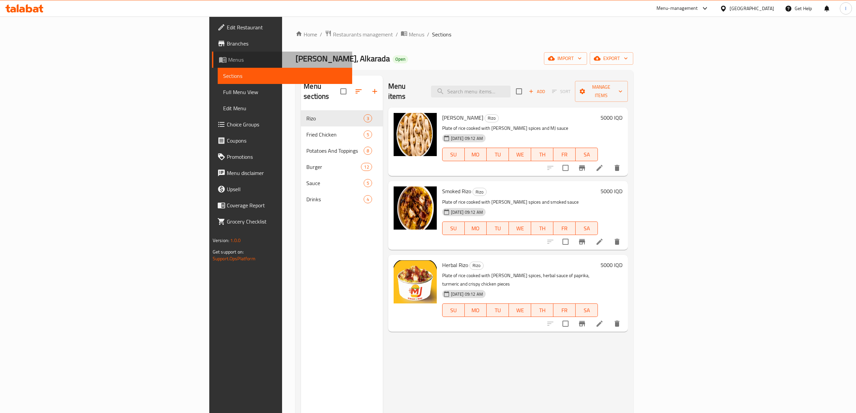
click at [228, 60] on span "Menus" at bounding box center [287, 60] width 119 height 8
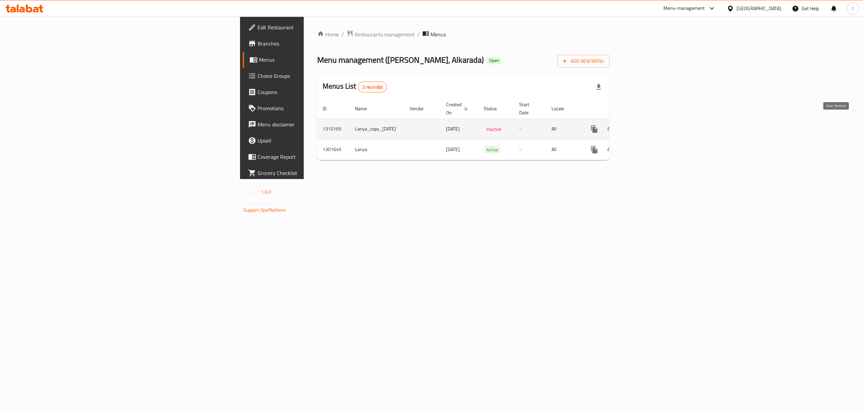
click at [647, 126] on icon "enhanced table" at bounding box center [643, 129] width 8 height 8
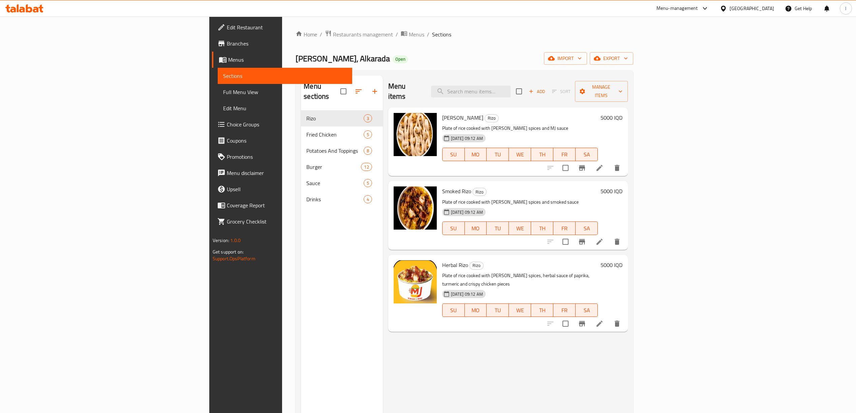
click at [218, 84] on link "Full Menu View" at bounding box center [285, 92] width 135 height 16
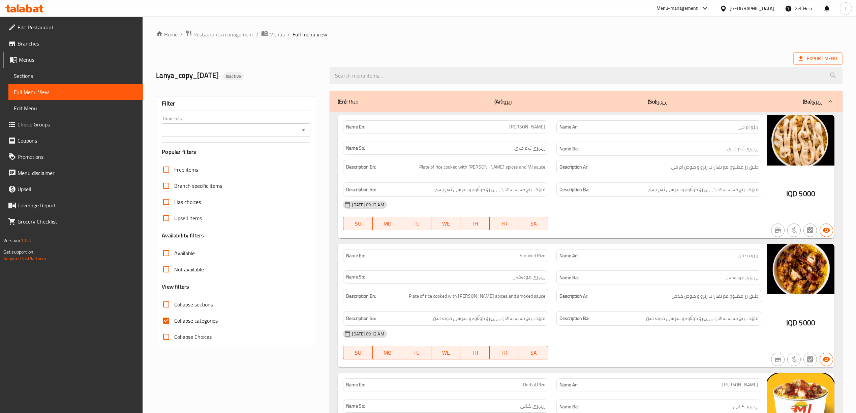
click at [71, 72] on span "Sections" at bounding box center [76, 76] width 124 height 8
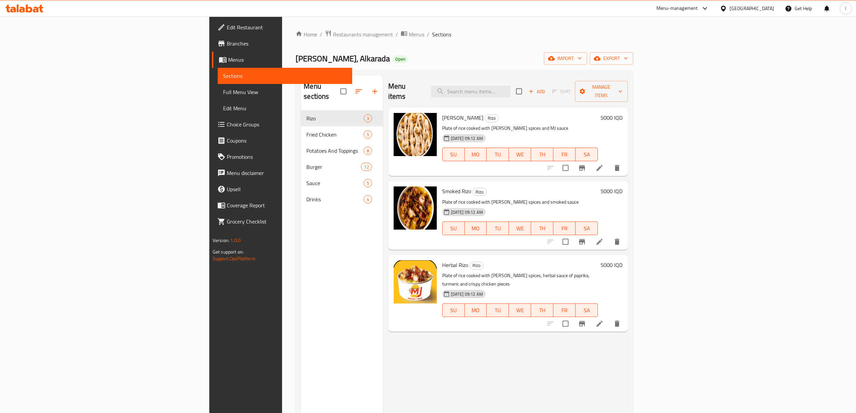
click at [212, 52] on link "Menus" at bounding box center [282, 60] width 140 height 16
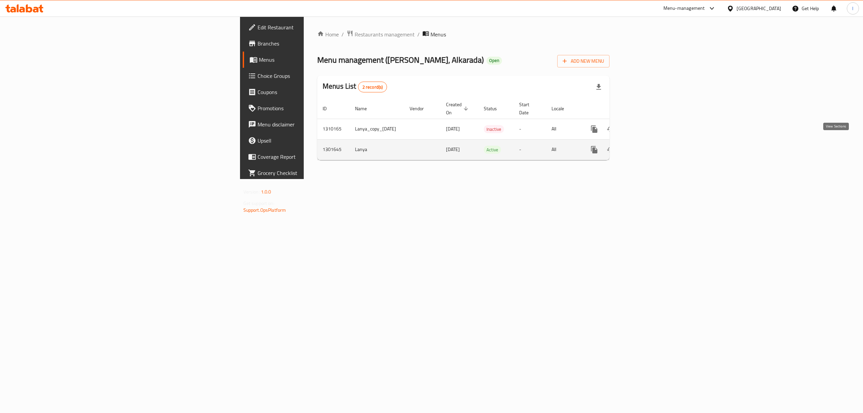
click at [647, 146] on icon "enhanced table" at bounding box center [643, 150] width 8 height 8
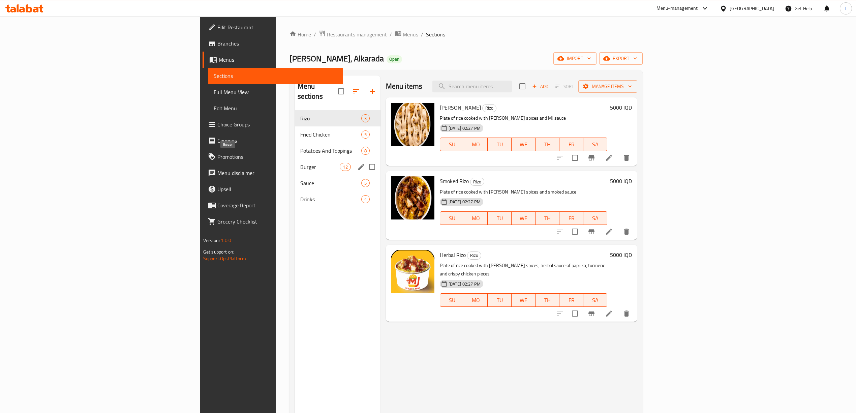
click at [300, 163] on span "Burger" at bounding box center [320, 167] width 40 height 8
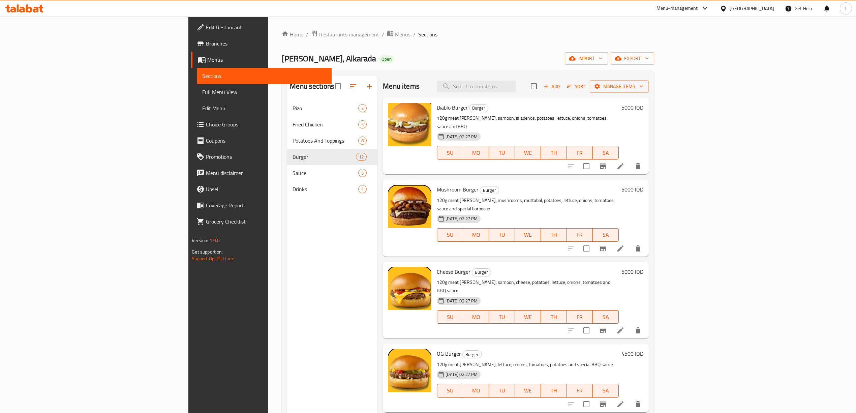
click at [287, 401] on div "Menu sections Rizo 3 Fried Chicken 5 Potatoes And Toppings 8 Burger 12 Sauce 5 …" at bounding box center [332, 282] width 90 height 413
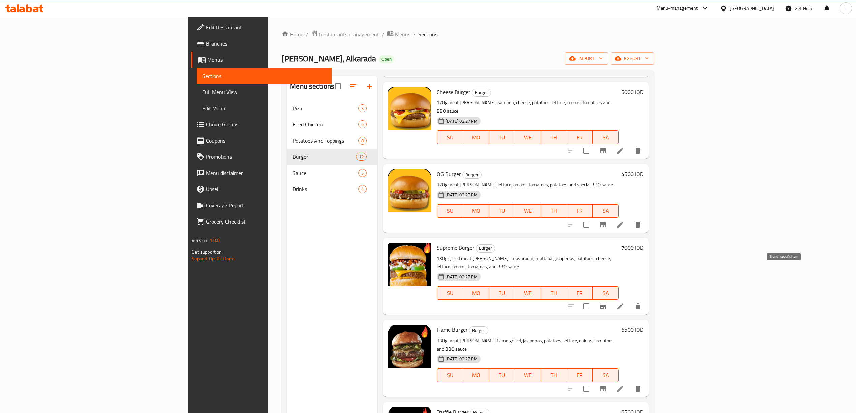
click at [607, 302] on icon "Branch-specific-item" at bounding box center [603, 306] width 8 height 8
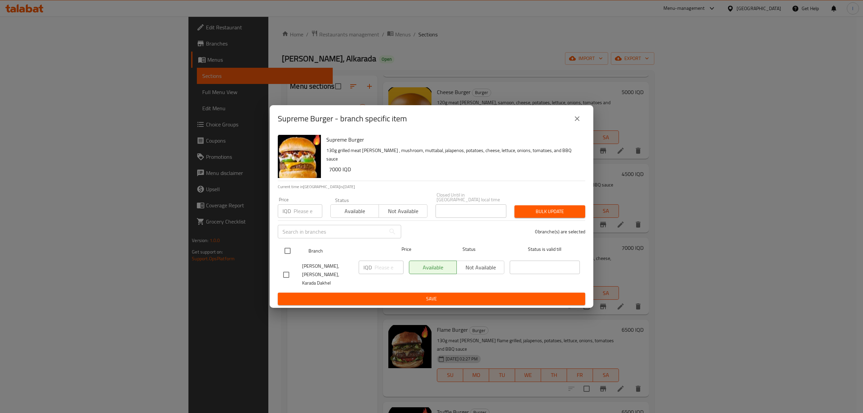
click at [288, 247] on input "checkbox" at bounding box center [287, 251] width 14 height 14
checkbox input "true"
click at [379, 271] on input "number" at bounding box center [389, 267] width 29 height 13
paste input "7000"
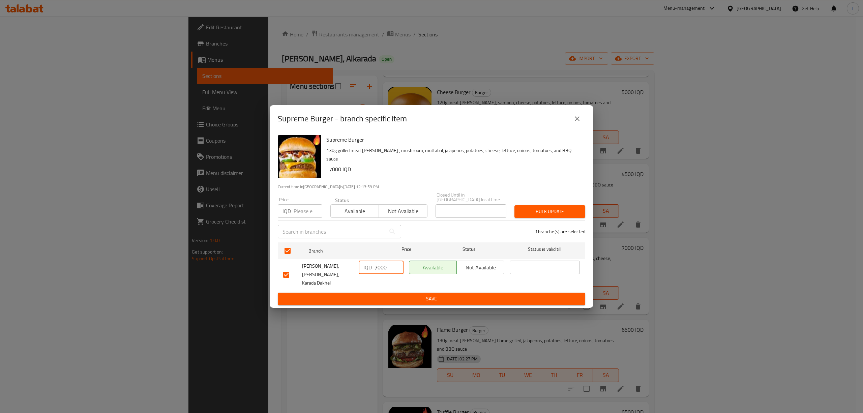
type input "7000"
click at [374, 285] on ul "Branch Price Status Status is valid till MJ Burger, Alkarada, Karada Dakhel IQD…" at bounding box center [431, 266] width 307 height 53
click at [369, 295] on span "Save" at bounding box center [431, 299] width 297 height 8
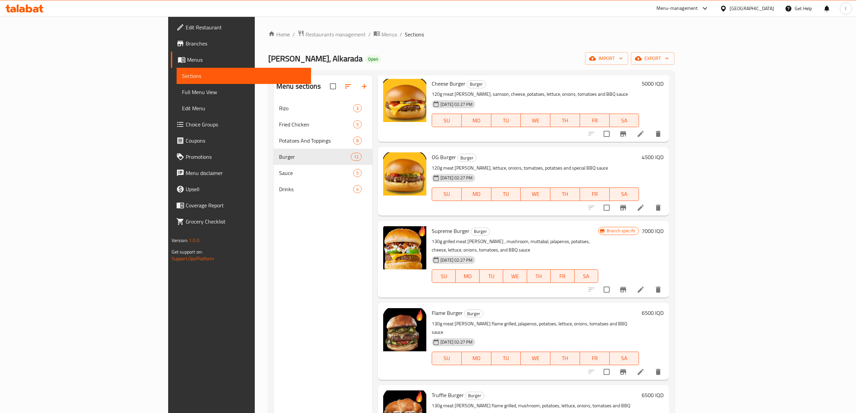
click at [274, 373] on div "Menu sections Rizo 3 Fried Chicken 5 Potatoes And Toppings 8 Burger 12 Sauce 5 …" at bounding box center [323, 282] width 99 height 413
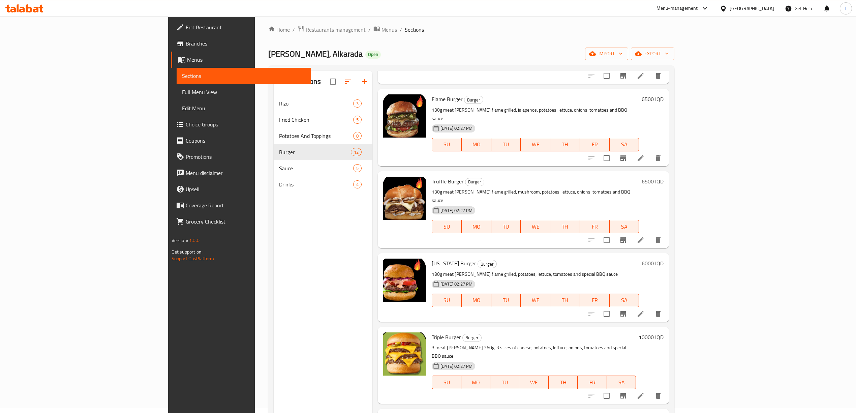
scroll to position [405, 0]
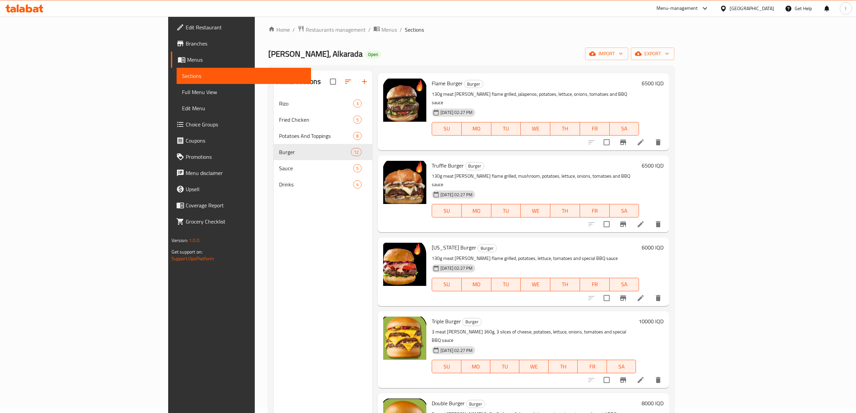
click at [664, 243] on h6 "6000 IQD" at bounding box center [653, 247] width 22 height 9
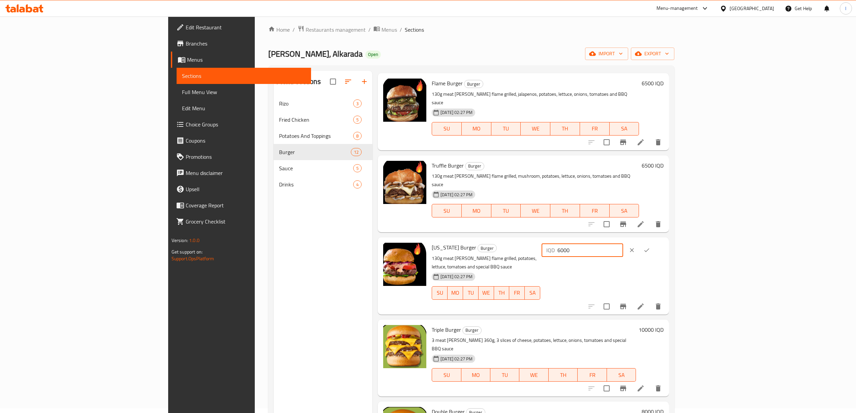
drag, startPoint x: 735, startPoint y: 214, endPoint x: 678, endPoint y: 211, distance: 57.0
click at [667, 240] on div "Texas Burger Burger 130g meat patty flame grilled, potatoes, lettuce, tomatoes …" at bounding box center [547, 275] width 237 height 71
paste input "5"
type input "6500"
click at [650, 247] on icon "ok" at bounding box center [647, 250] width 7 height 7
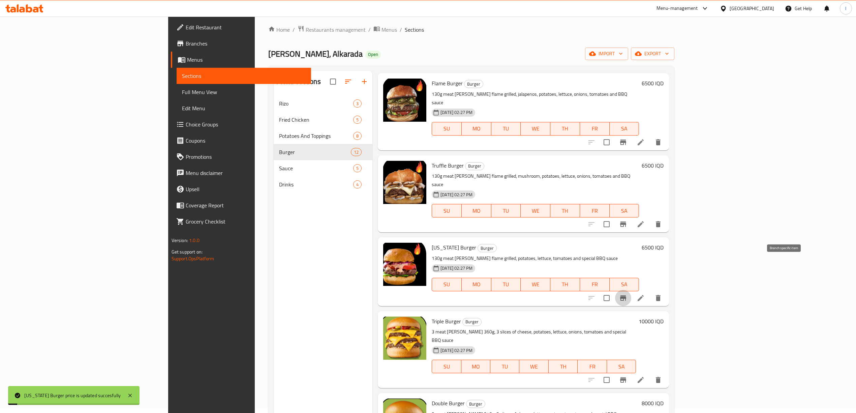
click at [627, 294] on icon "Branch-specific-item" at bounding box center [623, 298] width 8 height 8
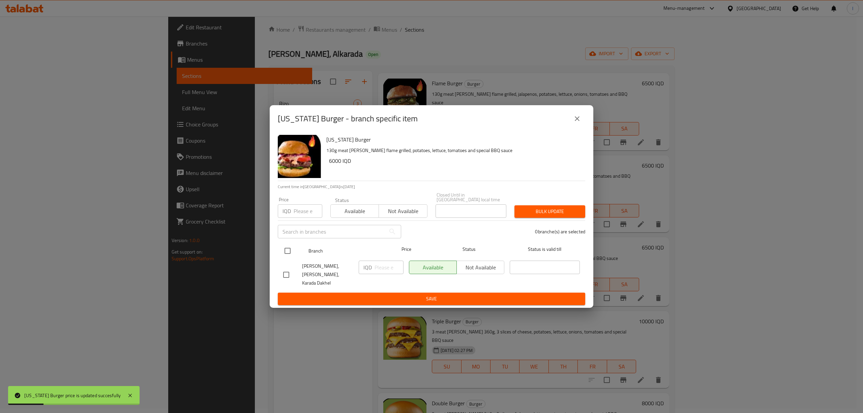
click at [289, 251] on input "checkbox" at bounding box center [287, 251] width 14 height 14
checkbox input "true"
click at [376, 266] on input "number" at bounding box center [389, 267] width 29 height 13
paste input "6500"
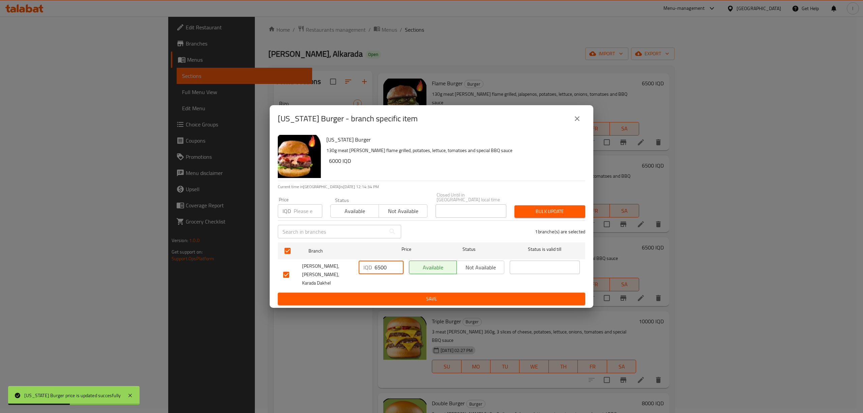
type input "6500"
click at [369, 295] on span "Save" at bounding box center [431, 299] width 297 height 8
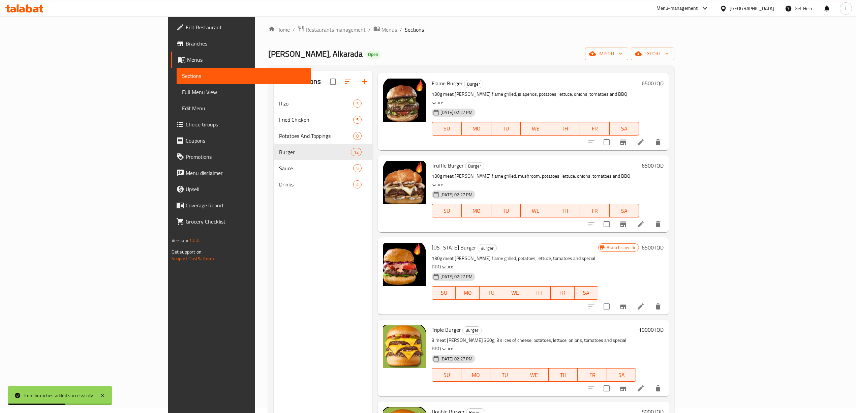
click at [319, 265] on div "Menu sections Rizo 3 Fried Chicken 5 Potatoes And Toppings 8 Burger 12 Sauce 5 …" at bounding box center [323, 277] width 99 height 413
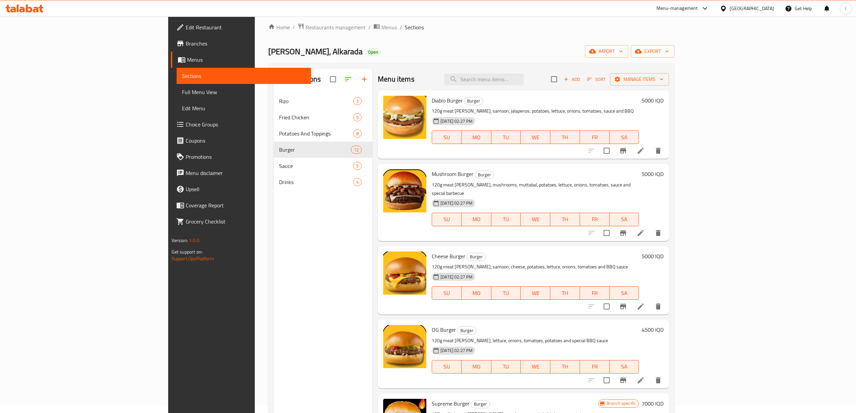
scroll to position [5, 0]
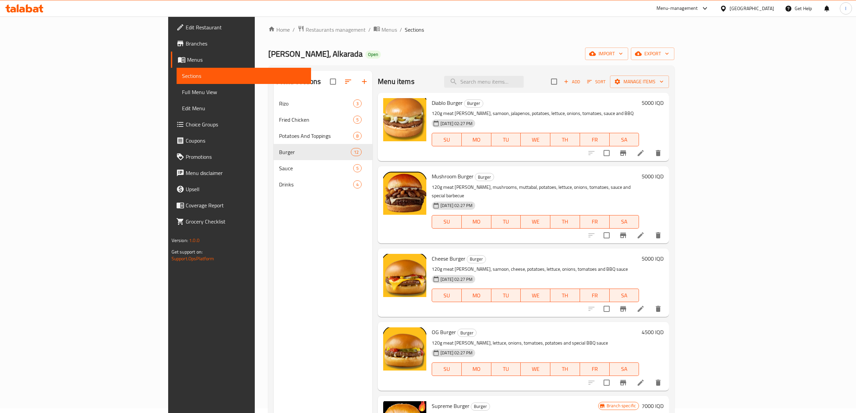
click at [664, 254] on h6 "5000 IQD" at bounding box center [653, 258] width 22 height 9
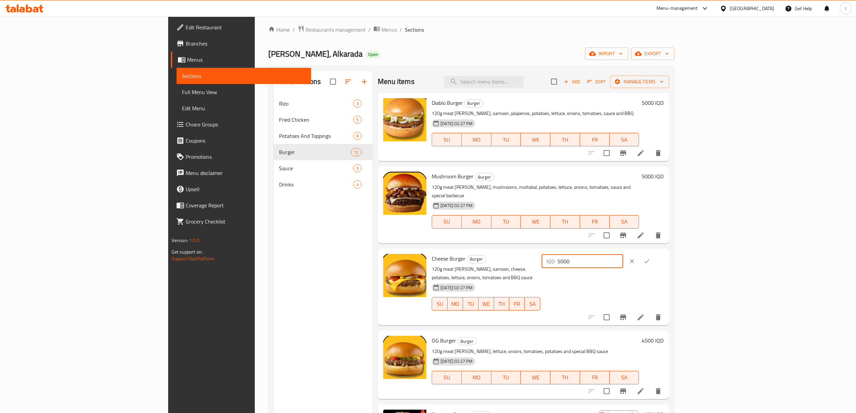
drag, startPoint x: 726, startPoint y: 251, endPoint x: 713, endPoint y: 252, distance: 12.8
click at [667, 252] on div "Cheese Burger Burger 120g meat patty, samoon, cheese, potatoes, lettuce, onions…" at bounding box center [547, 286] width 237 height 71
paste input "5"
type input "5500"
click at [650, 258] on icon "ok" at bounding box center [647, 261] width 7 height 7
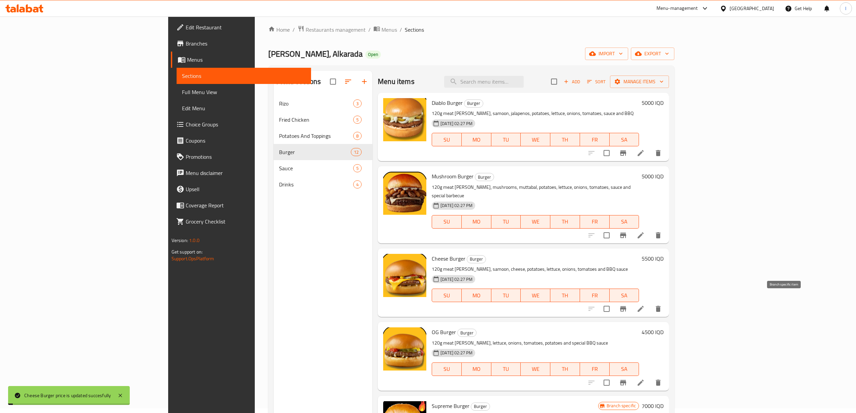
click at [627, 305] on icon "Branch-specific-item" at bounding box center [623, 309] width 8 height 8
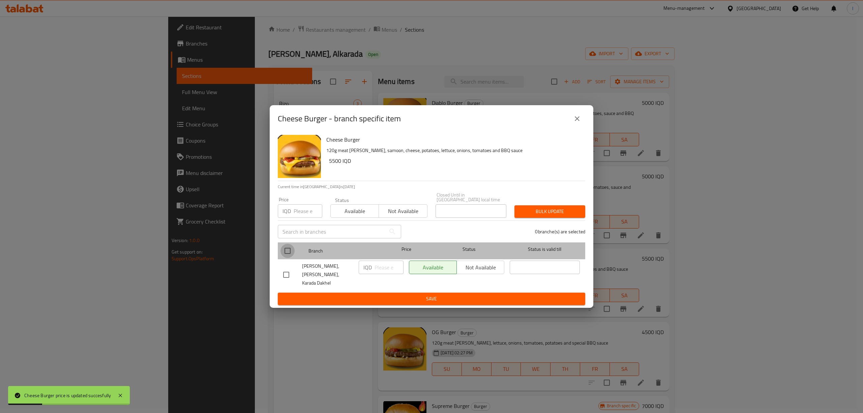
click at [281, 250] on input "checkbox" at bounding box center [287, 251] width 14 height 14
checkbox input "true"
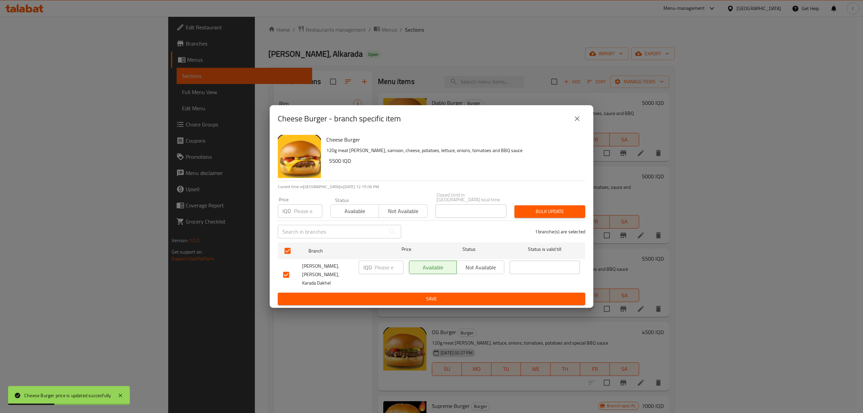
click at [380, 268] on input "number" at bounding box center [389, 267] width 29 height 13
paste input "5500"
type input "5500"
click at [379, 293] on button "Save" at bounding box center [431, 299] width 307 height 12
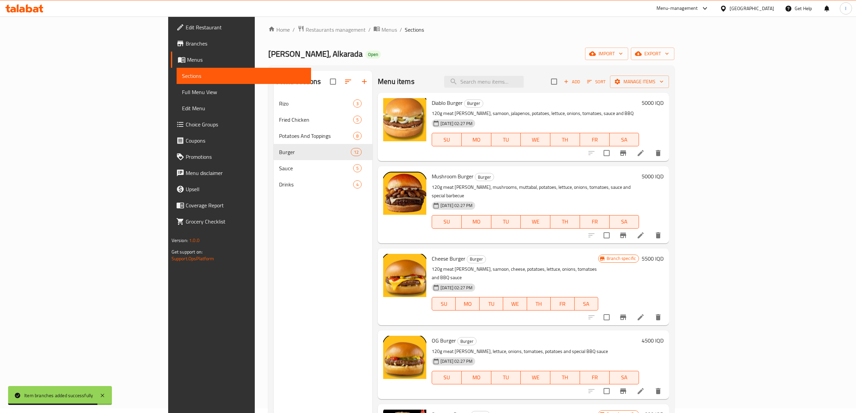
click at [274, 390] on div "Menu sections Rizo 3 Fried Chicken 5 Potatoes And Toppings 8 Burger 12 Sauce 5 …" at bounding box center [323, 277] width 99 height 413
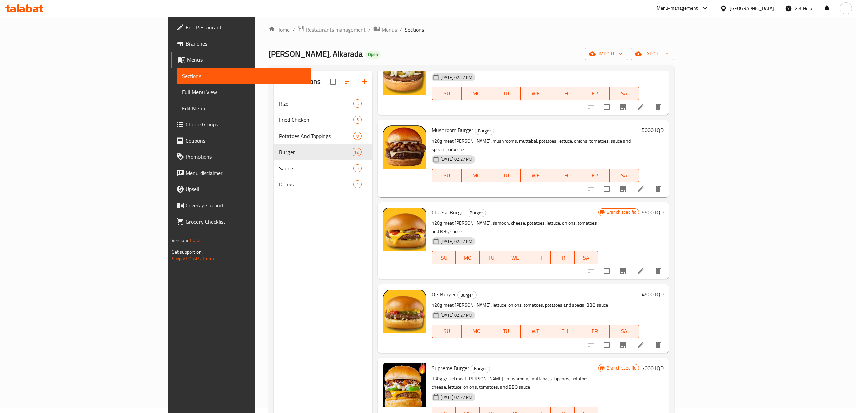
scroll to position [90, 0]
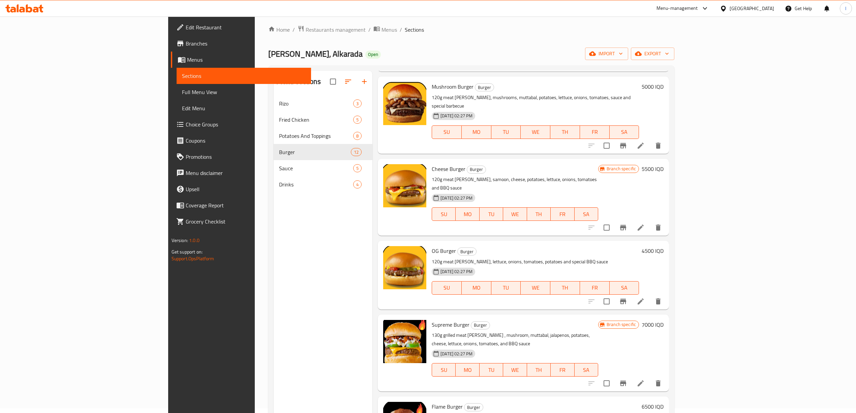
click at [664, 246] on div "4500 IQD" at bounding box center [651, 275] width 25 height 58
click at [664, 246] on h6 "4500 IQD" at bounding box center [653, 250] width 22 height 9
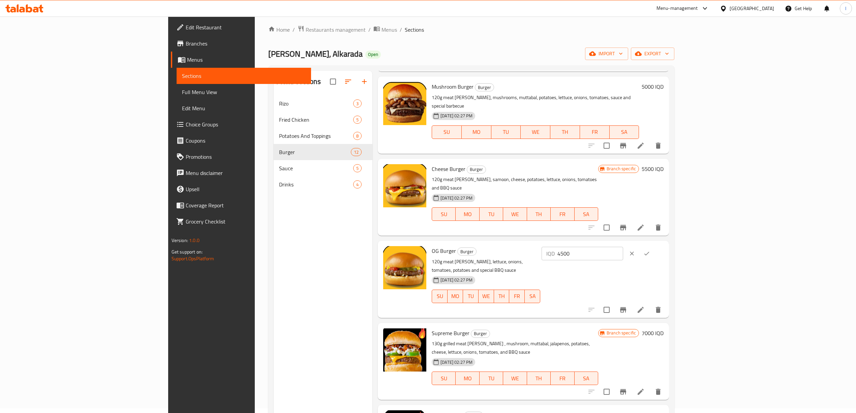
drag, startPoint x: 762, startPoint y: 235, endPoint x: 687, endPoint y: 230, distance: 75.3
click at [667, 243] on div "OG Burger Burger 120g meat patty, lettuce, onions, tomatoes, potatoes and speci…" at bounding box center [547, 278] width 237 height 71
paste input "50"
type input "5000"
click at [654, 246] on button "ok" at bounding box center [647, 253] width 15 height 15
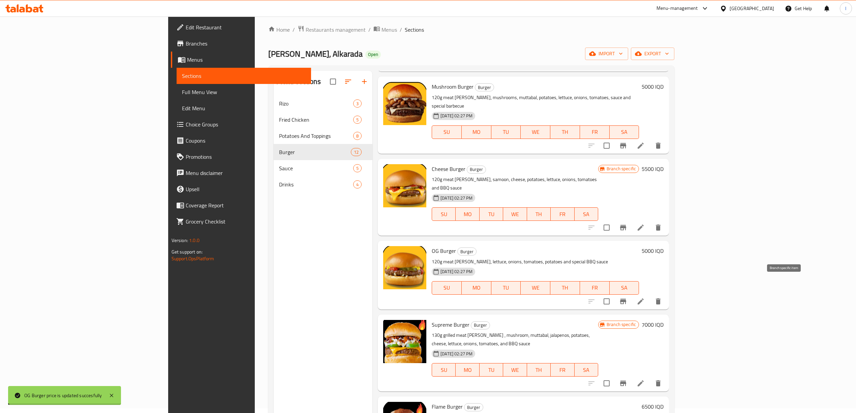
click at [626, 299] on icon "Branch-specific-item" at bounding box center [623, 301] width 6 height 5
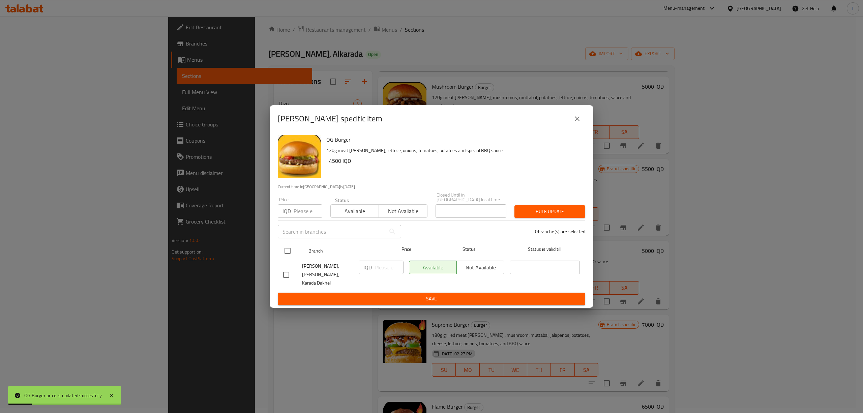
click at [291, 246] on input "checkbox" at bounding box center [287, 251] width 14 height 14
checkbox input "true"
click at [381, 274] on input "number" at bounding box center [389, 267] width 29 height 13
paste input "5000"
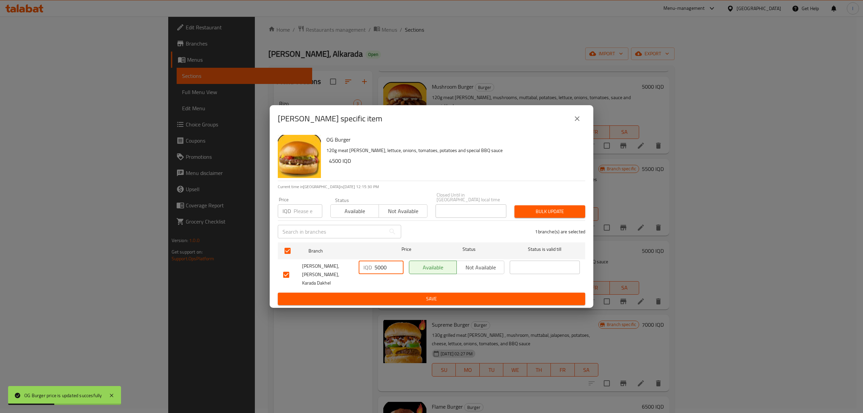
type input "5000"
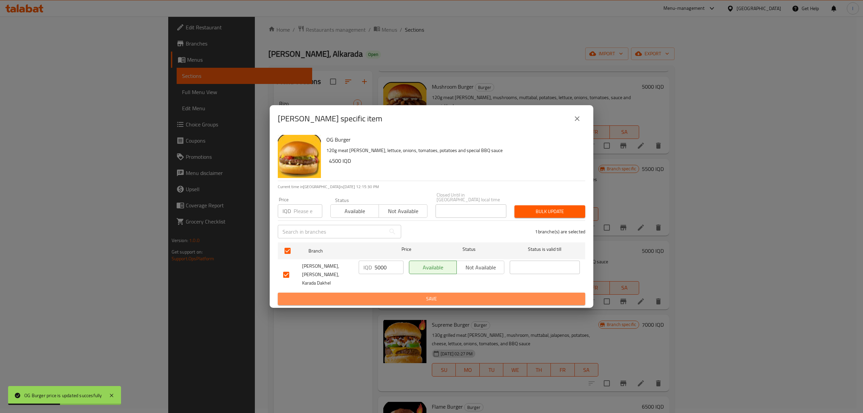
click at [375, 293] on button "Save" at bounding box center [431, 299] width 307 height 12
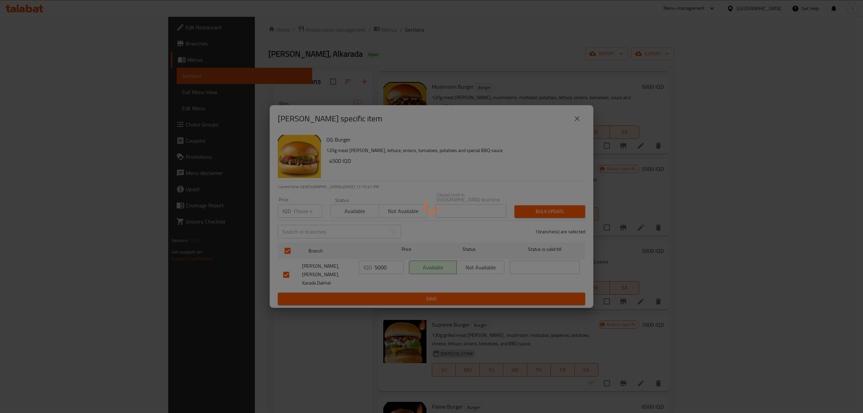
click at [361, 410] on div at bounding box center [431, 206] width 863 height 413
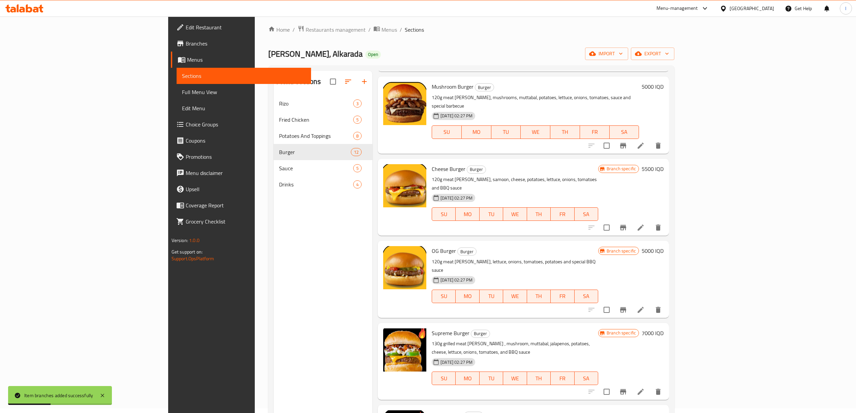
click at [322, 222] on div "Menu sections Rizo 3 Fried Chicken 5 Potatoes And Toppings 8 Burger 12 Sauce 5 …" at bounding box center [323, 277] width 99 height 413
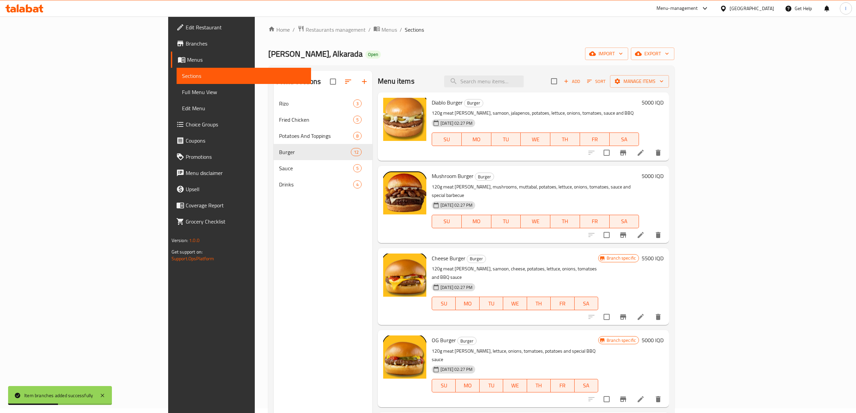
scroll to position [0, 0]
click at [664, 173] on h6 "5000 IQD" at bounding box center [653, 176] width 22 height 9
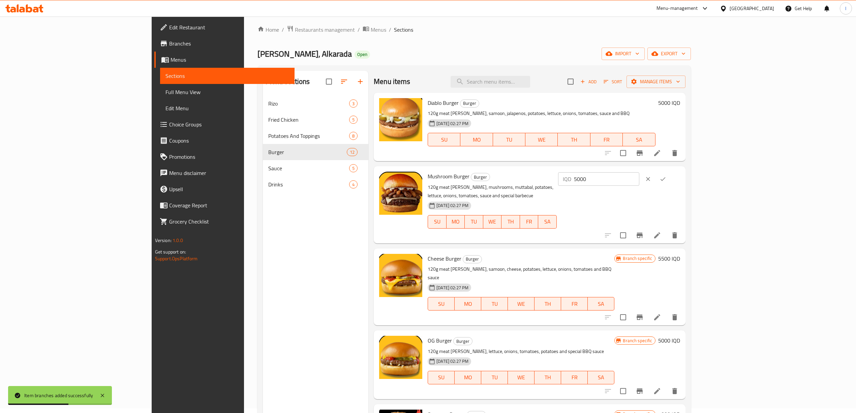
click at [673, 177] on div "Mushroom Burger Burger 120g meat patty, mushrooms, muttabal, potatoes, lettuce,…" at bounding box center [554, 204] width 258 height 71
paste input "6"
type input "6000"
click at [671, 180] on button "ok" at bounding box center [663, 179] width 15 height 15
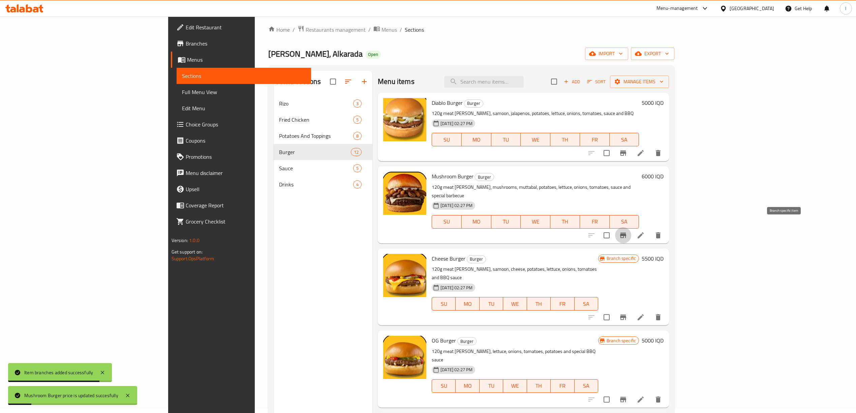
click at [631, 227] on button "Branch-specific-item" at bounding box center [623, 235] width 16 height 16
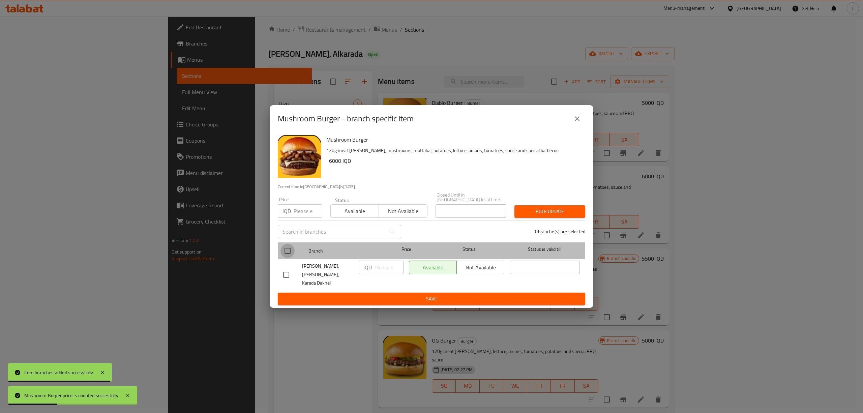
click at [284, 252] on input "checkbox" at bounding box center [287, 251] width 14 height 14
checkbox input "true"
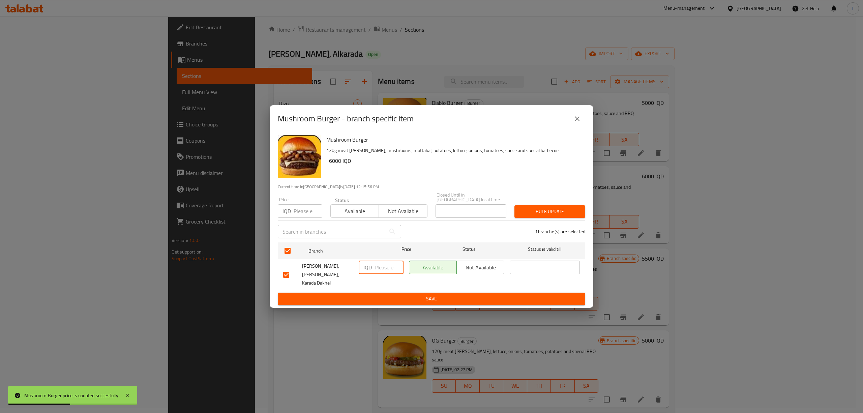
click at [381, 270] on input "number" at bounding box center [389, 267] width 29 height 13
paste input "6000"
type input "6000"
click at [370, 295] on span "Save" at bounding box center [431, 299] width 297 height 8
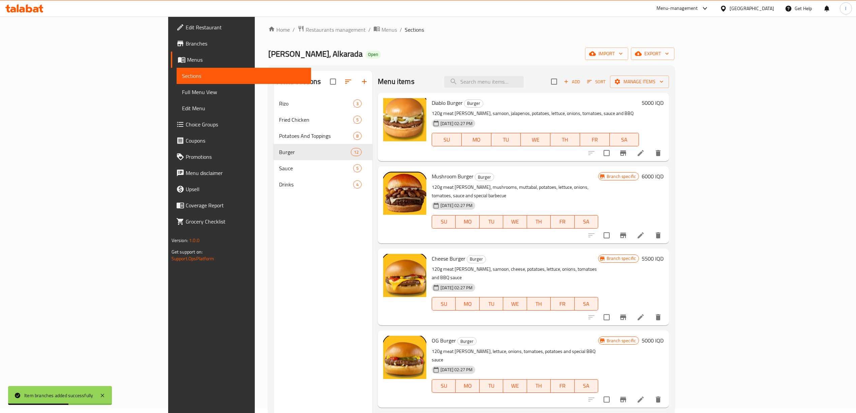
click at [291, 389] on div "Menu sections Rizo 3 Fried Chicken 5 Potatoes And Toppings 8 Burger 12 Sauce 5 …" at bounding box center [323, 277] width 99 height 413
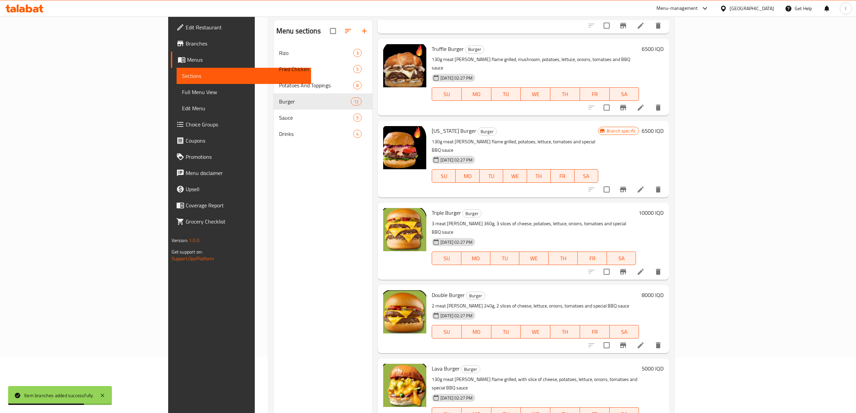
scroll to position [95, 0]
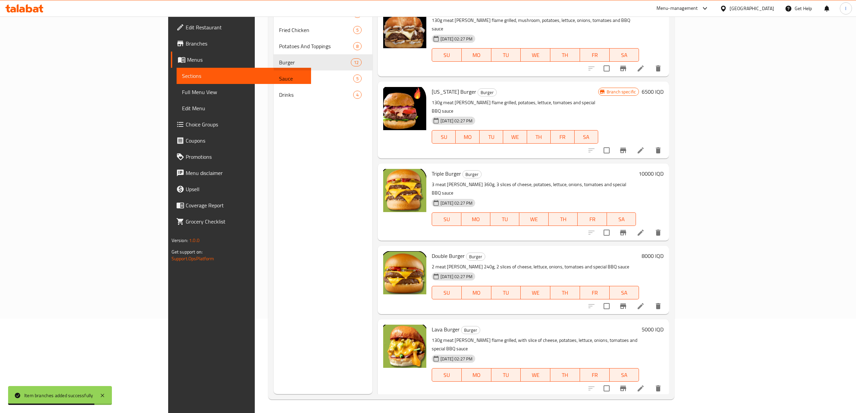
click at [664, 407] on h6 "7000 IQD" at bounding box center [653, 411] width 22 height 9
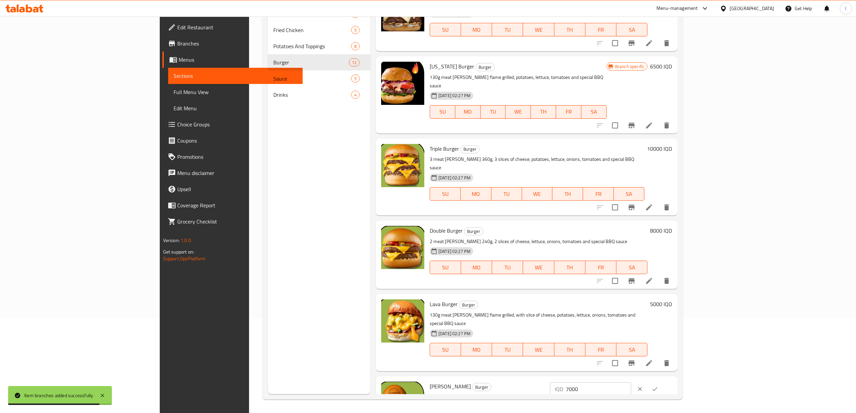
drag, startPoint x: 764, startPoint y: 337, endPoint x: 719, endPoint y: 336, distance: 44.5
click at [631, 382] on div "IQD 7000 ​" at bounding box center [590, 388] width 81 height 13
click at [662, 382] on button "ok" at bounding box center [655, 389] width 15 height 15
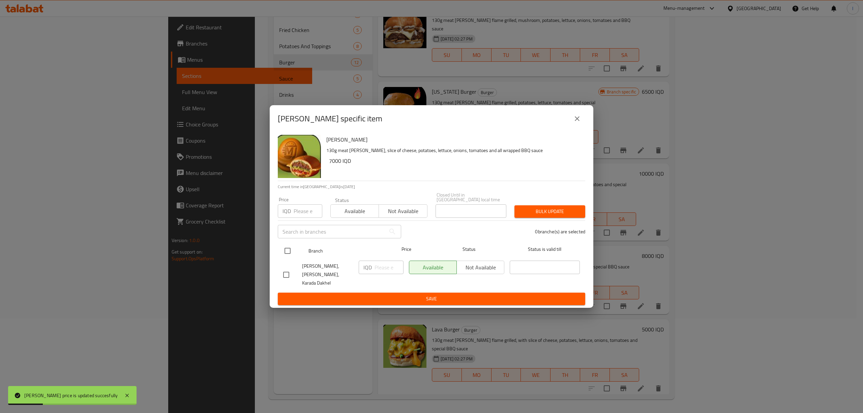
click at [290, 252] on input "checkbox" at bounding box center [287, 251] width 14 height 14
checkbox input "true"
click at [386, 270] on input "number" at bounding box center [389, 267] width 29 height 13
paste input "7000"
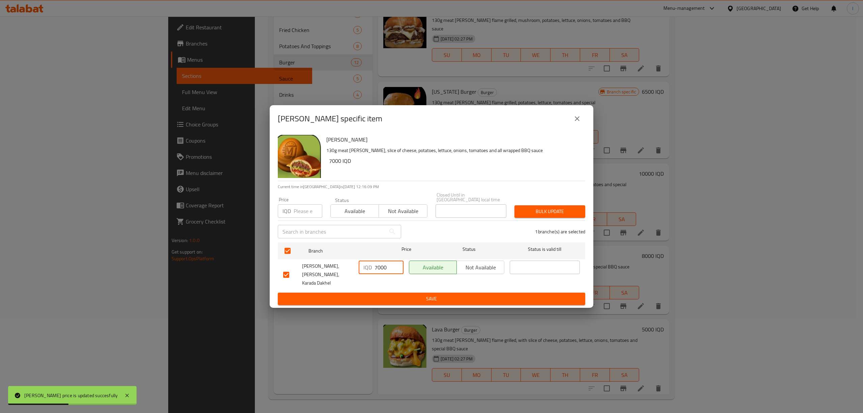
type input "7000"
click at [385, 285] on ul "Branch Price Status Status is valid till MJ Burger, Alkarada, Karada Dakhel IQD…" at bounding box center [431, 266] width 307 height 53
click at [385, 295] on span "Save" at bounding box center [431, 299] width 297 height 8
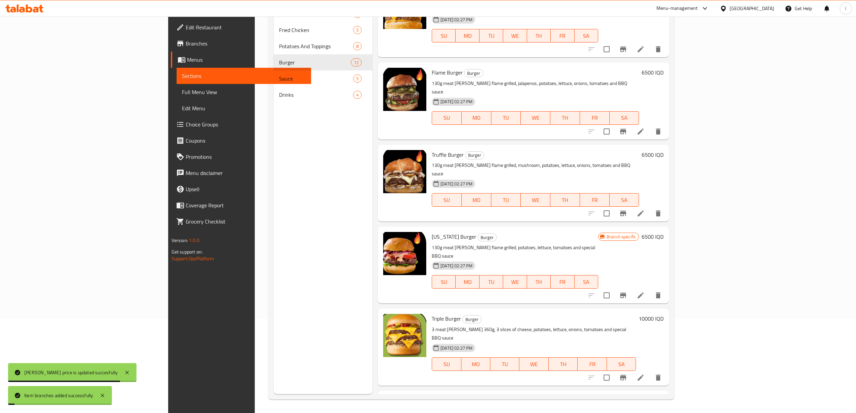
scroll to position [308, 0]
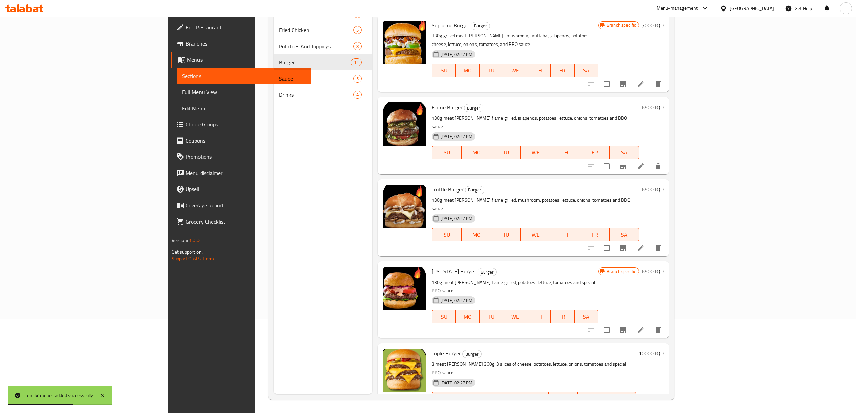
click at [282, 375] on div "Menu sections Rizo 3 Fried Chicken 5 Potatoes And Toppings 8 Burger 12 Sauce 5 …" at bounding box center [323, 187] width 99 height 413
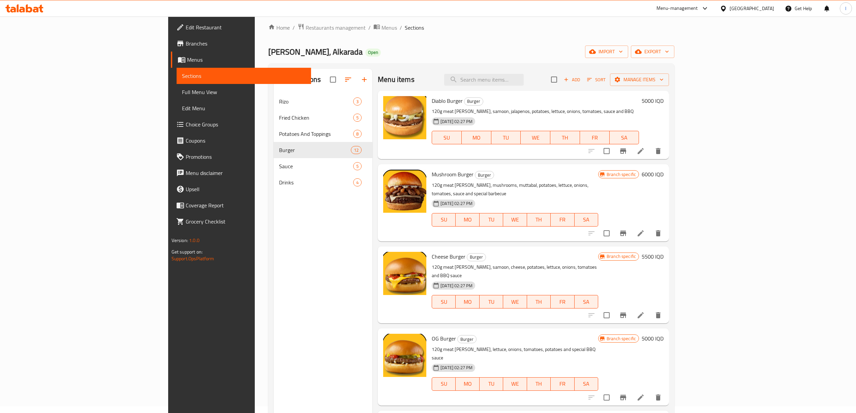
scroll to position [0, 0]
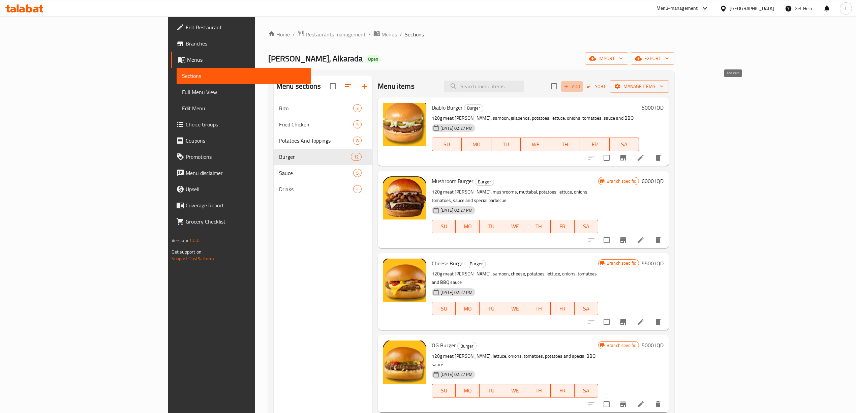
click at [581, 86] on span "Add" at bounding box center [572, 87] width 18 height 8
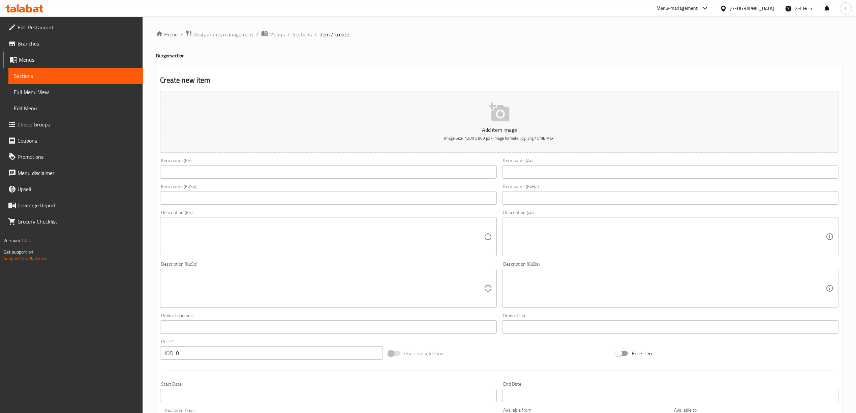
click at [555, 165] on div "Item name (Ar) Item name (Ar)" at bounding box center [670, 168] width 336 height 21
click at [545, 171] on input "text" at bounding box center [670, 171] width 336 height 13
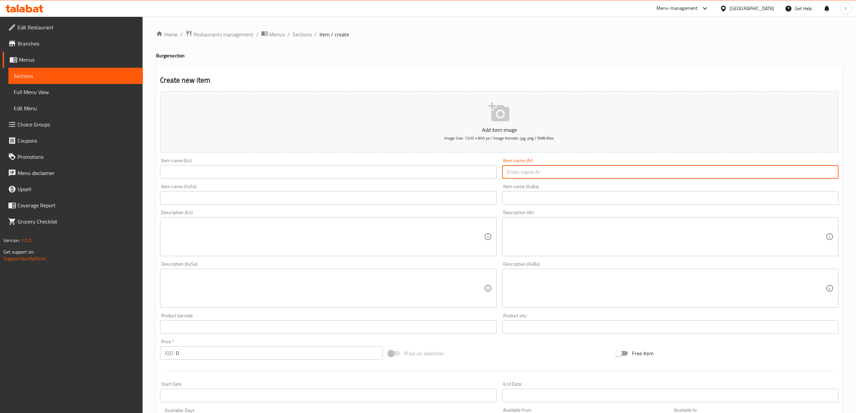
paste input "ام جي تشيكن بركر"
type input "ام جي تشيكن بركر"
click at [359, 173] on input "text" at bounding box center [328, 171] width 336 height 13
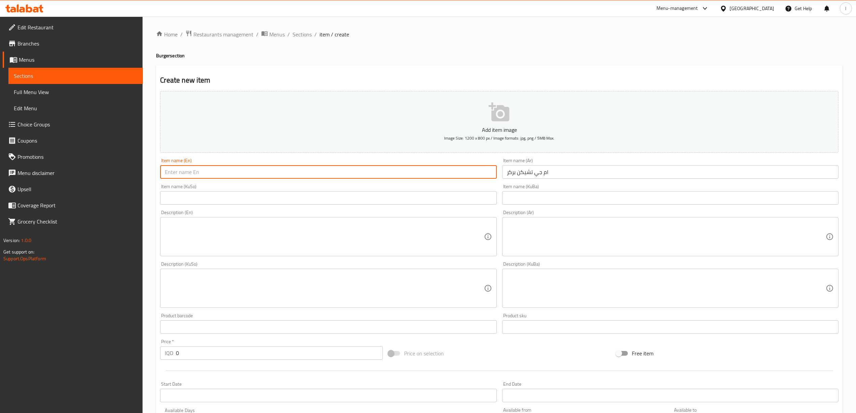
paste input "MG Chicken Burger"
click at [169, 175] on input "MG Chicken Burger" at bounding box center [328, 171] width 336 height 13
type input "MJ Chicken Burger"
click at [612, 199] on input "text" at bounding box center [670, 197] width 336 height 13
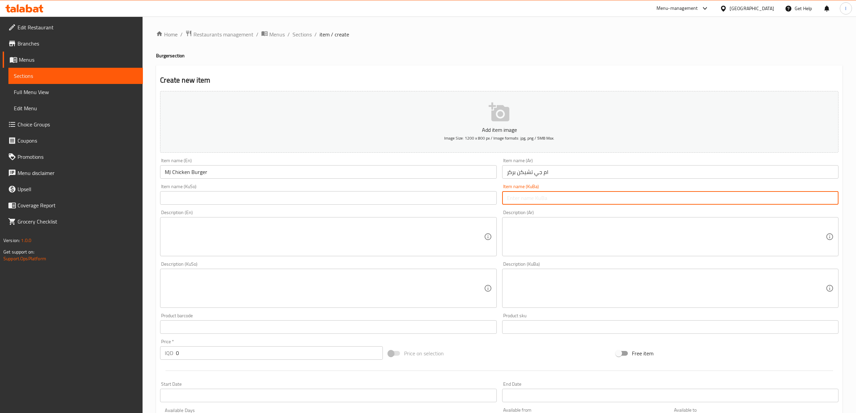
paste input "بەرگری ئەم جەی"
click at [759, 207] on div "Item name (KuBa) بەرگری ئەم جەی Item name (KuBa)" at bounding box center [671, 194] width 342 height 26
click at [779, 200] on input "بەرگری ئەم جەی" at bounding box center [670, 197] width 336 height 13
drag, startPoint x: 789, startPoint y: 198, endPoint x: 817, endPoint y: 200, distance: 28.4
click at [817, 200] on input "بەرگری ئەم جەی" at bounding box center [670, 197] width 336 height 13
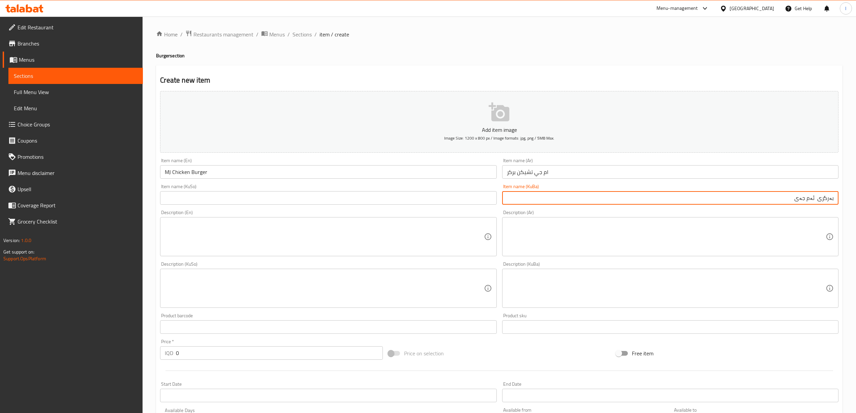
click at [825, 201] on input "بەرگری ئەم جەی" at bounding box center [670, 197] width 336 height 13
click at [785, 201] on input "ئەم جەی" at bounding box center [670, 197] width 336 height 13
click at [743, 193] on input "ئەم جەی مریشک بەرگر" at bounding box center [670, 197] width 336 height 13
click at [804, 198] on input "ئەم جەی مریشک بەرگر" at bounding box center [670, 197] width 336 height 13
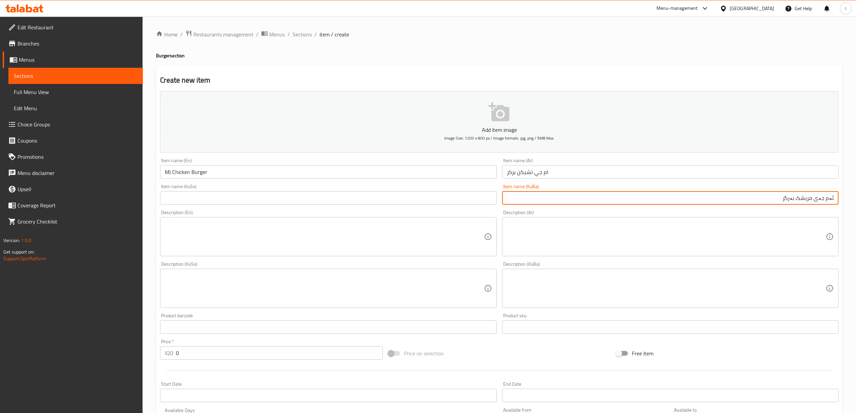
click at [804, 198] on input "ئەم جەی مریشک بەرگر" at bounding box center [670, 197] width 336 height 13
drag, startPoint x: 730, startPoint y: 197, endPoint x: 862, endPoint y: 203, distance: 132.3
click at [856, 202] on html "​ Menu-management Iraq Get Help l Edit Restaurant Branches Menus Sections Full …" at bounding box center [428, 206] width 856 height 413
type input "ئەم جەی چیکن بەرگر"
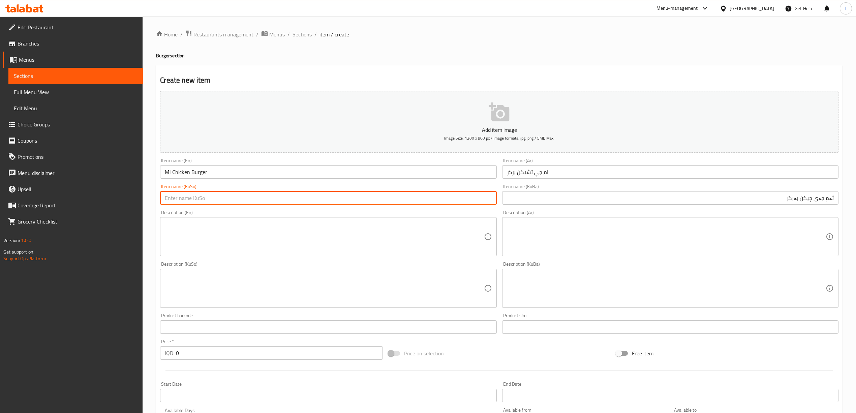
click at [374, 201] on input "text" at bounding box center [328, 197] width 336 height 13
paste input "ئەم جەی چیکن بەرگر"
type input "ئەم جەی چیکن بەرگر"
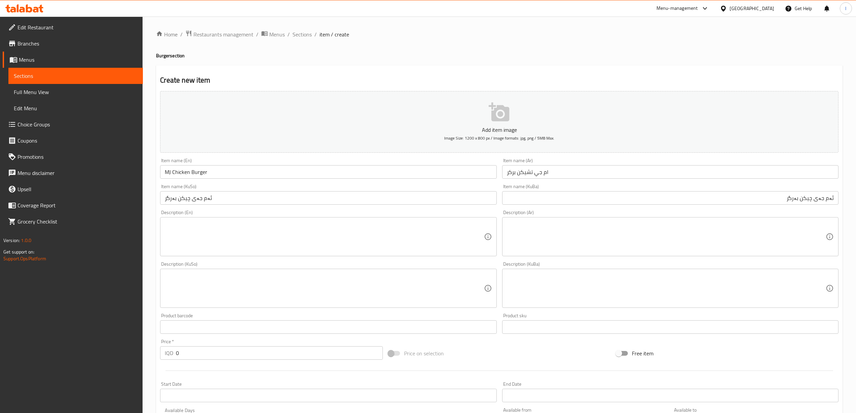
click at [553, 254] on div "Description (Ar)" at bounding box center [670, 236] width 336 height 39
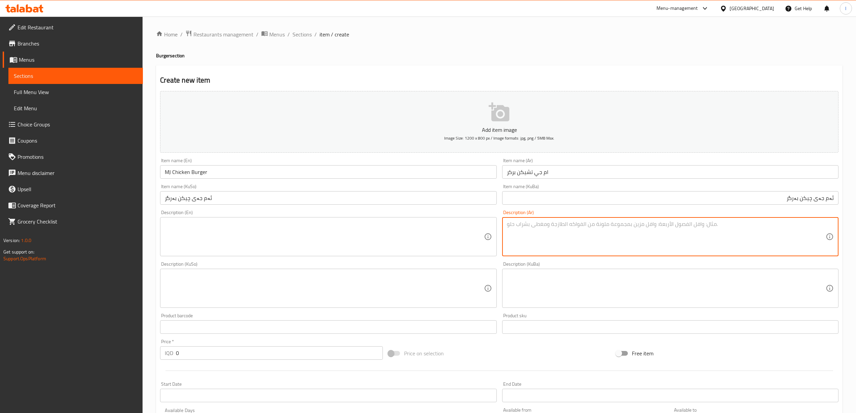
paste textarea "بركر دجاج مقرمش - خس - طماطم - طرشي - بطاطا - صلصة ام جي الخاصة"
drag, startPoint x: 782, startPoint y: 227, endPoint x: 786, endPoint y: 227, distance: 3.4
click at [786, 227] on textarea "بركر دجاج مقرمش - خس - طماطم - طرشي - بطاطا - صلصة ام جي الخاصة" at bounding box center [666, 237] width 319 height 32
drag, startPoint x: 771, startPoint y: 226, endPoint x: 774, endPoint y: 227, distance: 3.8
click at [774, 227] on textarea "بركر دجاج مقرمش، خس - طماطم - طرشي - بطاطا - صلصة ام جي الخاصة" at bounding box center [666, 237] width 319 height 32
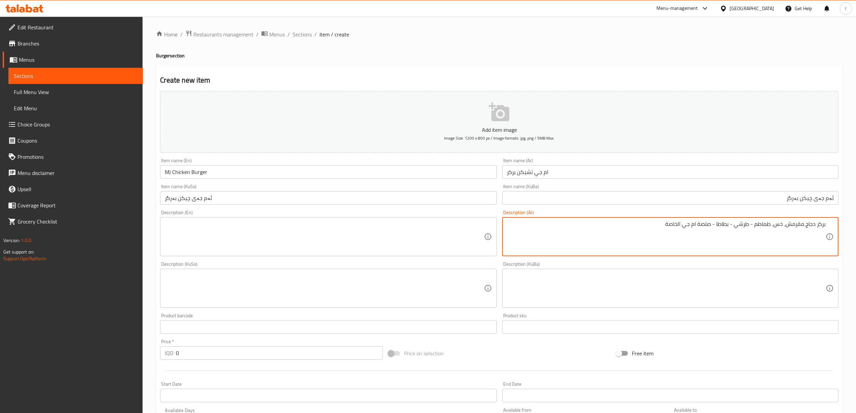
drag, startPoint x: 751, startPoint y: 226, endPoint x: 732, endPoint y: 236, distance: 21.6
click at [756, 228] on textarea "بركر دجاج مقرمش، خس، طماطم - طرشي - بطاطا - صلصة ام جي الخاصة" at bounding box center [666, 237] width 319 height 32
drag, startPoint x: 734, startPoint y: 227, endPoint x: 738, endPoint y: 232, distance: 6.4
click at [738, 232] on textarea "بركر دجاج مقرمش، خس، طماطم، طرشي - بطاطا - صلصة ام جي الخاصة" at bounding box center [666, 237] width 319 height 32
drag, startPoint x: 721, startPoint y: 227, endPoint x: 716, endPoint y: 231, distance: 6.7
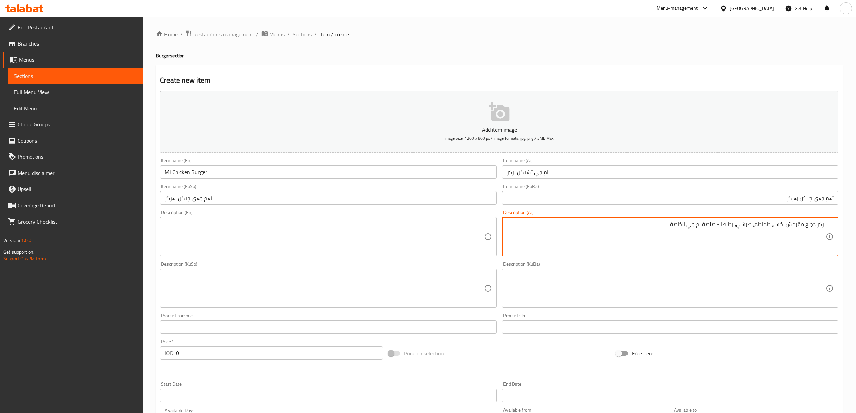
click at [716, 231] on textarea "بركر دجاج مقرمش، خس، طماطم، طرشي، بطاطا - صلصة ام جي الخاصة" at bounding box center [666, 237] width 319 height 32
click at [722, 227] on textarea "بركر دجاج مقرمش، خس، طماطم، طرشي، بطاطاوصلصة ام جي الخاصة" at bounding box center [666, 237] width 319 height 32
click at [639, 226] on textarea "بركر دجاج مقرمش، خس، طماطم، طرشي، بطاطا وصلصة ام جي الخاصة" at bounding box center [666, 237] width 319 height 32
click at [684, 227] on textarea "بركر دجاج مقرمش، خس، طماطم، طرشي، بطاطا وصلصة ام جي الخاصة" at bounding box center [666, 237] width 319 height 32
drag, startPoint x: 648, startPoint y: 227, endPoint x: 862, endPoint y: 223, distance: 214.4
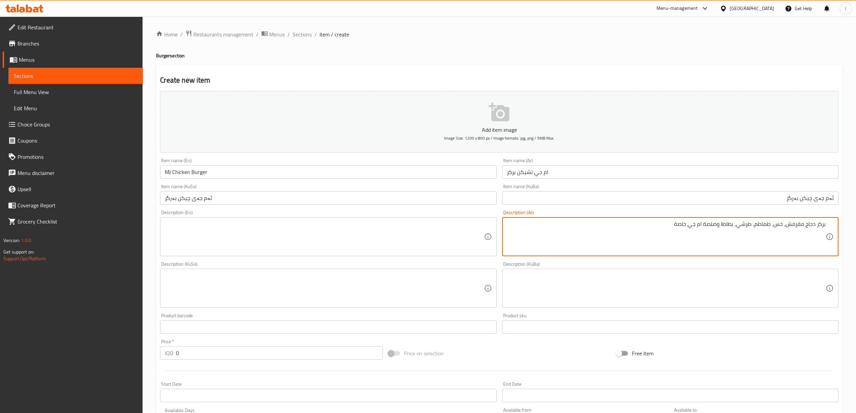
click at [856, 223] on html "​ Menu-management Iraq Get Help l Edit Restaurant Branches Menus Sections Full …" at bounding box center [428, 206] width 856 height 413
type textarea "بركر دجاج مقرمش، خس، طماطم، طرشي، بطاطا وصلصة ام جي خاصة"
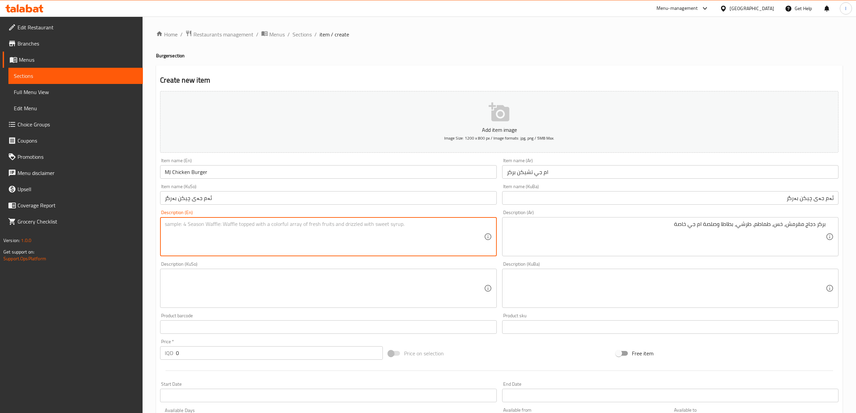
click at [240, 237] on textarea at bounding box center [324, 237] width 319 height 32
paste textarea "Crispy chicken burger, lettuce, tomatoes, pickles, potatoes and special mg sauce"
click at [329, 228] on textarea "Crispy chicken burger, lettuce, tomatoes, pickles, potatoes and special mg sauce" at bounding box center [324, 237] width 319 height 32
click at [225, 228] on textarea "Crispy chicken burger, lettuce, tomatoes, pickles, potatoes and special mj sauce" at bounding box center [324, 237] width 319 height 32
click at [245, 229] on textarea "Crispy chicken burger, lettuce, tomatoes, pickles, potatoes and special mj sauce" at bounding box center [324, 237] width 319 height 32
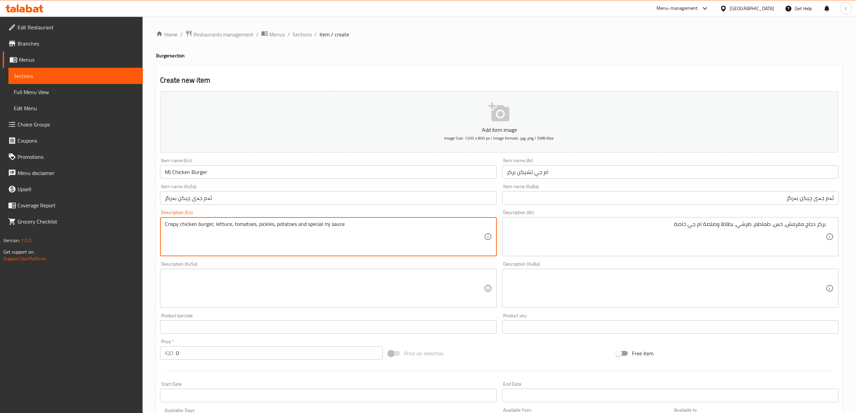
click at [263, 229] on textarea "Crispy chicken burger, lettuce, tomatoes, pickles, potatoes and special mj sauce" at bounding box center [324, 237] width 319 height 32
click at [292, 229] on textarea "Crispy chicken burger, lettuce, tomatoes, pickles, potatoes and special mj sauce" at bounding box center [324, 237] width 319 height 32
click at [389, 231] on textarea "Crispy chicken burger, lettuce, tomatoes, pickles, potatoes and special mj sauce" at bounding box center [324, 237] width 319 height 32
type textarea "Crispy chicken burger, lettuce, tomatoes, pickles, potatoes and special mj sauce"
click at [838, 305] on div "Description (KuBa)" at bounding box center [670, 288] width 336 height 39
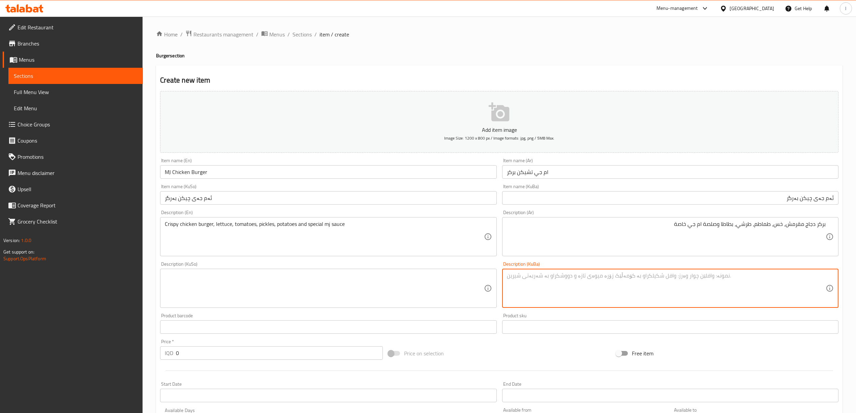
click at [796, 293] on textarea at bounding box center [666, 288] width 319 height 32
paste textarea "ئەم جەی چیکن بەرگر"
drag, startPoint x: 607, startPoint y: 282, endPoint x: 664, endPoint y: 281, distance: 57.3
click at [665, 283] on textarea "بەرگری مریشکی کریسپی، کاهوو، تەماتە، ترشیات، پەتاتە و سۆسی ئەم جەی چیکن بەرگر" at bounding box center [666, 288] width 319 height 32
click at [666, 276] on textarea "بەرگری مریشکی کریسپی، کاهوو، تەماتە، ترشیات، پەتاتە و سۆسی ئەم جەی تایبەت" at bounding box center [666, 288] width 319 height 32
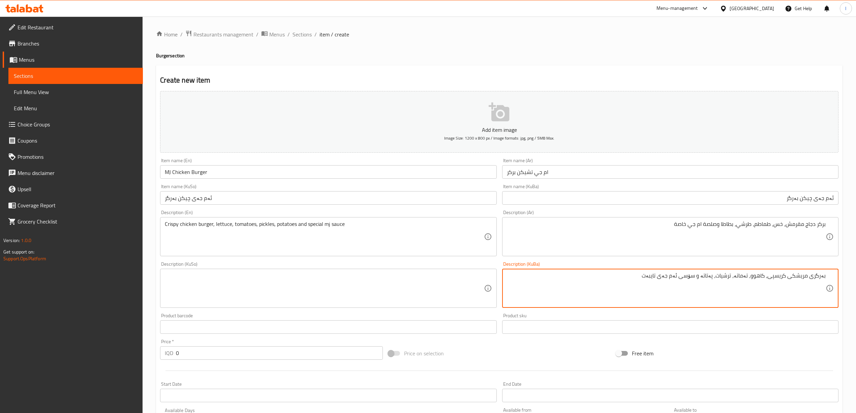
drag, startPoint x: 599, startPoint y: 287, endPoint x: 862, endPoint y: 278, distance: 263.1
click at [856, 278] on html "​ Menu-management Iraq Get Help l Edit Restaurant Branches Menus Sections Full …" at bounding box center [428, 206] width 856 height 413
type textarea "بەرگری مریشکی کریسپی، کاهوو، تەماتە، ترشیات، پەتاتە و سۆسی ئەم جەی تایبەت"
click at [293, 291] on textarea at bounding box center [324, 288] width 319 height 32
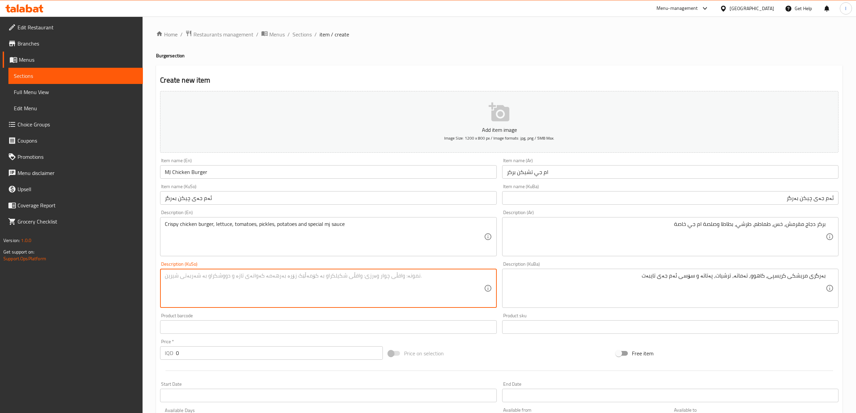
paste textarea "بەرگری مریشکی کریسپی، کاهوو، تەماتە، ترشیات، پەتاتە و سۆسی ئەم جەی تایبەت"
type textarea "بەرگری مریشکی کریسپی، کاهوو، تەماتە، ترشیات، پەتاتە و سۆسی ئەم جەی تایبەت"
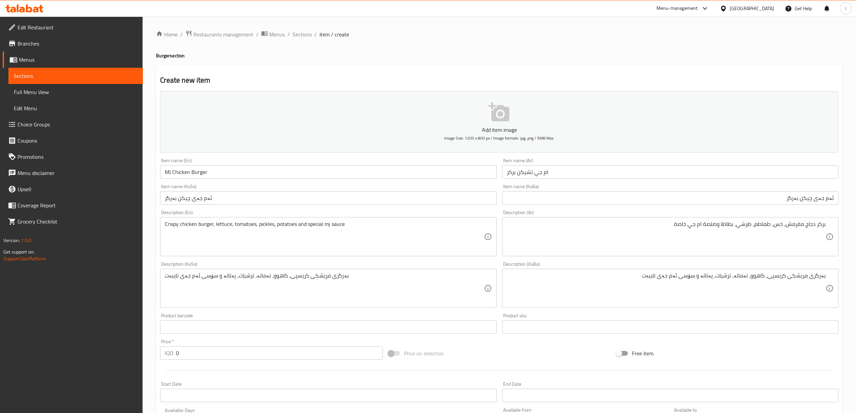
click at [344, 355] on input "0" at bounding box center [279, 352] width 207 height 13
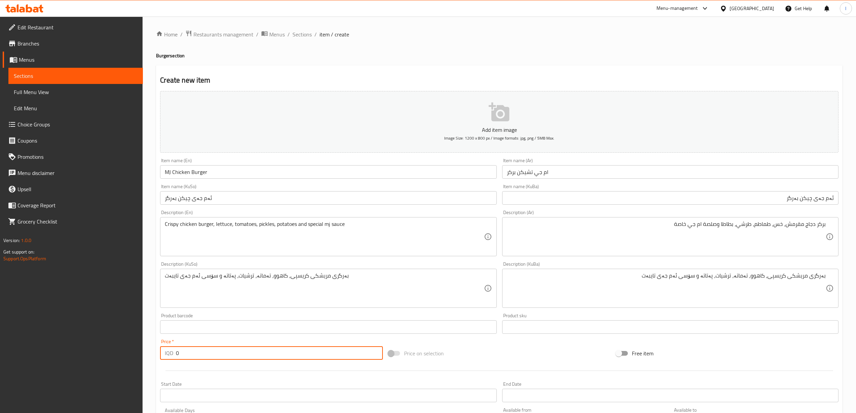
drag, startPoint x: 254, startPoint y: 353, endPoint x: 126, endPoint y: 335, distance: 129.1
click at [124, 341] on div "Edit Restaurant Branches Menus Sections Full Menu View Edit Menu Choice Groups …" at bounding box center [428, 285] width 856 height 537
paste input "500"
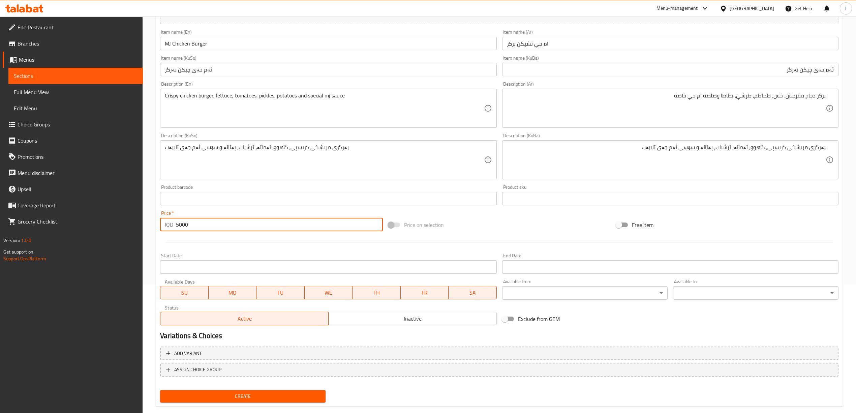
scroll to position [141, 0]
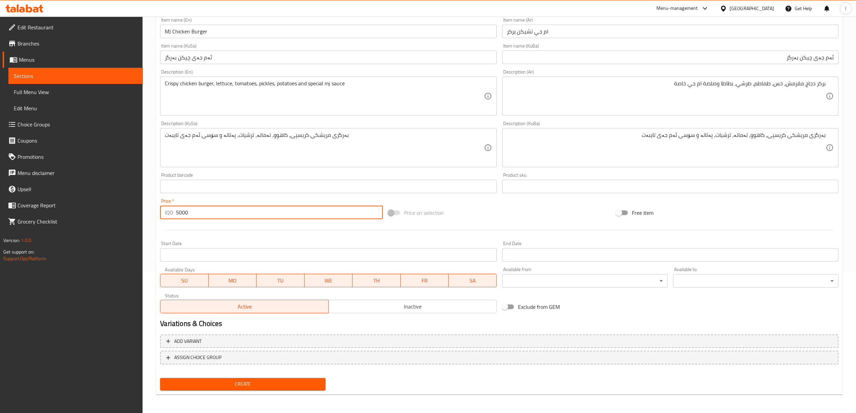
type input "5000"
click at [275, 376] on div "Create" at bounding box center [242, 384] width 171 height 18
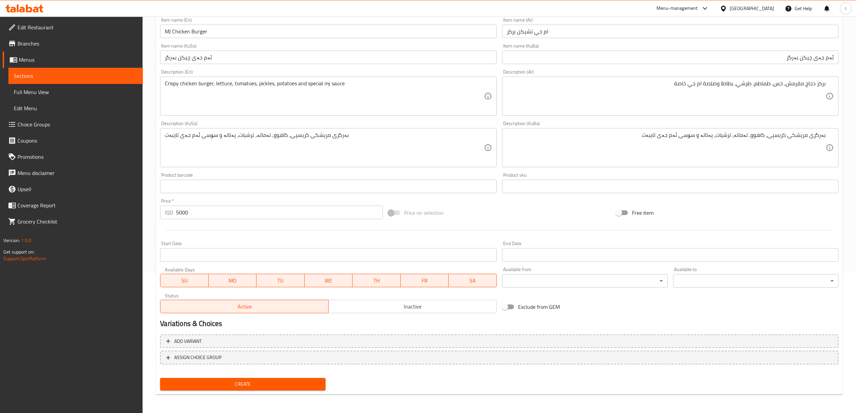
click at [273, 382] on span "Create" at bounding box center [243, 384] width 155 height 8
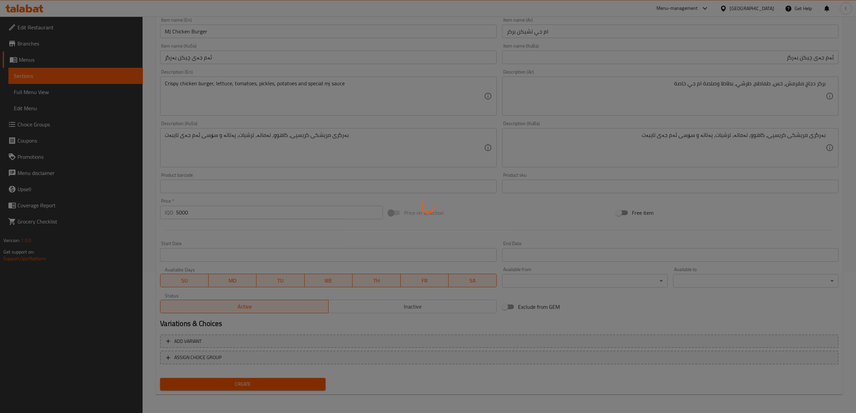
type input "0"
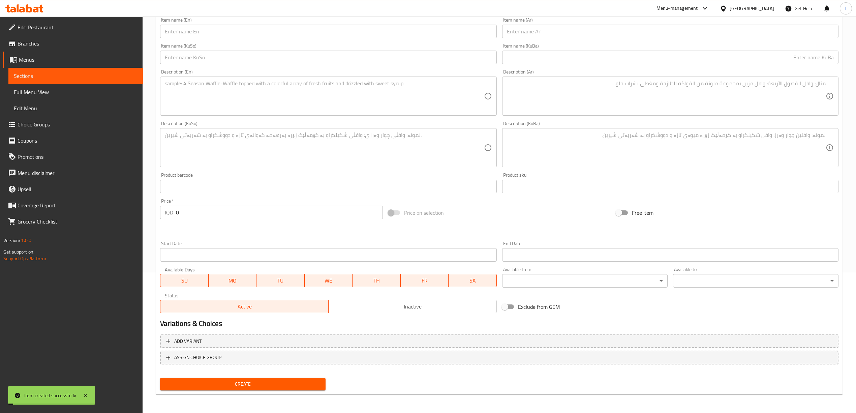
click at [61, 75] on span "Sections" at bounding box center [76, 76] width 124 height 8
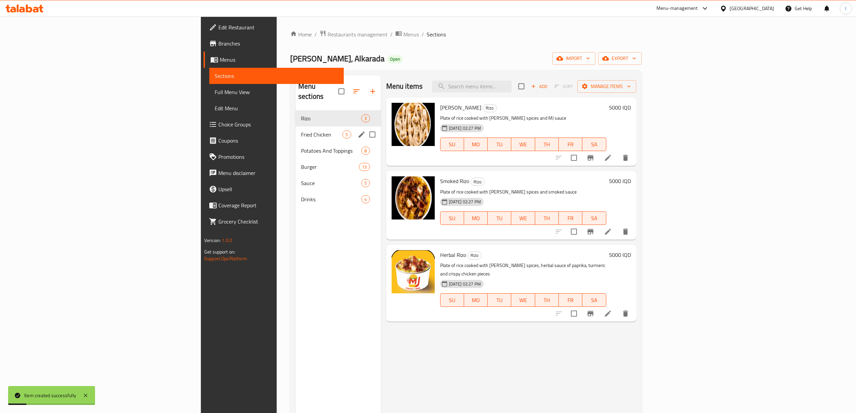
click at [296, 126] on div "Fried Chicken 5" at bounding box center [338, 134] width 85 height 16
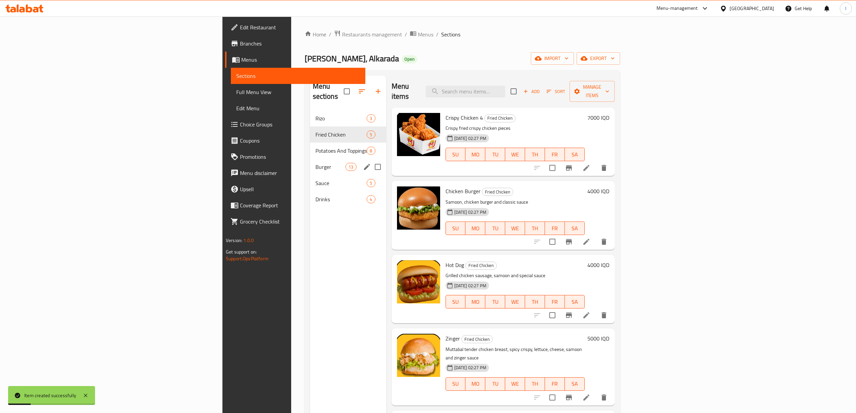
click at [316, 163] on span "Burger" at bounding box center [331, 167] width 30 height 8
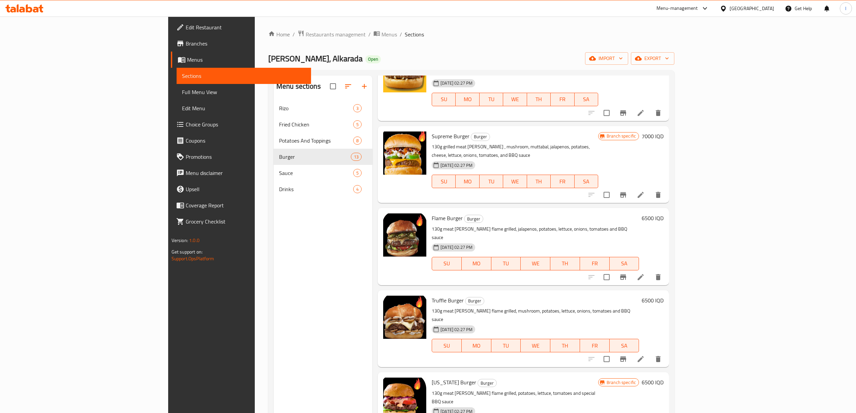
click at [312, 241] on div "Menu sections Rizo 3 Fried Chicken 5 Potatoes And Toppings 8 Burger 13 Sauce 5 …" at bounding box center [323, 282] width 99 height 413
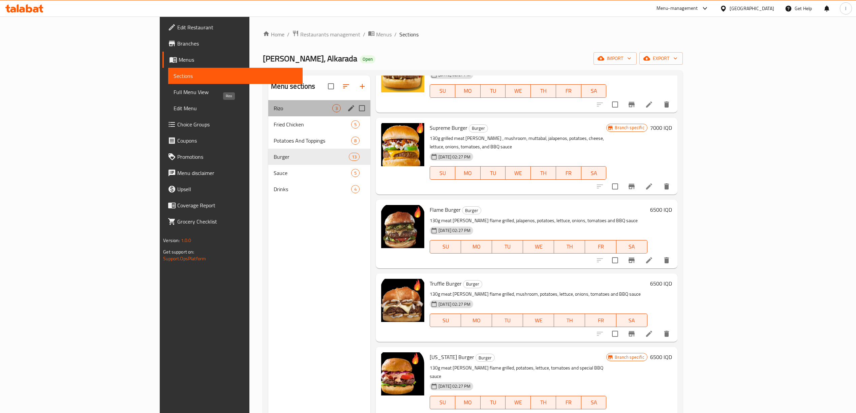
click at [274, 109] on span "Rizo" at bounding box center [303, 108] width 59 height 8
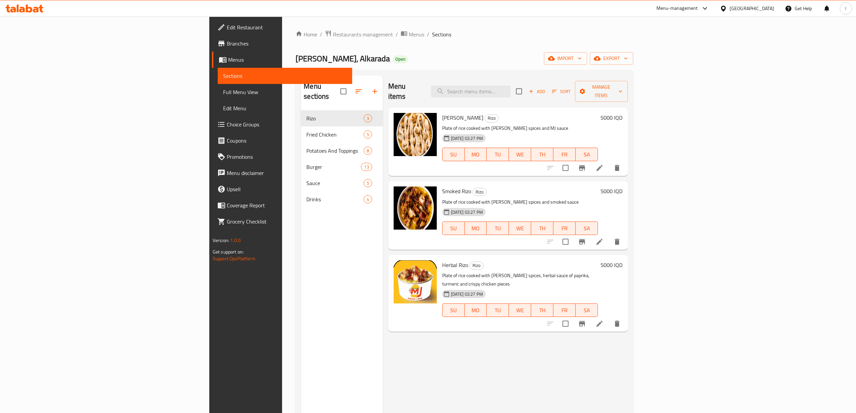
click at [623, 113] on h6 "5000 IQD" at bounding box center [612, 117] width 22 height 9
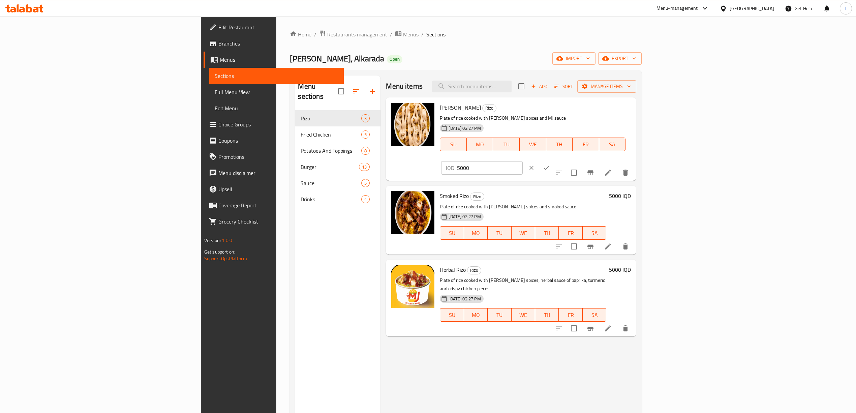
drag, startPoint x: 765, startPoint y: 111, endPoint x: 668, endPoint y: 108, distance: 96.5
click at [634, 107] on div "MJ Rizo Rizo Plate of rice cooked with rizo spices and MJ sauce 21-07-2025 02:2…" at bounding box center [535, 139] width 197 height 78
paste input "6"
type input "6000"
drag, startPoint x: 815, startPoint y: 103, endPoint x: 813, endPoint y: 109, distance: 6.3
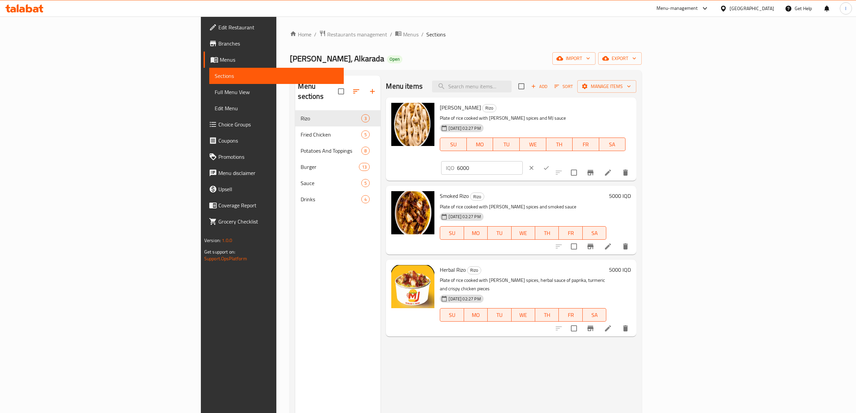
click at [554, 160] on div at bounding box center [539, 167] width 30 height 15
click at [554, 160] on button "ok" at bounding box center [546, 167] width 15 height 15
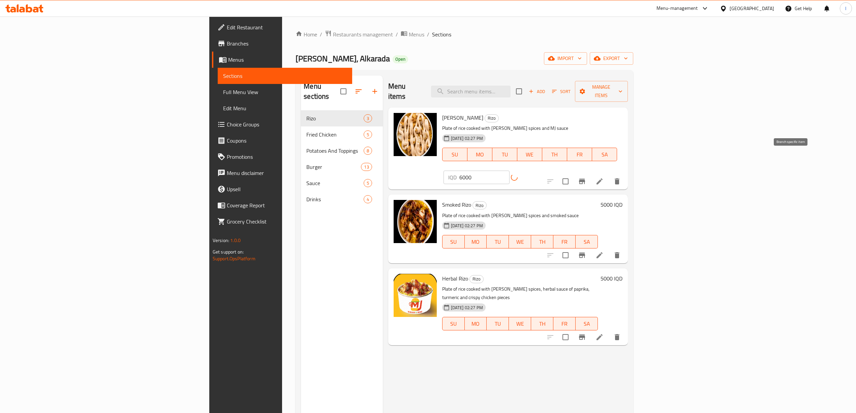
click at [590, 173] on button "Branch-specific-item" at bounding box center [582, 181] width 16 height 16
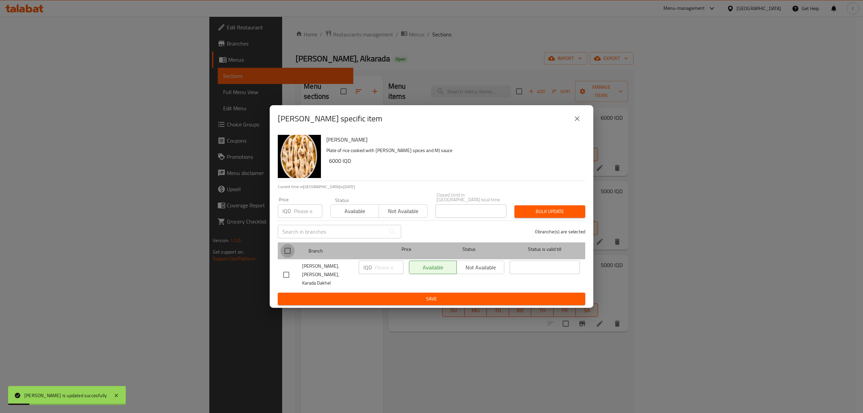
click at [288, 248] on input "checkbox" at bounding box center [287, 251] width 14 height 14
checkbox input "true"
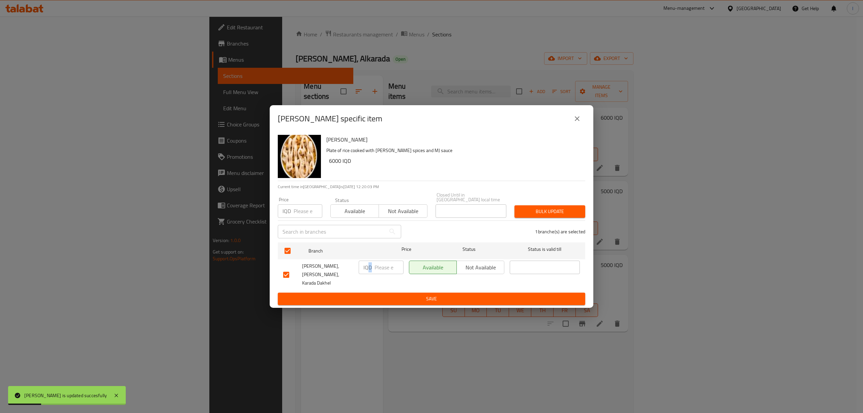
drag, startPoint x: 370, startPoint y: 271, endPoint x: 373, endPoint y: 274, distance: 4.1
click at [371, 271] on p "IQD" at bounding box center [367, 267] width 8 height 8
click at [381, 270] on input "number" at bounding box center [389, 267] width 29 height 13
paste input "6000"
type input "6000"
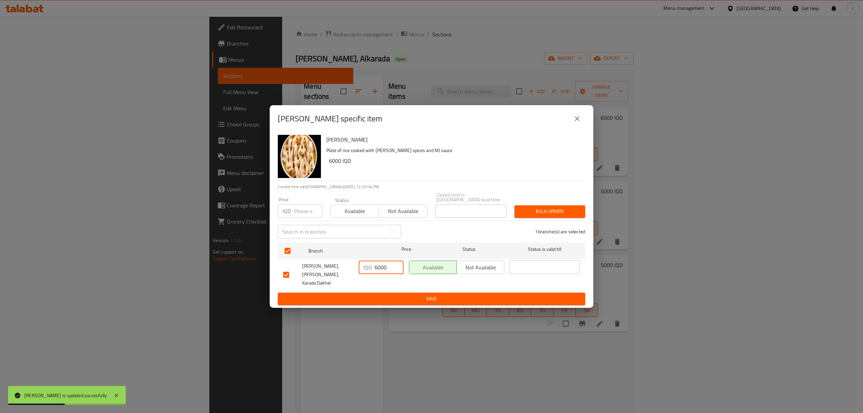
click at [379, 286] on form "Branch Price Status Status is valid till MJ Burger, Alkarada, Karada Dakhel IQD…" at bounding box center [431, 272] width 307 height 65
click at [376, 295] on span "Save" at bounding box center [431, 299] width 297 height 8
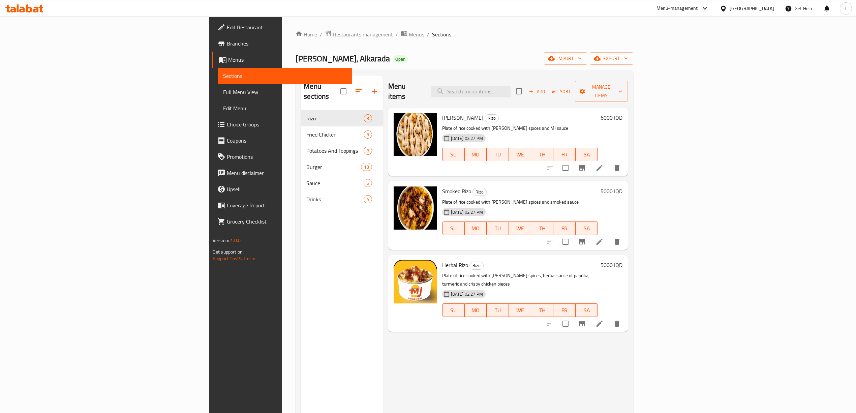
click at [623, 186] on h6 "5000 IQD" at bounding box center [612, 190] width 22 height 9
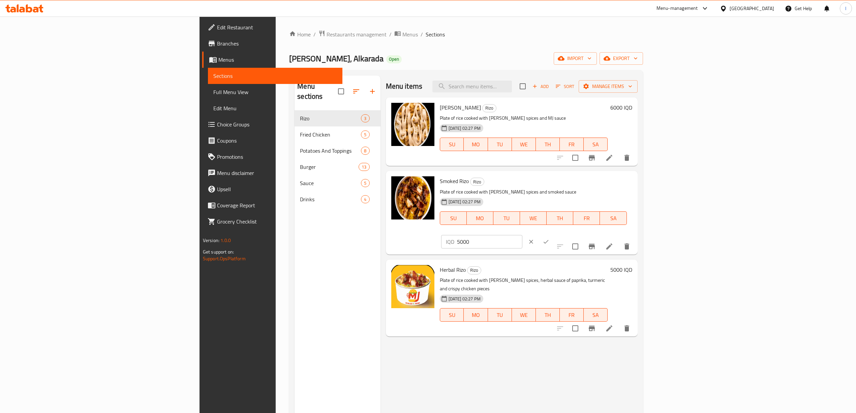
drag, startPoint x: 761, startPoint y: 182, endPoint x: 661, endPoint y: 190, distance: 99.8
click at [635, 190] on div "Smoked Rizo Rizo Plate of rice cooked with rizo spices and smoked sauce 21-07-2…" at bounding box center [536, 213] width 198 height 78
paste input "6"
type input "6000"
click at [550, 238] on icon "ok" at bounding box center [546, 241] width 7 height 7
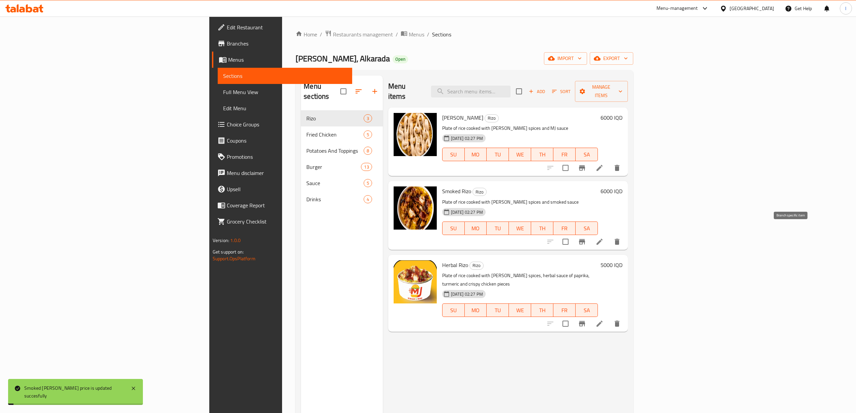
click at [586, 238] on icon "Branch-specific-item" at bounding box center [582, 242] width 8 height 8
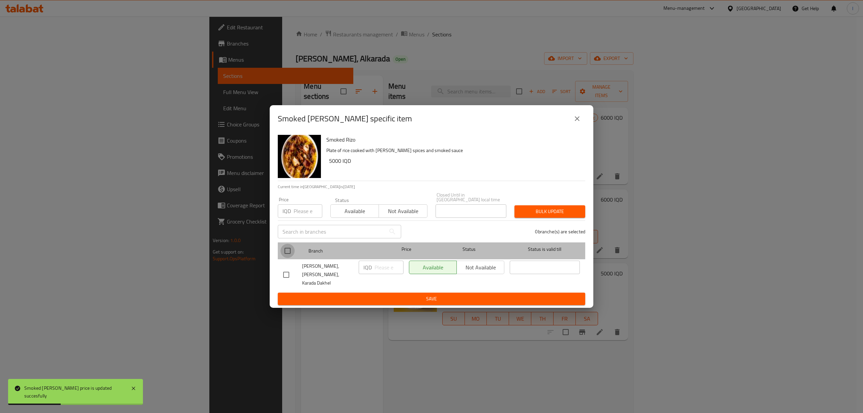
click at [285, 251] on input "checkbox" at bounding box center [287, 251] width 14 height 14
checkbox input "true"
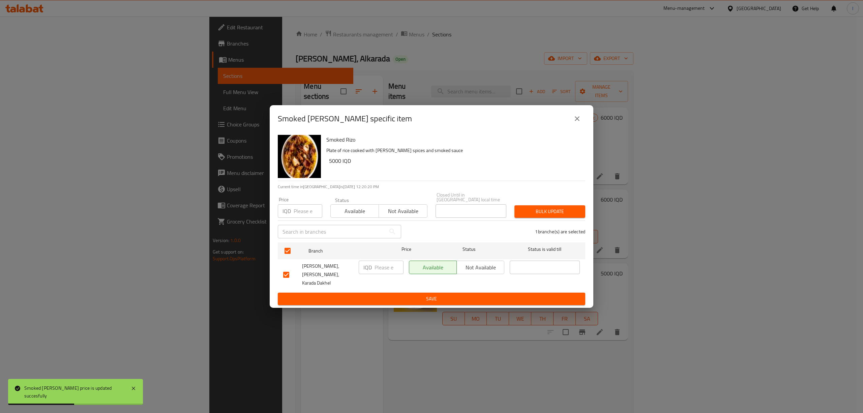
click at [379, 268] on input "number" at bounding box center [389, 267] width 29 height 13
paste input "6000"
type input "6000"
click at [372, 295] on span "Save" at bounding box center [431, 299] width 297 height 8
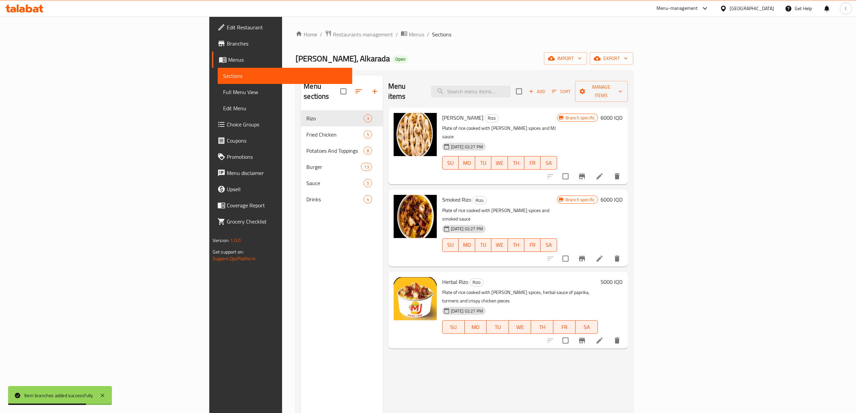
click at [623, 277] on h6 "5000 IQD" at bounding box center [612, 281] width 22 height 9
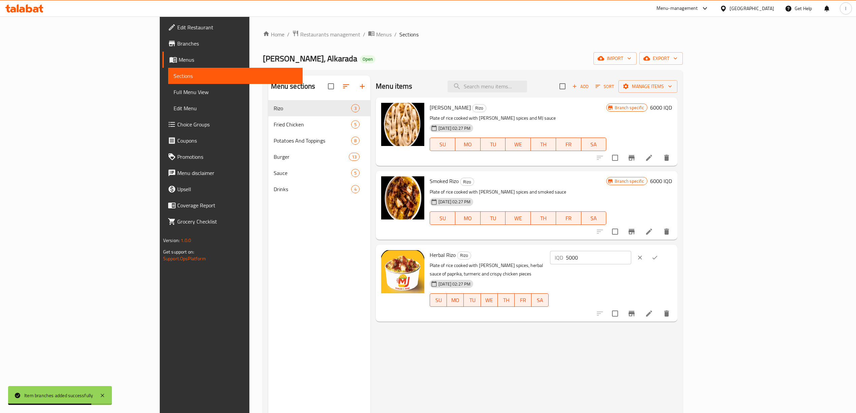
drag, startPoint x: 747, startPoint y: 257, endPoint x: 720, endPoint y: 261, distance: 27.3
click at [675, 261] on div "Herbal Rizo Rizo Plate of rice cooked with rizo spices, herbal sauce of paprika…" at bounding box center [551, 282] width 248 height 71
click at [631, 256] on input "5000" at bounding box center [598, 257] width 65 height 13
drag, startPoint x: 775, startPoint y: 256, endPoint x: 645, endPoint y: 262, distance: 130.3
click at [645, 262] on div "Herbal Rizo Rizo Plate of rice cooked with rizo spices, herbal sauce of paprika…" at bounding box center [551, 282] width 248 height 71
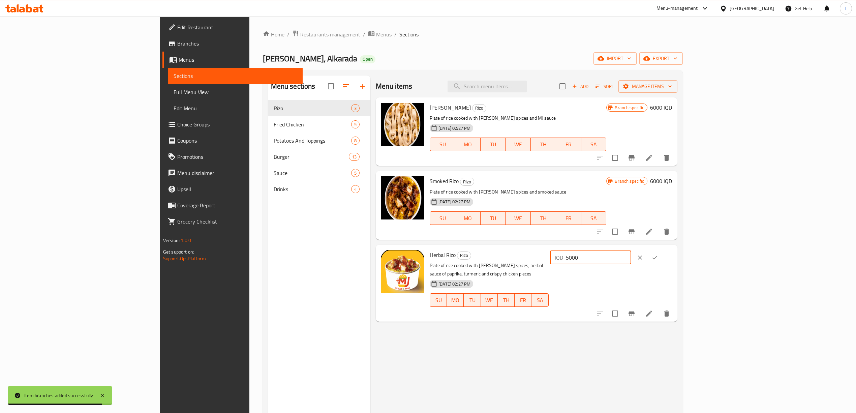
paste input "6"
type input "6000"
click at [662, 254] on button "ok" at bounding box center [655, 257] width 15 height 15
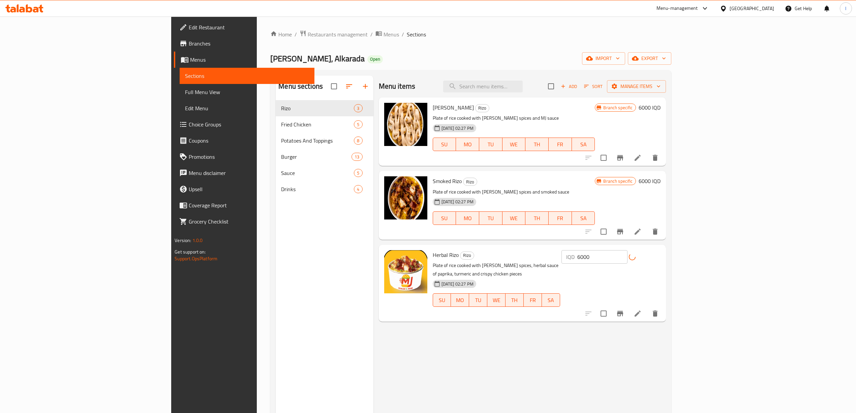
click at [624, 309] on icon "Branch-specific-item" at bounding box center [620, 313] width 8 height 8
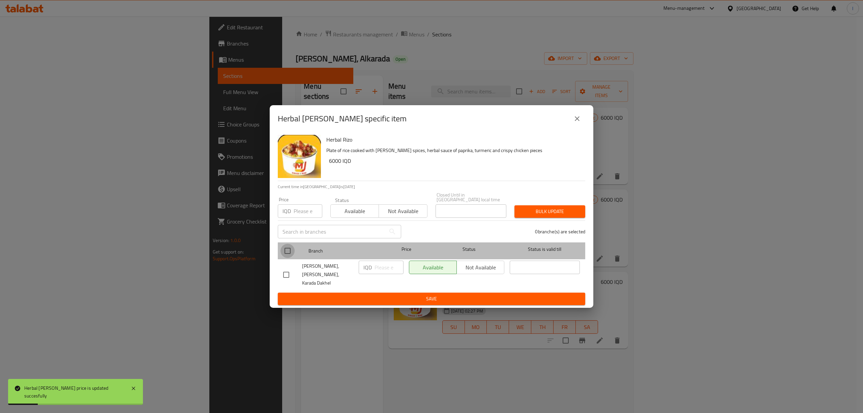
click at [281, 254] on input "checkbox" at bounding box center [287, 251] width 14 height 14
checkbox input "true"
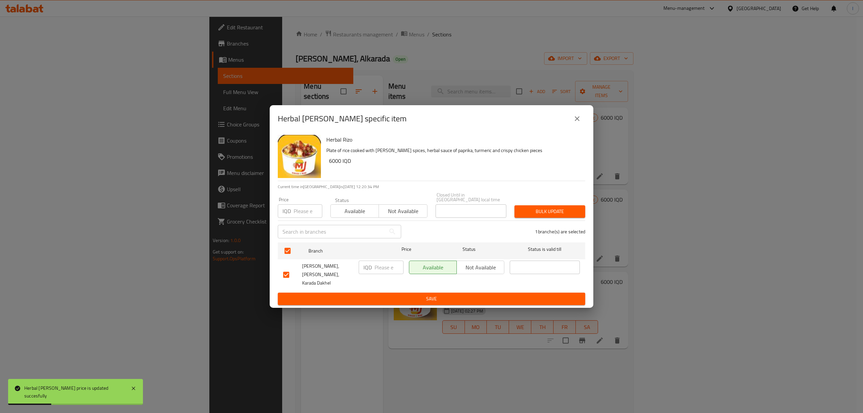
click at [376, 273] on input "number" at bounding box center [389, 267] width 29 height 13
paste input "6000"
type input "6000"
click at [367, 295] on span "Save" at bounding box center [431, 299] width 297 height 8
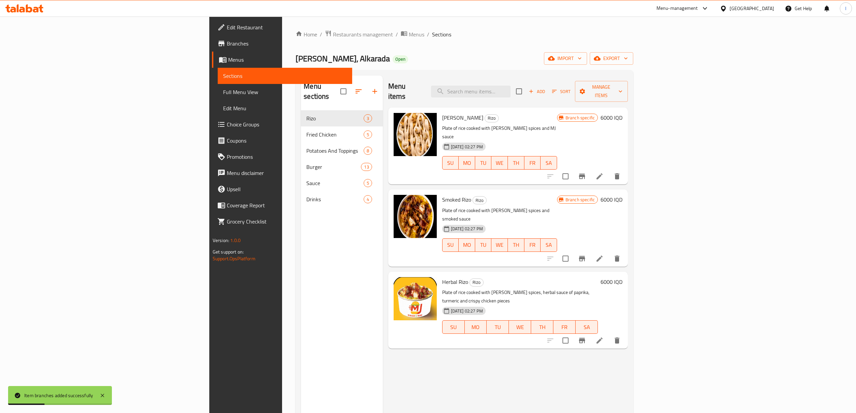
click at [383, 340] on div "Menu items Add Sort Manage items MJ Rizo Rizo Plate of rice cooked with rizo sp…" at bounding box center [505, 282] width 245 height 413
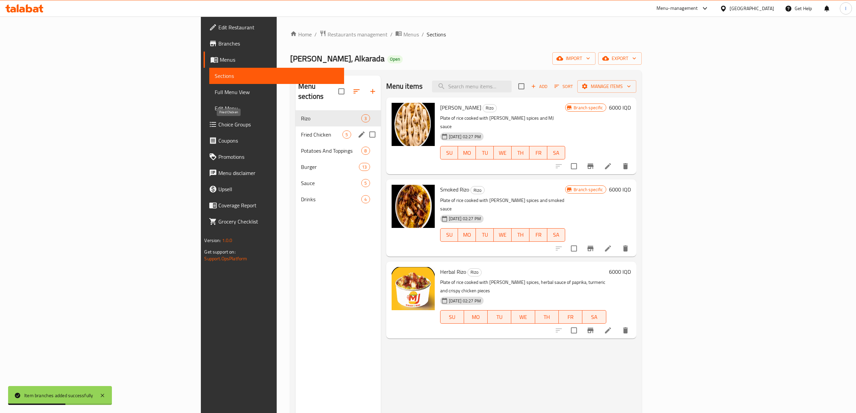
click at [301, 130] on span "Fried Chicken" at bounding box center [322, 134] width 42 height 8
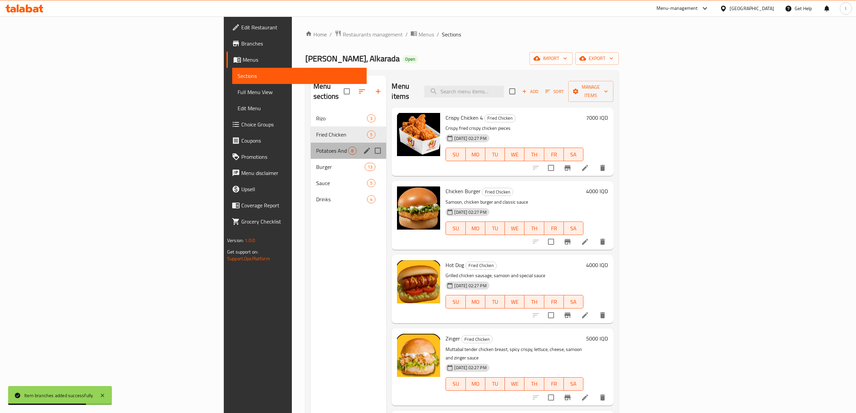
click at [311, 143] on div "Potatoes And Toppings 8" at bounding box center [349, 151] width 76 height 16
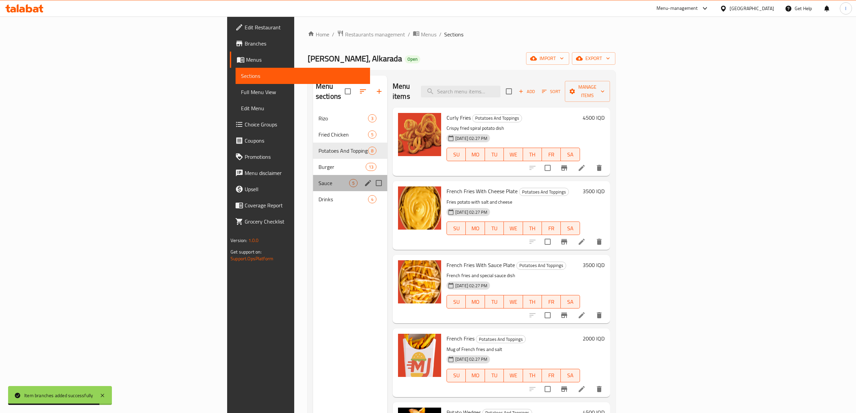
click at [313, 177] on div "Sauce 5" at bounding box center [350, 183] width 74 height 16
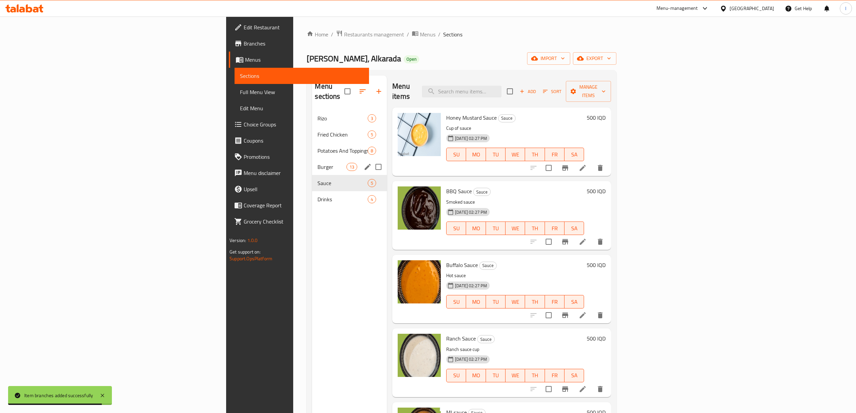
click at [312, 162] on div "Burger 13" at bounding box center [349, 167] width 75 height 16
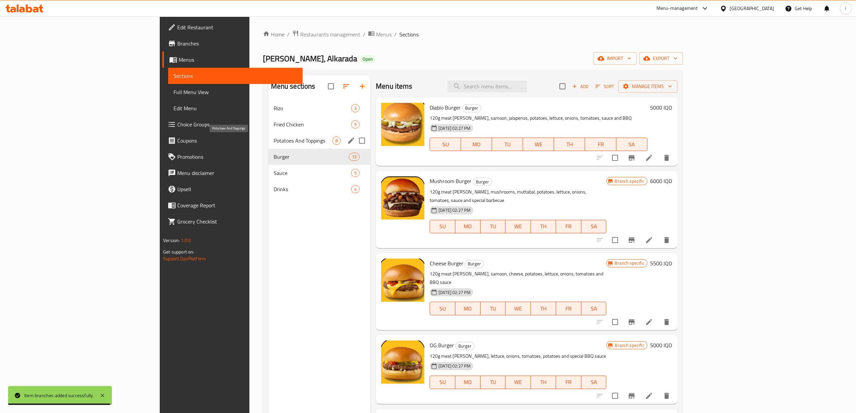
click at [274, 139] on span "Potatoes And Toppings" at bounding box center [303, 141] width 59 height 8
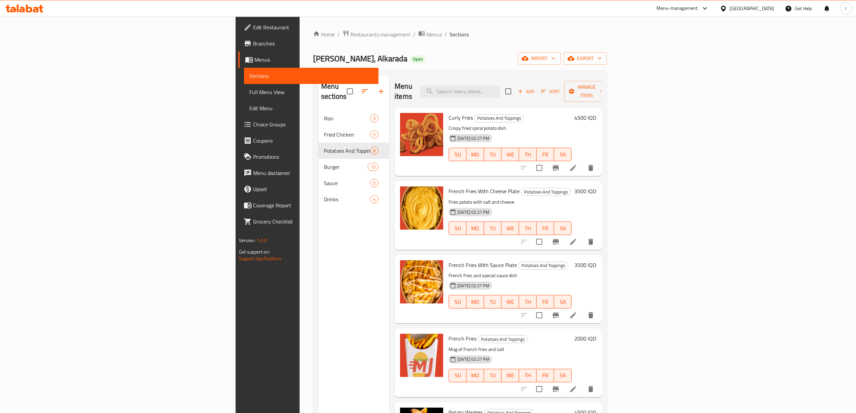
scroll to position [193, 0]
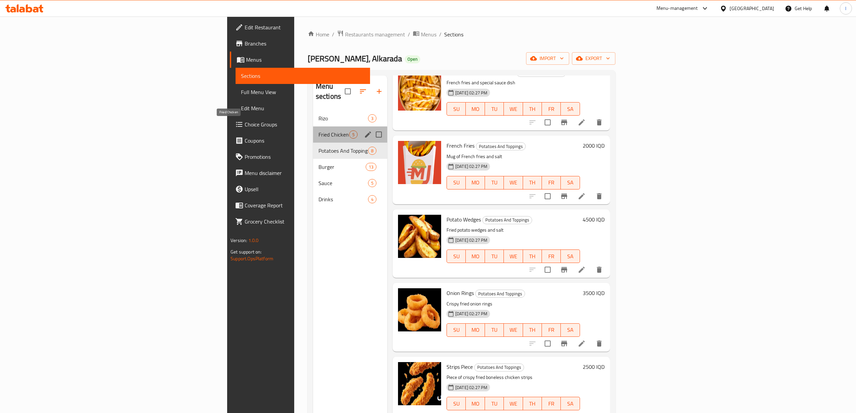
click at [319, 130] on span "Fried Chicken" at bounding box center [334, 134] width 31 height 8
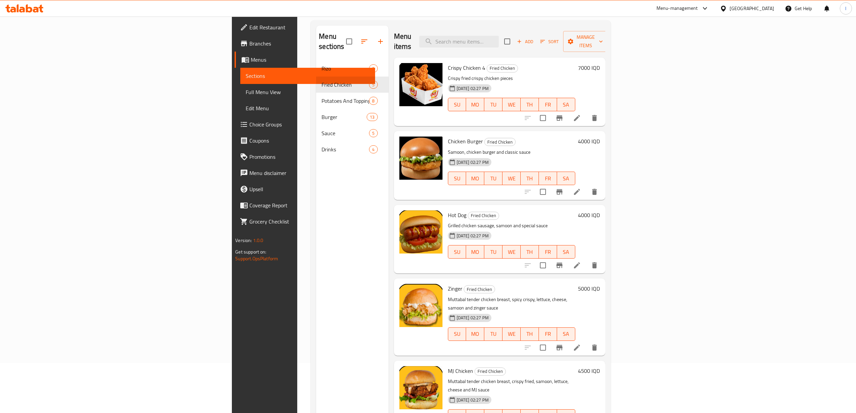
scroll to position [95, 0]
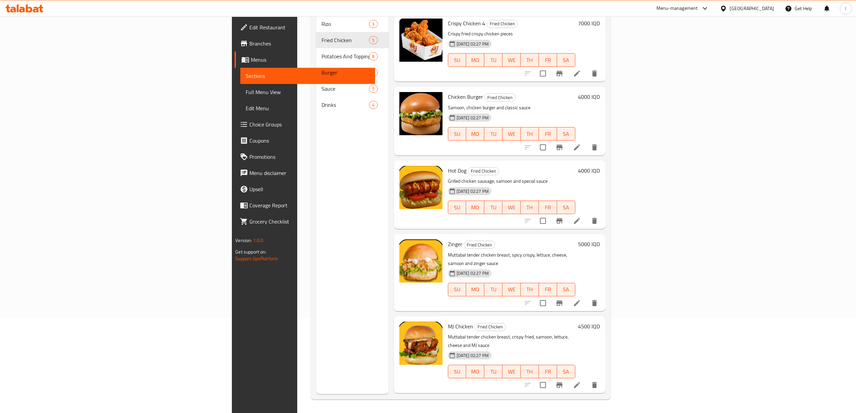
click at [421, 386] on div "Menu items Add Sort Manage items Crispy Chicken 4 Fried Chicken Crispy fried cr…" at bounding box center [497, 187] width 217 height 413
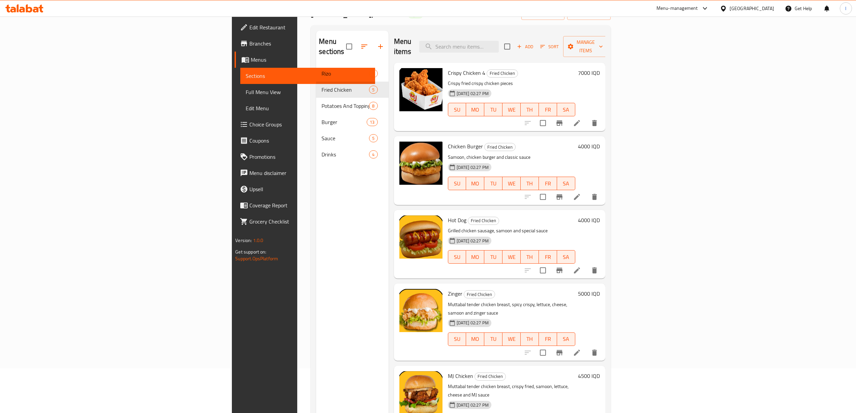
scroll to position [0, 0]
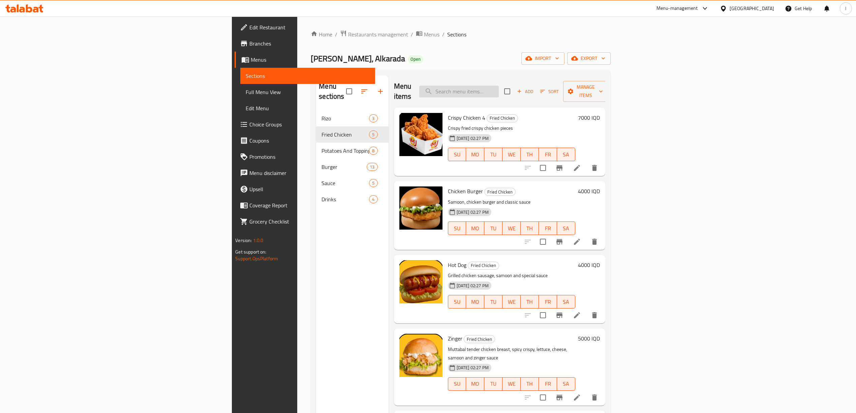
click at [499, 86] on input "search" at bounding box center [459, 92] width 80 height 12
type input "ف"
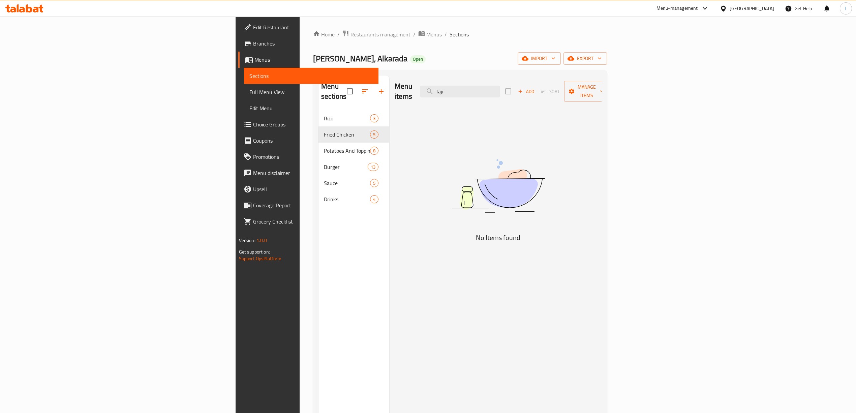
type input "faji"
click at [424, 262] on div "Menu items faji Add Sort Manage items No Items found" at bounding box center [495, 282] width 212 height 413
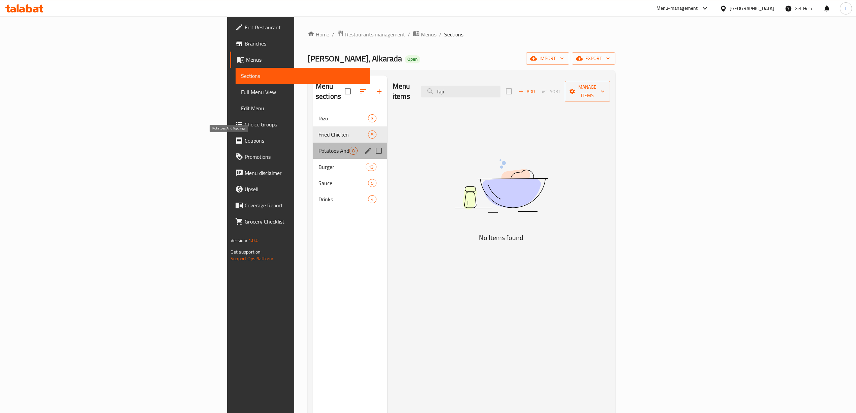
click at [319, 147] on span "Potatoes And Toppings" at bounding box center [334, 151] width 31 height 8
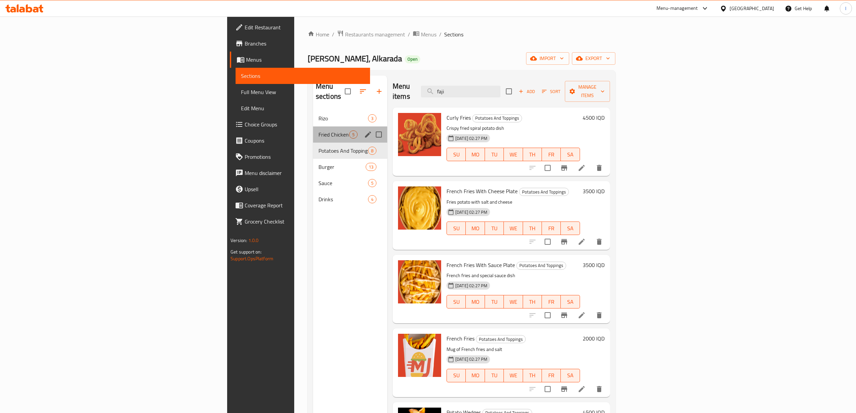
click at [313, 126] on div "Fried Chicken 5" at bounding box center [350, 134] width 74 height 16
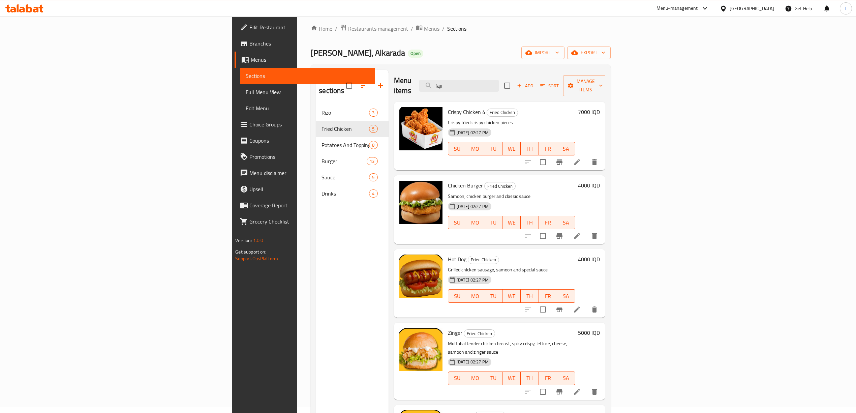
scroll to position [5, 0]
click at [600, 256] on h6 "4000 IQD" at bounding box center [589, 260] width 22 height 9
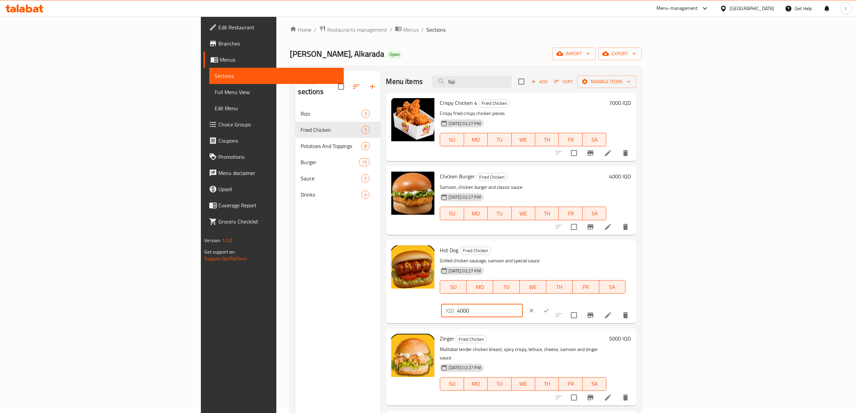
drag, startPoint x: 740, startPoint y: 250, endPoint x: 687, endPoint y: 250, distance: 53.6
click at [634, 250] on div "Hot Dog Fried Chicken Grilled chicken sausage, samoon and special sauce 21-07-2…" at bounding box center [535, 282] width 197 height 78
paste input "3"
type input "3000"
click at [563, 303] on div "IQD 3000 ​" at bounding box center [502, 310] width 122 height 15
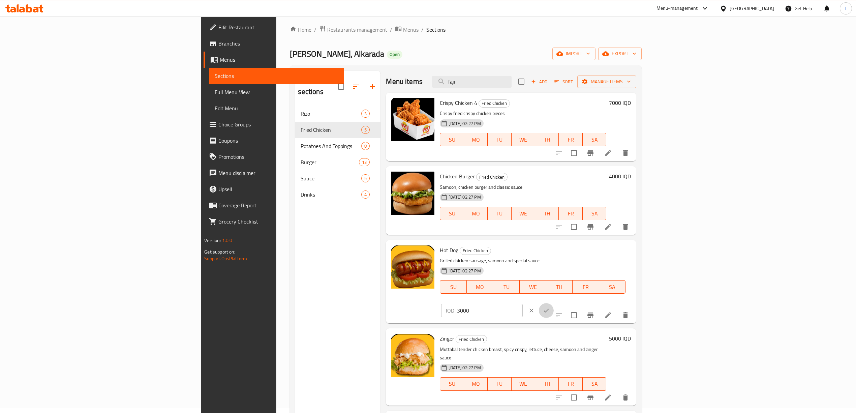
click at [550, 307] on icon "ok" at bounding box center [546, 310] width 7 height 7
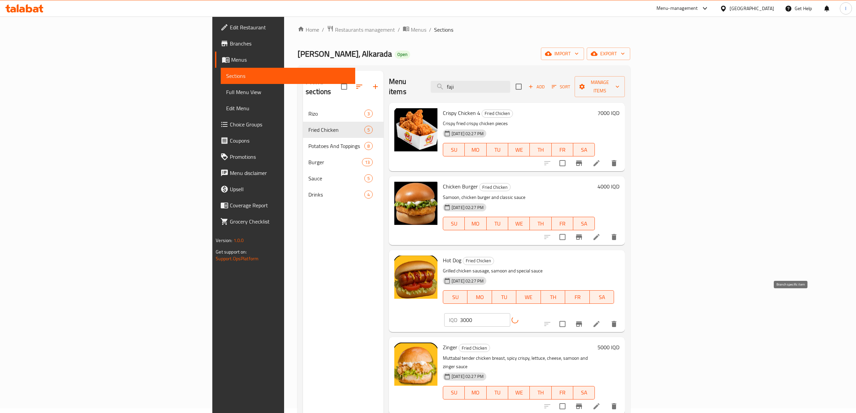
click at [587, 316] on button "Branch-specific-item" at bounding box center [579, 324] width 16 height 16
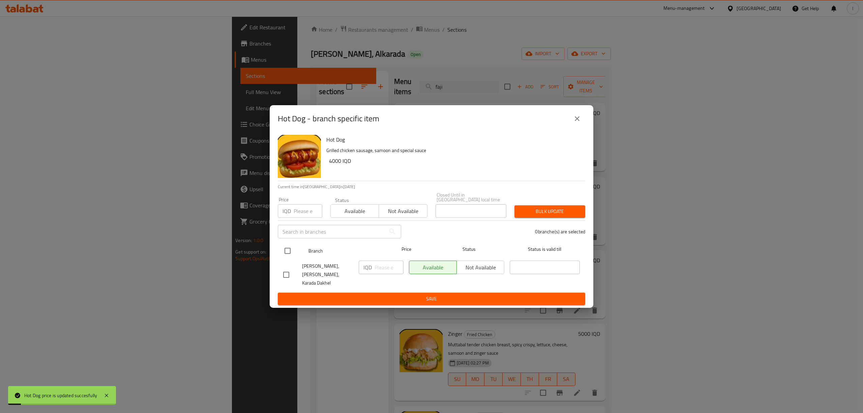
click at [289, 254] on input "checkbox" at bounding box center [287, 251] width 14 height 14
checkbox input "true"
click at [387, 272] on input "number" at bounding box center [389, 267] width 29 height 13
paste input "3000"
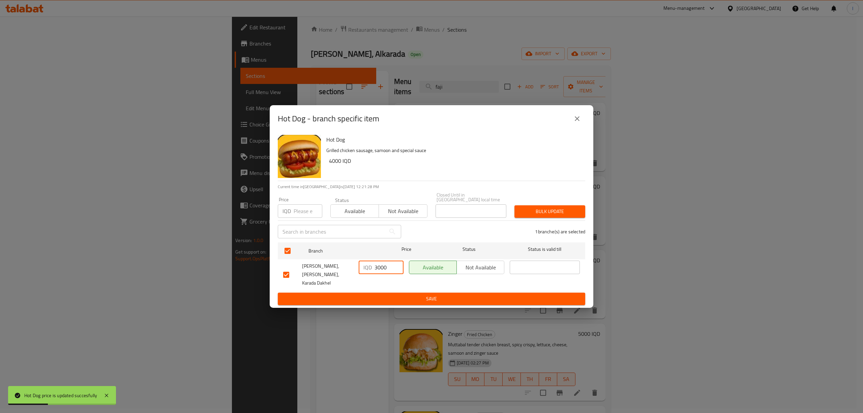
type input "3000"
click at [390, 293] on button "Save" at bounding box center [431, 299] width 307 height 12
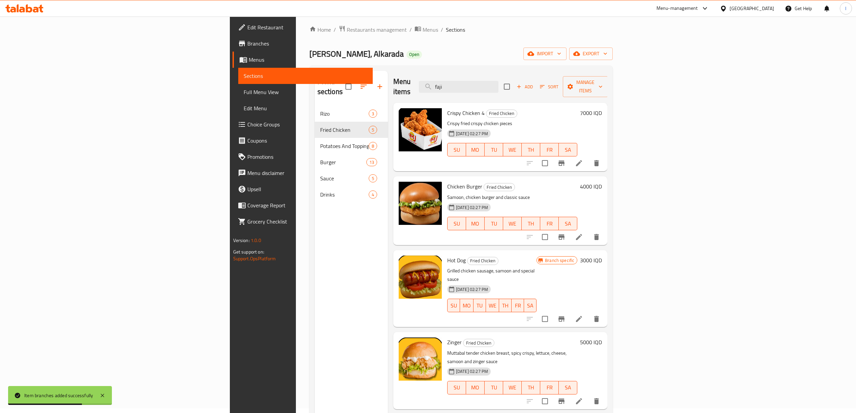
click at [602, 337] on h6 "5000 IQD" at bounding box center [591, 341] width 22 height 9
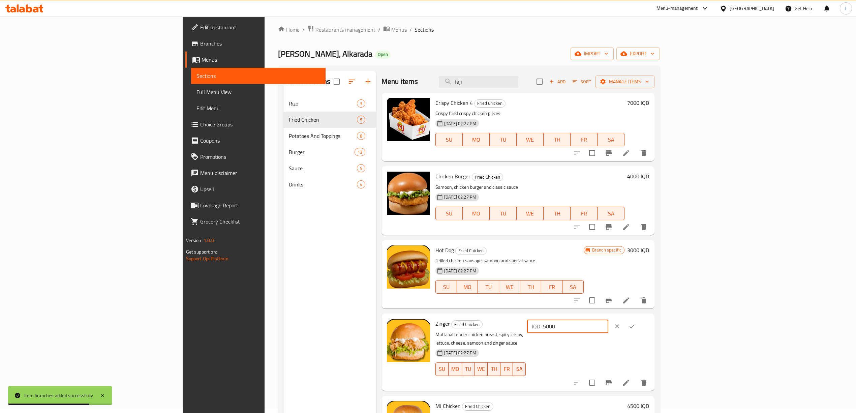
drag, startPoint x: 763, startPoint y: 329, endPoint x: 692, endPoint y: 324, distance: 71.0
click at [652, 324] on div "Zinger Fried Chicken Muttabal tender chicken breast, spicy crispy, lettuce, che…" at bounding box center [542, 351] width 219 height 71
paste input "5"
type input "5500"
click at [640, 328] on button "ok" at bounding box center [632, 326] width 15 height 15
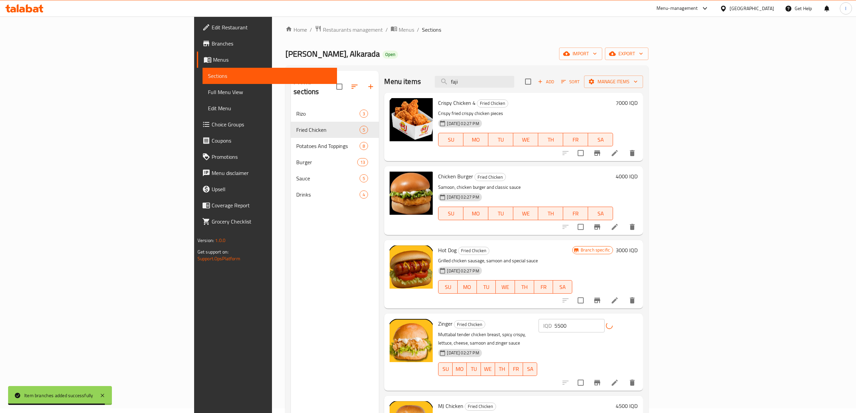
click at [600, 380] on icon "Branch-specific-item" at bounding box center [597, 382] width 6 height 5
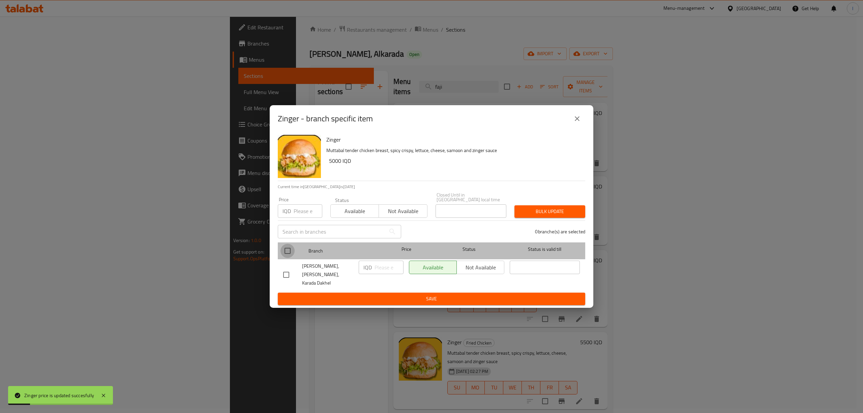
drag, startPoint x: 284, startPoint y: 246, endPoint x: 292, endPoint y: 253, distance: 10.5
click at [284, 247] on input "checkbox" at bounding box center [287, 251] width 14 height 14
checkbox input "true"
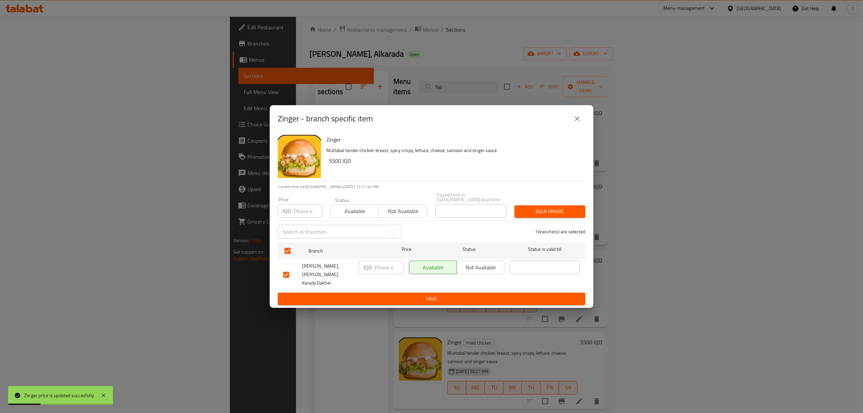
click at [387, 268] on input "number" at bounding box center [389, 267] width 29 height 13
paste input "5500"
type input "5500"
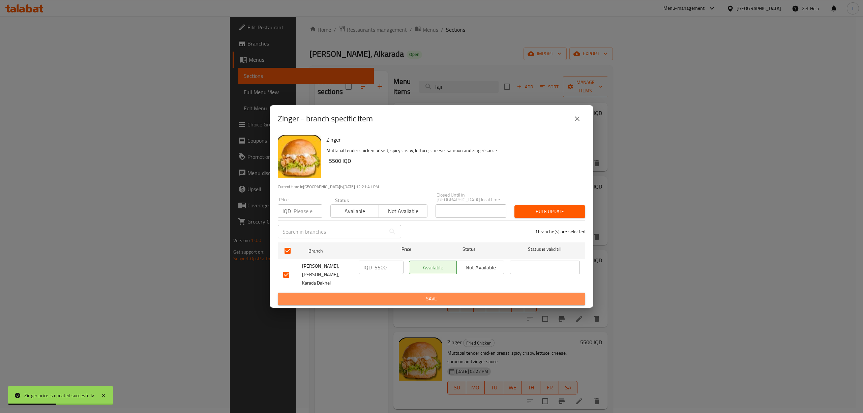
click at [375, 295] on span "Save" at bounding box center [431, 299] width 297 height 8
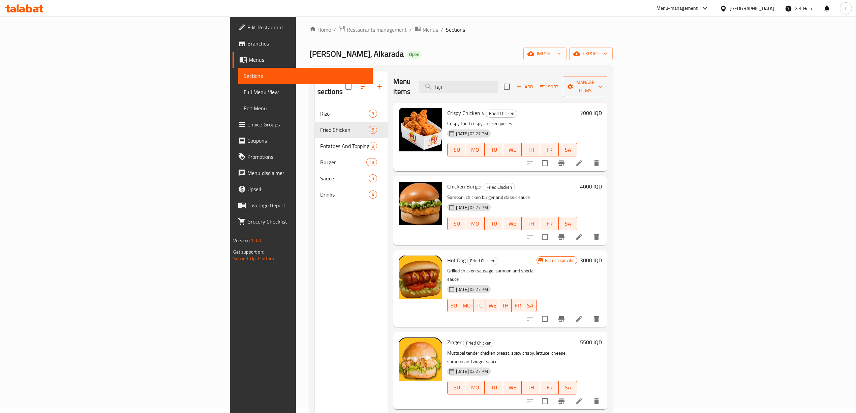
drag, startPoint x: 538, startPoint y: 82, endPoint x: 440, endPoint y: 78, distance: 98.2
click at [441, 78] on div "Menu items faji Add Sort Manage items" at bounding box center [500, 87] width 214 height 32
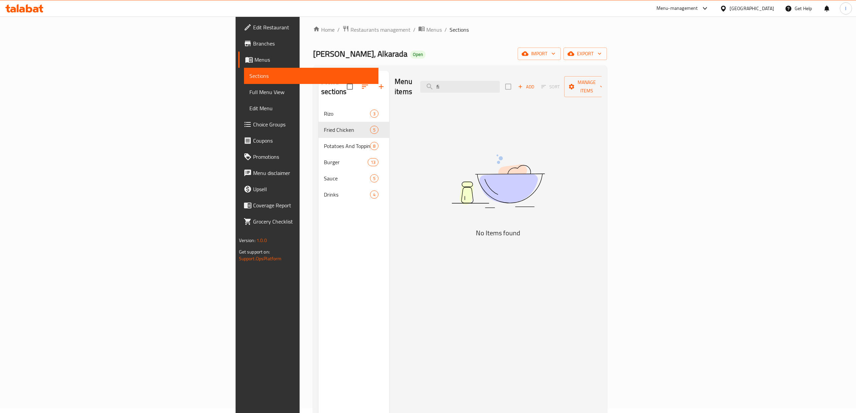
type input "f"
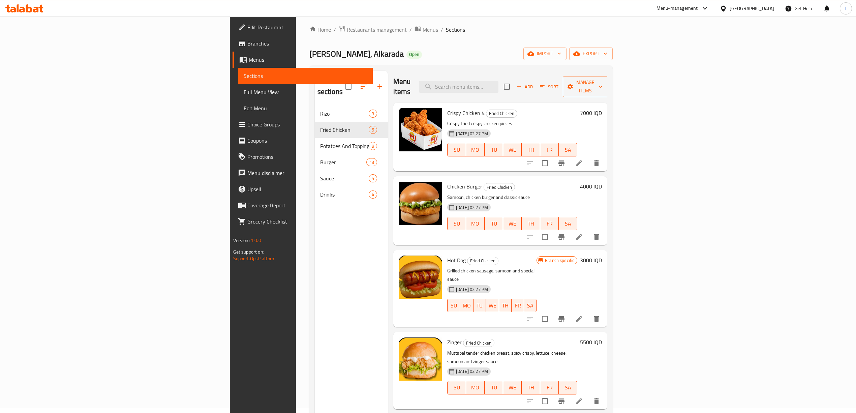
drag, startPoint x: 263, startPoint y: 378, endPoint x: 259, endPoint y: 371, distance: 8.6
click at [315, 378] on div "Menu sections Rizo 3 Fried Chicken 5 Potatoes And Toppings 8 Burger 13 Sauce 5 …" at bounding box center [351, 277] width 73 height 413
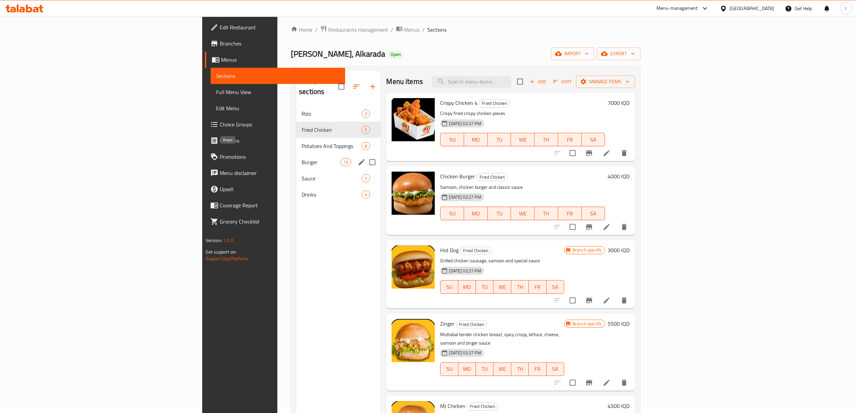
click at [302, 158] on span "Burger" at bounding box center [321, 162] width 39 height 8
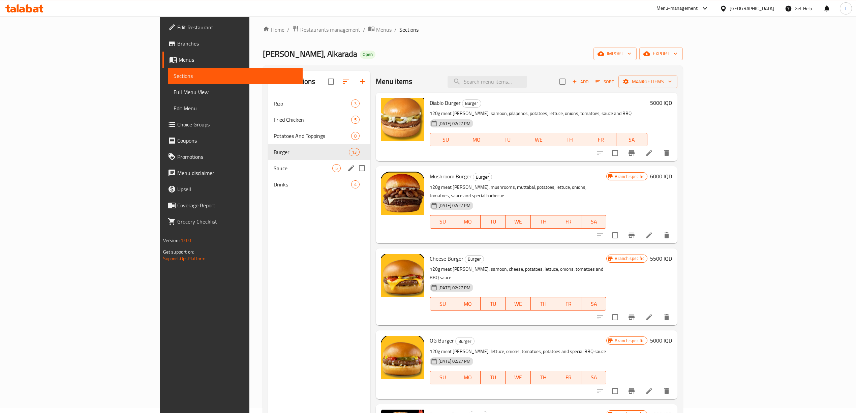
click at [274, 165] on span "Sauce" at bounding box center [303, 168] width 59 height 8
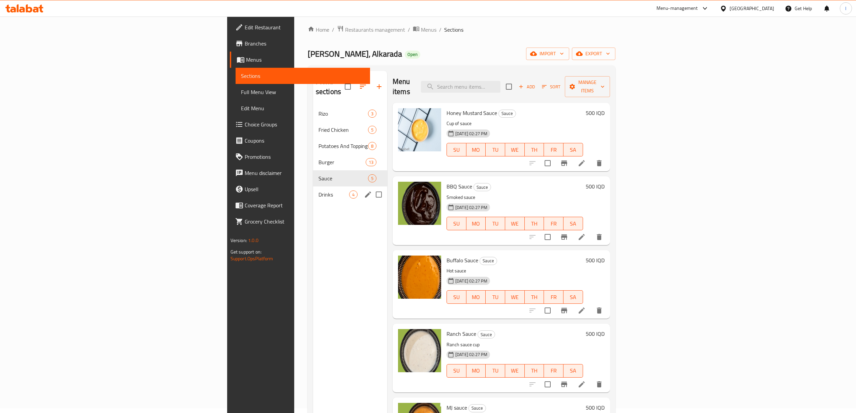
click at [313, 186] on div "Drinks 4" at bounding box center [350, 194] width 74 height 16
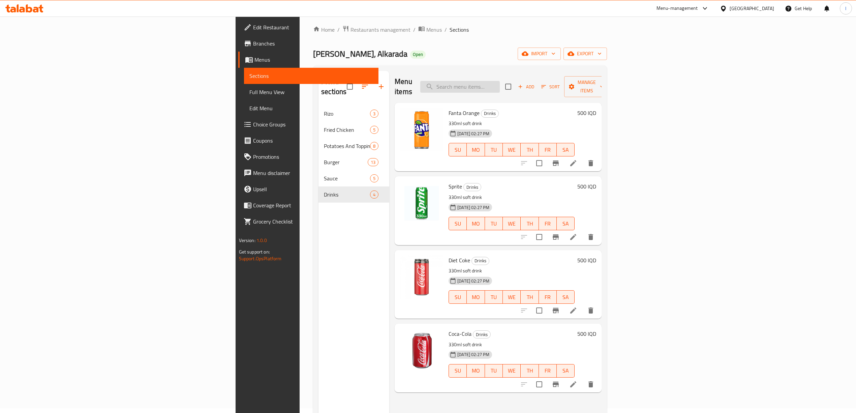
click at [500, 83] on input "search" at bounding box center [460, 87] width 80 height 12
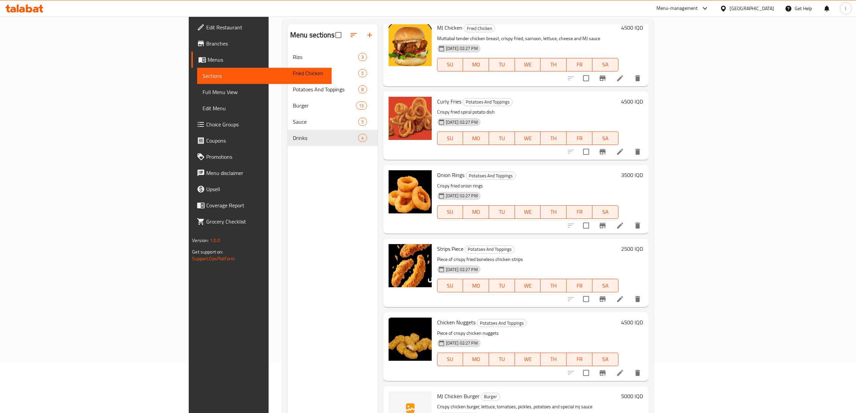
scroll to position [95, 0]
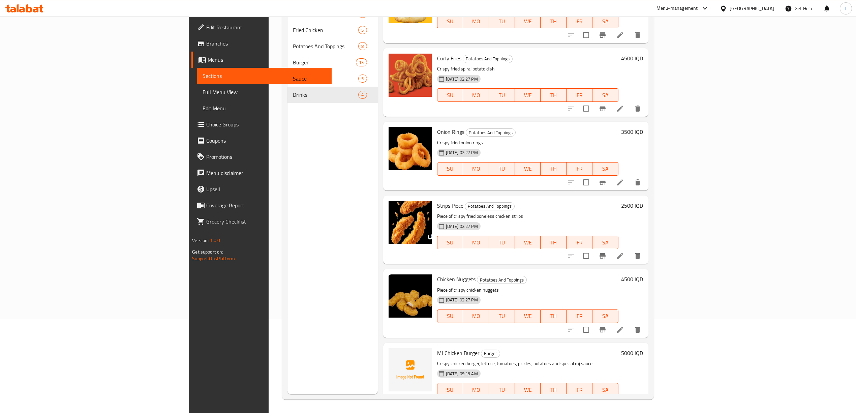
type input "crispy"
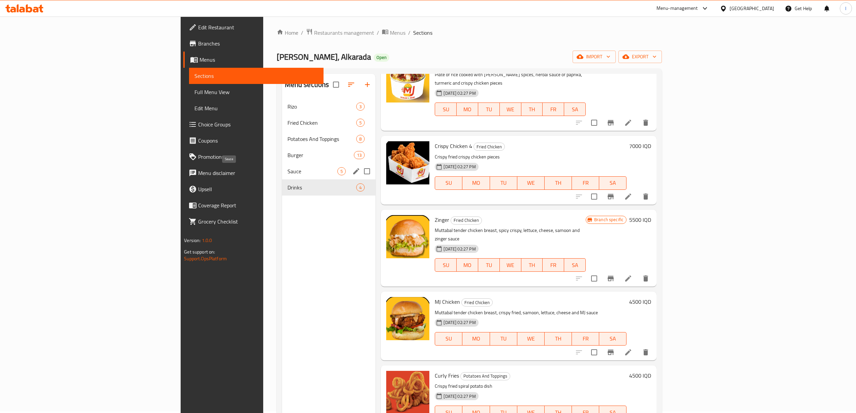
scroll to position [0, 0]
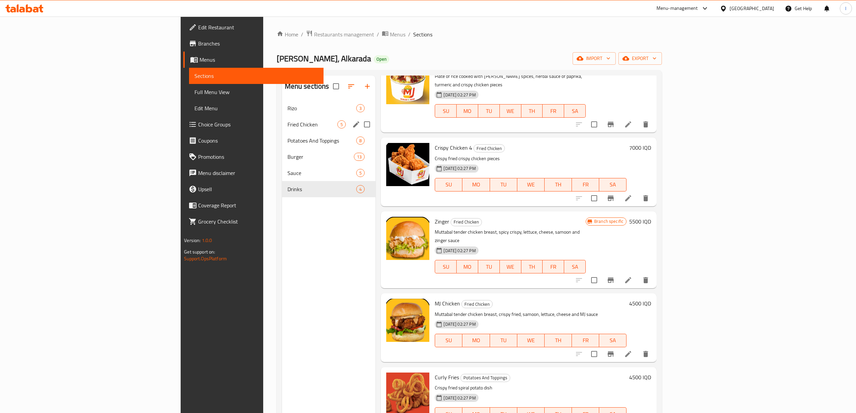
click at [282, 129] on div "Fried Chicken 5" at bounding box center [329, 124] width 94 height 16
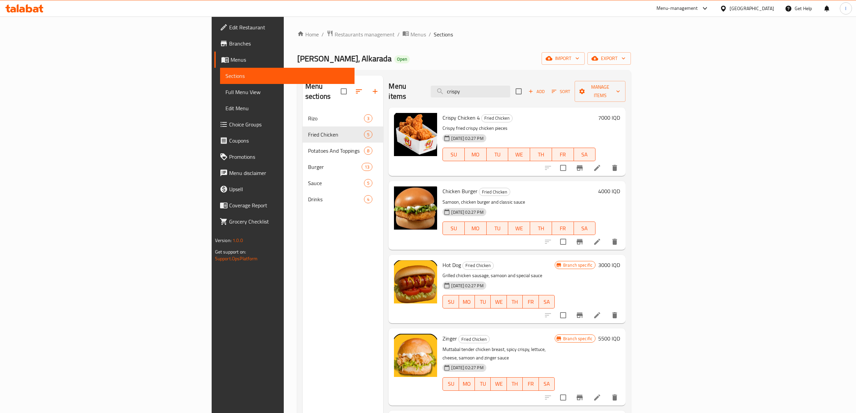
click at [620, 113] on h6 "7000 IQD" at bounding box center [609, 117] width 22 height 9
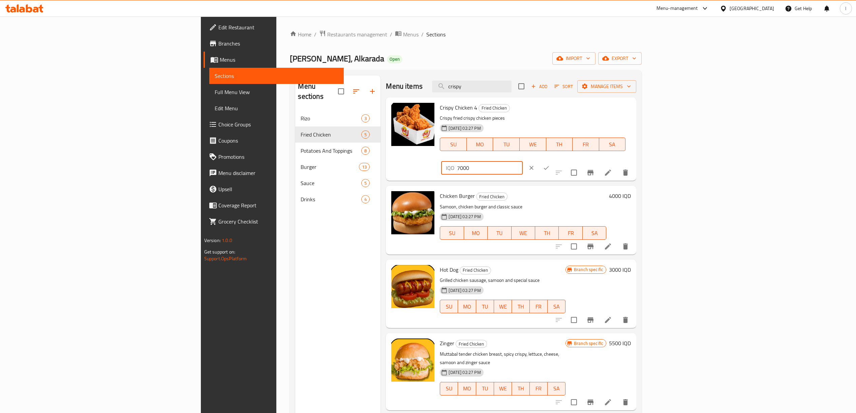
drag, startPoint x: 753, startPoint y: 111, endPoint x: 700, endPoint y: 112, distance: 52.9
click at [634, 113] on div "Crispy Chicken 4 Fried Chicken Crispy fried crispy chicken pieces 21-07-2025 02…" at bounding box center [535, 139] width 197 height 78
paste input "65"
type input "6500"
click at [550, 165] on icon "ok" at bounding box center [546, 168] width 7 height 7
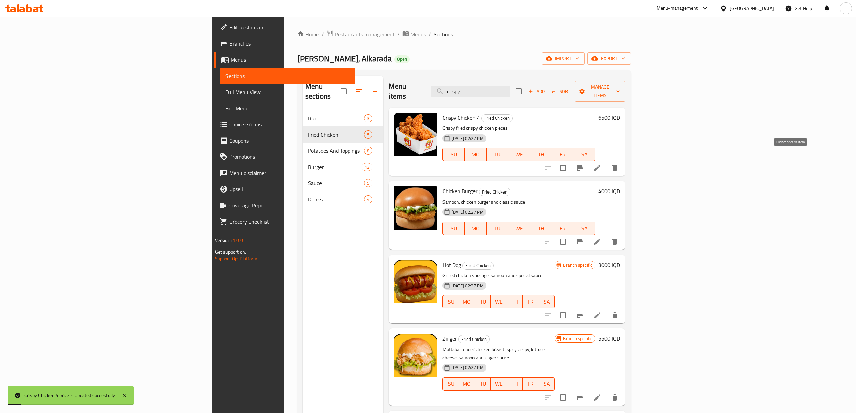
click at [584, 164] on icon "Branch-specific-item" at bounding box center [580, 168] width 8 height 8
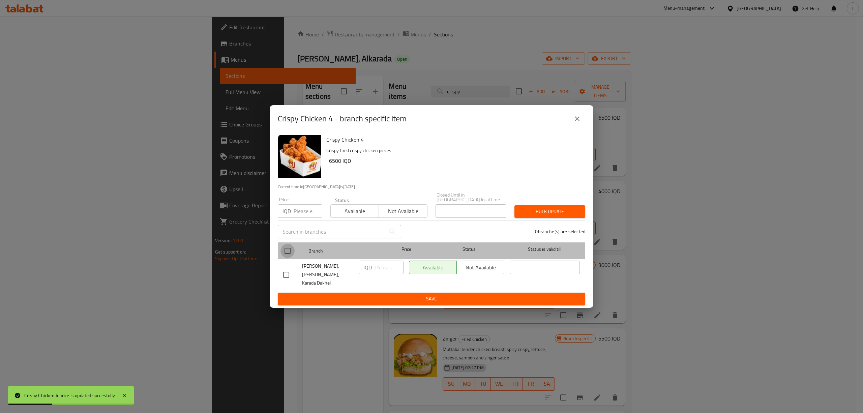
click at [288, 253] on input "checkbox" at bounding box center [287, 251] width 14 height 14
checkbox input "true"
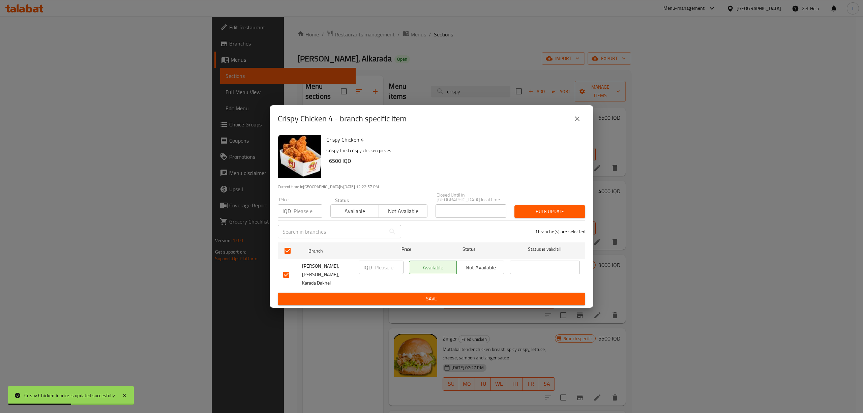
click at [379, 271] on input "number" at bounding box center [389, 267] width 29 height 13
paste input "6500"
type input "6500"
click at [379, 295] on span "Save" at bounding box center [431, 299] width 297 height 8
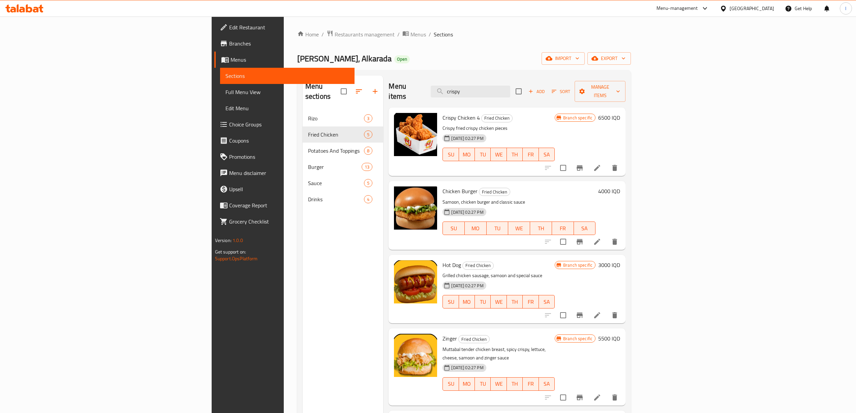
drag, startPoint x: 563, startPoint y: 87, endPoint x: 475, endPoint y: 84, distance: 87.7
click at [478, 85] on div "Menu items crispy Add Sort Manage items" at bounding box center [507, 92] width 237 height 32
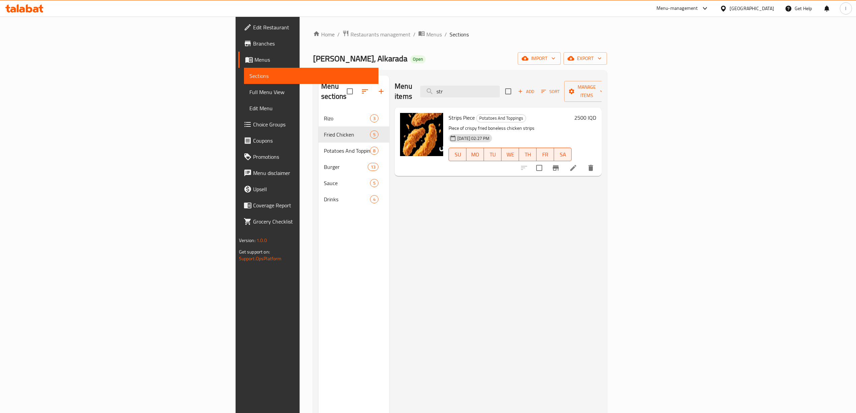
drag, startPoint x: 526, startPoint y: 84, endPoint x: 488, endPoint y: 86, distance: 38.5
click at [471, 89] on div "Menu items str Add Sort Manage items" at bounding box center [498, 92] width 207 height 32
drag, startPoint x: 533, startPoint y: 85, endPoint x: 423, endPoint y: 93, distance: 109.8
click at [423, 93] on div "Menu items str Add Sort Manage items" at bounding box center [498, 92] width 207 height 32
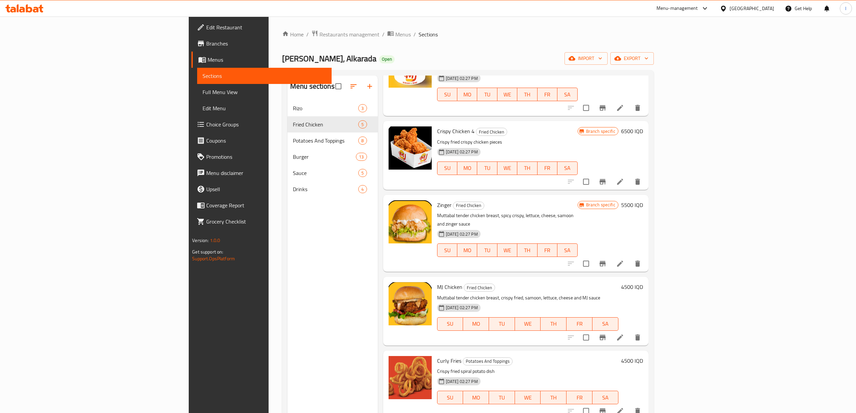
scroll to position [45, 0]
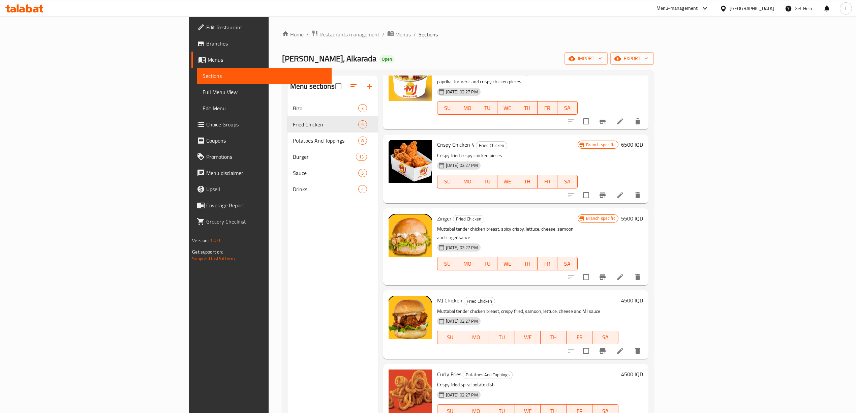
type input "crispy"
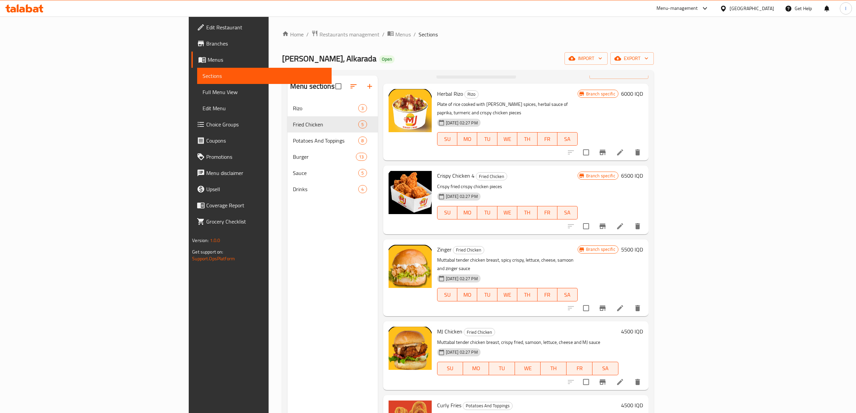
scroll to position [0, 0]
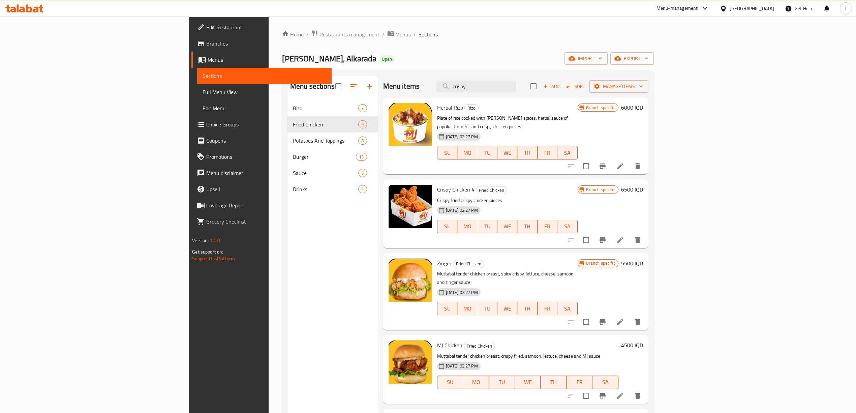
click at [643, 185] on h6 "6500 IQD" at bounding box center [632, 189] width 22 height 9
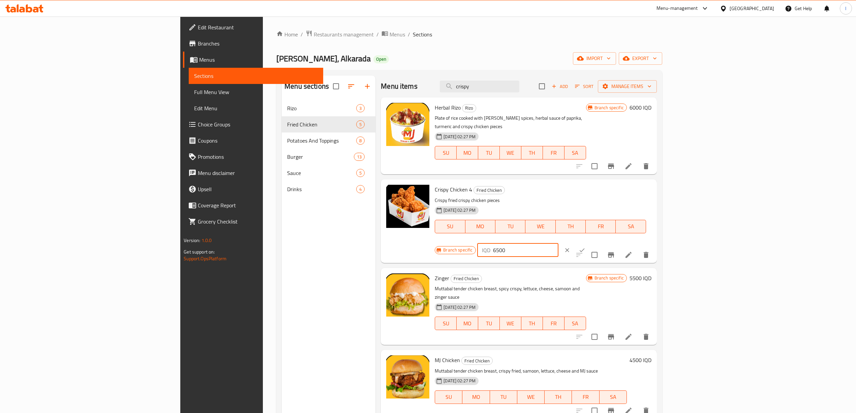
drag, startPoint x: 758, startPoint y: 182, endPoint x: 686, endPoint y: 184, distance: 72.5
click at [599, 243] on div "Branch specific IQD 6500 ​" at bounding box center [517, 250] width 164 height 15
paste input "70"
type input "7000"
click at [590, 243] on button "ok" at bounding box center [582, 250] width 15 height 15
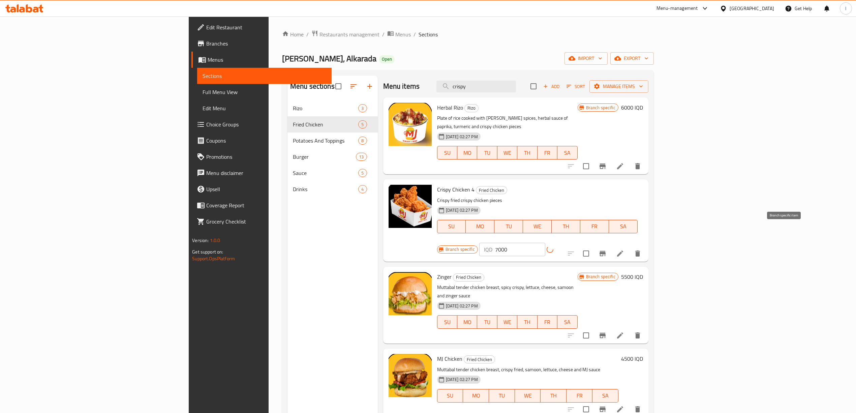
click at [606, 251] on icon "Branch-specific-item" at bounding box center [603, 253] width 6 height 5
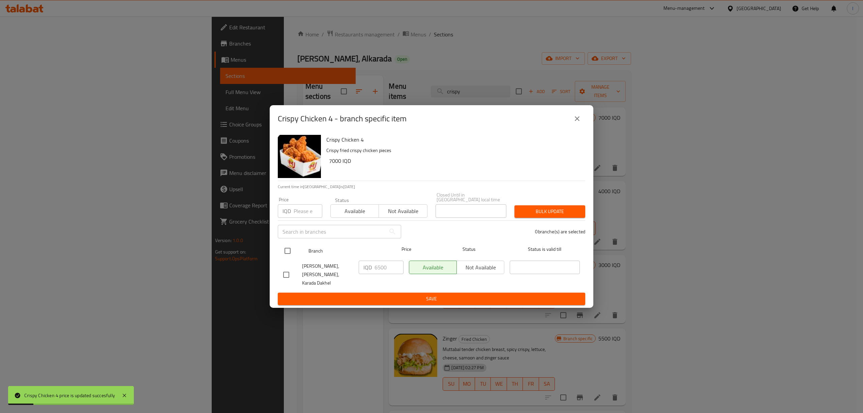
click at [291, 248] on input "checkbox" at bounding box center [287, 251] width 14 height 14
checkbox input "true"
drag, startPoint x: 389, startPoint y: 270, endPoint x: 328, endPoint y: 276, distance: 61.1
click at [329, 275] on div "MJ Burger, Alkarada, Karada Dakhel IQD 6500 ​ Available Not available ​" at bounding box center [431, 274] width 302 height 33
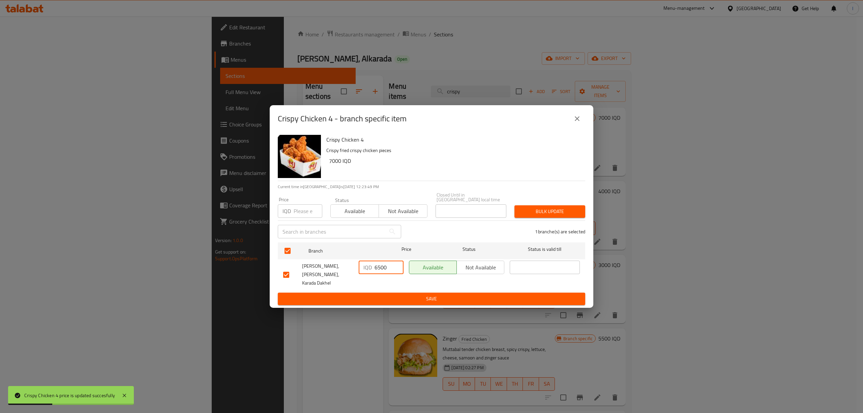
paste input "70"
type input "7000"
click at [355, 295] on span "Save" at bounding box center [431, 299] width 297 height 8
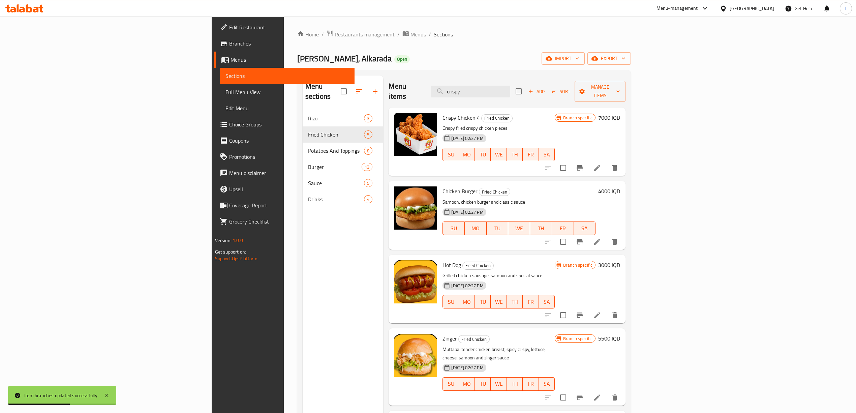
click at [303, 398] on div "Menu sections Rizo 3 Fried Chicken 5 Potatoes And Toppings 8 Burger 13 Sauce 5 …" at bounding box center [343, 282] width 81 height 413
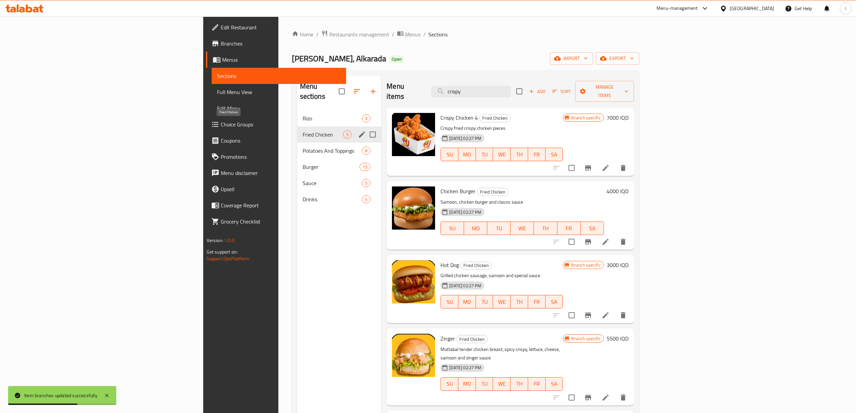
click at [303, 147] on span "Potatoes And Toppings" at bounding box center [333, 151] width 60 height 8
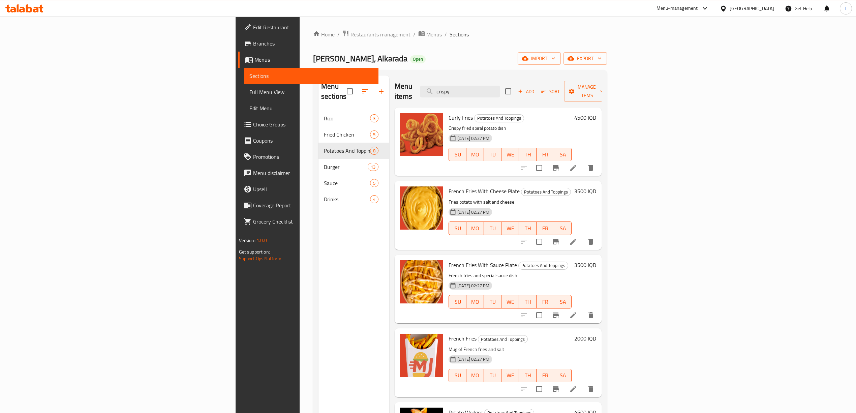
click at [596, 113] on h6 "4500 IQD" at bounding box center [585, 117] width 22 height 9
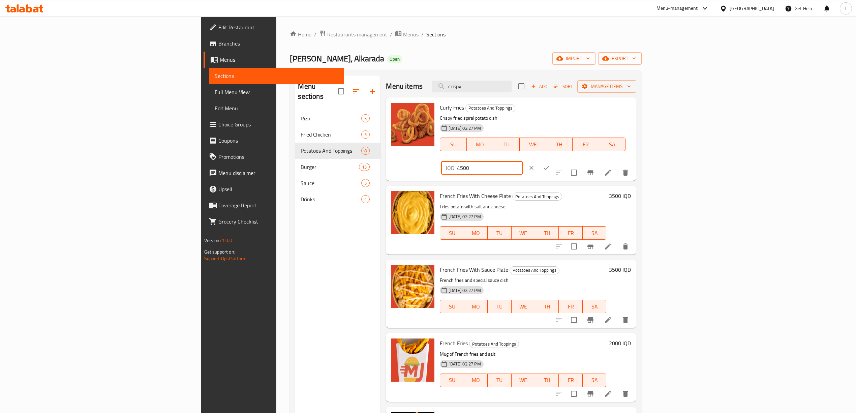
drag, startPoint x: 769, startPoint y: 111, endPoint x: 649, endPoint y: 102, distance: 120.3
click at [634, 102] on div "Curly Fries Potatoes And Toppings Crispy fried spiral potato dish 21-07-2025 02…" at bounding box center [535, 139] width 197 height 78
paste input "0"
type input "4000"
click at [550, 165] on icon "ok" at bounding box center [546, 168] width 7 height 7
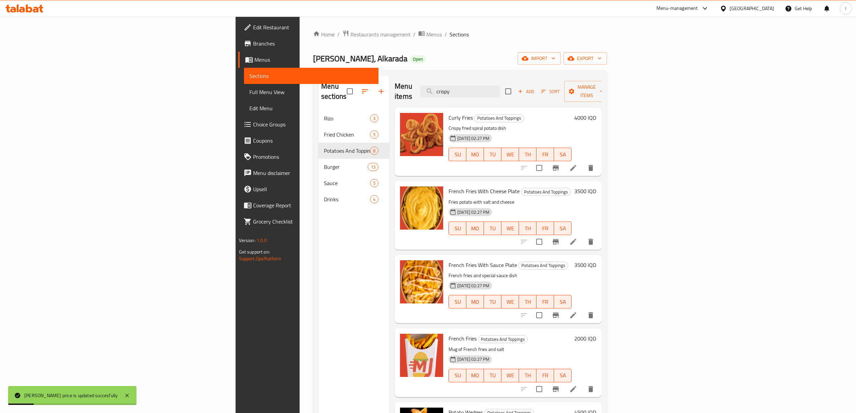
click at [559, 165] on icon "Branch-specific-item" at bounding box center [556, 167] width 6 height 5
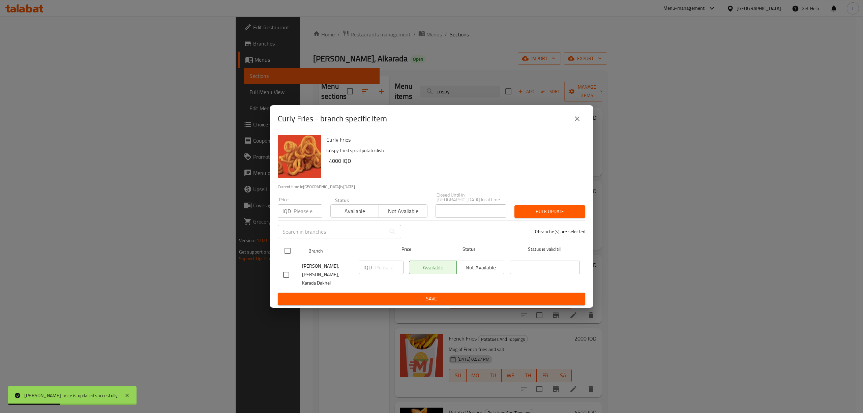
click at [292, 251] on input "checkbox" at bounding box center [287, 251] width 14 height 14
checkbox input "true"
click at [388, 272] on input "number" at bounding box center [389, 267] width 29 height 13
paste input "4000"
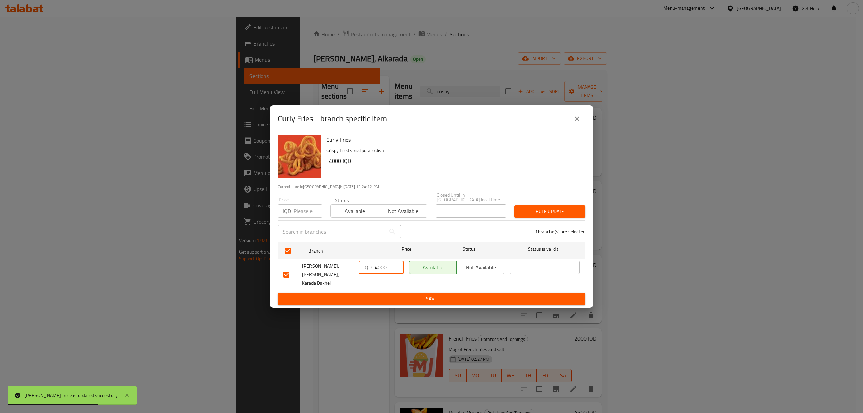
type input "4000"
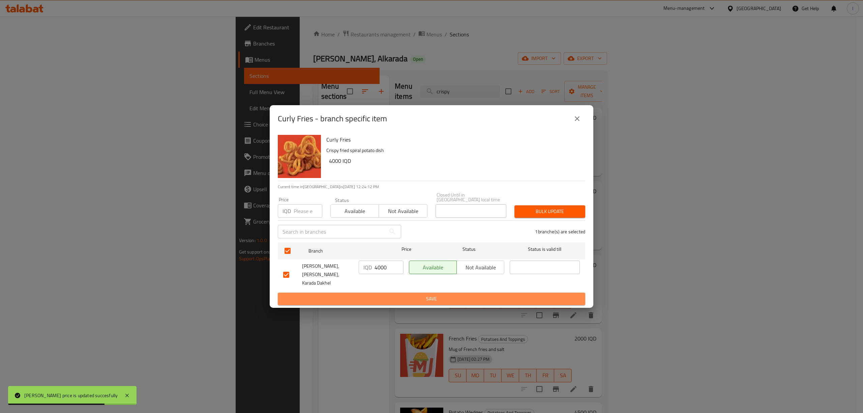
click at [381, 295] on span "Save" at bounding box center [431, 299] width 297 height 8
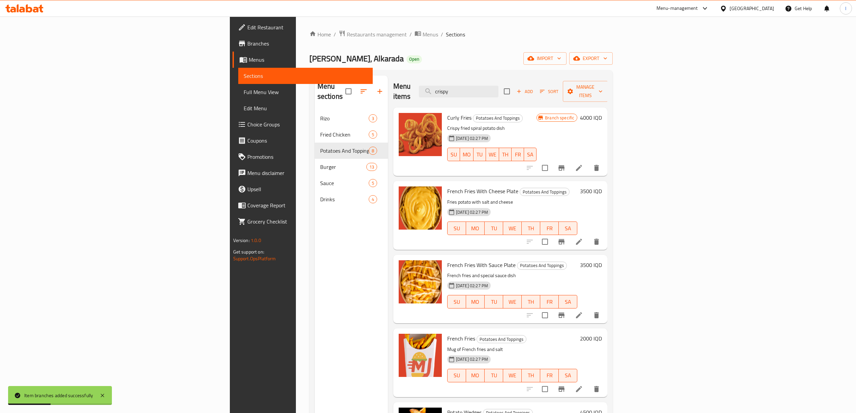
click at [315, 381] on div "Menu sections Rizo 3 Fried Chicken 5 Potatoes And Toppings 8 Burger 13 Sauce 5 …" at bounding box center [351, 282] width 73 height 413
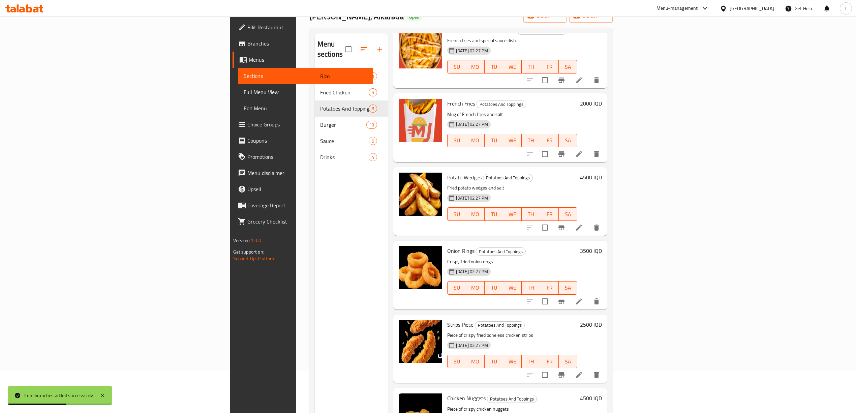
scroll to position [95, 0]
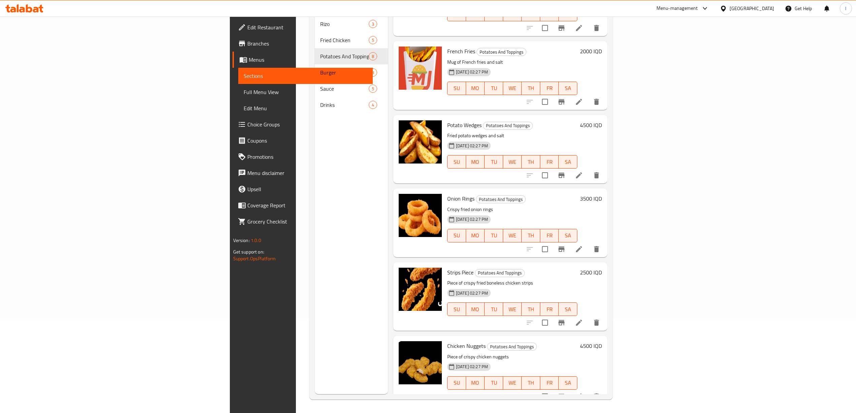
click at [602, 341] on h6 "4500 IQD" at bounding box center [591, 345] width 22 height 9
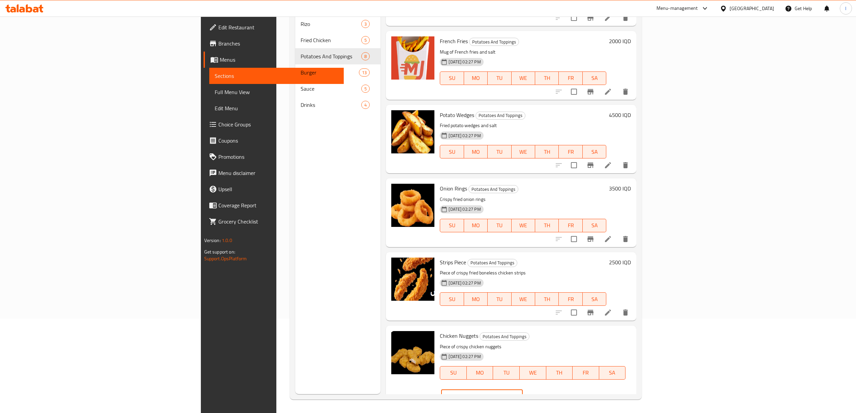
drag, startPoint x: 691, startPoint y: 336, endPoint x: 683, endPoint y: 336, distance: 8.1
click at [634, 336] on div "Chicken Nuggets Potatoes And Toppings Piece of crispy chicken nuggets 21-07-202…" at bounding box center [535, 367] width 197 height 78
click at [550, 393] on icon "ok" at bounding box center [546, 396] width 7 height 7
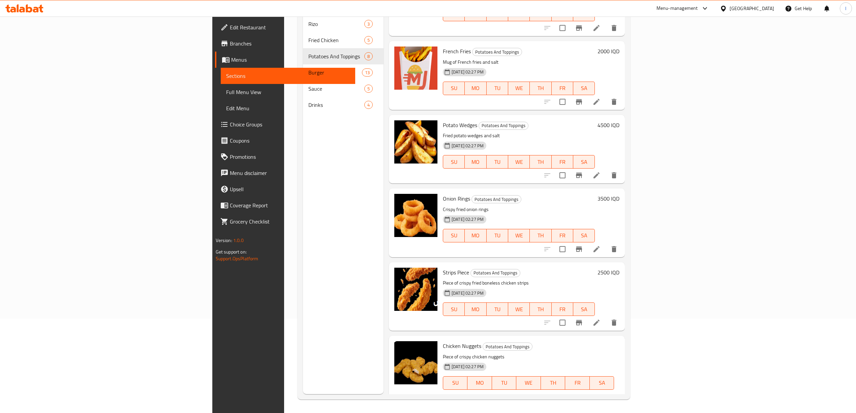
click at [582, 407] on icon "Branch-specific-item" at bounding box center [579, 409] width 6 height 5
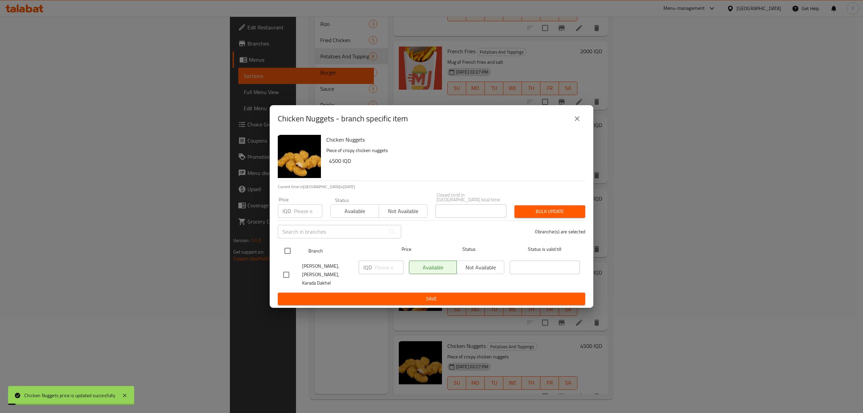
click at [283, 245] on input "checkbox" at bounding box center [287, 251] width 14 height 14
checkbox input "true"
click at [376, 269] on input "number" at bounding box center [389, 267] width 29 height 13
paste input "4500"
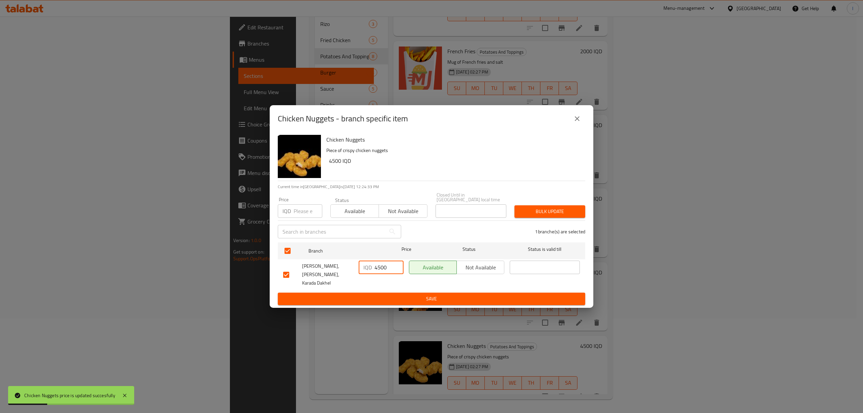
type input "4500"
click at [366, 295] on span "Save" at bounding box center [431, 299] width 297 height 8
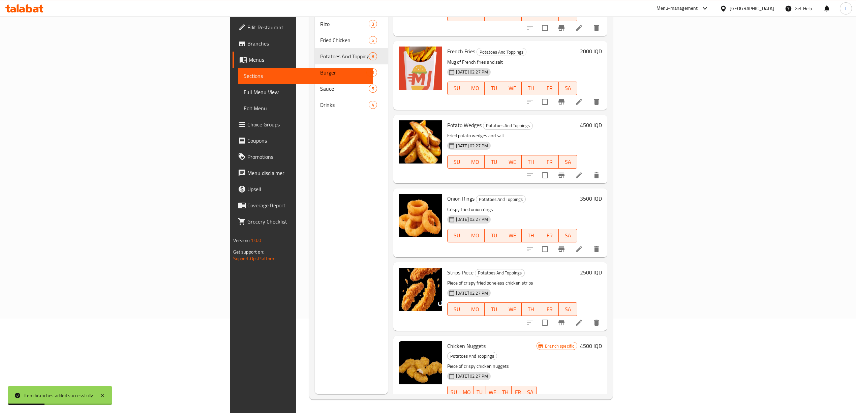
click at [315, 378] on div "Menu sections Rizo 3 Fried Chicken 5 Potatoes And Toppings 8 Burger 13 Sauce 5 …" at bounding box center [351, 187] width 73 height 413
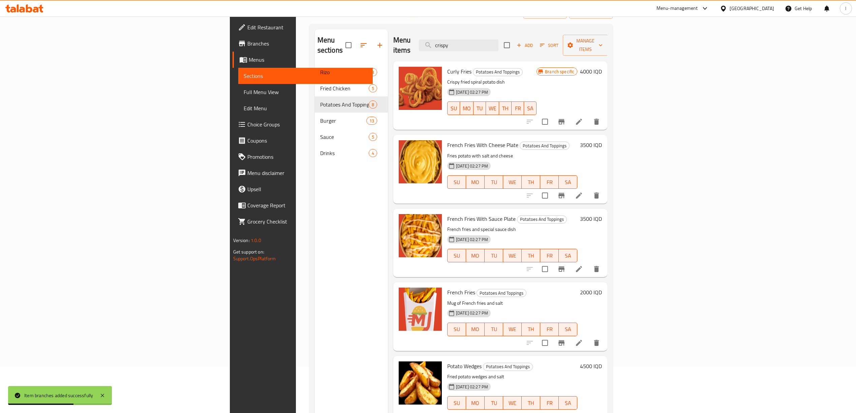
scroll to position [0, 0]
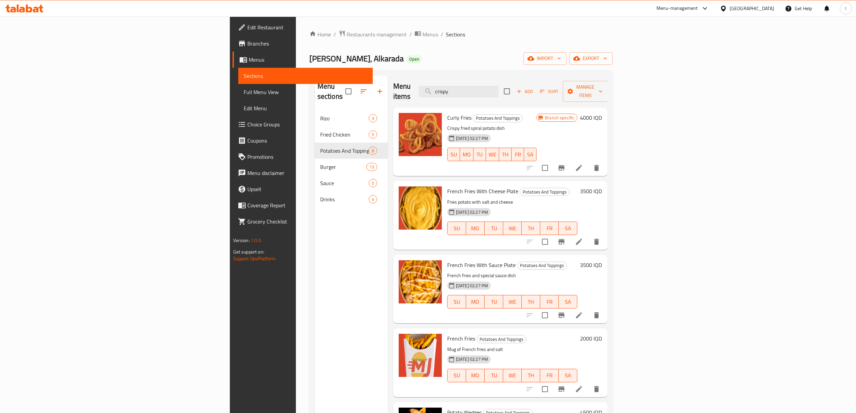
click at [315, 385] on div "Menu sections Rizo 3 Fried Chicken 5 Potatoes And Toppings 8 Burger 13 Sauce 5 …" at bounding box center [351, 282] width 73 height 413
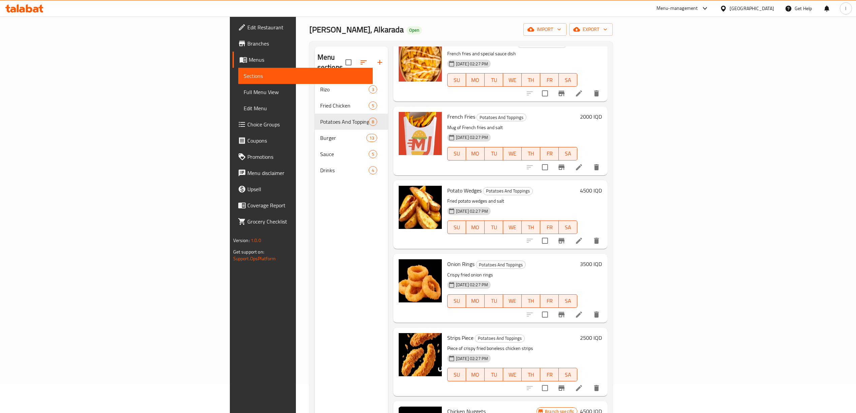
scroll to position [45, 0]
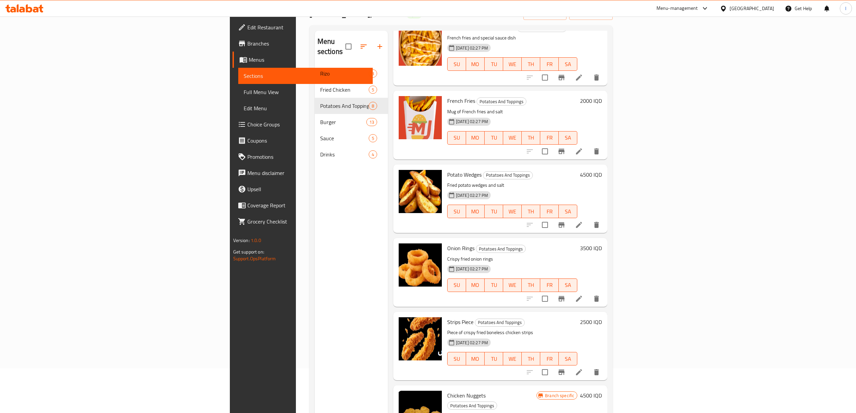
click at [566, 295] on icon "Branch-specific-item" at bounding box center [562, 299] width 8 height 8
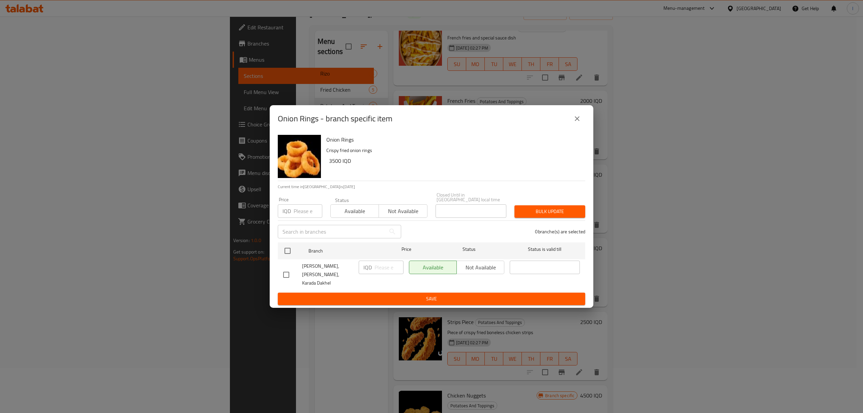
click at [274, 249] on div "Onion Rings Crispy fried onion rings 3500 IQD Current time in Iraq is 07 Sep 20…" at bounding box center [432, 220] width 324 height 176
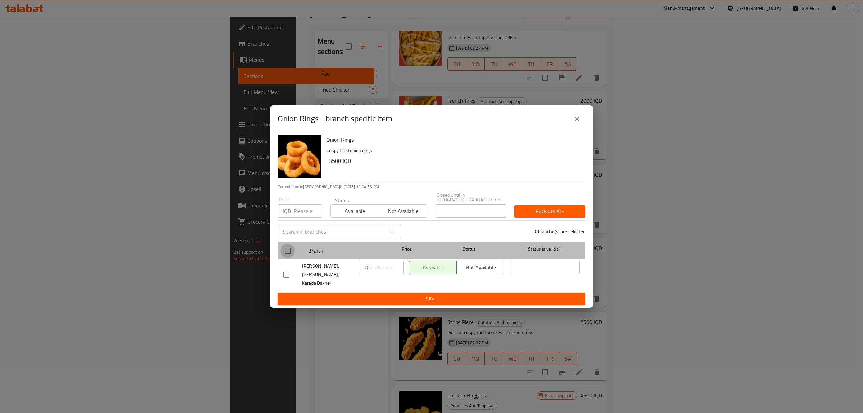
click at [284, 245] on input "checkbox" at bounding box center [287, 251] width 14 height 14
checkbox input "true"
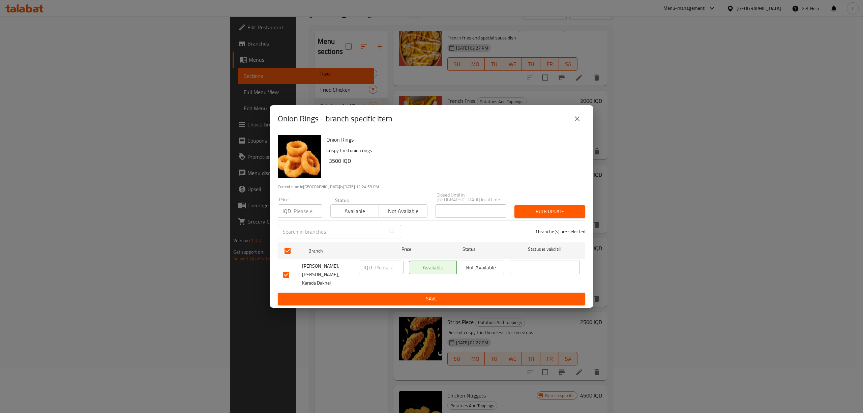
click at [371, 265] on p "IQD" at bounding box center [367, 267] width 8 height 8
click at [387, 269] on input "number" at bounding box center [389, 267] width 29 height 13
paste input "3500"
type input "3500"
click at [374, 295] on span "Save" at bounding box center [431, 299] width 297 height 8
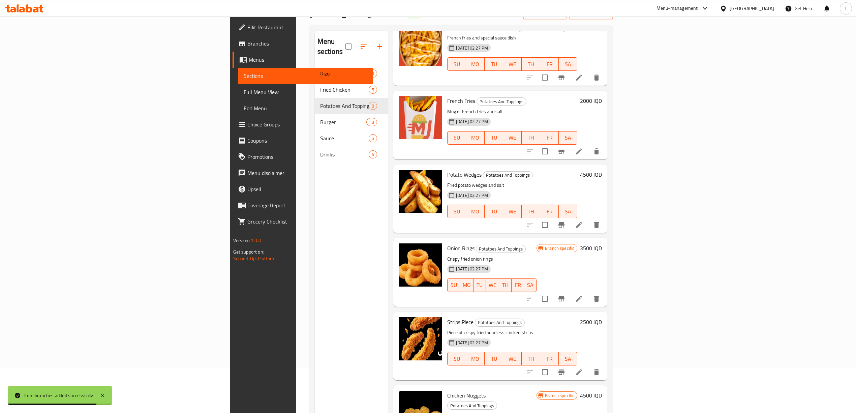
click at [315, 379] on div "Menu sections Rizo 3 Fried Chicken 5 Potatoes And Toppings 8 Burger 13 Sauce 5 …" at bounding box center [351, 237] width 73 height 413
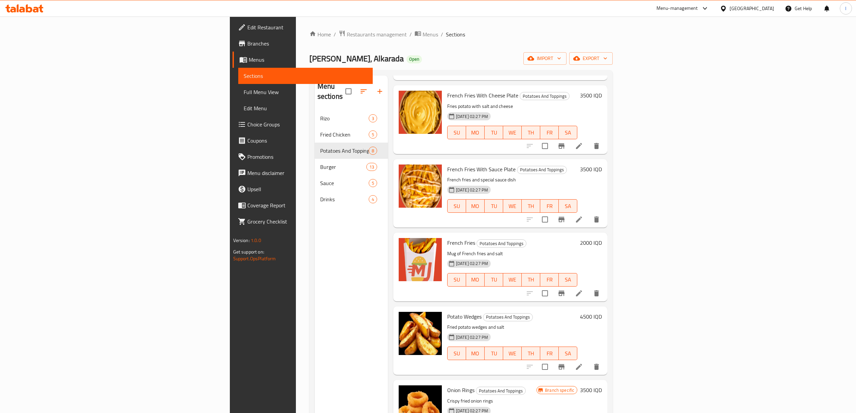
scroll to position [0, 0]
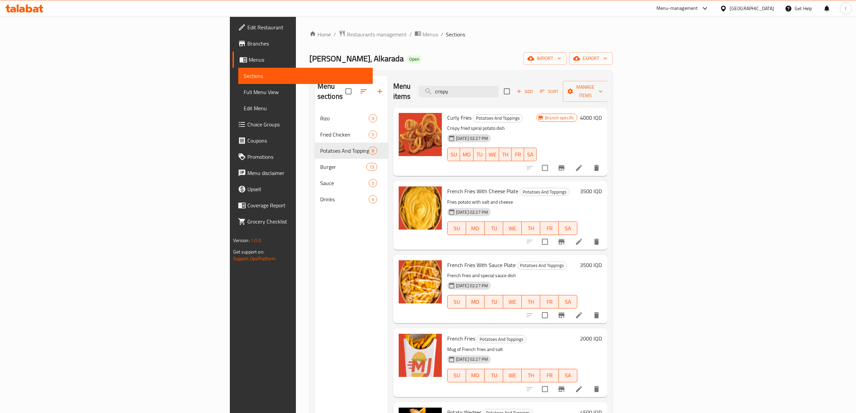
click at [602, 260] on h6 "3500 IQD" at bounding box center [591, 264] width 22 height 9
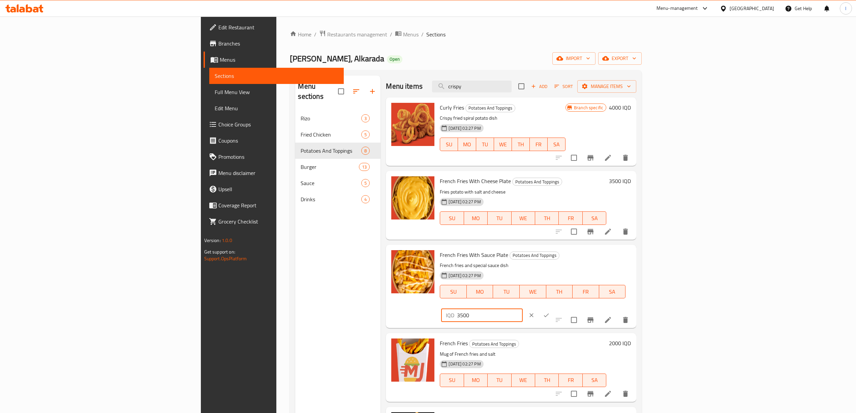
drag, startPoint x: 719, startPoint y: 254, endPoint x: 701, endPoint y: 264, distance: 21.3
click at [634, 256] on div "French Fries With Sauce Plate Potatoes And Toppings French fries and special sa…" at bounding box center [535, 286] width 197 height 78
paste input "0"
type input "3000"
click at [550, 312] on icon "ok" at bounding box center [546, 315] width 7 height 7
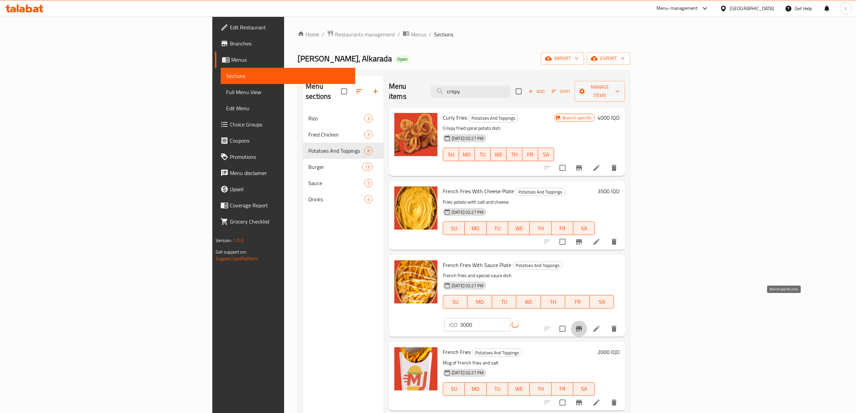
click at [587, 321] on button "Branch-specific-item" at bounding box center [579, 329] width 16 height 16
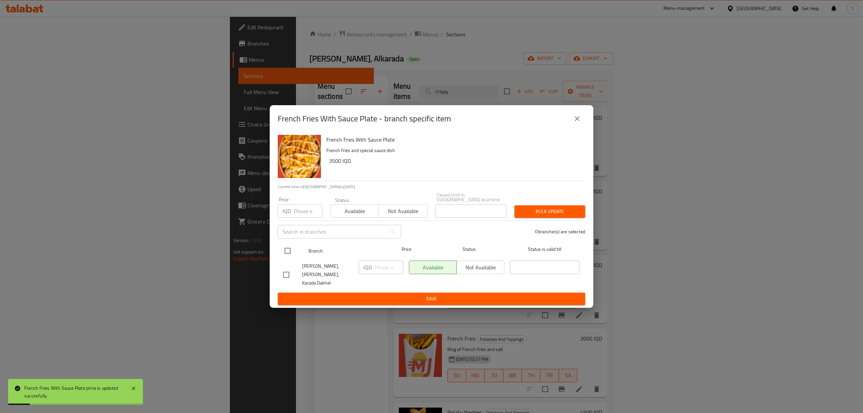
click at [284, 251] on input "checkbox" at bounding box center [287, 251] width 14 height 14
checkbox input "true"
click at [376, 265] on input "number" at bounding box center [389, 267] width 29 height 13
paste input "3000"
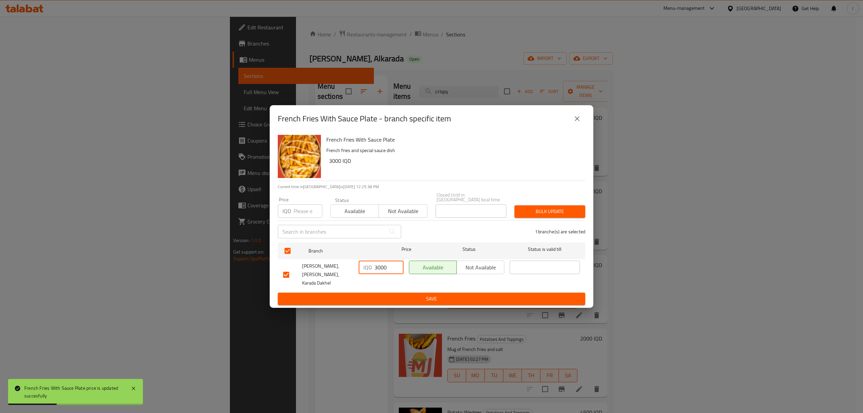
type input "3000"
click at [367, 293] on button "Save" at bounding box center [431, 299] width 307 height 12
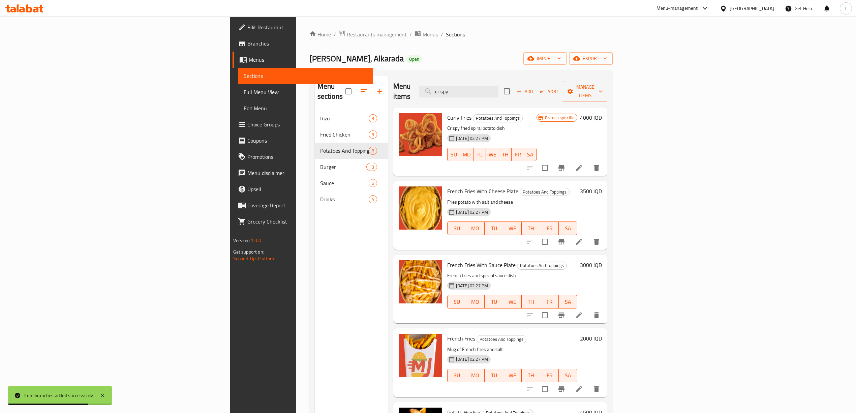
click at [602, 186] on h6 "3500 IQD" at bounding box center [591, 190] width 22 height 9
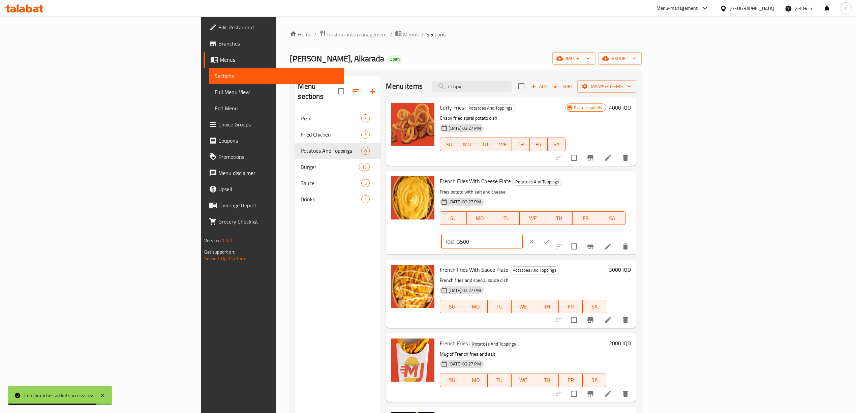
drag, startPoint x: 763, startPoint y: 185, endPoint x: 683, endPoint y: 183, distance: 80.6
click at [634, 184] on div "French Fries With Cheese Plate Potatoes And Toppings Fries potato with salt and…" at bounding box center [535, 213] width 197 height 78
paste input "0"
type input "3000"
click at [554, 234] on button "ok" at bounding box center [546, 241] width 15 height 15
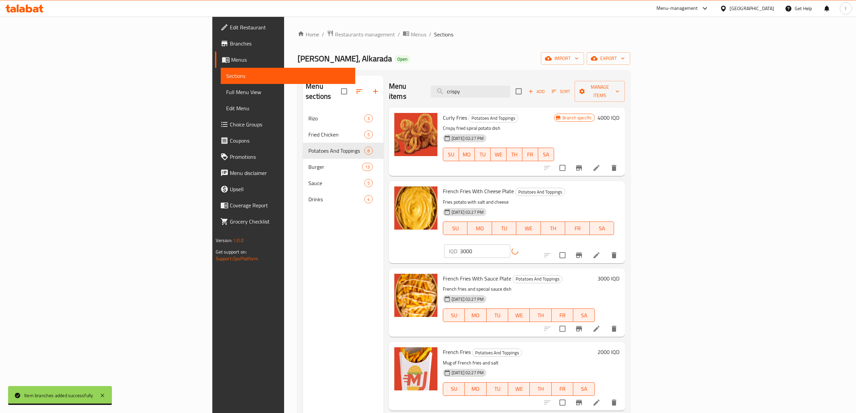
click at [583, 251] on icon "Branch-specific-item" at bounding box center [579, 255] width 8 height 8
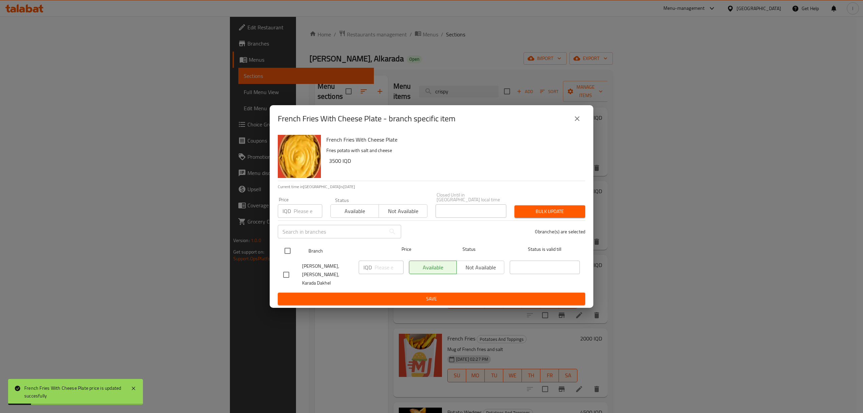
click at [289, 248] on input "checkbox" at bounding box center [287, 251] width 14 height 14
checkbox input "true"
click at [380, 271] on input "number" at bounding box center [389, 267] width 29 height 13
paste input "3000"
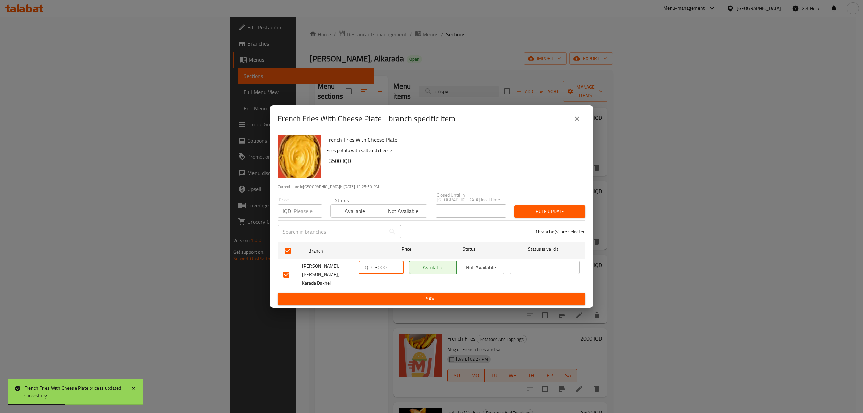
type input "3000"
click at [380, 295] on span "Save" at bounding box center [431, 299] width 297 height 8
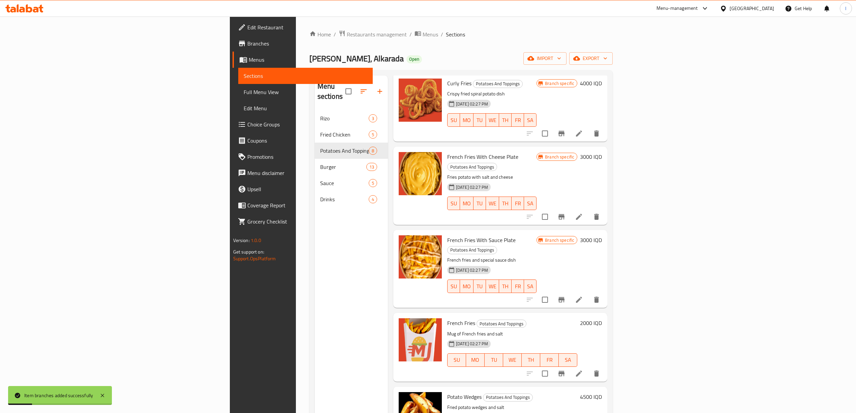
scroll to position [90, 0]
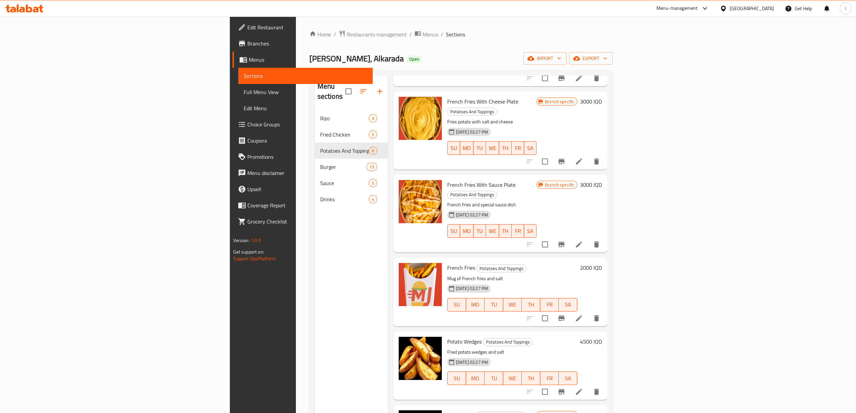
click at [602, 263] on h6 "2000 IQD" at bounding box center [591, 267] width 22 height 9
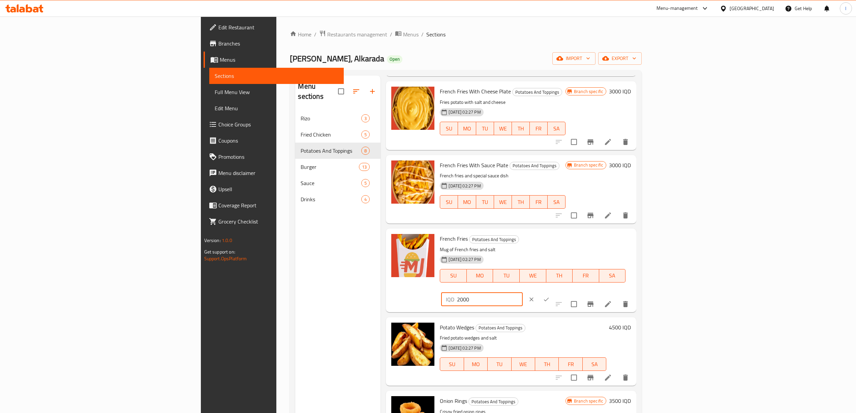
drag, startPoint x: 762, startPoint y: 243, endPoint x: 699, endPoint y: 245, distance: 63.1
click at [634, 245] on div "French Fries Potatoes And Toppings Mug of French fries and salt 21-07-2025 02:2…" at bounding box center [535, 270] width 197 height 78
paste input "15"
type input "1500"
click at [554, 292] on button "ok" at bounding box center [546, 299] width 15 height 15
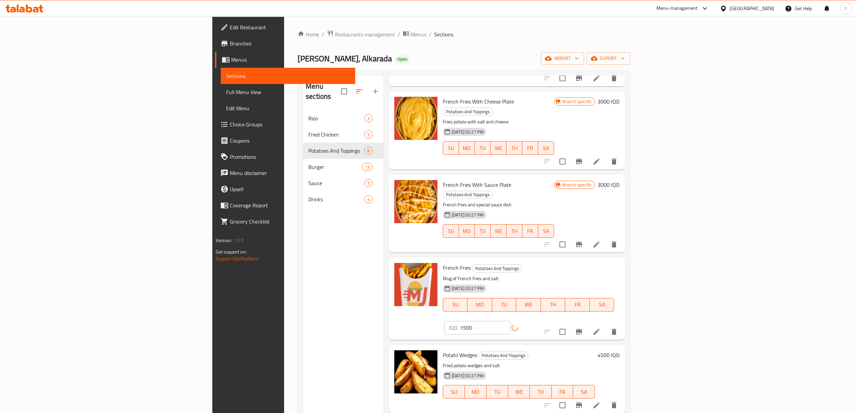
click at [587, 324] on button "Branch-specific-item" at bounding box center [579, 332] width 16 height 16
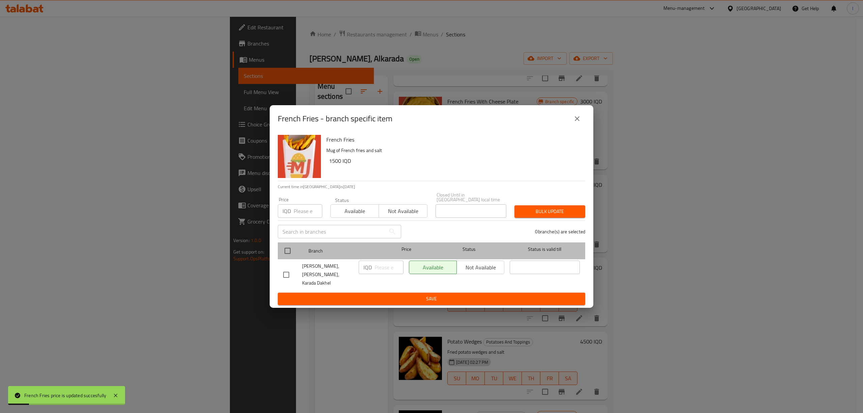
click at [296, 251] on div at bounding box center [292, 251] width 25 height 20
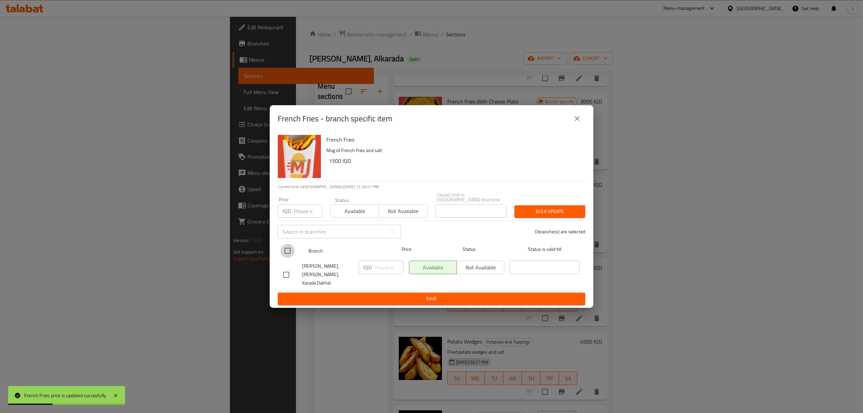
click at [282, 252] on input "checkbox" at bounding box center [287, 251] width 14 height 14
checkbox input "true"
click at [381, 267] on input "number" at bounding box center [389, 267] width 29 height 13
paste input "1500"
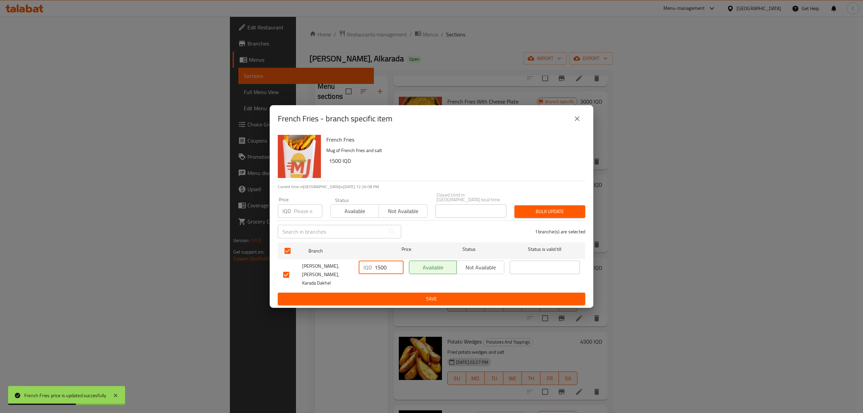
type input "1500"
drag, startPoint x: 379, startPoint y: 287, endPoint x: 376, endPoint y: 290, distance: 4.1
click at [378, 293] on button "Save" at bounding box center [431, 299] width 307 height 12
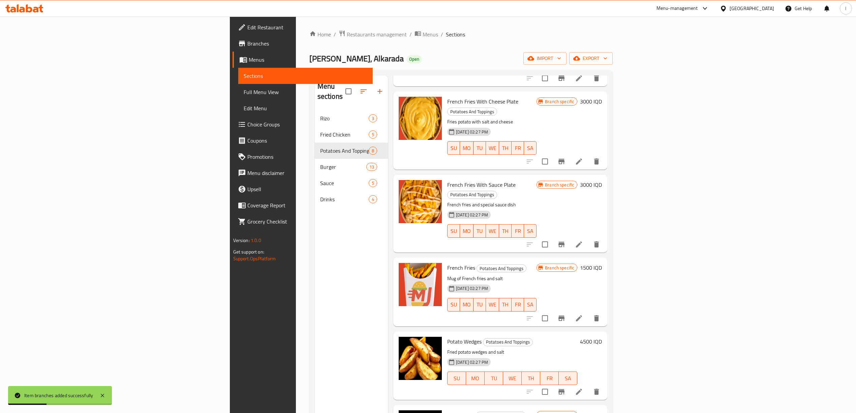
click at [315, 395] on div "Menu sections Rizo 3 Fried Chicken 5 Potatoes And Toppings 8 Burger 13 Sauce 5 …" at bounding box center [351, 282] width 73 height 413
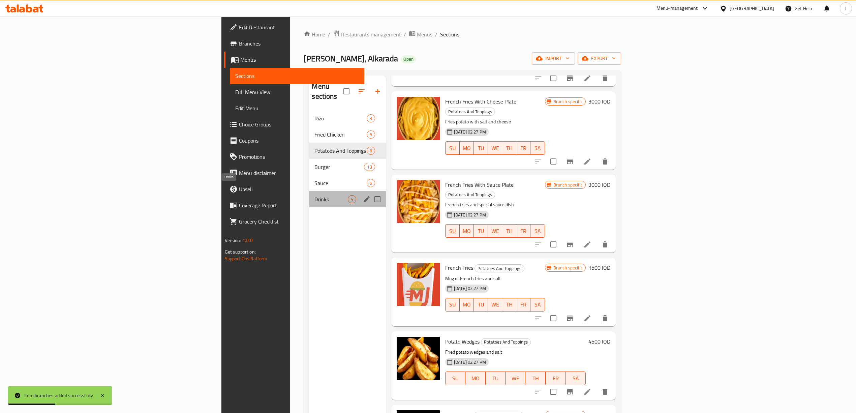
click at [315, 195] on span "Drinks" at bounding box center [331, 199] width 33 height 8
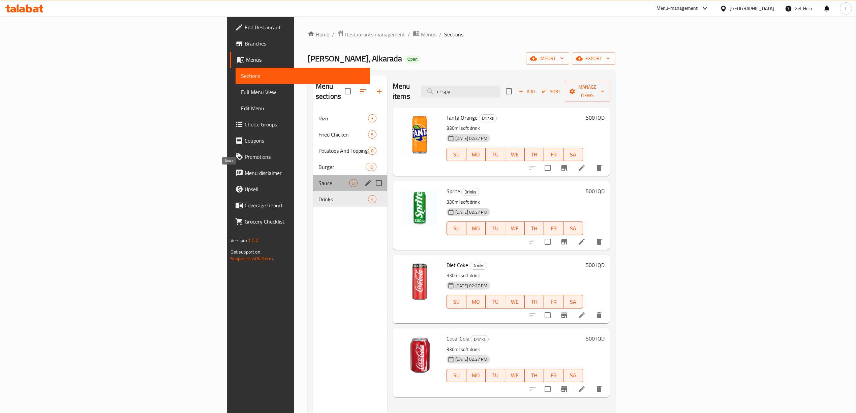
click at [319, 179] on span "Sauce" at bounding box center [334, 183] width 31 height 8
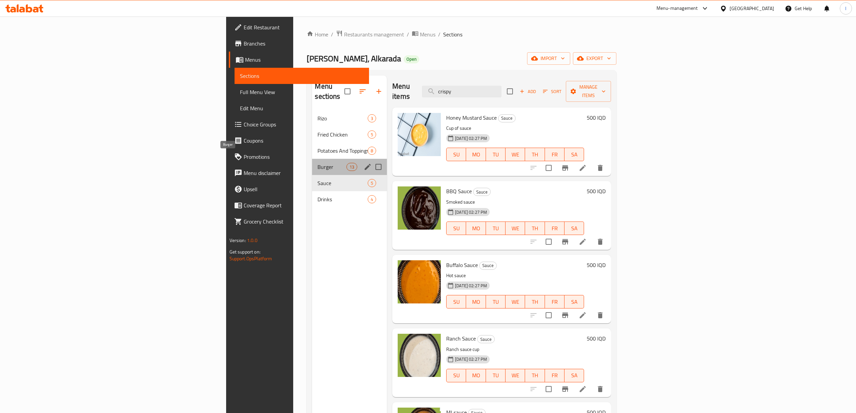
click at [318, 163] on span "Burger" at bounding box center [332, 167] width 29 height 8
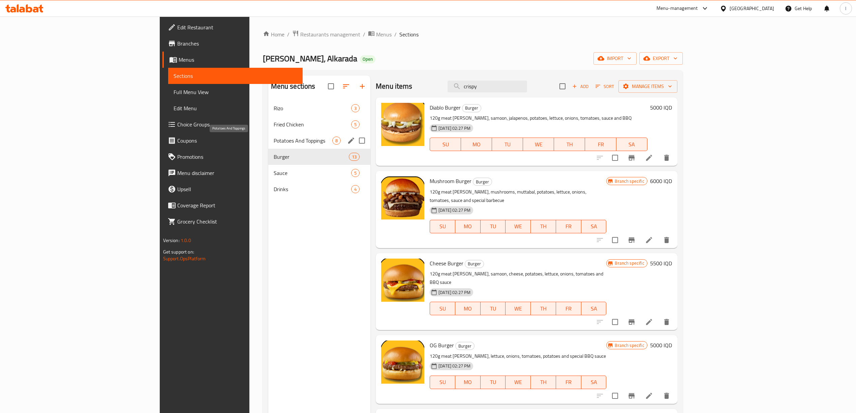
click at [274, 142] on span "Potatoes And Toppings" at bounding box center [303, 141] width 59 height 8
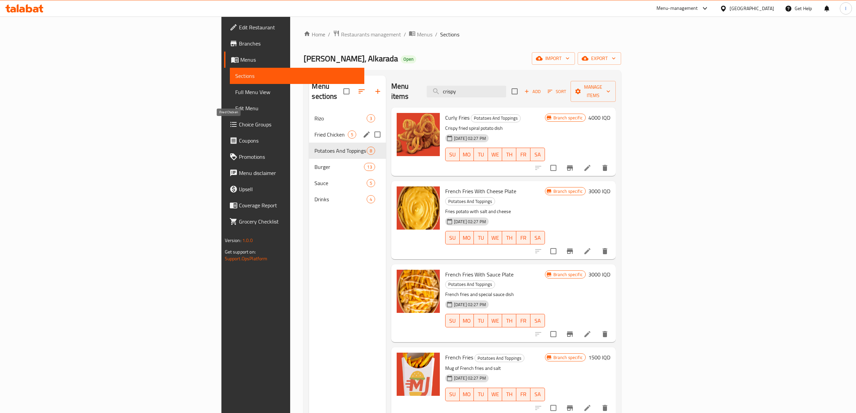
click at [315, 130] on span "Fried Chicken" at bounding box center [331, 134] width 33 height 8
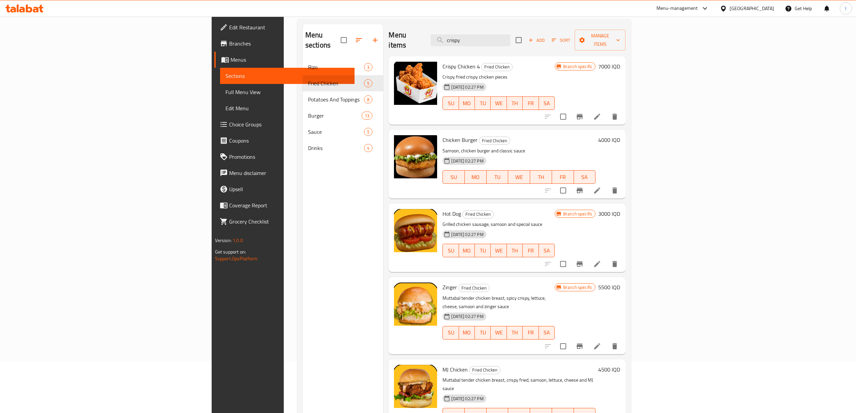
scroll to position [95, 0]
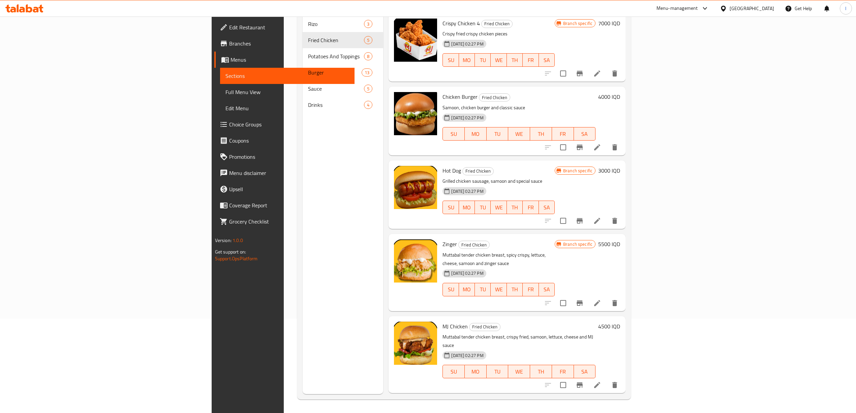
click at [601, 381] on icon at bounding box center [597, 385] width 8 height 8
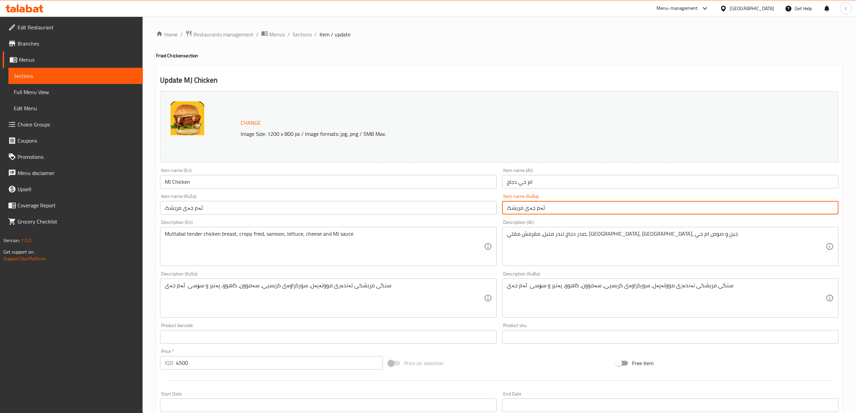
drag, startPoint x: 524, startPoint y: 210, endPoint x: 560, endPoint y: 210, distance: 36.7
click at [560, 210] on input "ئەم جەی مریشک" at bounding box center [670, 207] width 336 height 13
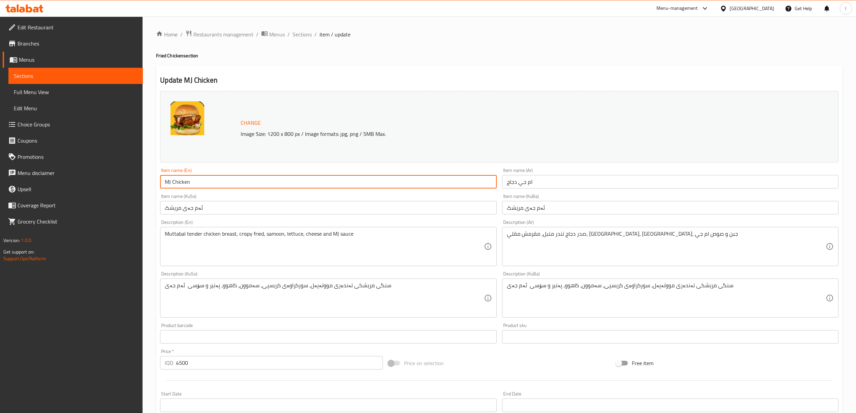
click at [235, 176] on input "MJ Chicken" at bounding box center [328, 181] width 336 height 13
click at [42, 76] on span "Sections" at bounding box center [76, 76] width 124 height 8
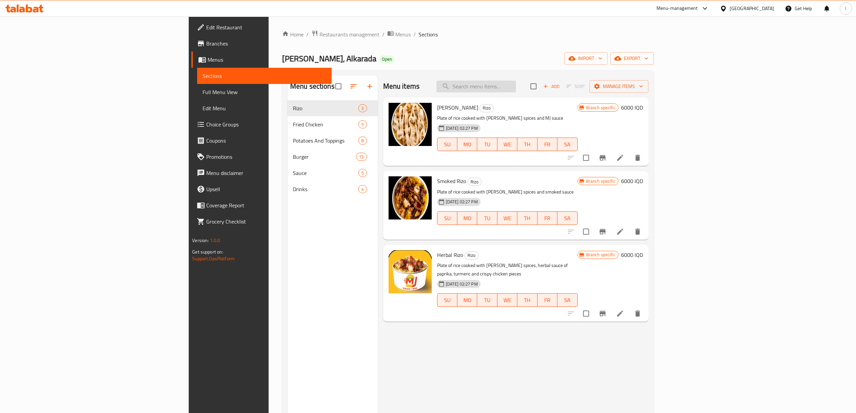
click at [516, 84] on input "search" at bounding box center [477, 87] width 80 height 12
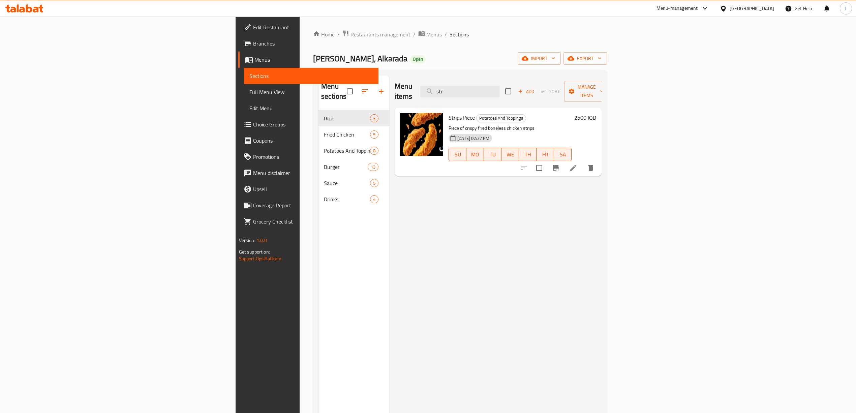
type input "str"
click at [583, 162] on li at bounding box center [573, 168] width 19 height 12
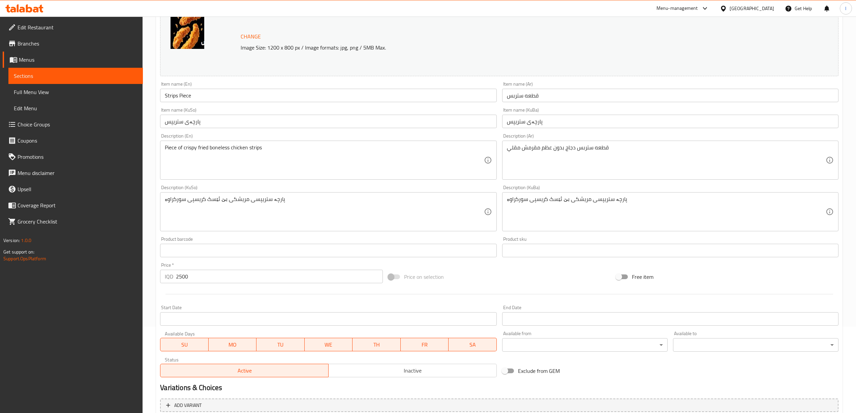
scroll to position [150, 0]
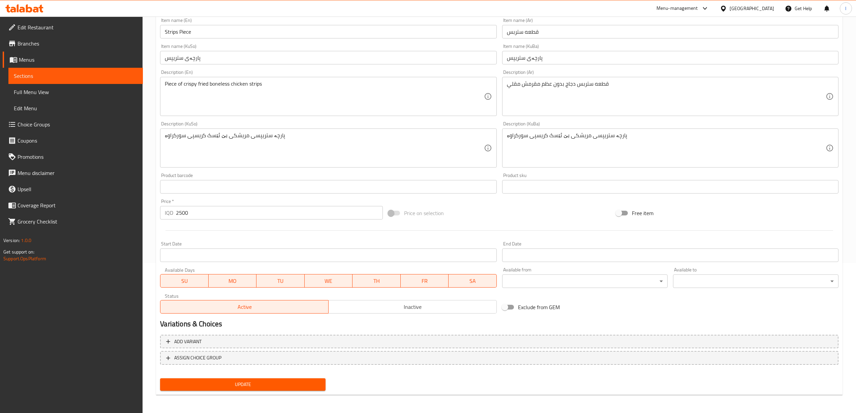
click at [60, 75] on span "Sections" at bounding box center [76, 76] width 124 height 8
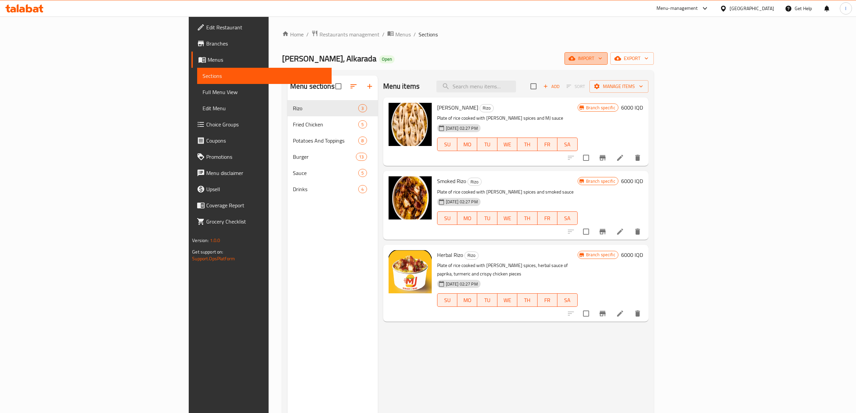
click at [602, 58] on span "import" at bounding box center [586, 58] width 32 height 8
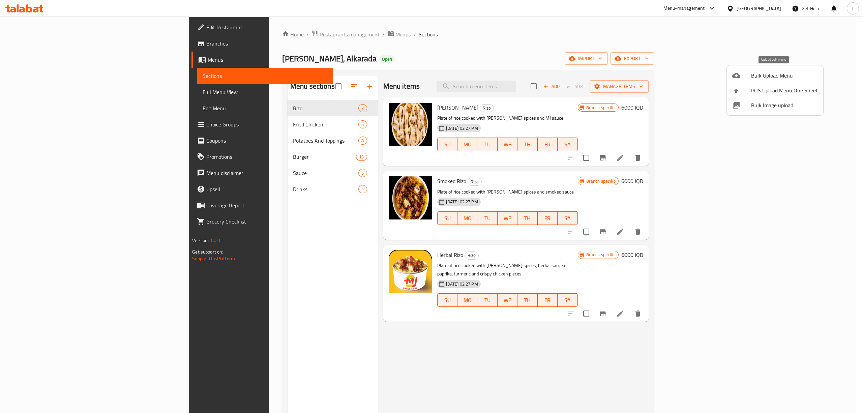
click at [763, 74] on span "Bulk Upload Menu" at bounding box center [784, 75] width 67 height 8
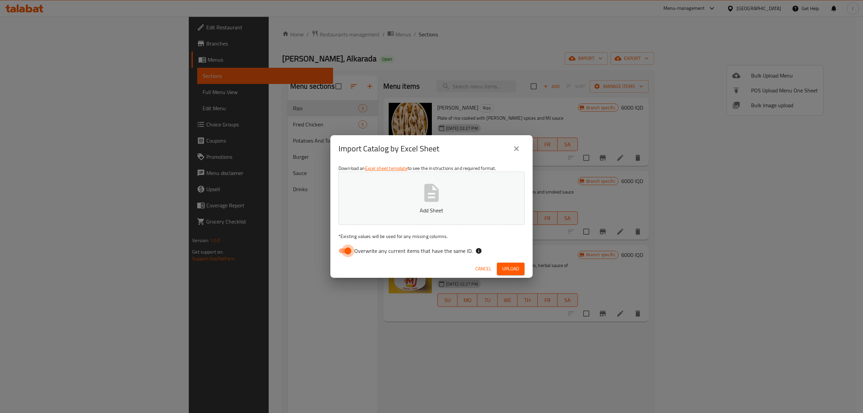
click at [343, 256] on input "Overwrite any current items that have the same ID." at bounding box center [348, 250] width 38 height 13
checkbox input "false"
click at [430, 203] on icon "button" at bounding box center [432, 193] width 22 height 22
click at [516, 271] on span "Upload" at bounding box center [510, 269] width 17 height 8
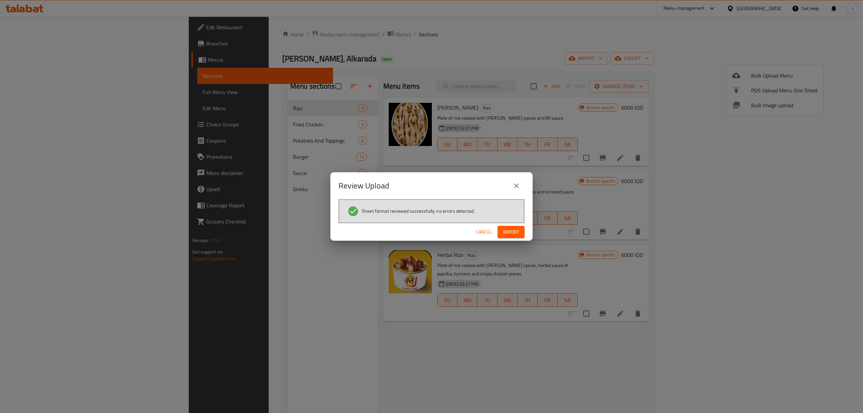
click at [517, 233] on span "Import" at bounding box center [511, 232] width 16 height 8
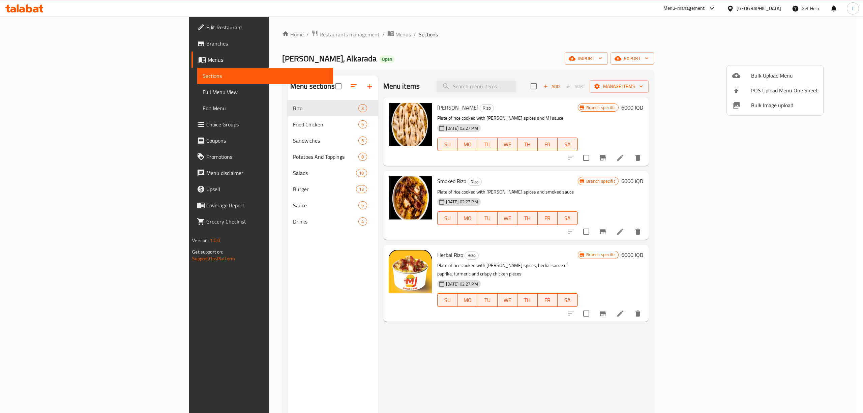
click at [208, 139] on div at bounding box center [431, 206] width 863 height 413
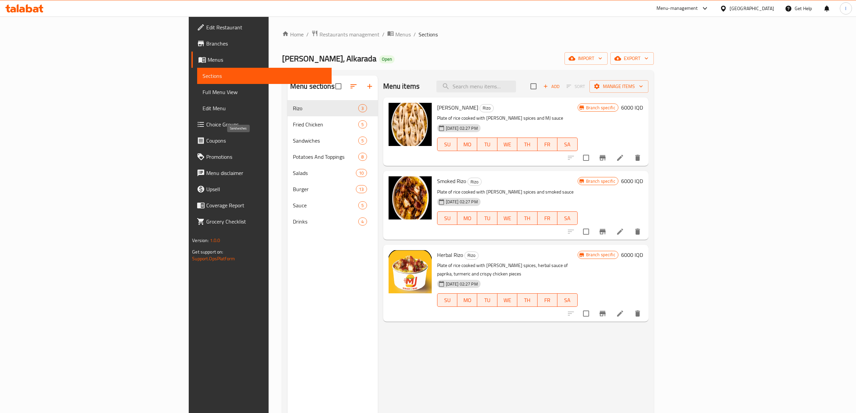
click at [293, 139] on span "Sandwiches" at bounding box center [326, 141] width 66 height 8
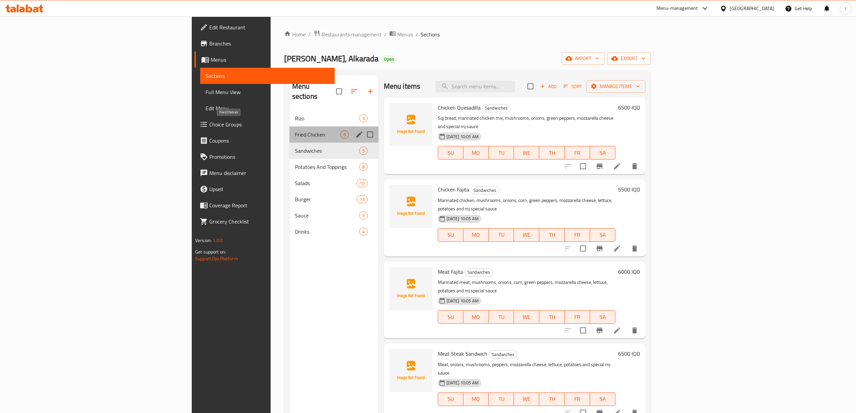
click at [295, 130] on span "Fried Chicken" at bounding box center [318, 134] width 46 height 8
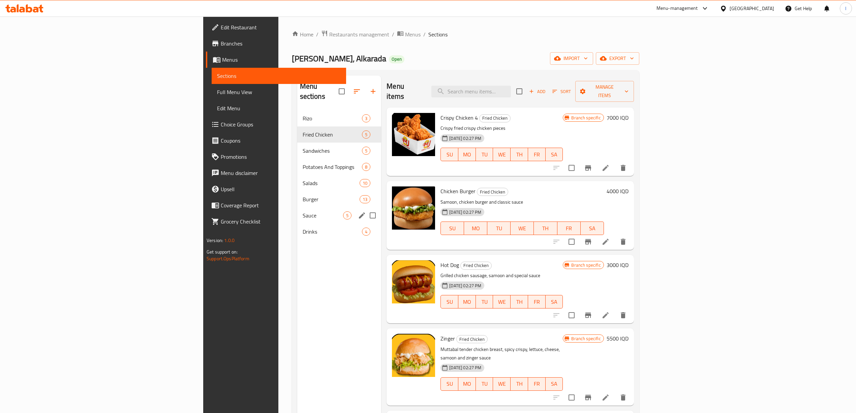
click at [297, 213] on div "Sauce 5" at bounding box center [339, 215] width 84 height 16
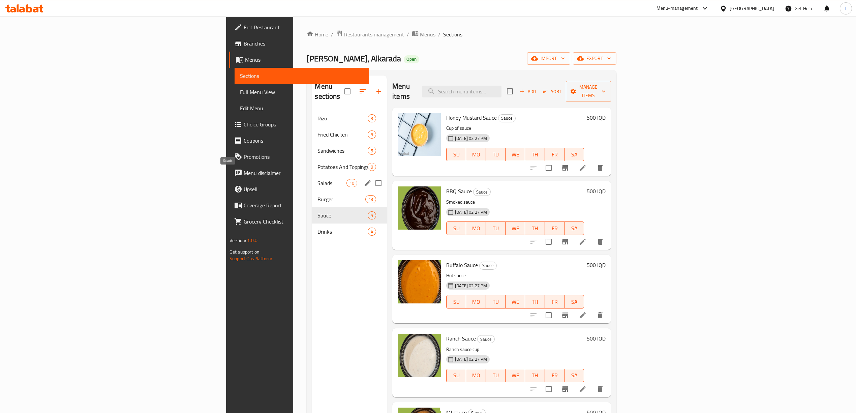
click at [312, 175] on div "Salads 10" at bounding box center [349, 183] width 75 height 16
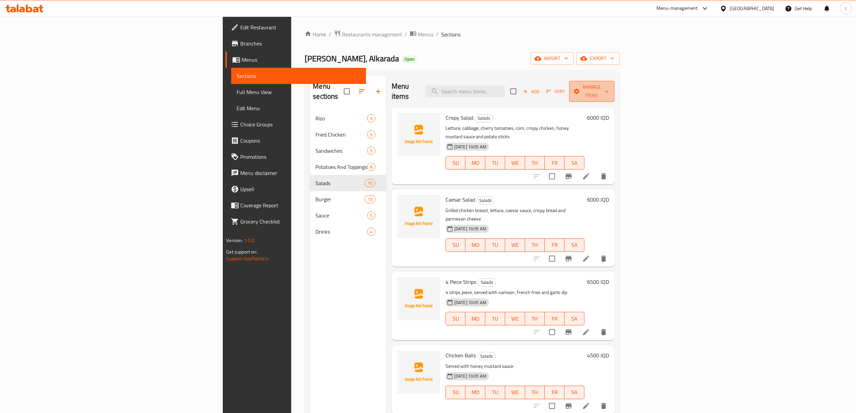
click at [609, 91] on span "Manage items" at bounding box center [592, 91] width 34 height 17
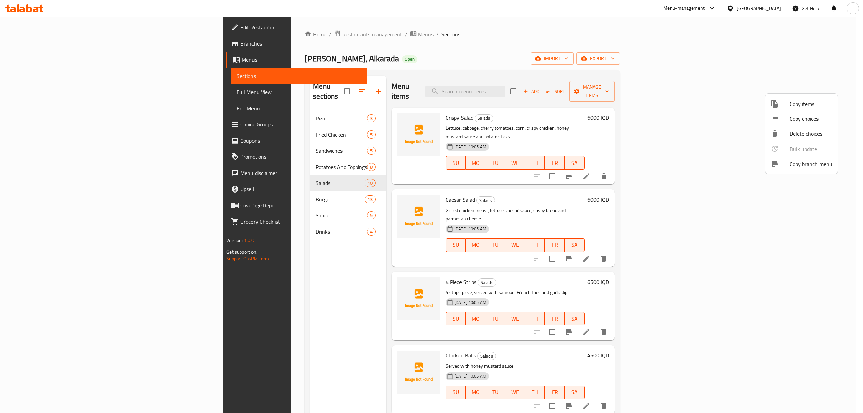
click at [787, 107] on div at bounding box center [780, 104] width 19 height 8
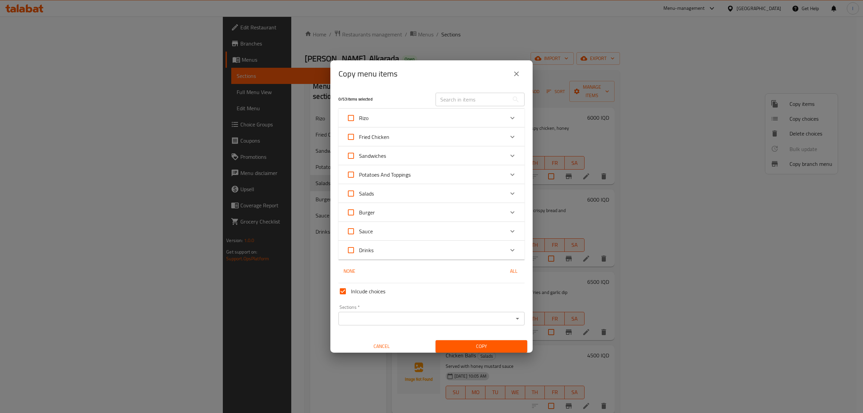
click at [489, 196] on div "Salads" at bounding box center [426, 193] width 158 height 16
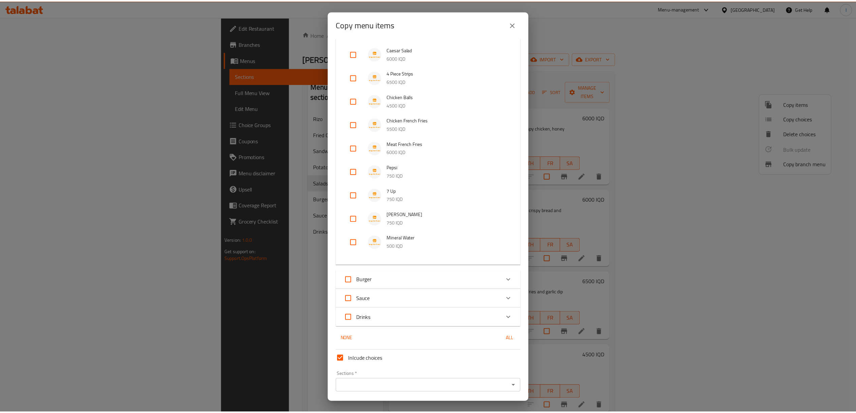
scroll to position [170, 0]
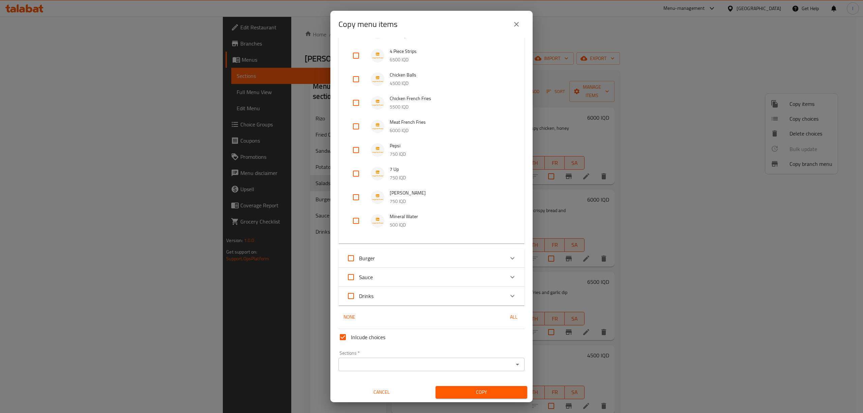
click at [356, 220] on input "checkbox" at bounding box center [356, 221] width 16 height 16
checkbox input "true"
click at [356, 199] on input "checkbox" at bounding box center [356, 197] width 16 height 16
checkbox input "true"
click at [351, 166] on input "checkbox" at bounding box center [356, 174] width 16 height 16
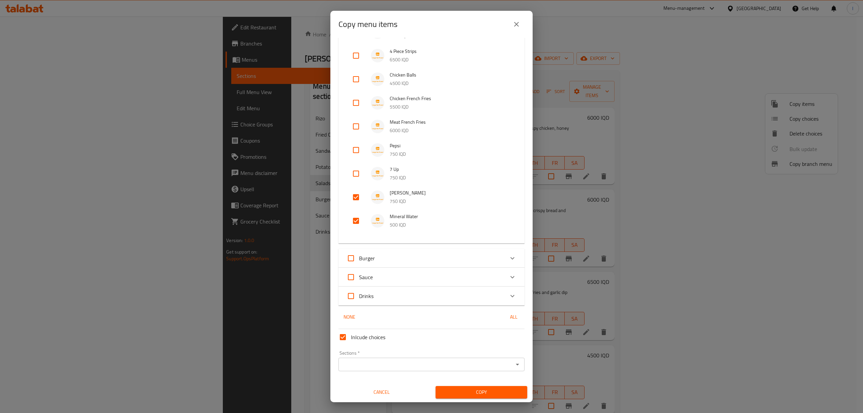
checkbox input "true"
click at [357, 150] on input "checkbox" at bounding box center [356, 150] width 16 height 16
checkbox input "true"
click at [411, 363] on input "Sections   *" at bounding box center [426, 364] width 171 height 9
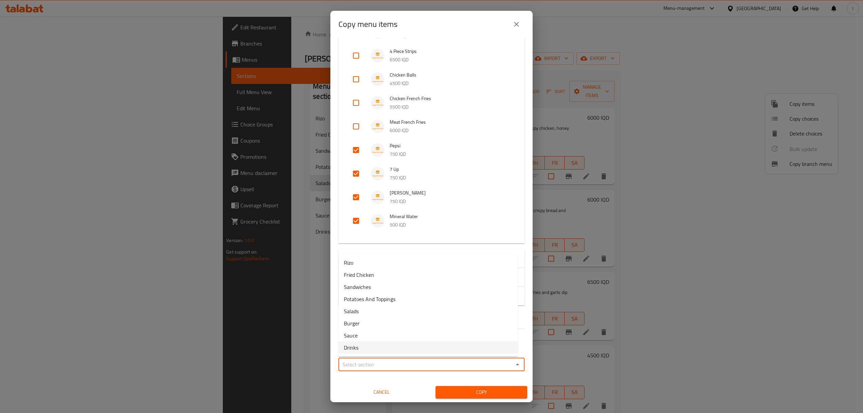
click at [362, 344] on li "Drinks" at bounding box center [427, 348] width 179 height 12
type input "Drinks"
click at [486, 394] on span "Copy" at bounding box center [481, 392] width 81 height 8
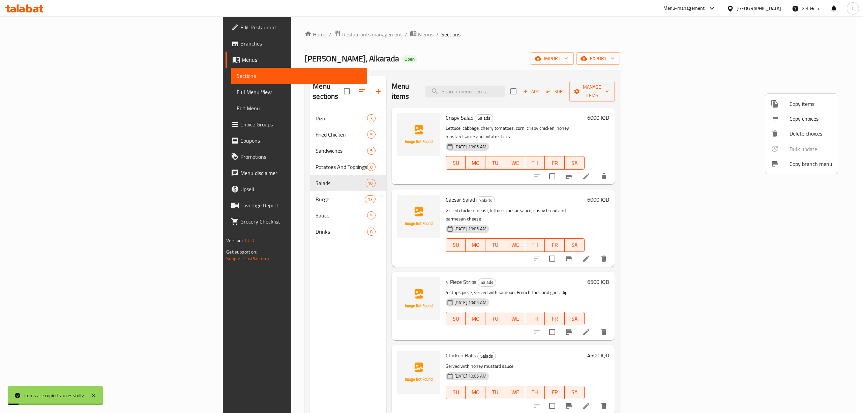
click at [268, 221] on div at bounding box center [431, 206] width 863 height 413
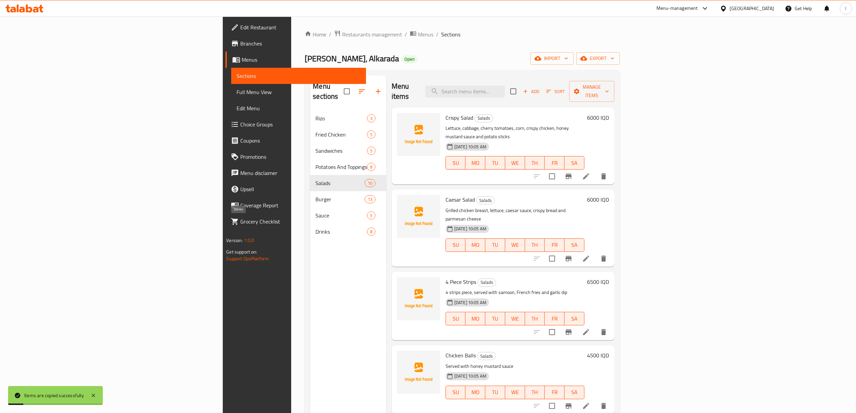
click at [316, 228] on span "Drinks" at bounding box center [341, 232] width 51 height 8
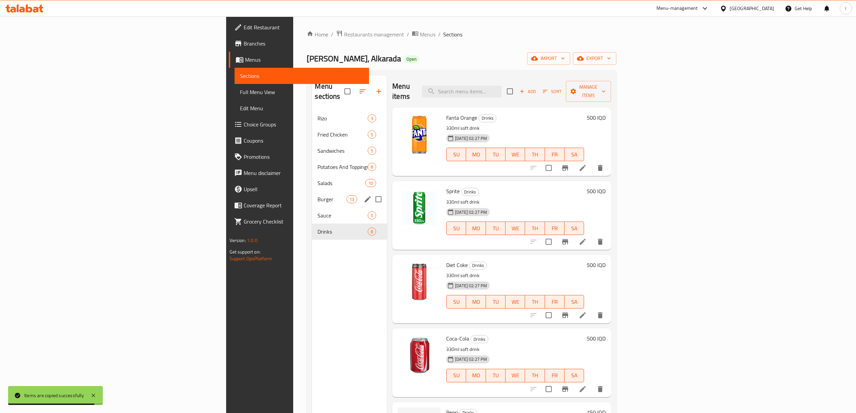
click at [312, 191] on div "Burger 13" at bounding box center [349, 199] width 75 height 16
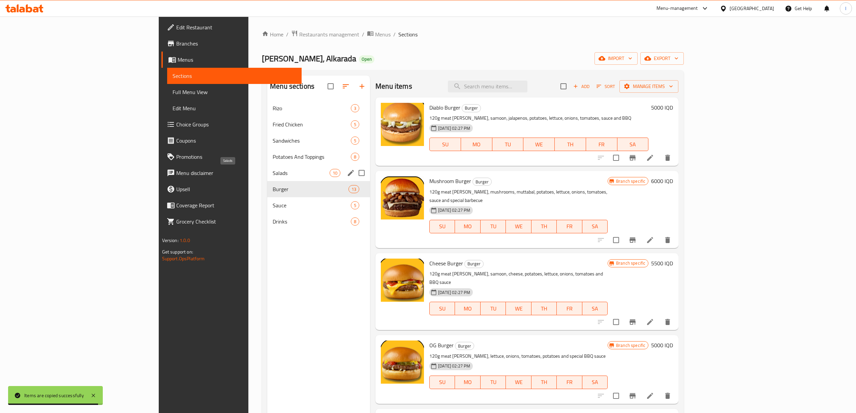
click at [273, 175] on span "Salads" at bounding box center [301, 173] width 57 height 8
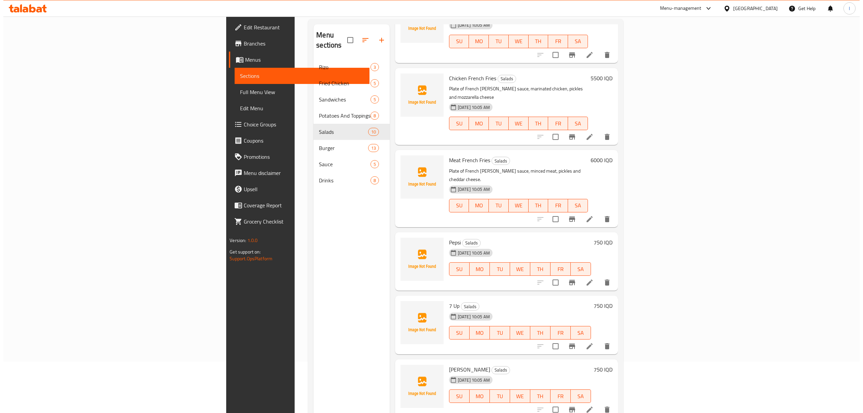
scroll to position [95, 0]
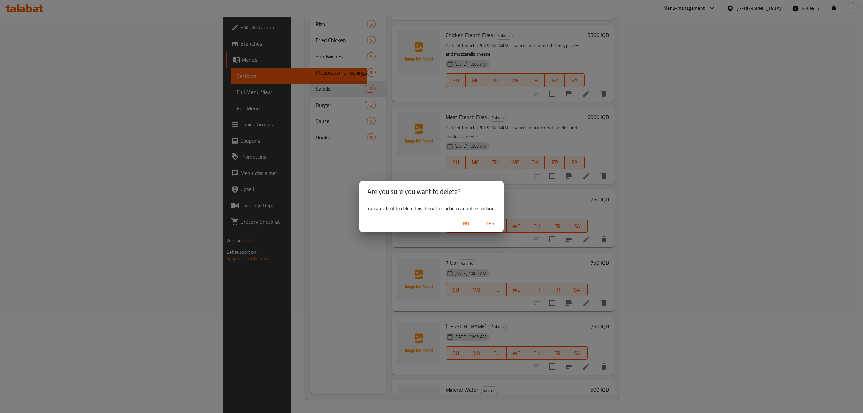
click at [485, 223] on span "Yes" at bounding box center [490, 223] width 16 height 8
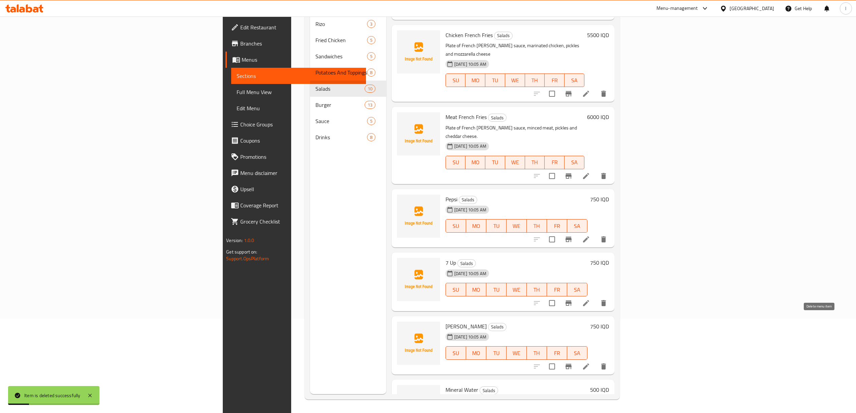
click at [606, 363] on icon "delete" at bounding box center [603, 366] width 5 height 6
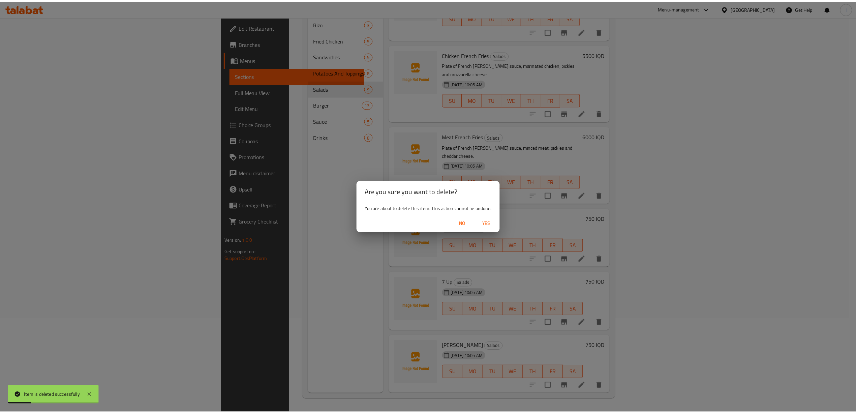
scroll to position [236, 0]
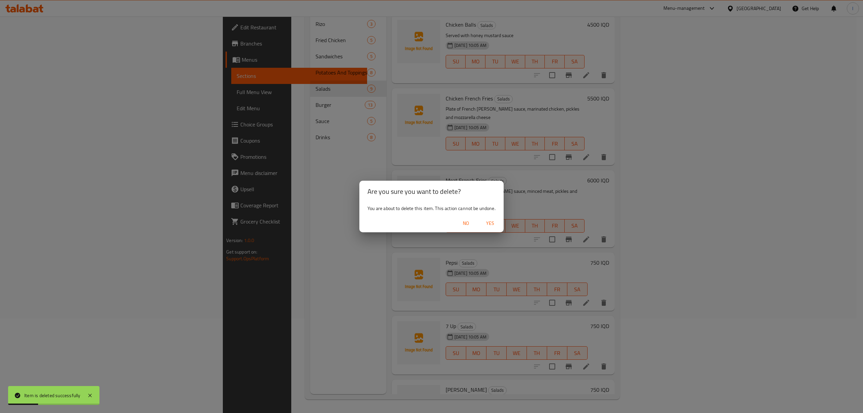
click at [491, 221] on span "Yes" at bounding box center [490, 223] width 16 height 8
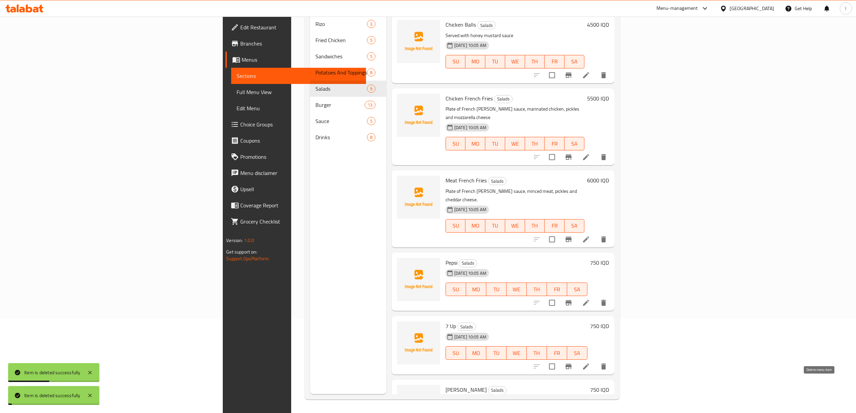
scroll to position [173, 0]
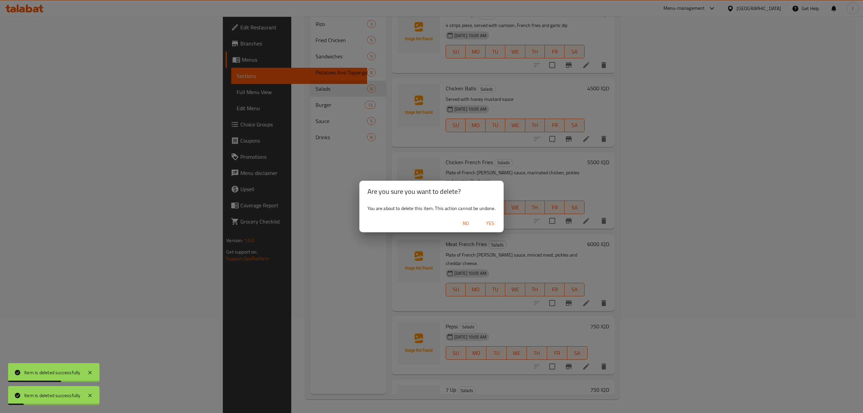
click at [487, 224] on span "Yes" at bounding box center [490, 223] width 16 height 8
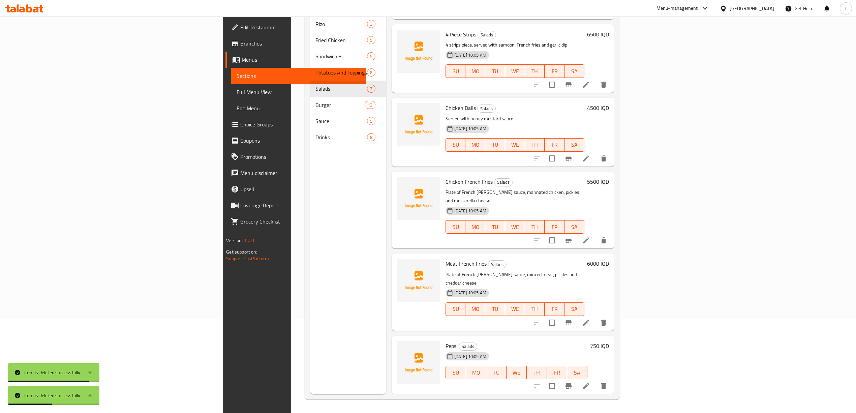
scroll to position [109, 0]
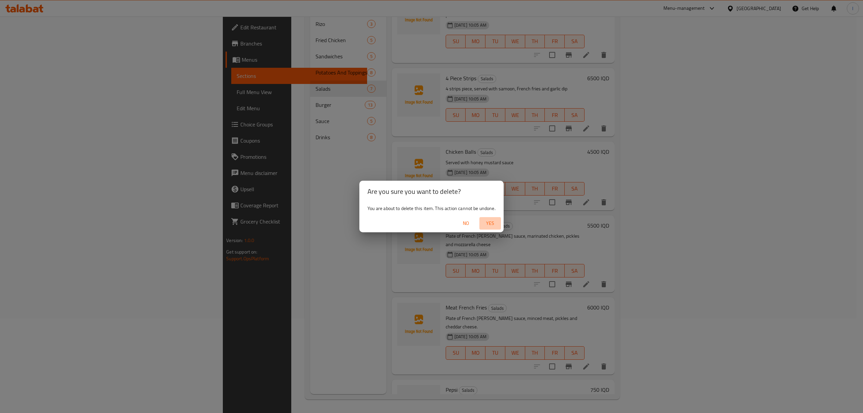
drag, startPoint x: 482, startPoint y: 226, endPoint x: 486, endPoint y: 225, distance: 4.4
click at [486, 225] on span "Yes" at bounding box center [490, 223] width 16 height 8
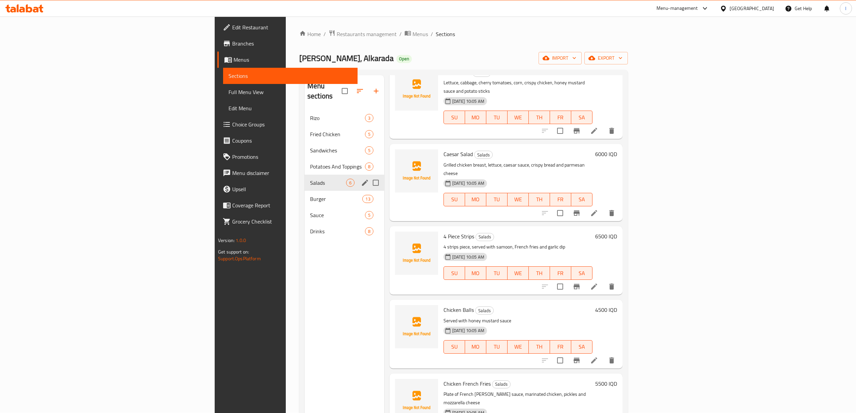
scroll to position [0, 0]
click at [310, 163] on span "Potatoes And Toppings" at bounding box center [328, 167] width 36 height 8
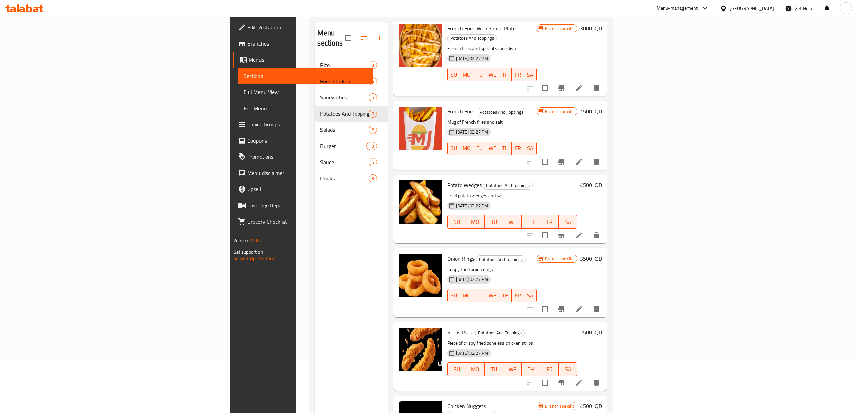
scroll to position [95, 0]
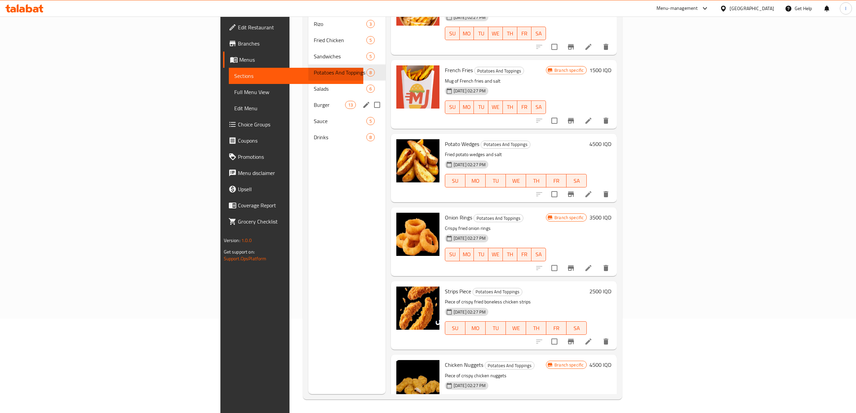
click at [308, 97] on div "Burger 13" at bounding box center [346, 105] width 77 height 16
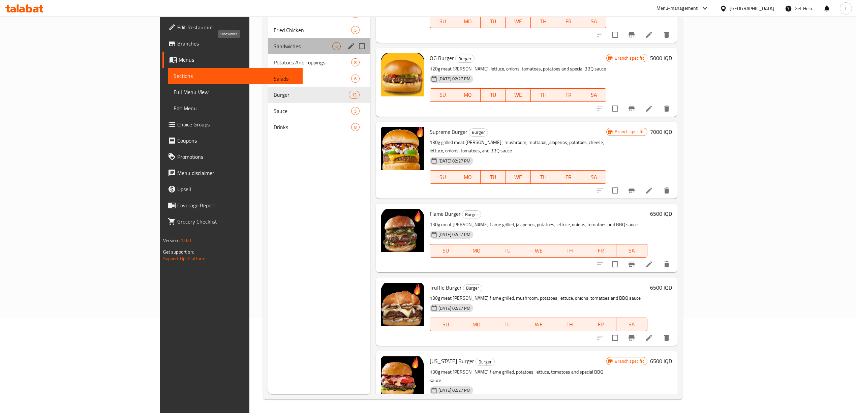
click at [274, 45] on span "Sandwiches" at bounding box center [303, 46] width 59 height 8
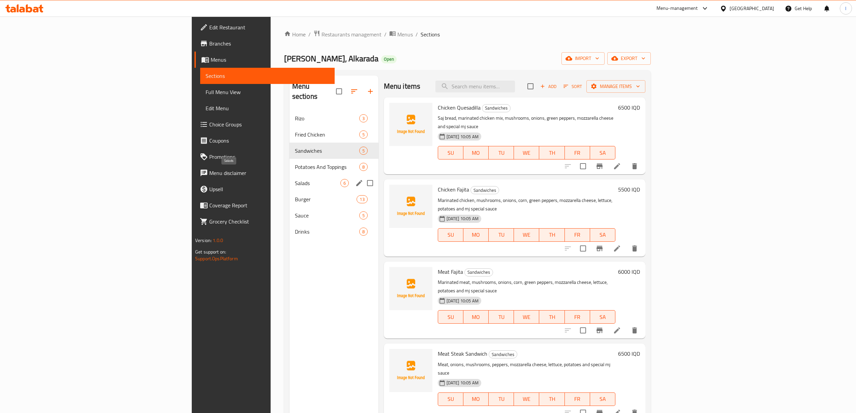
click at [295, 179] on span "Salads" at bounding box center [318, 183] width 46 height 8
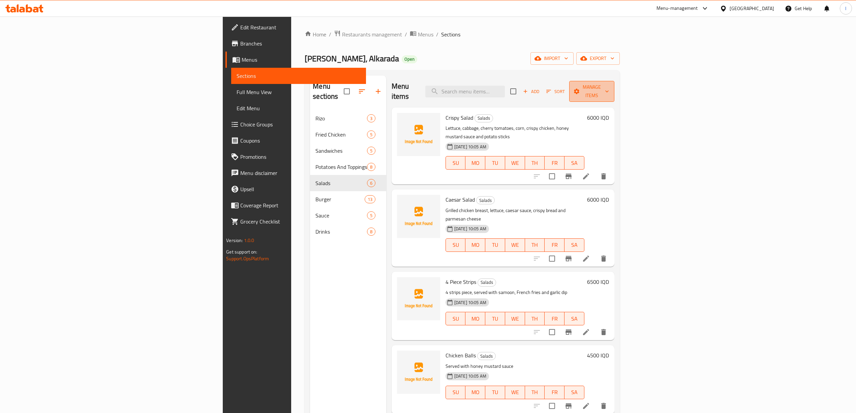
click at [580, 88] on icon "button" at bounding box center [576, 91] width 7 height 7
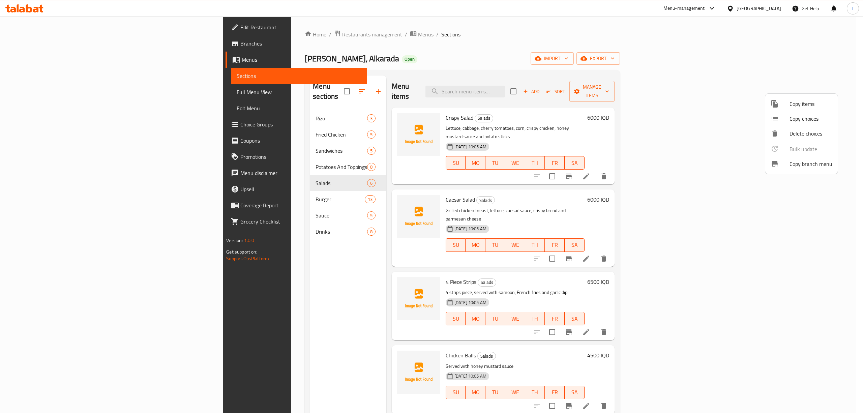
click at [788, 101] on div at bounding box center [780, 104] width 19 height 8
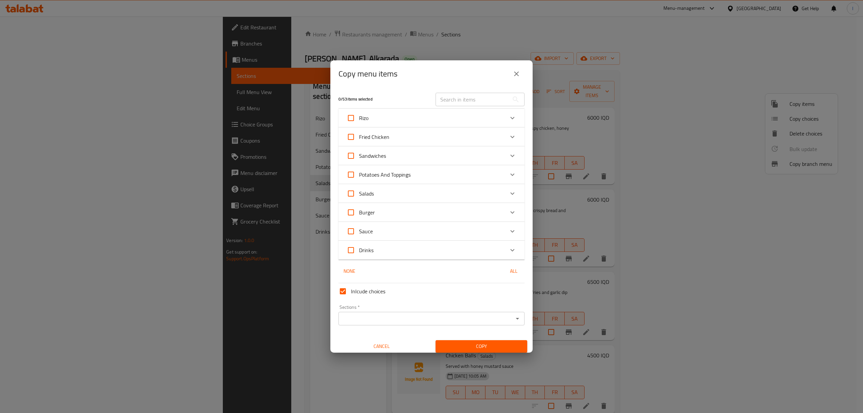
click at [476, 194] on div "Salads" at bounding box center [426, 193] width 158 height 16
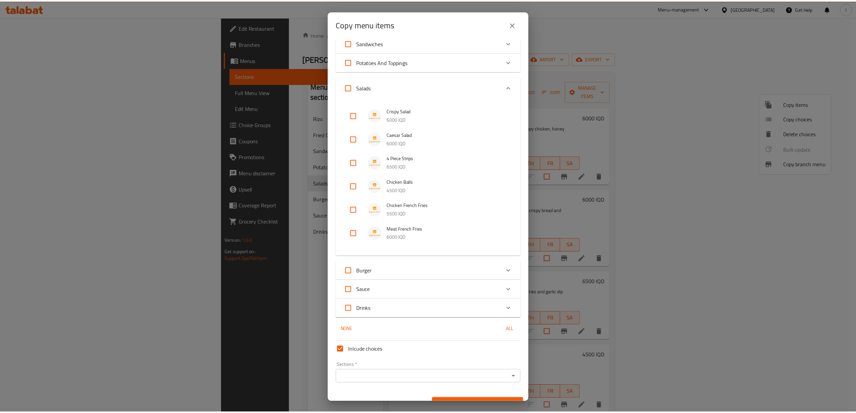
scroll to position [76, 0]
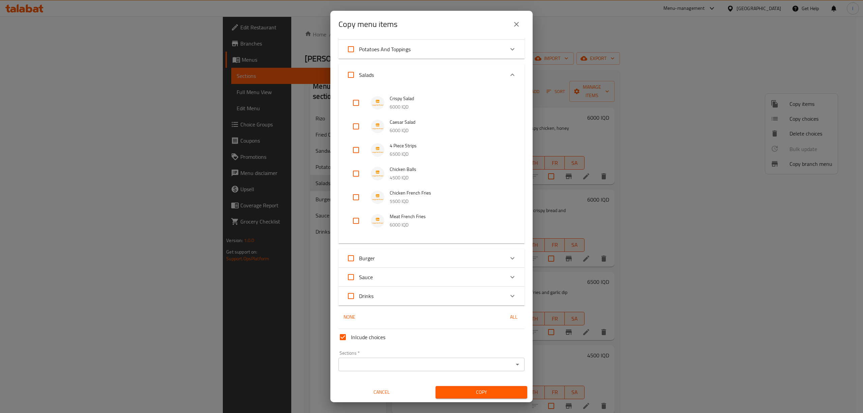
click at [353, 220] on input "checkbox" at bounding box center [356, 221] width 16 height 16
checkbox input "true"
click at [356, 196] on input "checkbox" at bounding box center [356, 197] width 16 height 16
checkbox input "true"
click at [389, 363] on input "Sections   *" at bounding box center [426, 364] width 171 height 9
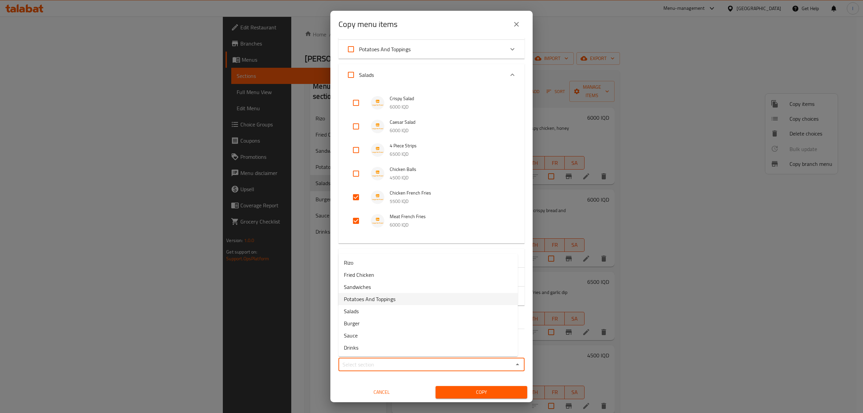
click at [378, 298] on span "Potatoes And Toppings" at bounding box center [370, 299] width 52 height 8
type input "Potatoes And Toppings"
click at [465, 393] on span "Copy" at bounding box center [481, 392] width 81 height 8
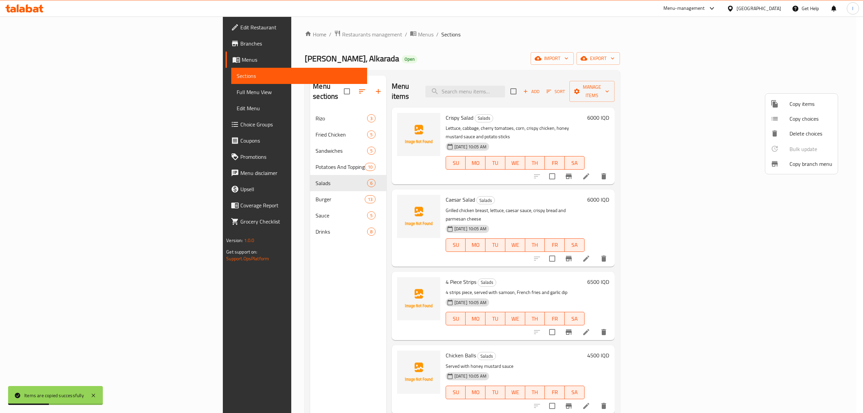
click at [837, 232] on div at bounding box center [431, 206] width 863 height 413
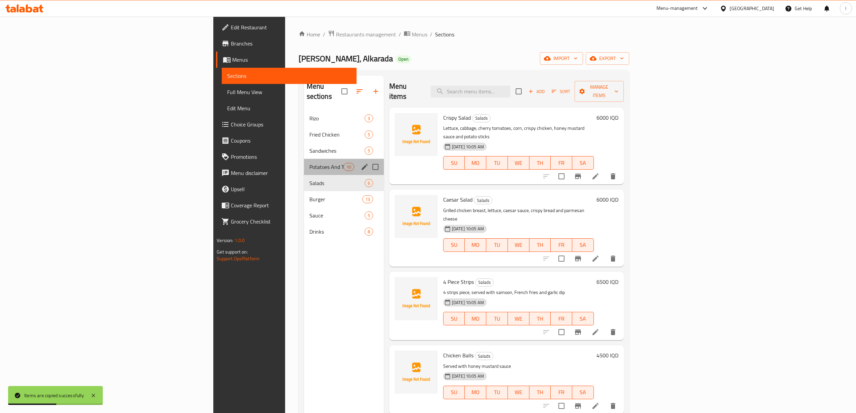
click at [304, 159] on div "Potatoes And Toppings 10" at bounding box center [344, 167] width 80 height 16
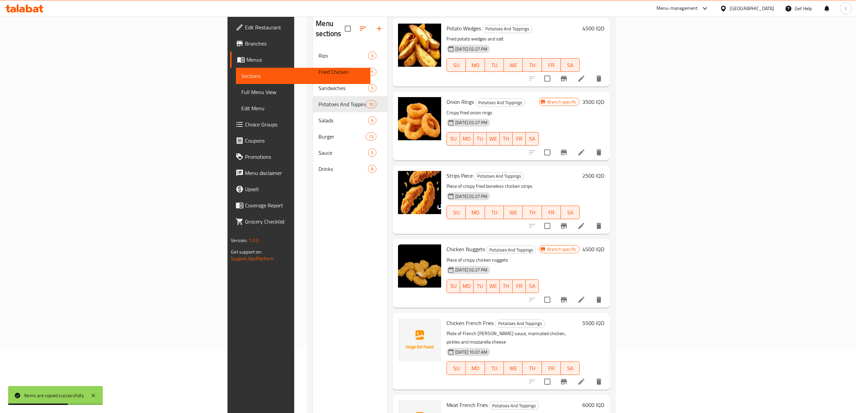
scroll to position [95, 0]
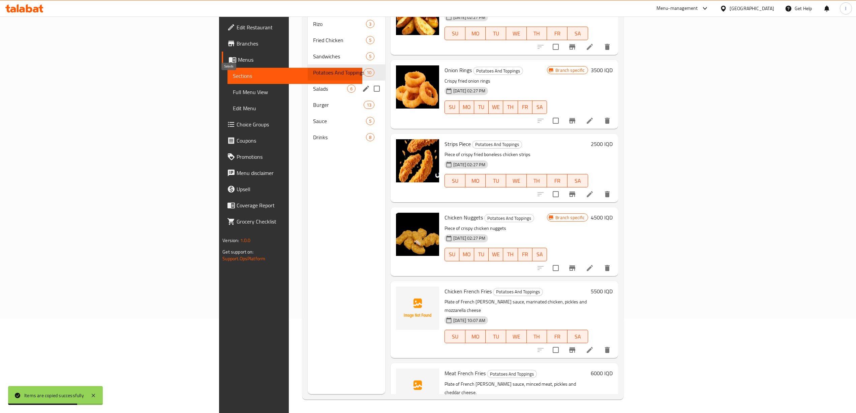
click at [313, 85] on span "Salads" at bounding box center [330, 89] width 34 height 8
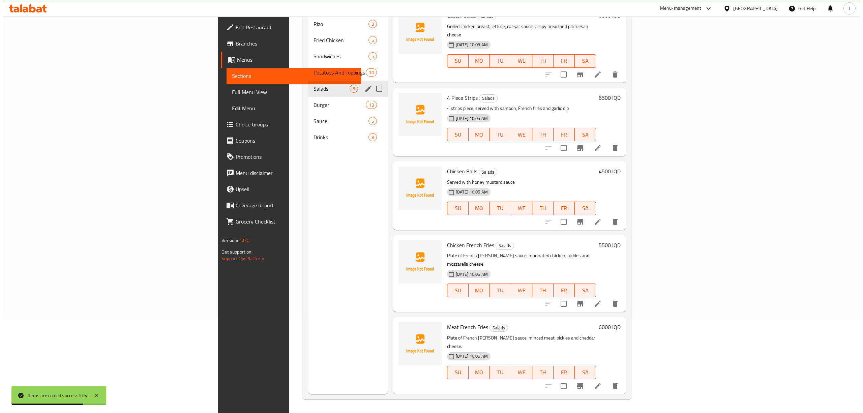
scroll to position [45, 0]
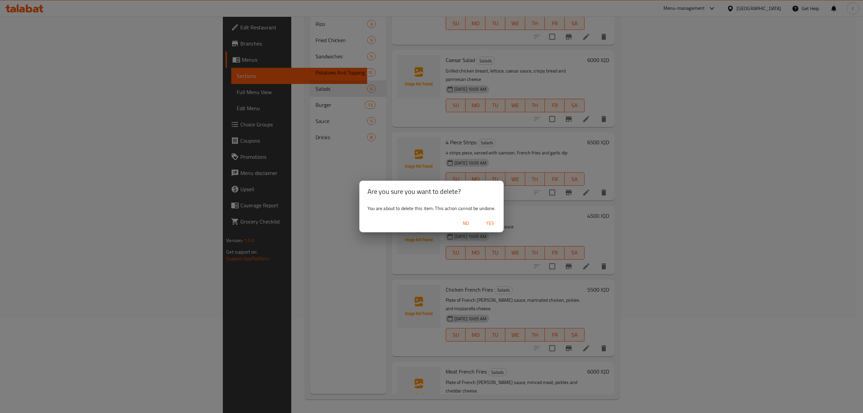
click at [489, 224] on span "Yes" at bounding box center [490, 223] width 16 height 8
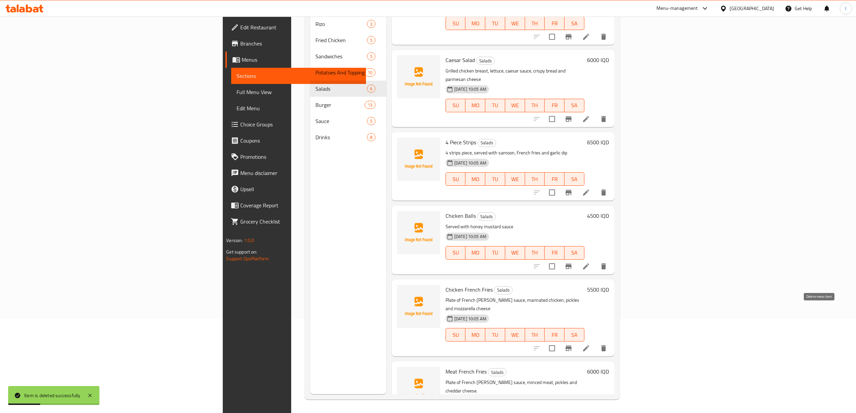
click at [606, 345] on icon "delete" at bounding box center [603, 348] width 5 height 6
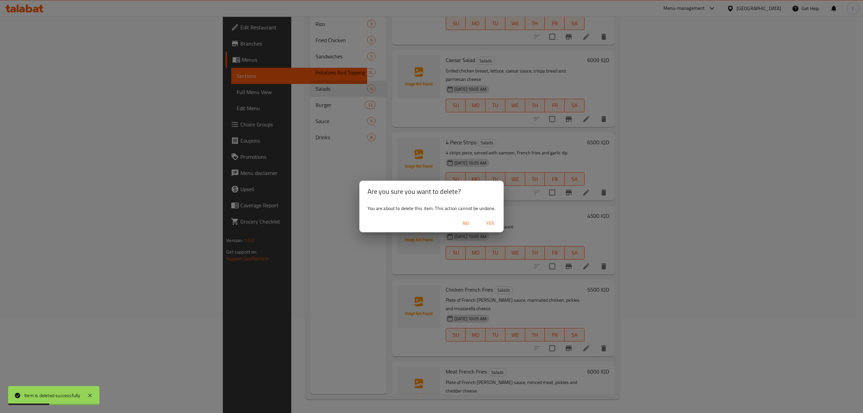
click at [492, 220] on span "Yes" at bounding box center [490, 223] width 16 height 8
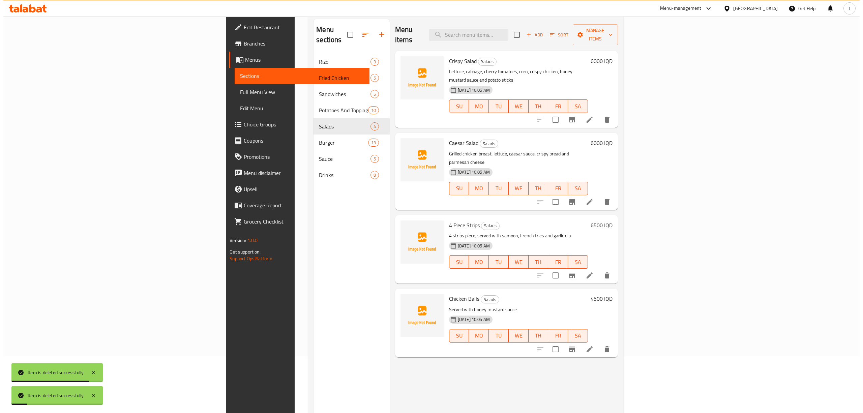
scroll to position [5, 0]
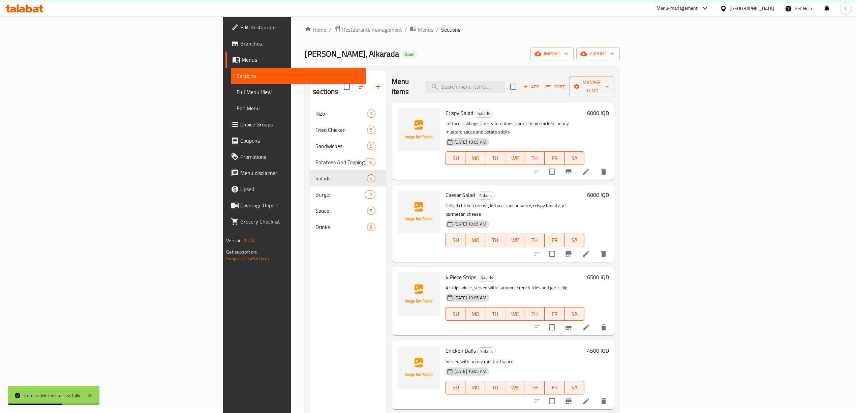
drag, startPoint x: 765, startPoint y: 51, endPoint x: 680, endPoint y: 67, distance: 87.0
click at [620, 67] on div "Home / Restaurants management / Menus / Sections MJ Burger, Alkarada Open impor…" at bounding box center [462, 257] width 315 height 464
click at [609, 84] on span "Manage items" at bounding box center [592, 86] width 34 height 17
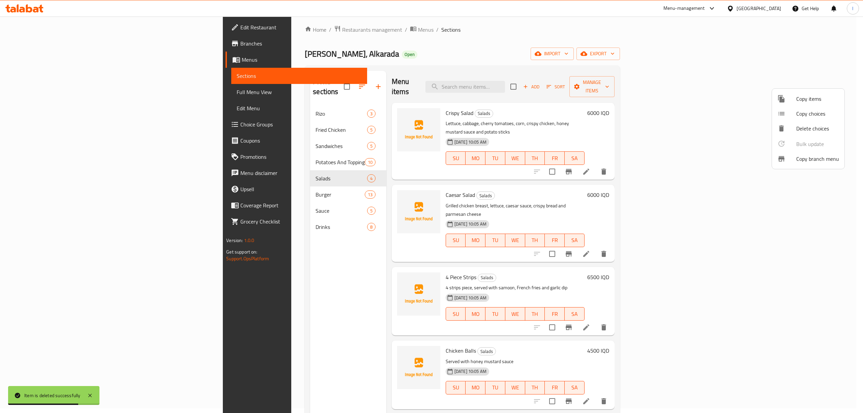
click at [799, 99] on span "Copy items" at bounding box center [817, 99] width 43 height 8
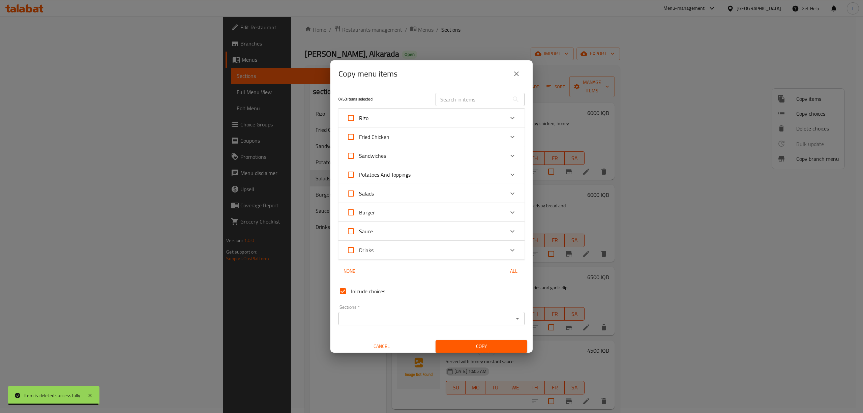
click at [397, 189] on div "Salads" at bounding box center [426, 193] width 158 height 16
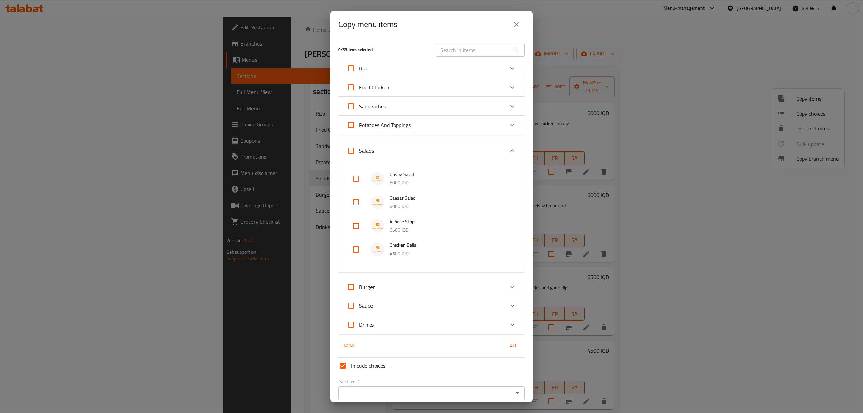
click at [353, 223] on input "checkbox" at bounding box center [356, 226] width 16 height 16
checkbox input "true"
click at [355, 241] on input "checkbox" at bounding box center [356, 249] width 16 height 16
checkbox input "true"
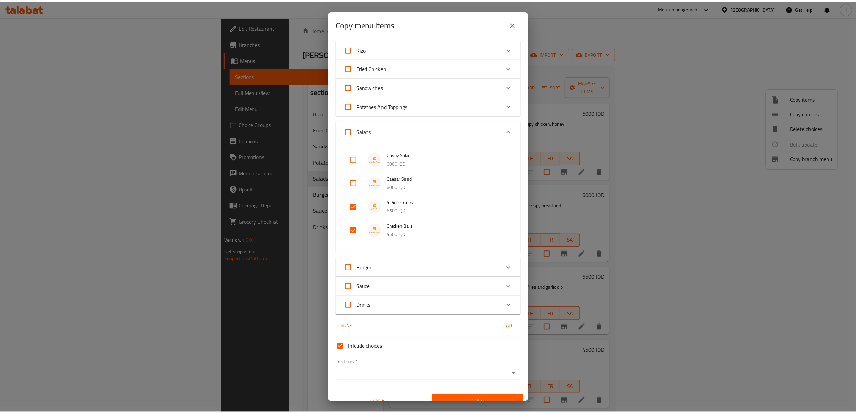
scroll to position [29, 0]
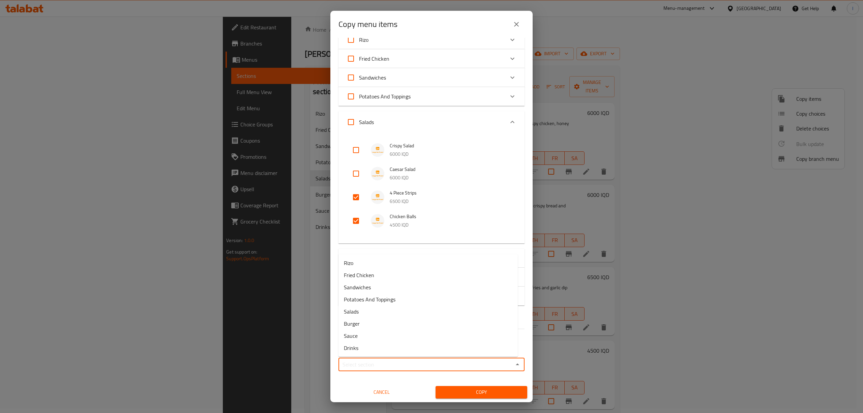
click at [386, 364] on input "Sections   *" at bounding box center [426, 364] width 171 height 9
click at [375, 276] on li "Fried Chicken" at bounding box center [427, 275] width 179 height 12
type input "Fried Chicken"
click at [463, 393] on span "Copy" at bounding box center [481, 392] width 81 height 8
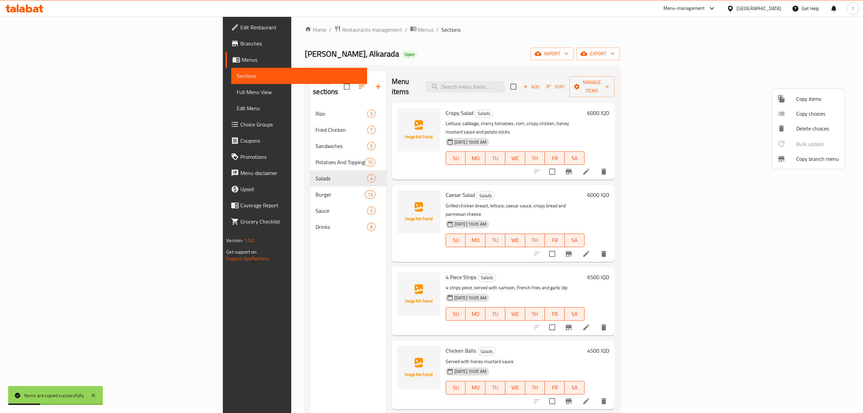
click at [241, 117] on div at bounding box center [431, 206] width 863 height 413
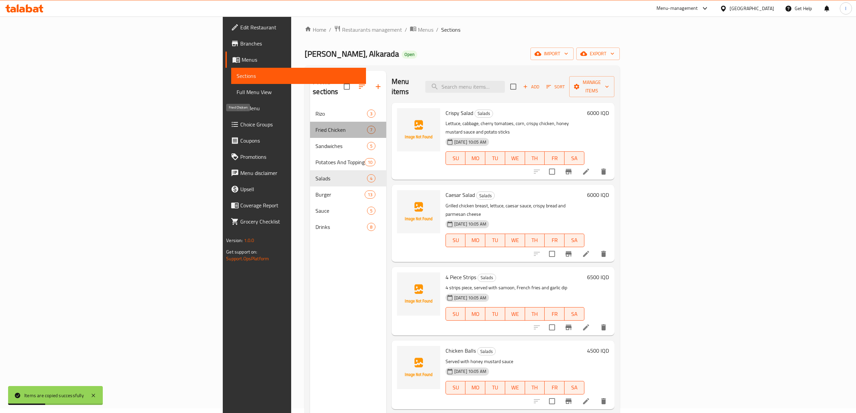
click at [316, 126] on span "Fried Chicken" at bounding box center [341, 130] width 51 height 8
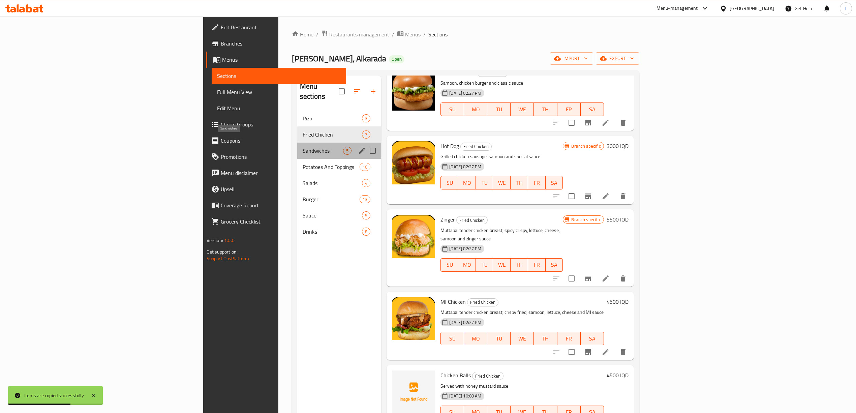
click at [303, 147] on span "Sandwiches" at bounding box center [323, 151] width 41 height 8
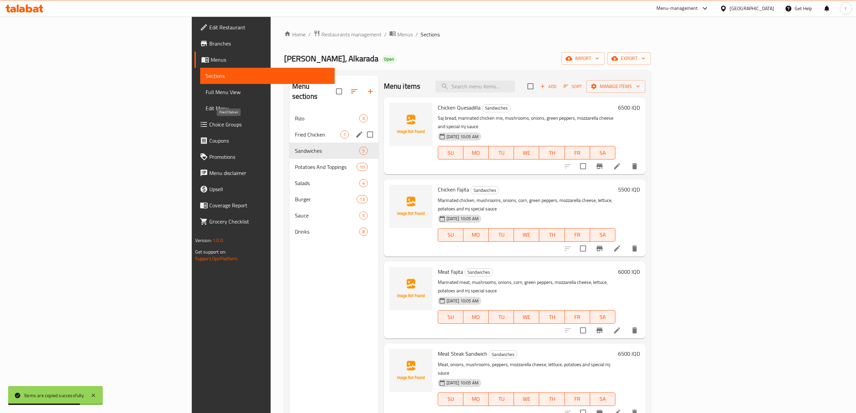
click at [295, 130] on span "Fried Chicken" at bounding box center [318, 134] width 46 height 8
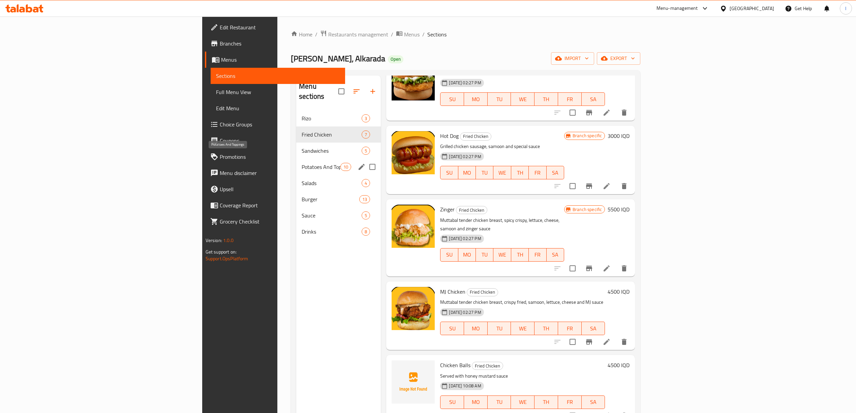
click at [302, 163] on span "Potatoes And Toppings" at bounding box center [321, 167] width 39 height 8
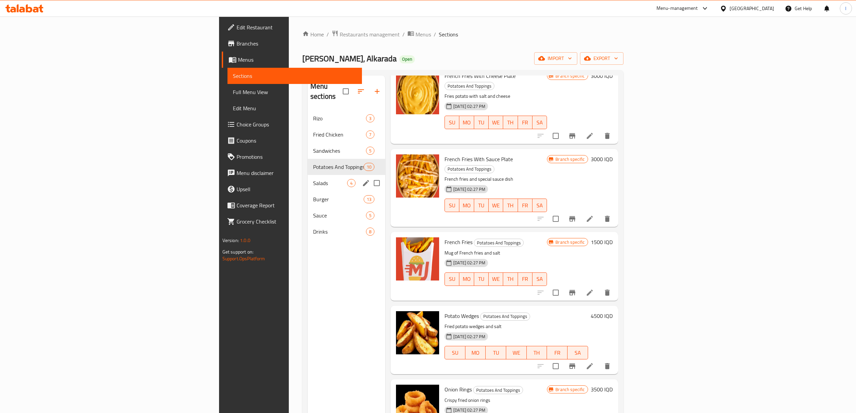
click at [308, 175] on div "Salads 4" at bounding box center [347, 183] width 78 height 16
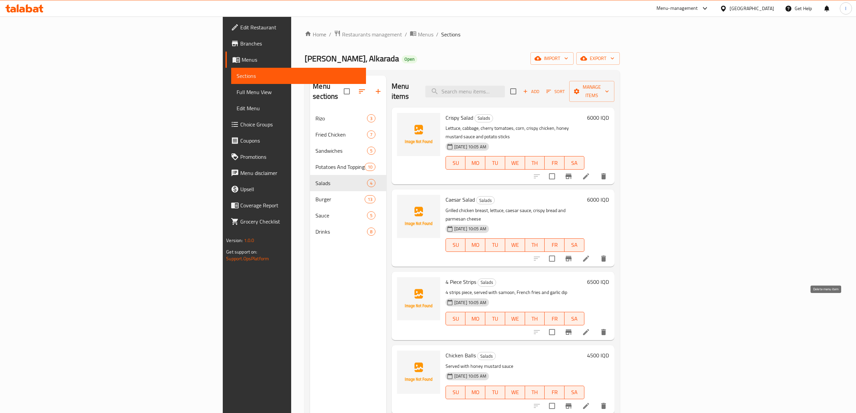
click at [608, 328] on icon "delete" at bounding box center [604, 332] width 8 height 8
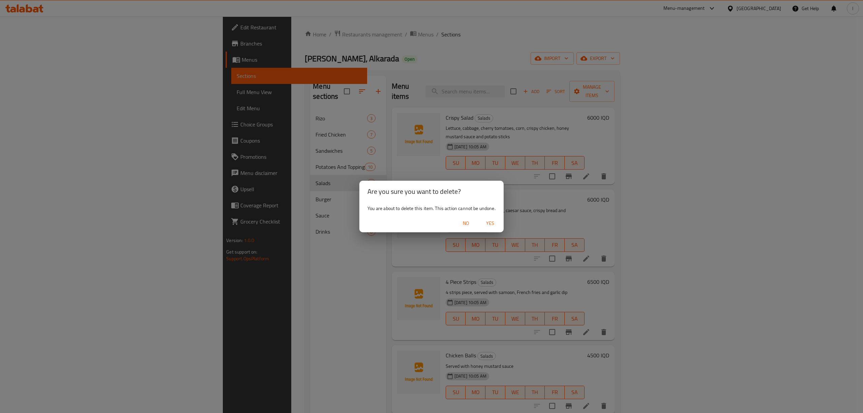
click at [490, 223] on span "Yes" at bounding box center [490, 223] width 16 height 8
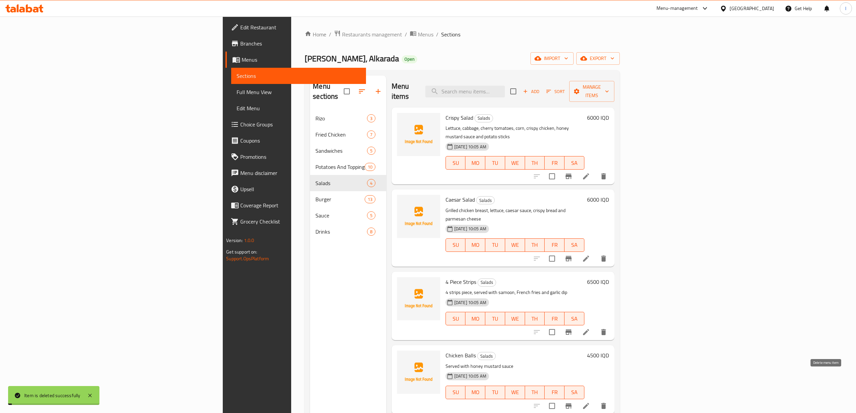
click at [615, 378] on div "Menu items Add Sort Manage items Crispy Salad Salads Lettuce, cabbage, cherry t…" at bounding box center [500, 282] width 228 height 413
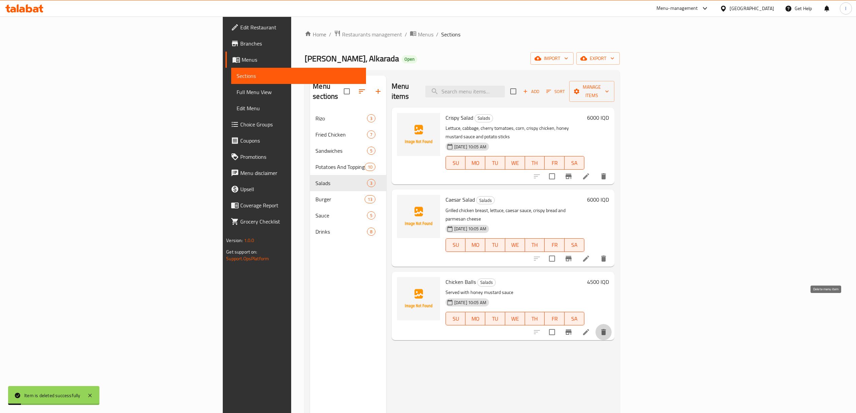
click at [612, 324] on button "delete" at bounding box center [604, 332] width 16 height 16
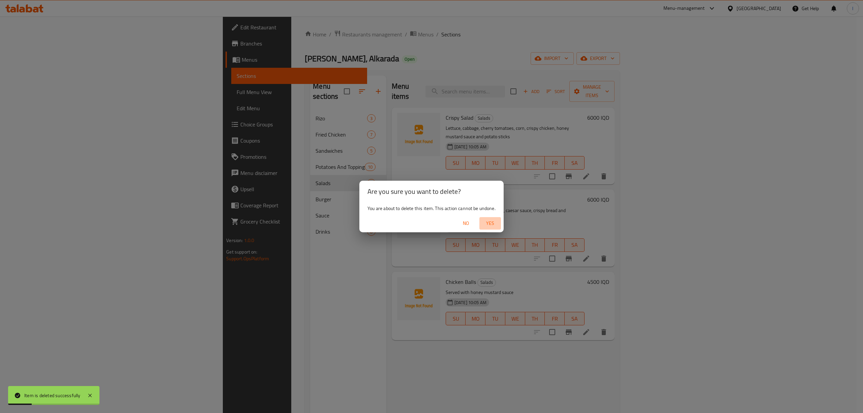
click at [490, 221] on span "Yes" at bounding box center [490, 223] width 16 height 8
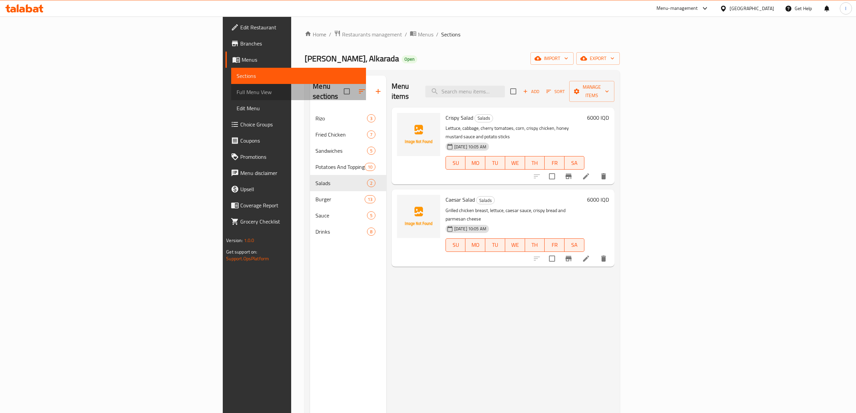
click at [237, 89] on span "Full Menu View" at bounding box center [299, 92] width 124 height 8
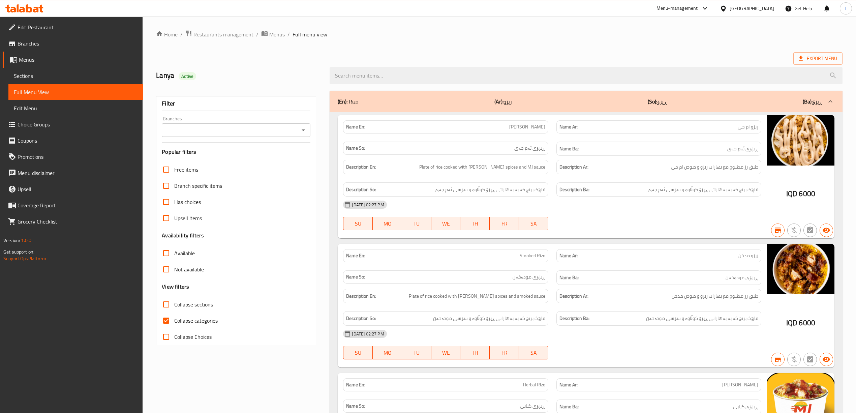
click at [295, 134] on input "Branches" at bounding box center [231, 129] width 134 height 9
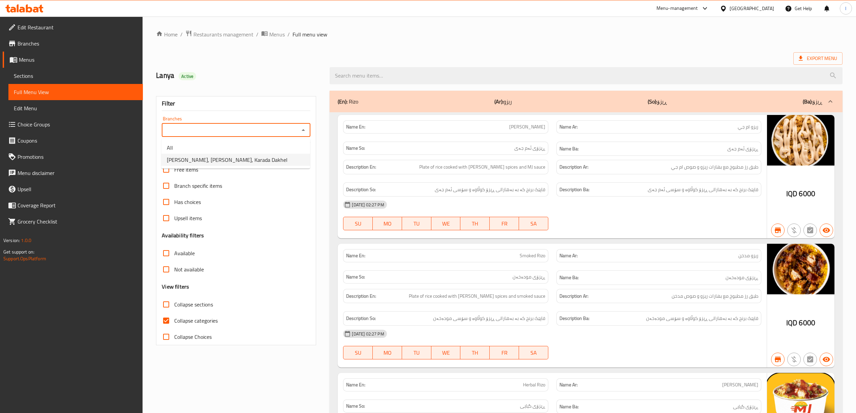
click at [241, 164] on span "MJ Burger, [GEOGRAPHIC_DATA], Karada Dakhel" at bounding box center [227, 160] width 121 height 8
type input "MJ Burger, [GEOGRAPHIC_DATA], Karada Dakhel"
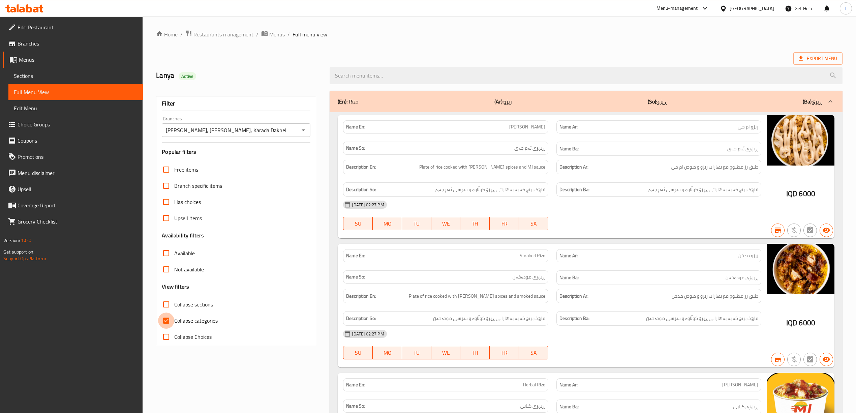
click at [168, 323] on input "Collapse categories" at bounding box center [166, 321] width 16 height 16
checkbox input "false"
click at [165, 305] on input "Collapse sections" at bounding box center [166, 304] width 16 height 16
checkbox input "true"
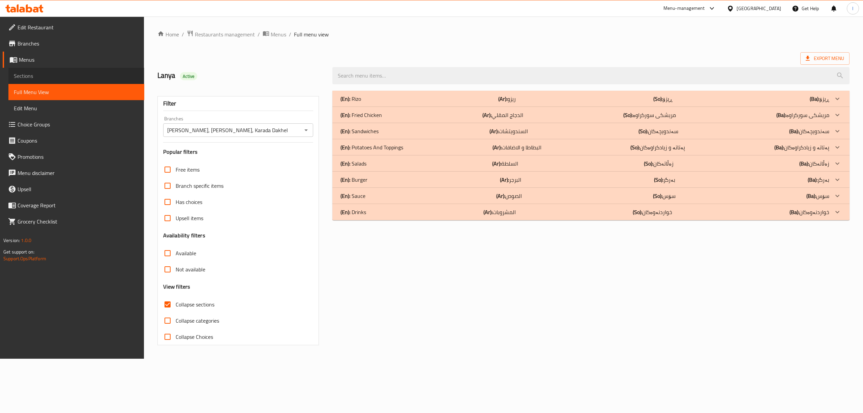
click at [51, 78] on span "Sections" at bounding box center [76, 76] width 125 height 8
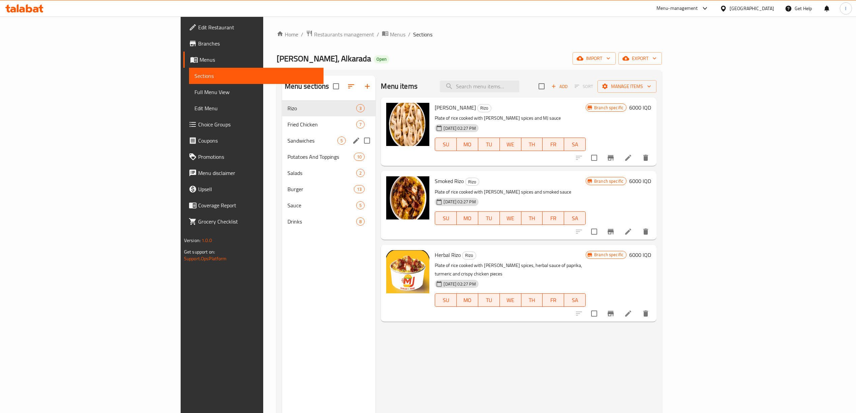
click at [282, 135] on div "Sandwiches 5" at bounding box center [329, 140] width 94 height 16
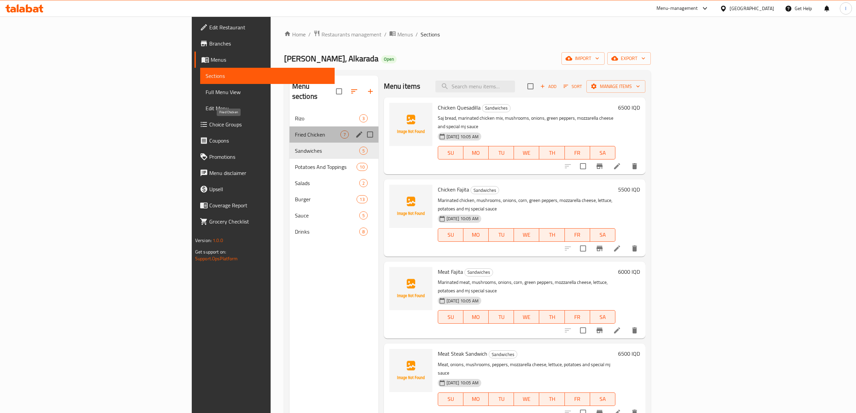
click at [295, 130] on span "Fried Chicken" at bounding box center [318, 134] width 46 height 8
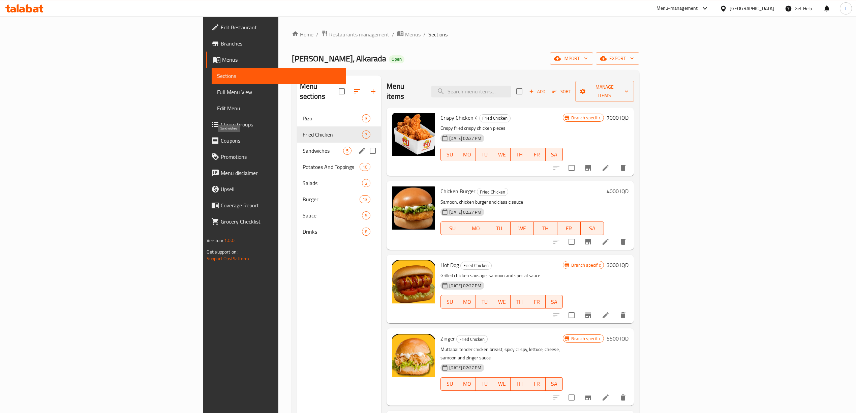
click at [303, 147] on span "Sandwiches" at bounding box center [323, 151] width 41 height 8
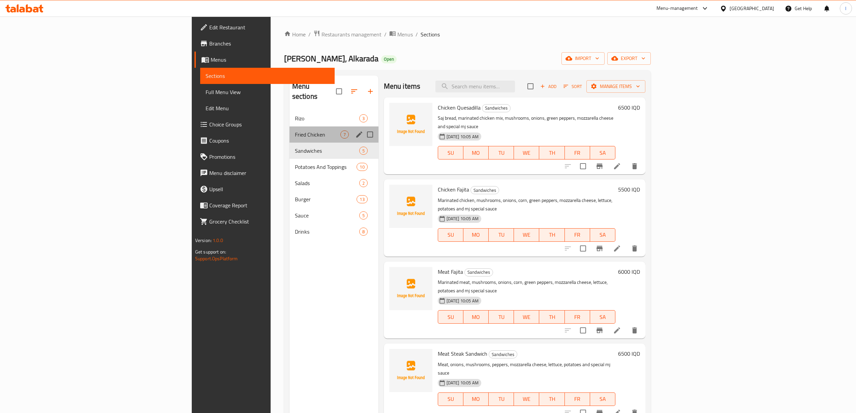
click at [290, 126] on div "Fried Chicken 7" at bounding box center [334, 134] width 89 height 16
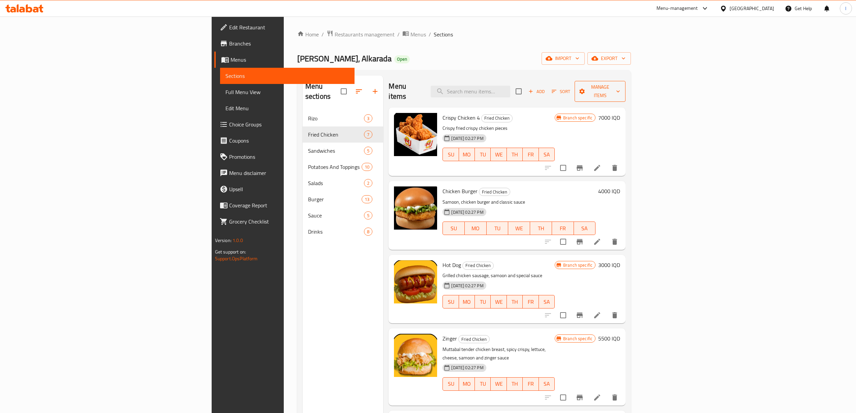
click at [586, 88] on icon "button" at bounding box center [582, 91] width 7 height 7
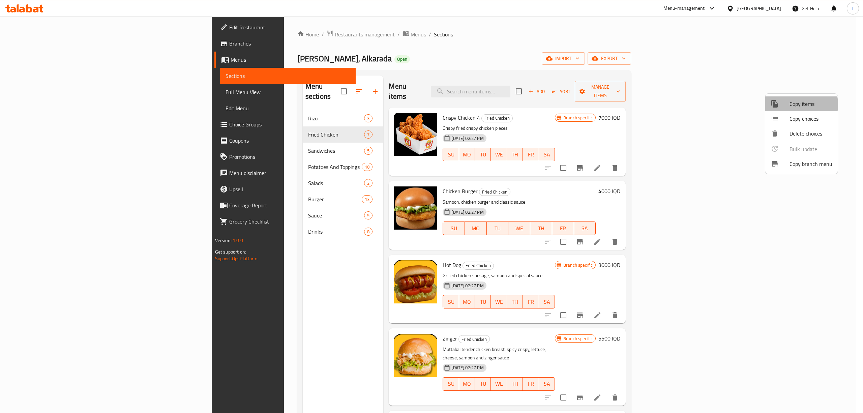
click at [792, 105] on span "Copy items" at bounding box center [811, 104] width 43 height 8
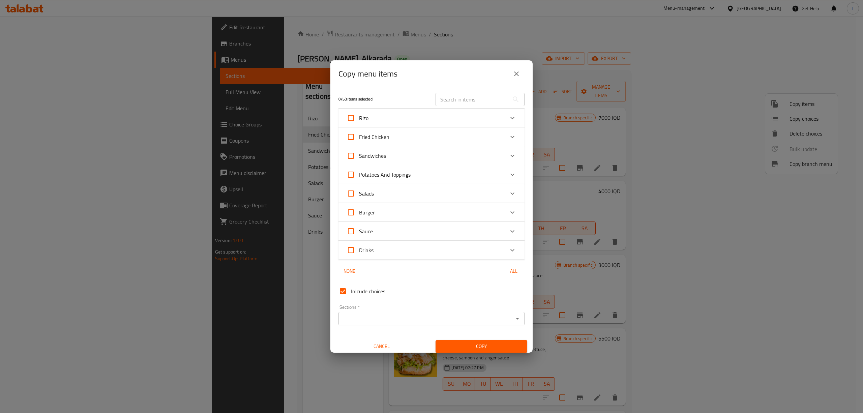
click at [453, 141] on div "Fried Chicken" at bounding box center [426, 137] width 158 height 16
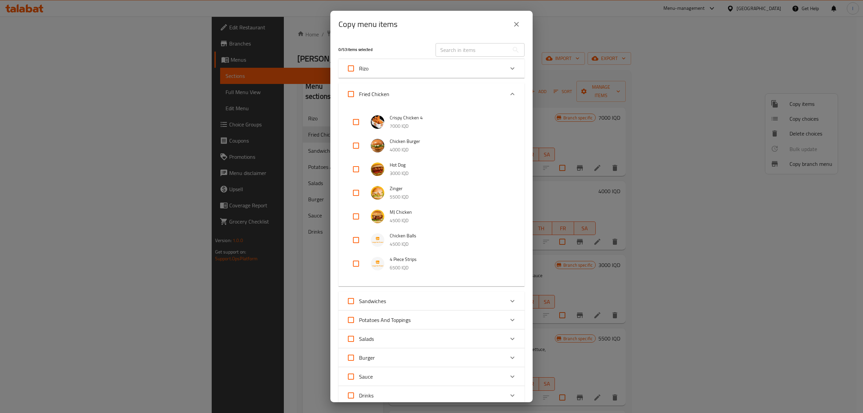
click at [351, 235] on input "checkbox" at bounding box center [356, 240] width 16 height 16
checkbox input "true"
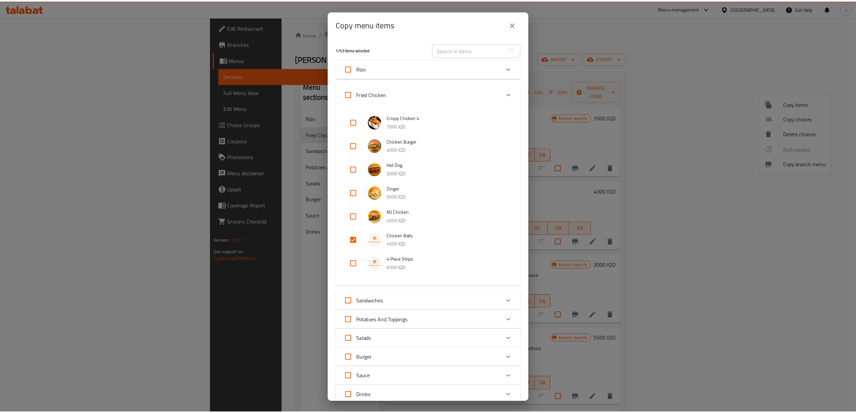
scroll to position [100, 0]
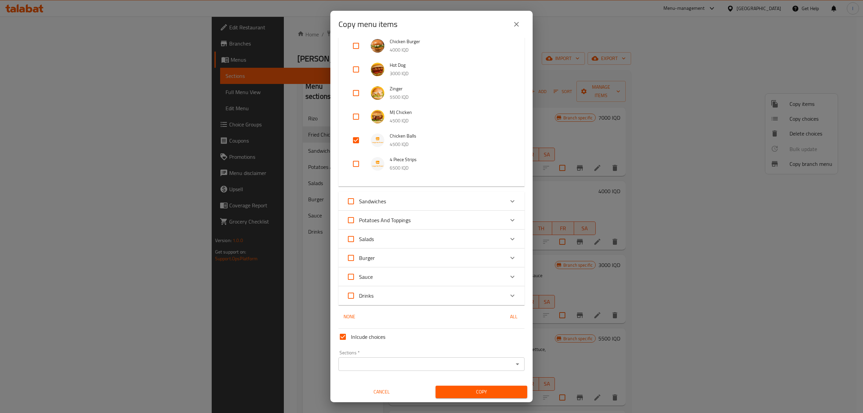
click at [400, 367] on input "Sections   *" at bounding box center [426, 363] width 171 height 9
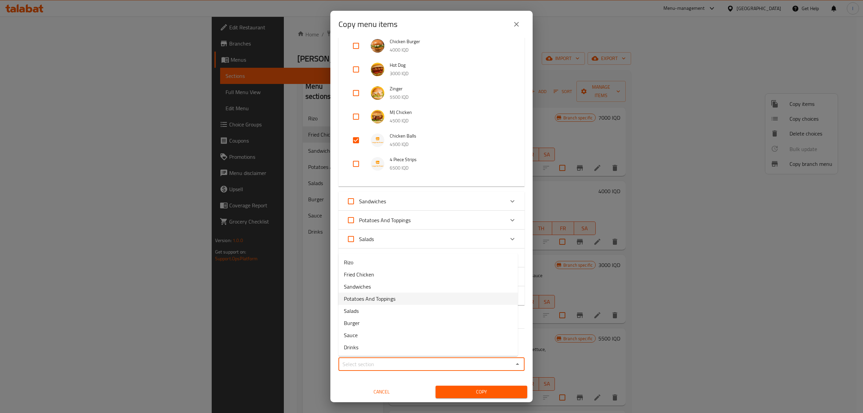
click at [378, 296] on span "Potatoes And Toppings" at bounding box center [370, 299] width 52 height 8
type input "Potatoes And Toppings"
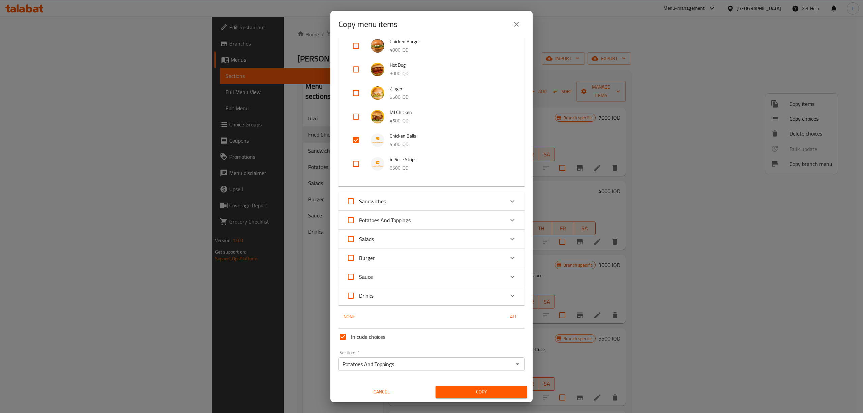
click at [460, 382] on div "Copy" at bounding box center [482, 392] width 100 height 21
click at [461, 388] on span "Copy" at bounding box center [481, 392] width 81 height 8
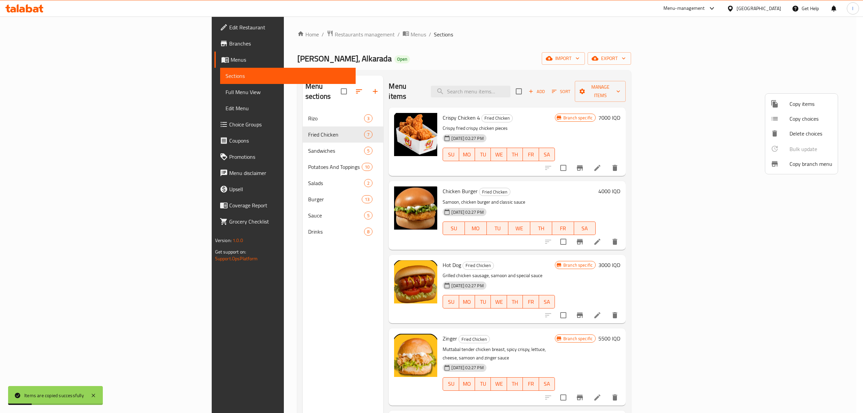
click at [269, 153] on div at bounding box center [431, 206] width 863 height 413
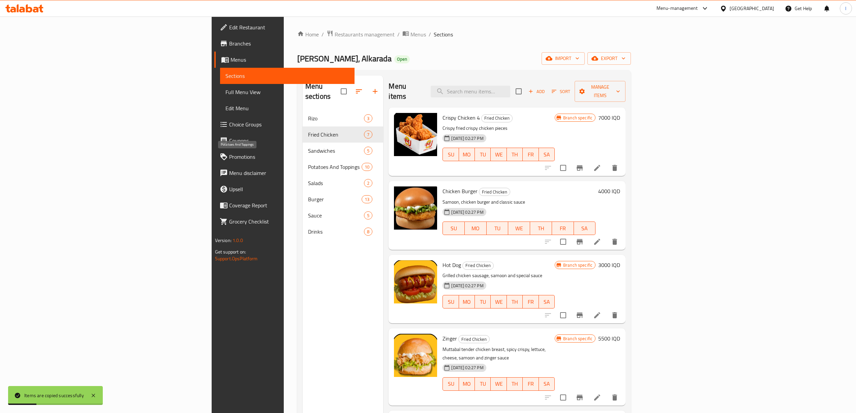
click at [308, 163] on span "Potatoes And Toppings" at bounding box center [335, 167] width 54 height 8
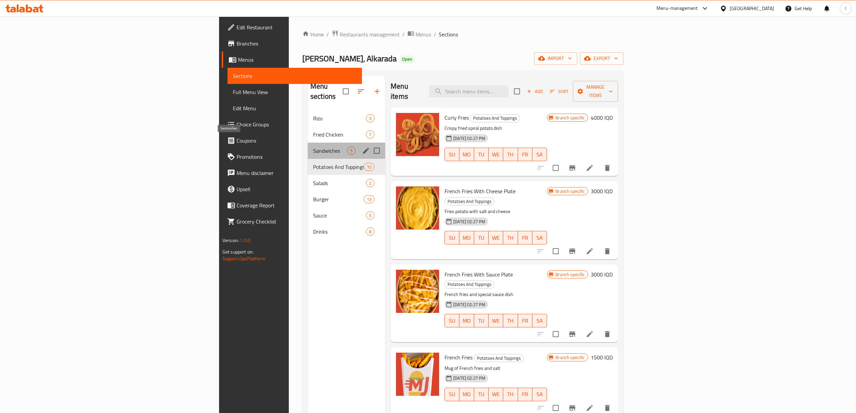
click at [313, 147] on span "Sandwiches" at bounding box center [330, 151] width 34 height 8
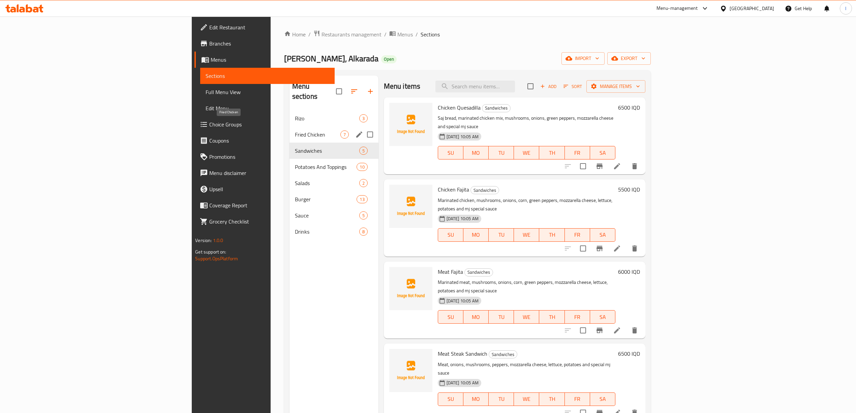
click at [295, 130] on span "Fried Chicken" at bounding box center [318, 134] width 46 height 8
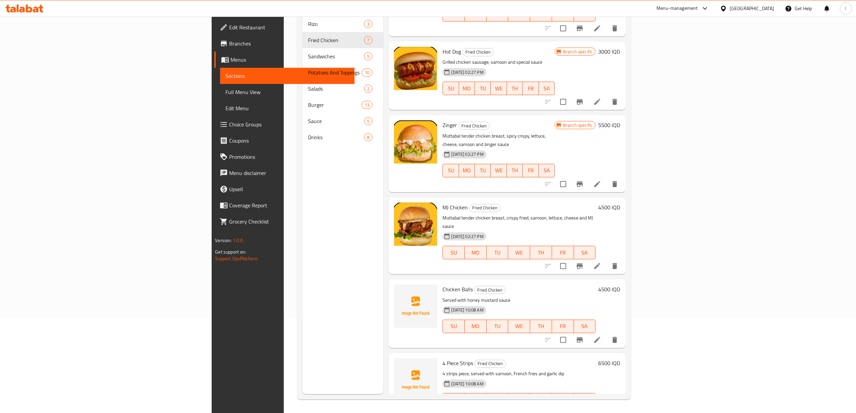
scroll to position [95, 0]
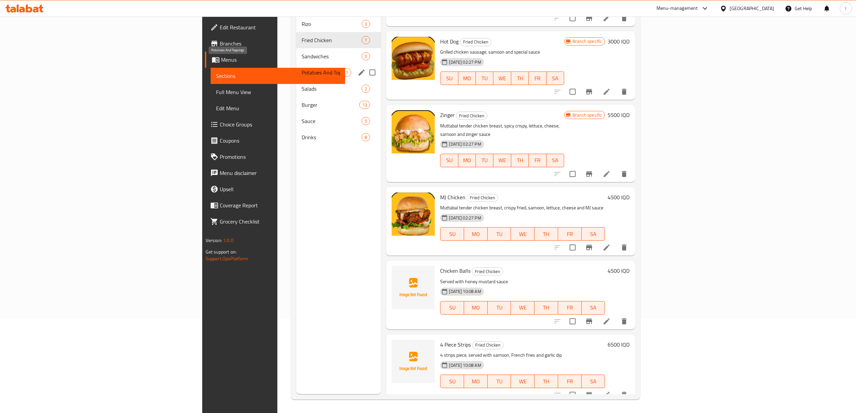
click at [302, 68] on span "Potatoes And Toppings" at bounding box center [321, 72] width 39 height 8
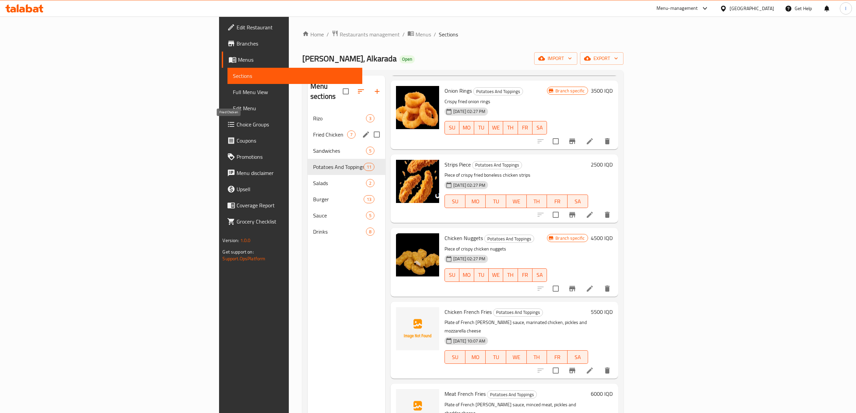
click at [313, 130] on span "Fried Chicken" at bounding box center [330, 134] width 34 height 8
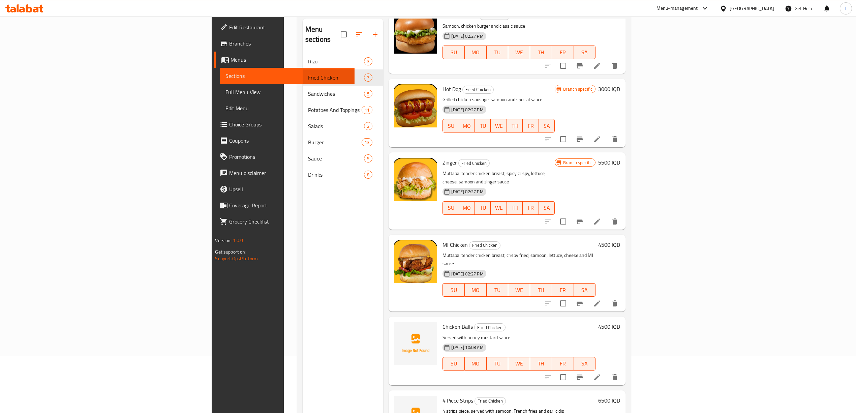
scroll to position [95, 0]
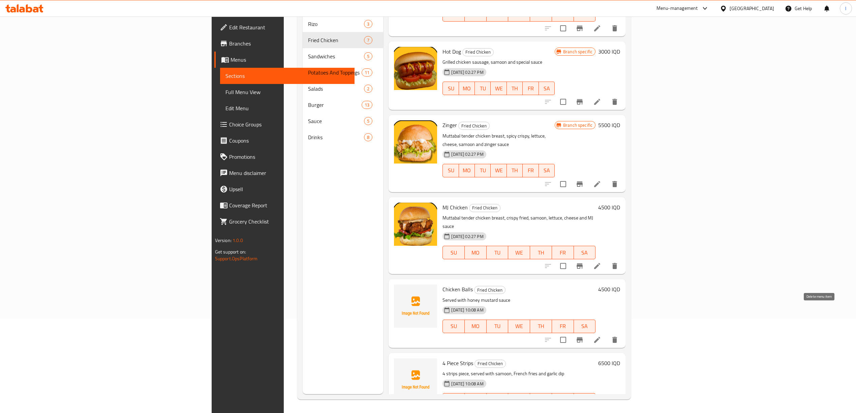
click at [619, 336] on icon "delete" at bounding box center [615, 340] width 8 height 8
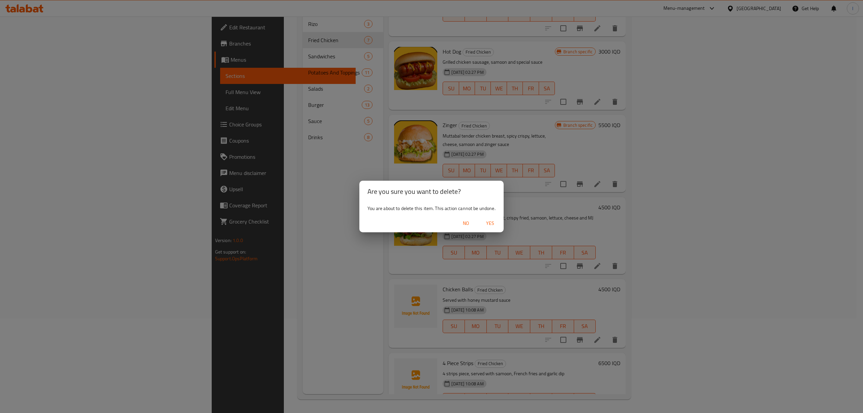
click at [481, 223] on button "Yes" at bounding box center [490, 223] width 22 height 12
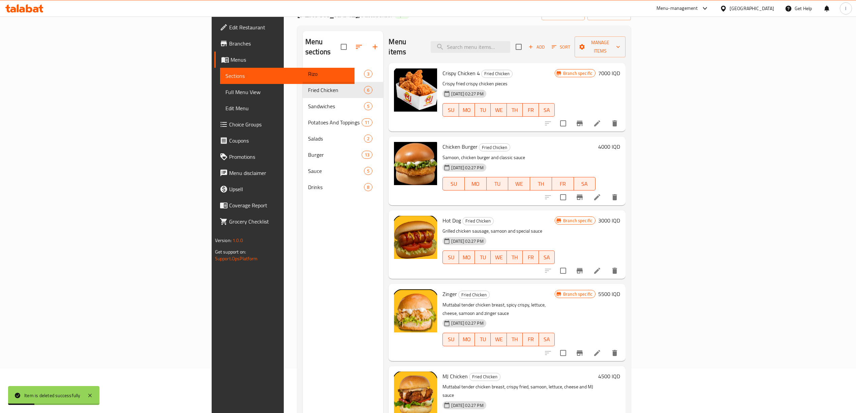
scroll to position [0, 0]
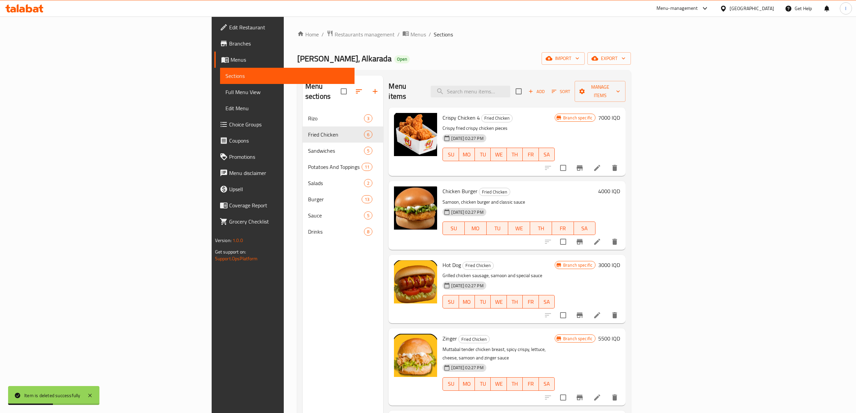
click at [549, 80] on div "Menu items Add Sort Manage items" at bounding box center [507, 92] width 237 height 32
click at [510, 89] on input "search" at bounding box center [471, 92] width 80 height 12
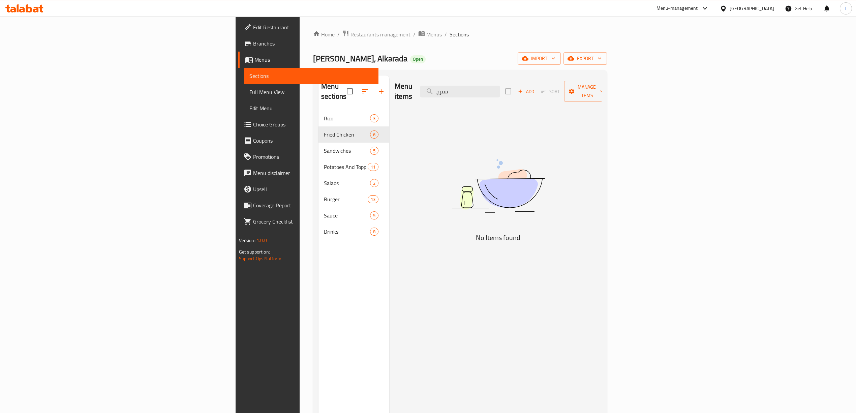
drag, startPoint x: 555, startPoint y: 79, endPoint x: 461, endPoint y: 85, distance: 93.9
click at [461, 85] on div "Menu items سترح Add Sort Manage items" at bounding box center [498, 92] width 207 height 32
drag, startPoint x: 558, startPoint y: 86, endPoint x: 463, endPoint y: 91, distance: 95.9
click at [463, 91] on div "Menu items سترح Add Sort Manage items" at bounding box center [498, 92] width 207 height 32
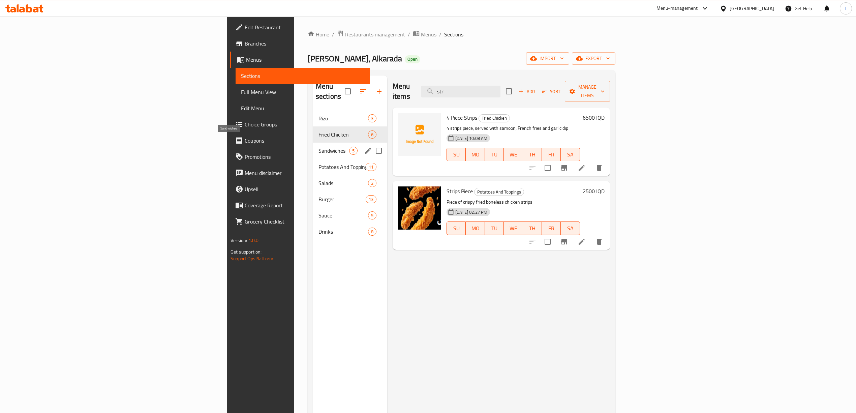
type input "str"
click at [319, 147] on span "Sandwiches" at bounding box center [334, 151] width 31 height 8
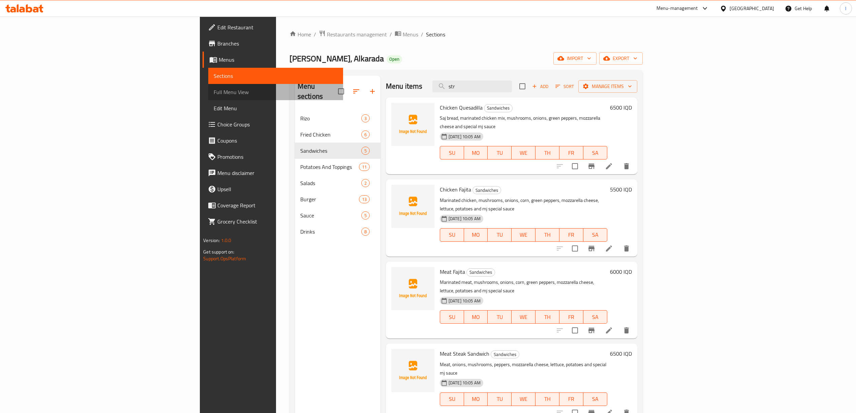
click at [214, 90] on span "Full Menu View" at bounding box center [276, 92] width 124 height 8
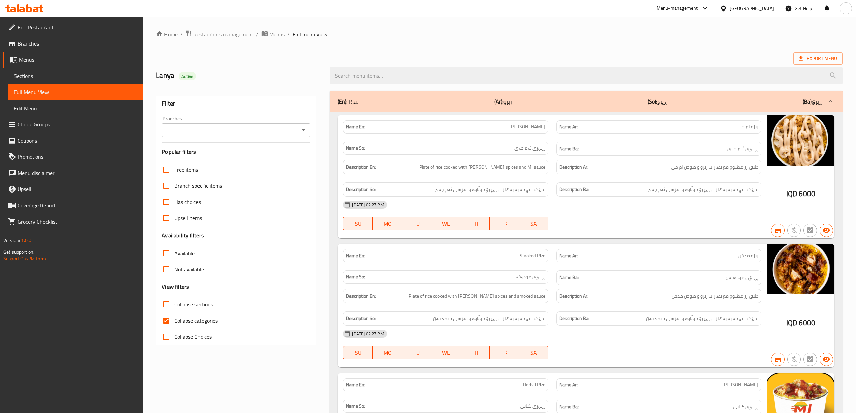
click at [260, 131] on input "Branches" at bounding box center [231, 129] width 134 height 9
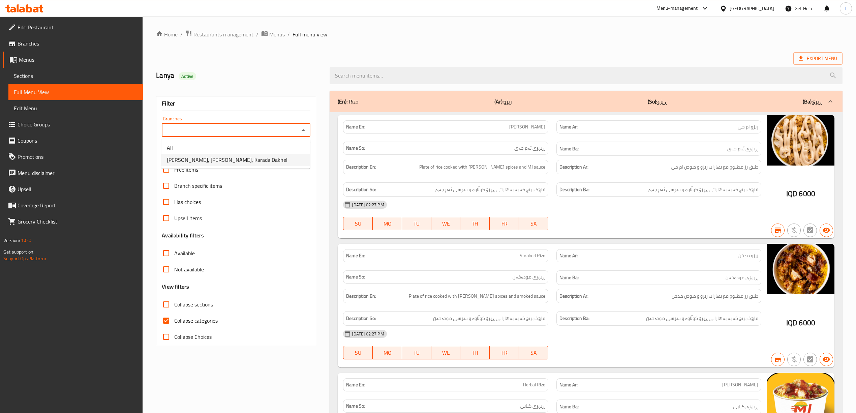
click at [218, 156] on span "MJ Burger, [GEOGRAPHIC_DATA], Karada Dakhel" at bounding box center [227, 160] width 121 height 8
type input "MJ Burger, [GEOGRAPHIC_DATA], Karada Dakhel"
click at [199, 323] on span "Collapse categories" at bounding box center [195, 321] width 43 height 8
click at [174, 323] on input "Collapse categories" at bounding box center [166, 321] width 16 height 16
checkbox input "false"
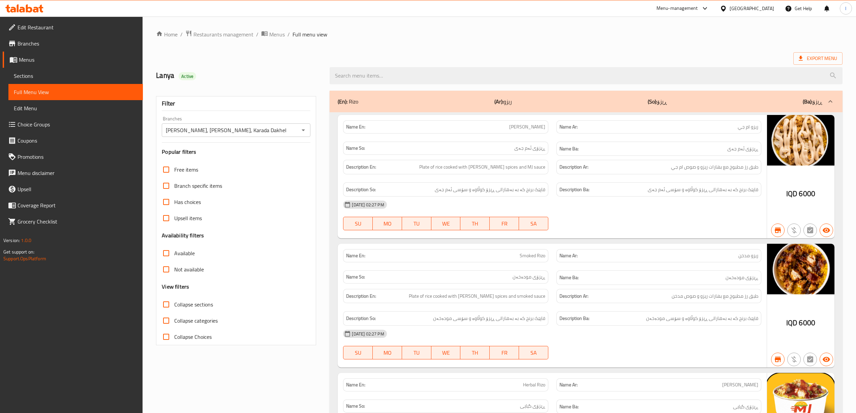
click at [188, 304] on span "Collapse sections" at bounding box center [193, 304] width 39 height 8
click at [174, 304] on input "Collapse sections" at bounding box center [166, 304] width 16 height 16
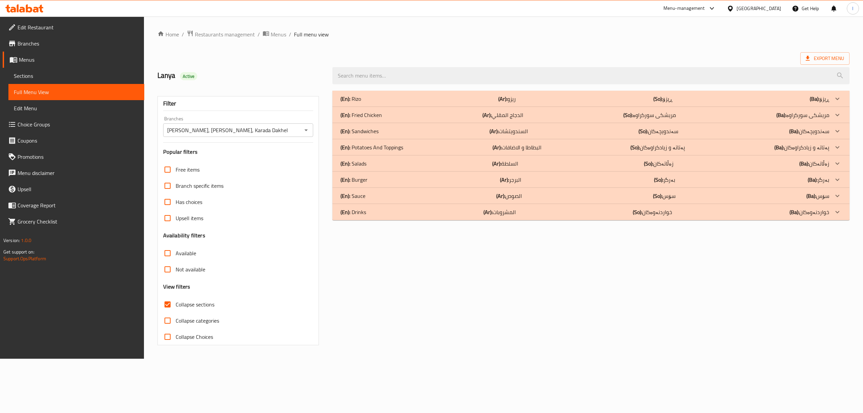
click at [503, 102] on b "(Ar):" at bounding box center [502, 99] width 9 height 10
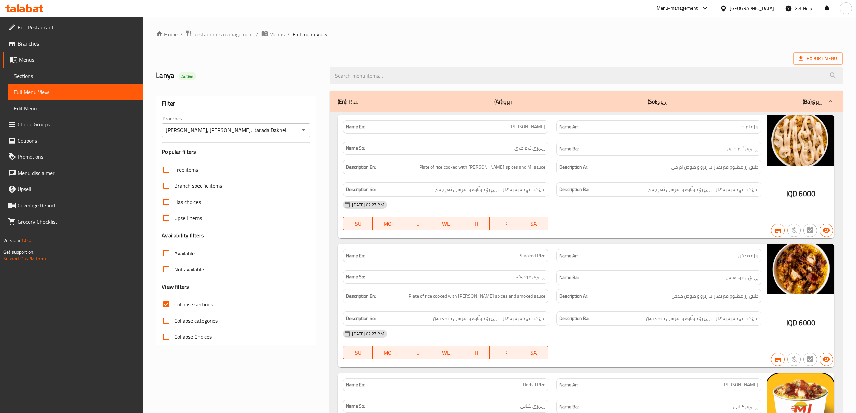
click at [494, 109] on div "(En): Rizo (Ar): ريزو (So): ڕیزۆ (Ba): ڕیزۆ" at bounding box center [586, 102] width 513 height 22
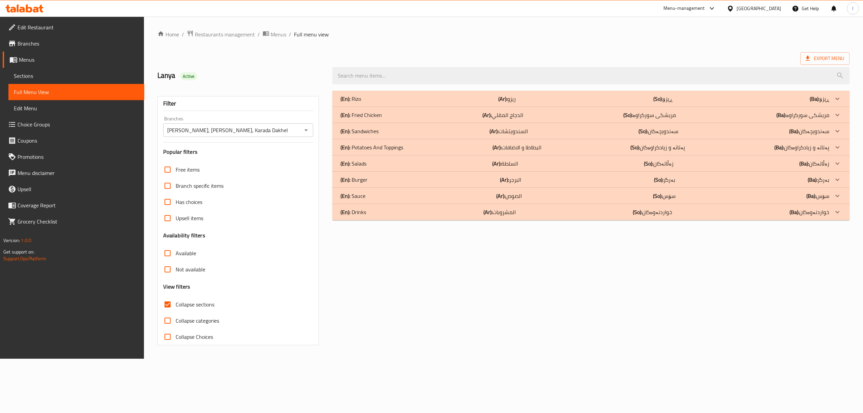
click at [450, 114] on div "(En): Fried Chicken (Ar): الدجاج المقلي (So): مریشکی سورکراوە (Ba): مریشکی سورک…" at bounding box center [585, 115] width 489 height 8
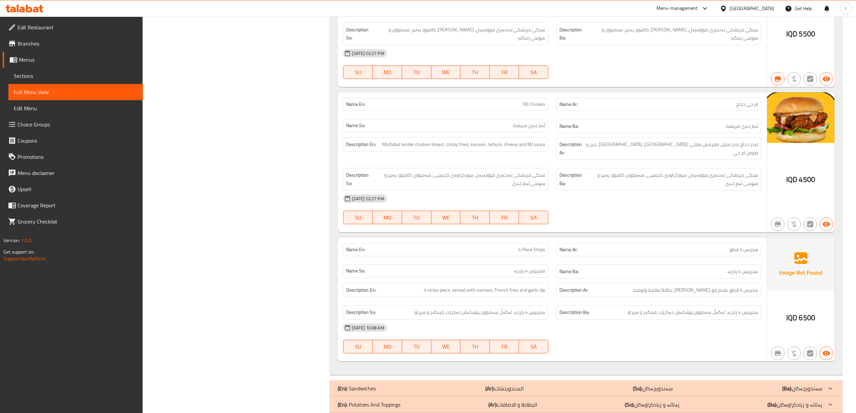
scroll to position [548, 0]
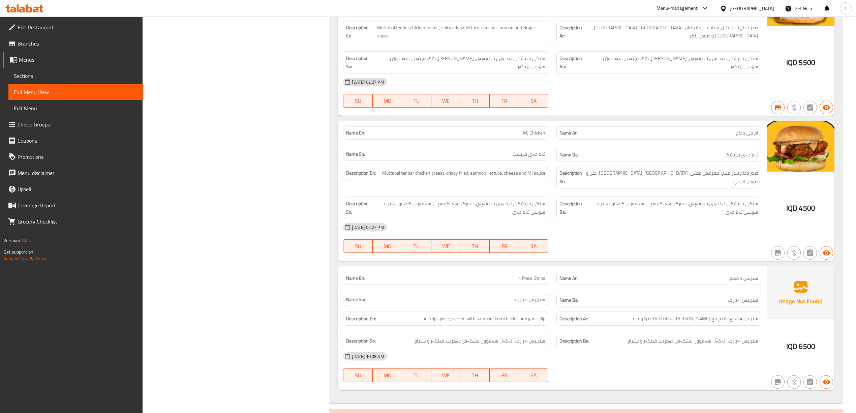
drag, startPoint x: 658, startPoint y: 258, endPoint x: 664, endPoint y: 269, distance: 12.5
click at [664, 269] on div "Name Ar: ستربس 4 قطع" at bounding box center [659, 278] width 213 height 21
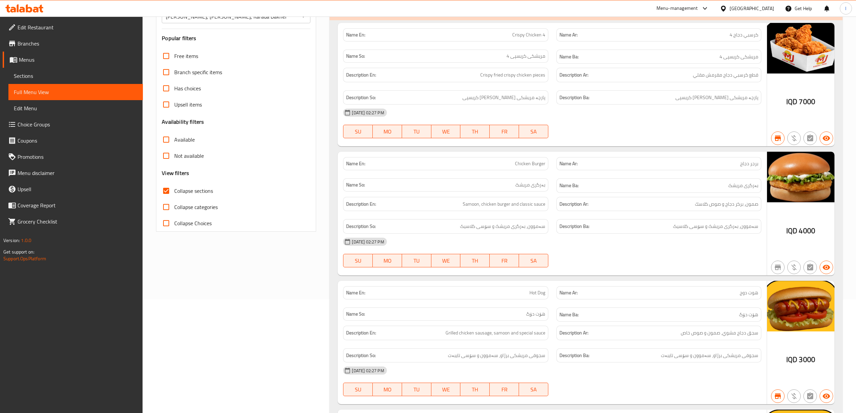
scroll to position [0, 0]
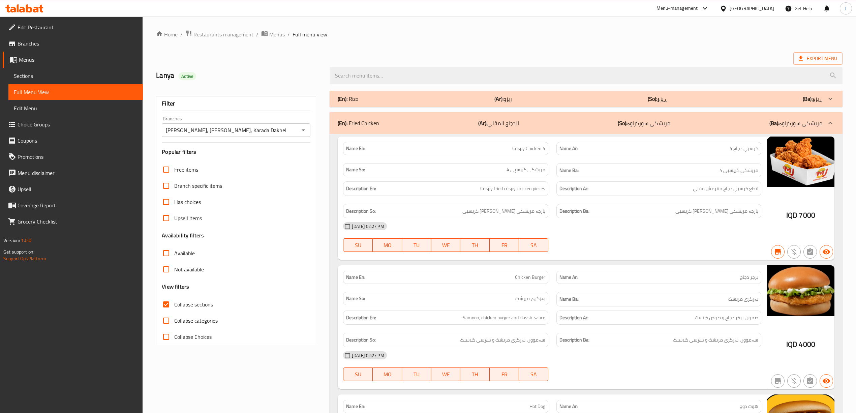
click at [683, 129] on div "(En): Fried Chicken (Ar): الدجاج المقلي (So): مریشکی سورکراوە (Ba): مریشکی سورک…" at bounding box center [586, 123] width 513 height 22
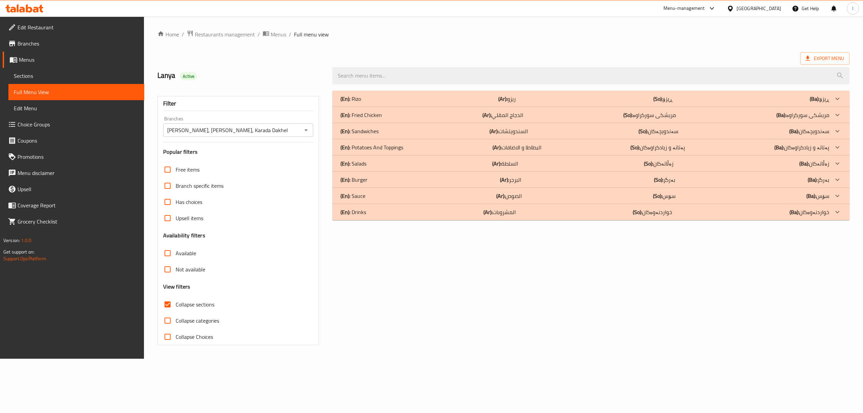
click at [647, 131] on b "(So):" at bounding box center [643, 131] width 9 height 10
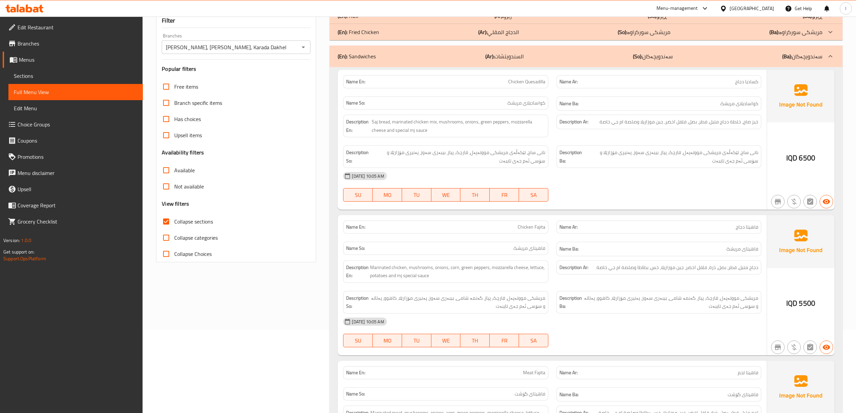
scroll to position [94, 0]
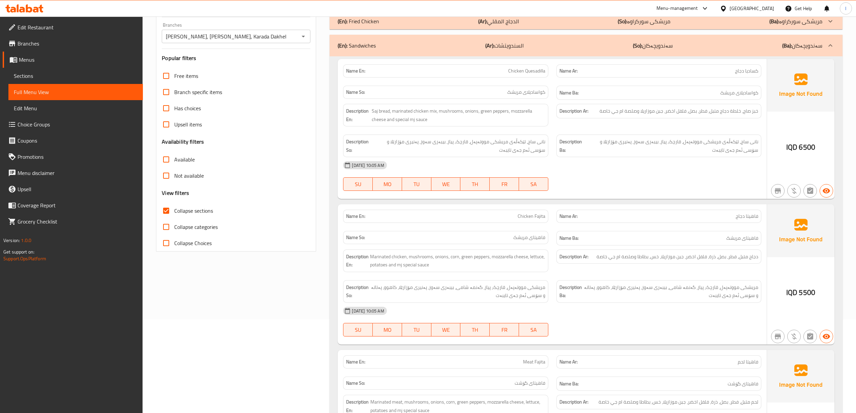
click at [746, 129] on div "Description Ar: خبز صاج، خلطة دجاج متبل، فطر، بصل، فلفل اخضر، جبن موزاريلا وصلص…" at bounding box center [659, 115] width 213 height 31
click at [713, 258] on span "دجاج متبل، فطر، بصل، ذرة، فلفل اخضر، جبن موزاريلا، خس، بطاطا وصلصة ام جي خاصة" at bounding box center [678, 257] width 162 height 8
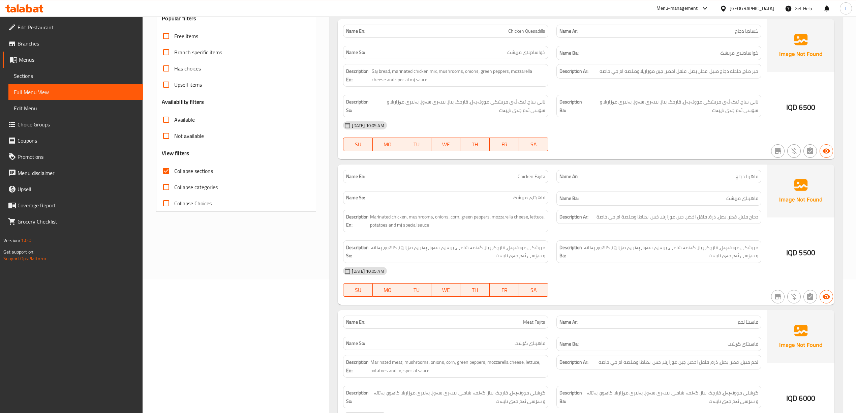
scroll to position [184, 0]
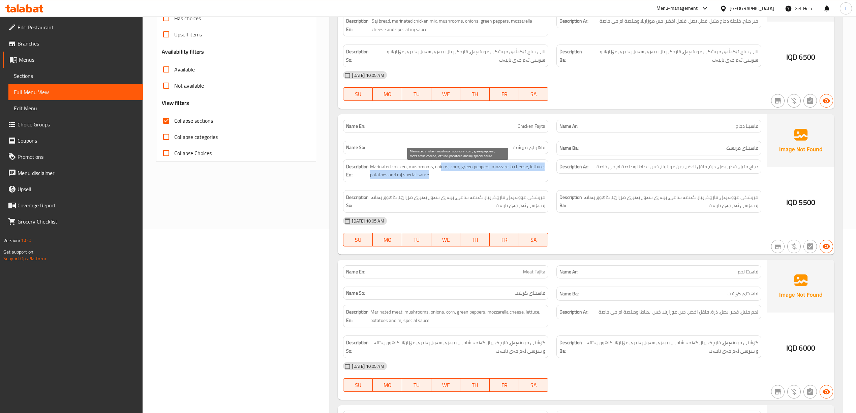
drag, startPoint x: 441, startPoint y: 169, endPoint x: 447, endPoint y: 175, distance: 8.6
click at [447, 175] on span "Marinated chicken, mushrooms, onions, corn, green peppers, mozzarella cheese, l…" at bounding box center [457, 171] width 175 height 17
click at [454, 169] on span "Marinated chicken, mushrooms, onions, corn, green peppers, mozzarella cheese, l…" at bounding box center [457, 171] width 175 height 17
drag, startPoint x: 463, startPoint y: 170, endPoint x: 489, endPoint y: 168, distance: 25.7
click at [489, 168] on span "Marinated chicken, mushrooms, onions, corn, green peppers, mozzarella cheese, l…" at bounding box center [457, 171] width 175 height 17
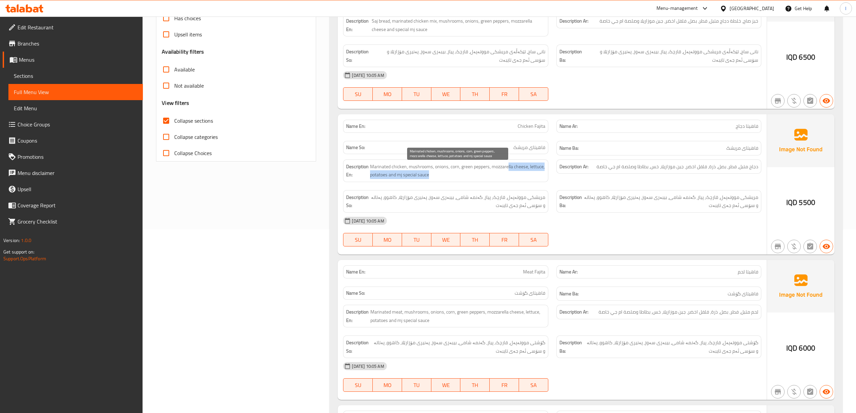
drag, startPoint x: 508, startPoint y: 170, endPoint x: 515, endPoint y: 178, distance: 11.2
click at [515, 178] on span "Marinated chicken, mushrooms, onions, corn, green peppers, mozzarella cheese, l…" at bounding box center [457, 171] width 175 height 17
click at [514, 171] on span "Marinated chicken, mushrooms, onions, corn, green peppers, mozzarella cheese, l…" at bounding box center [457, 171] width 175 height 17
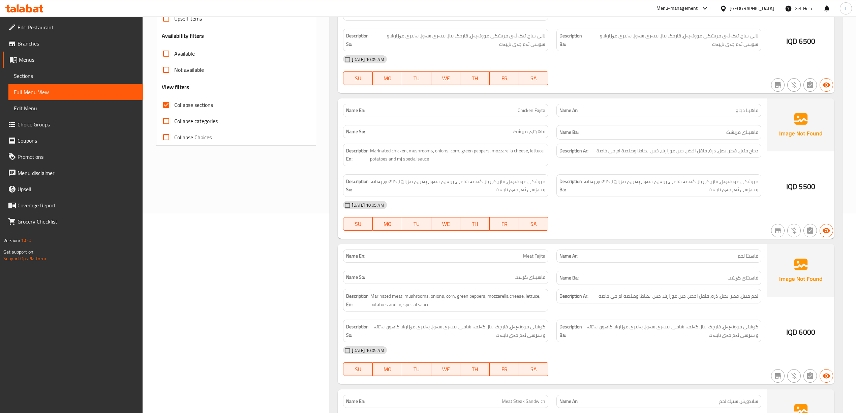
scroll to position [0, 0]
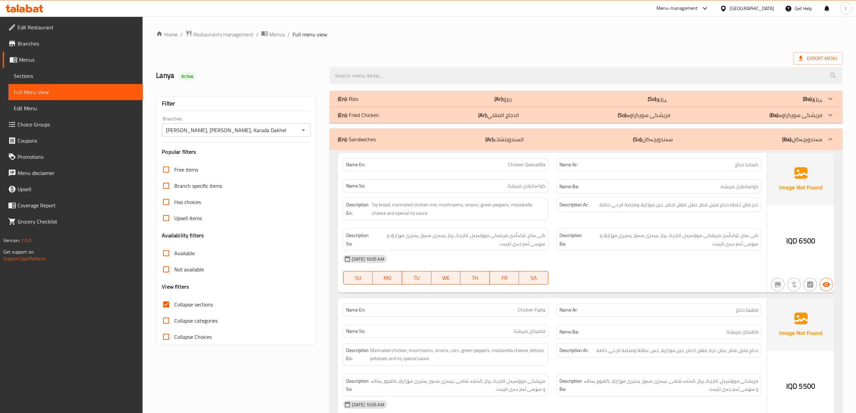
click at [630, 144] on div "(En): Sandwiches (Ar): السندويتشات (So): سەندویچەکان (Ba): سەندویچەکان" at bounding box center [586, 139] width 513 height 22
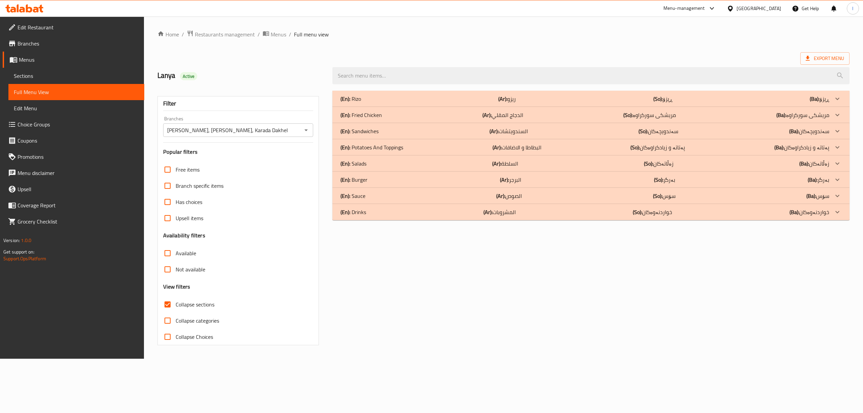
click at [500, 149] on b "(Ar):" at bounding box center [497, 147] width 9 height 10
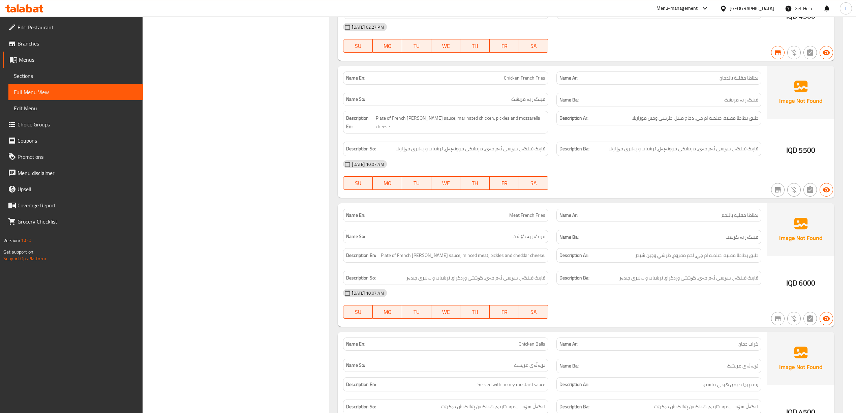
scroll to position [1138, 0]
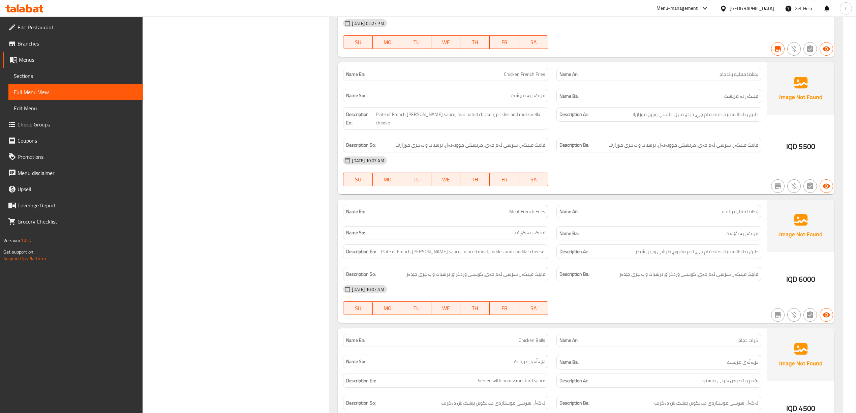
click at [755, 247] on div "Description Ar: طبق بطاطا مقلية، صلصة ام جي، لحم مفروم، طرشي وجبن شيدر" at bounding box center [659, 251] width 205 height 14
click at [437, 125] on span "Plate of French fries, mj sauce, marinated chicken, pickles and mozzarella chee…" at bounding box center [460, 118] width 169 height 17
drag, startPoint x: 457, startPoint y: 124, endPoint x: 468, endPoint y: 129, distance: 11.5
click at [468, 129] on div "Description En: Plate of French fries, mj sauce, marinated chicken, pickles and…" at bounding box center [445, 118] width 205 height 23
click at [495, 128] on div "Description En: Plate of French fries, mj sauce, marinated chicken, pickles and…" at bounding box center [445, 118] width 205 height 23
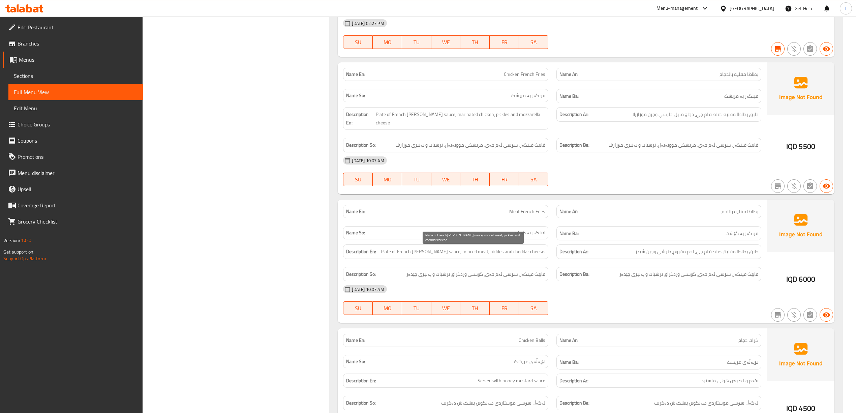
click at [456, 254] on div "Description En: Plate of French fries, mj sauce, minced meat, pickles and chedd…" at bounding box center [445, 251] width 205 height 14
drag, startPoint x: 480, startPoint y: 253, endPoint x: 474, endPoint y: 256, distance: 6.6
click at [474, 256] on span "Plate of French fries, mj sauce, minced meat, pickles and cheddar cheese." at bounding box center [463, 251] width 165 height 8
click at [500, 253] on span "Plate of French fries, mj sauce, minced meat, pickles and cheddar cheese." at bounding box center [463, 251] width 165 height 8
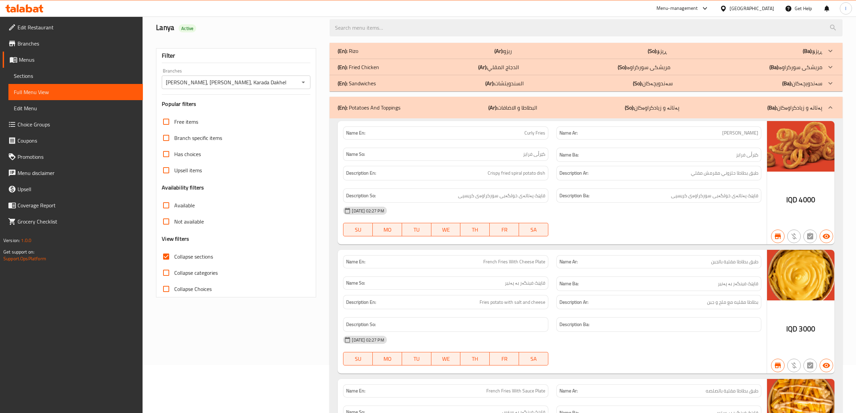
scroll to position [0, 0]
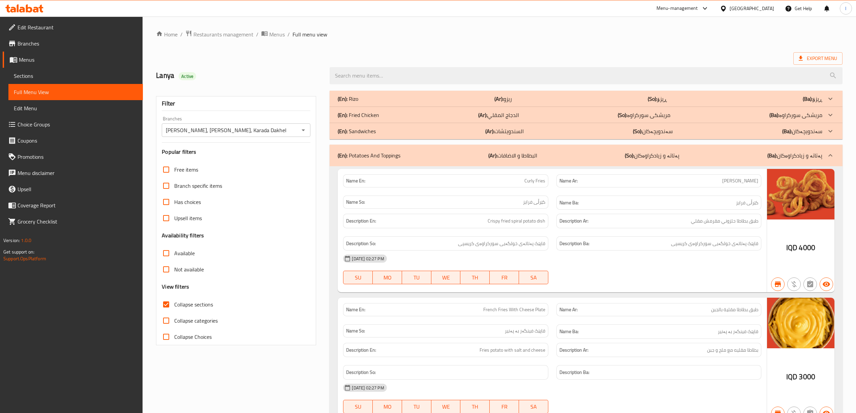
click at [564, 146] on div "(En): Potatoes And Toppings (Ar): البطاطا و الاضافات (So): پەتاتە و زیادکراوەکا…" at bounding box center [586, 156] width 513 height 22
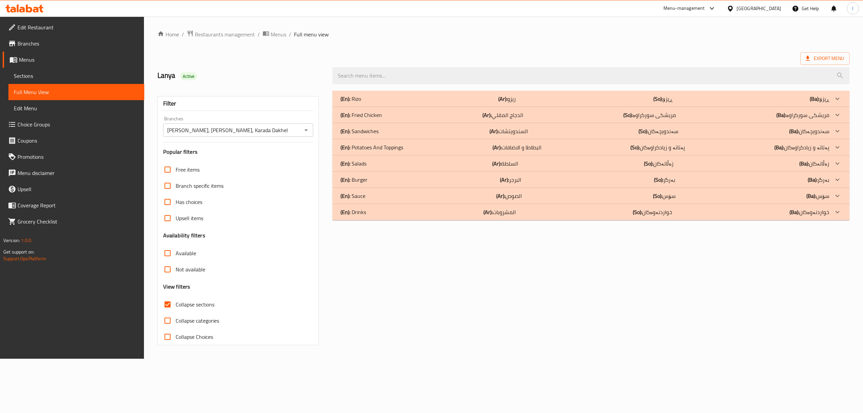
click at [510, 160] on p "(Ar): السلطة" at bounding box center [505, 163] width 26 height 8
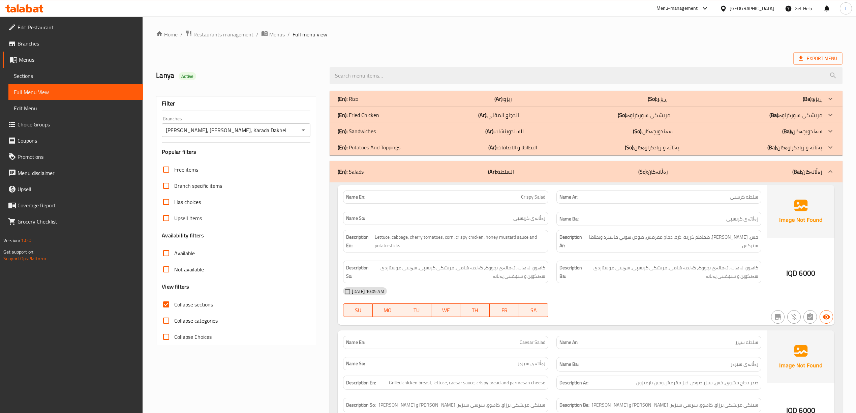
click at [612, 175] on div "(En): Salads (Ar): السلطة (So): زەڵاتەکان (Ba): زەڵاتەکان" at bounding box center [580, 172] width 484 height 8
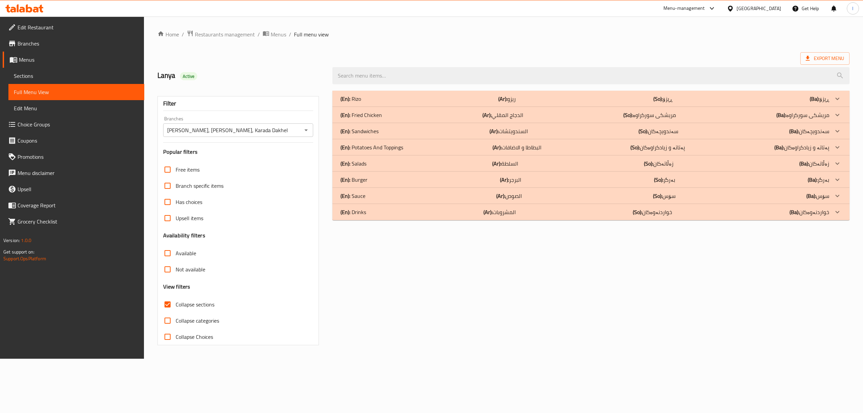
click at [546, 176] on div "(En): Burger (Ar): البرجر (So): بەرگر (Ba): بەرگر" at bounding box center [585, 180] width 489 height 8
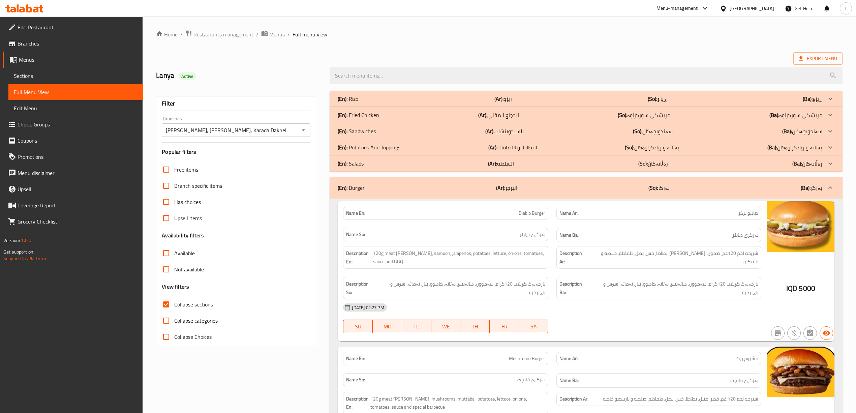
click at [491, 181] on div "(En): Burger (Ar): البرجر (So): بەرگر (Ba): بەرگر" at bounding box center [586, 188] width 513 height 22
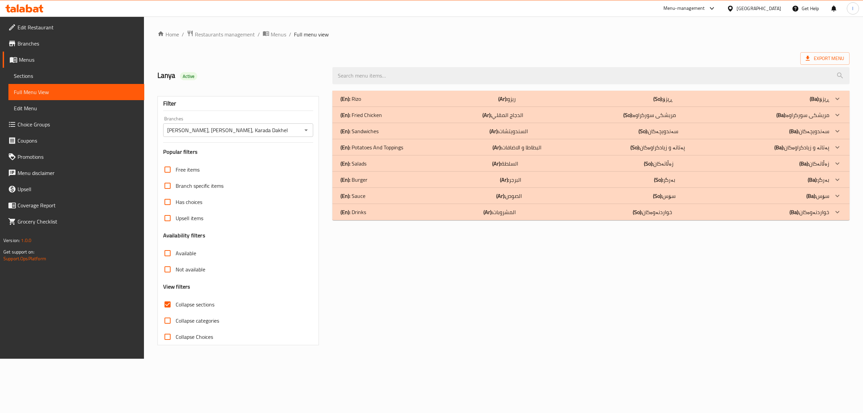
click at [488, 215] on b "(Ar):" at bounding box center [487, 212] width 9 height 10
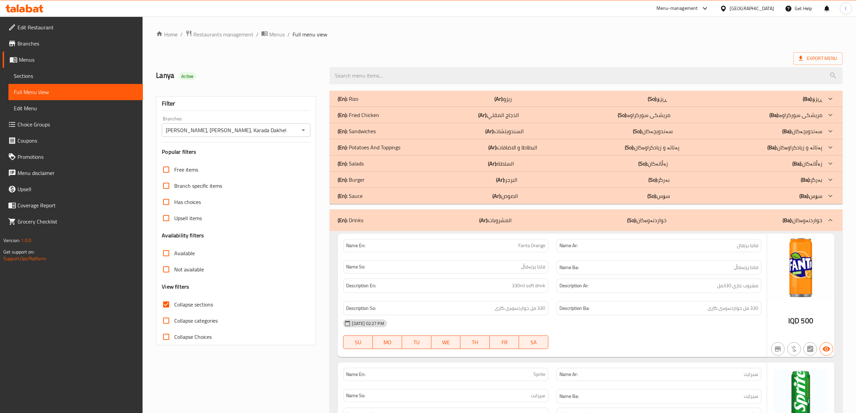
click at [196, 306] on span "Collapse sections" at bounding box center [193, 304] width 39 height 8
click at [174, 306] on input "Collapse sections" at bounding box center [166, 304] width 16 height 16
checkbox input "false"
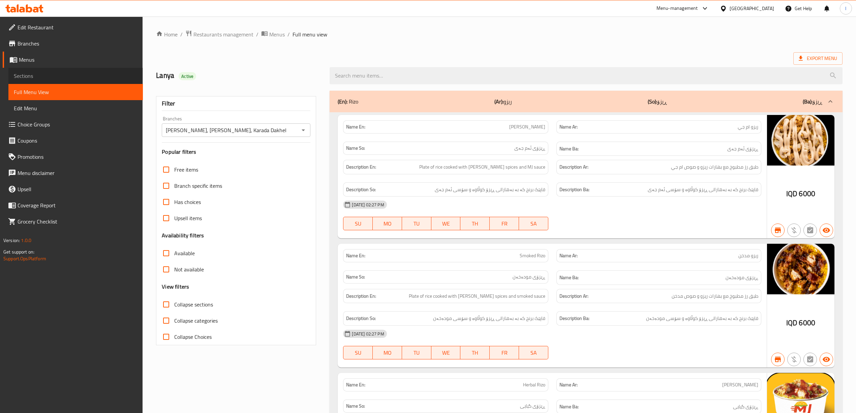
click at [23, 72] on span "Sections" at bounding box center [76, 76] width 124 height 8
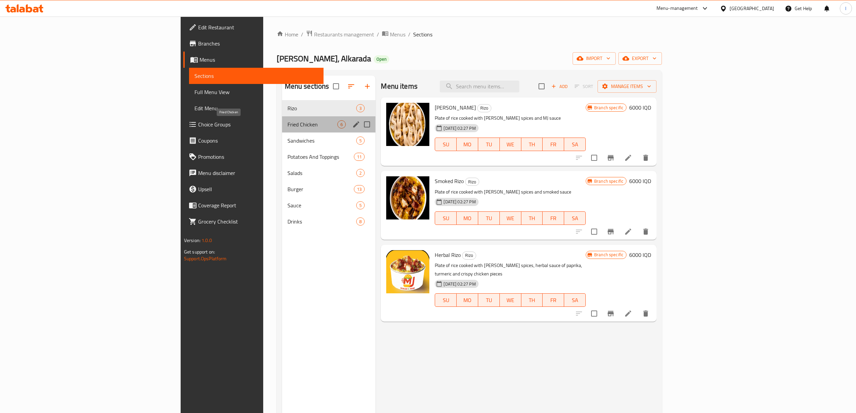
click at [288, 127] on span "Fried Chicken" at bounding box center [313, 124] width 50 height 8
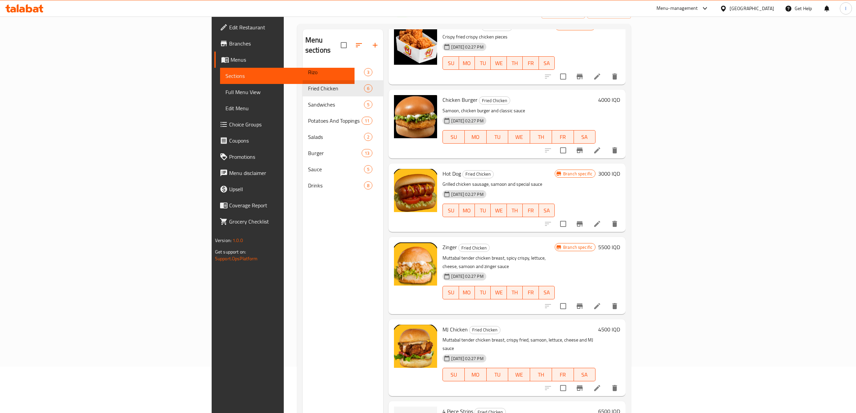
scroll to position [95, 0]
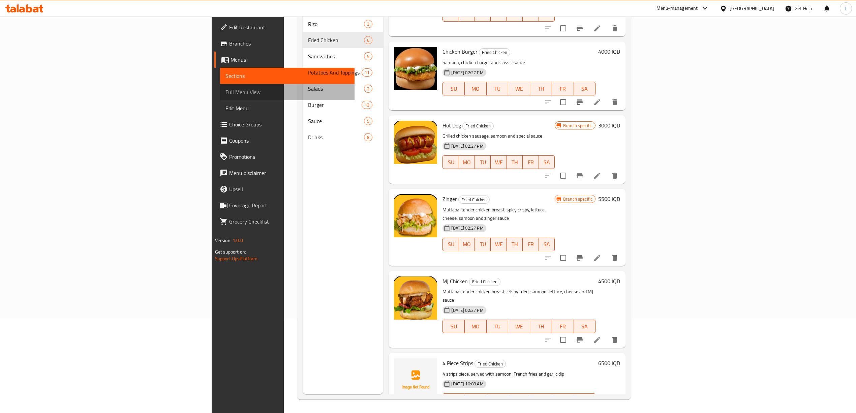
click at [226, 90] on span "Full Menu View" at bounding box center [288, 92] width 124 height 8
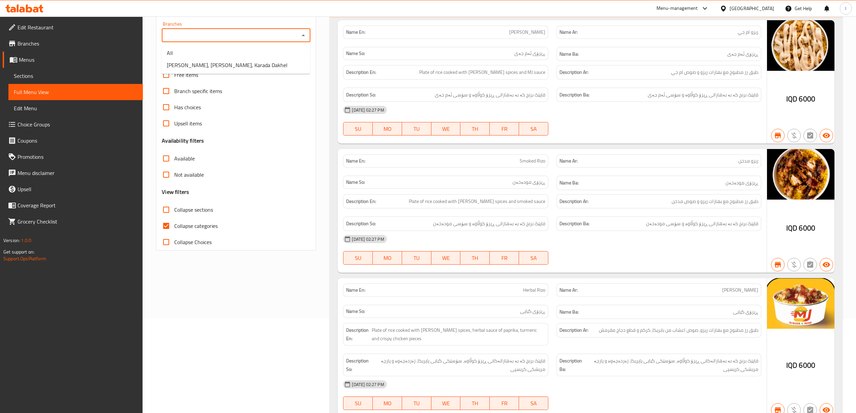
click at [265, 36] on input "Branches" at bounding box center [231, 35] width 134 height 9
click at [238, 67] on span "MJ Burger, [GEOGRAPHIC_DATA], Karada Dakhel" at bounding box center [227, 65] width 121 height 8
type input "MJ Burger, [GEOGRAPHIC_DATA], Karada Dakhel"
click at [193, 228] on span "Collapse categories" at bounding box center [195, 226] width 43 height 8
click at [174, 228] on input "Collapse categories" at bounding box center [166, 226] width 16 height 16
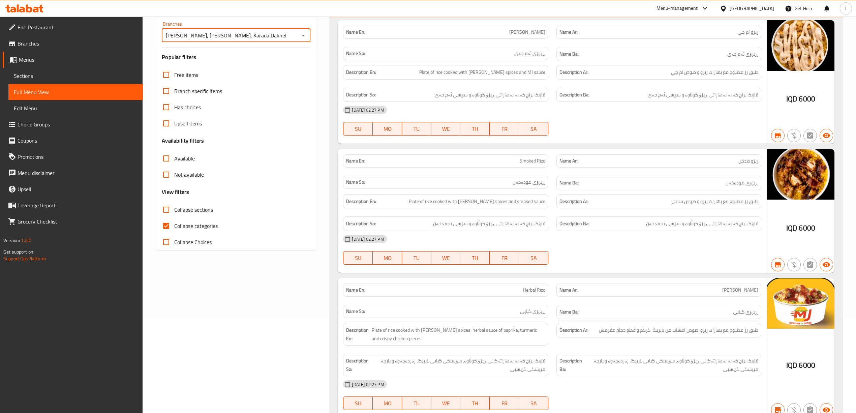
checkbox input "false"
click at [170, 210] on input "Collapse sections" at bounding box center [166, 210] width 16 height 16
checkbox input "true"
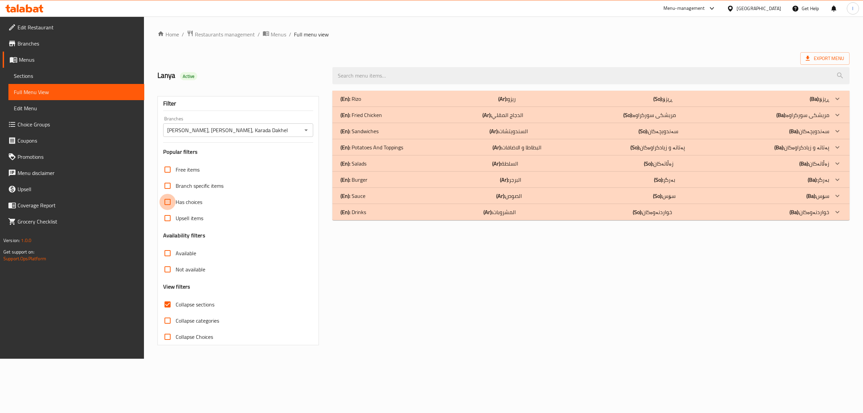
click at [170, 210] on input "Has choices" at bounding box center [167, 202] width 16 height 16
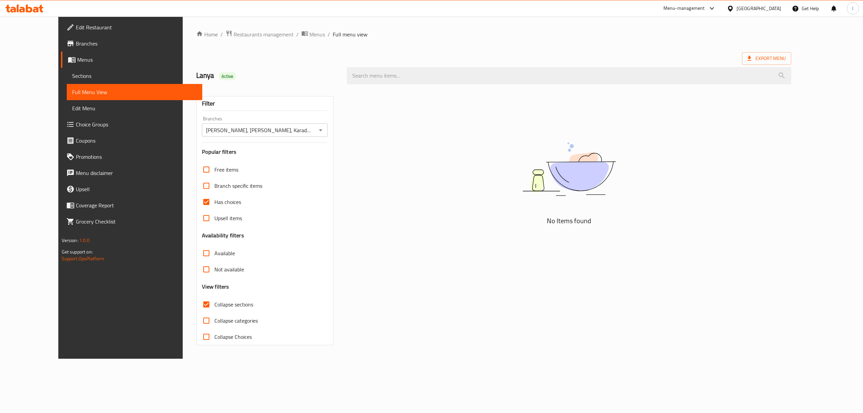
click at [198, 200] on input "Has choices" at bounding box center [206, 202] width 16 height 16
checkbox input "false"
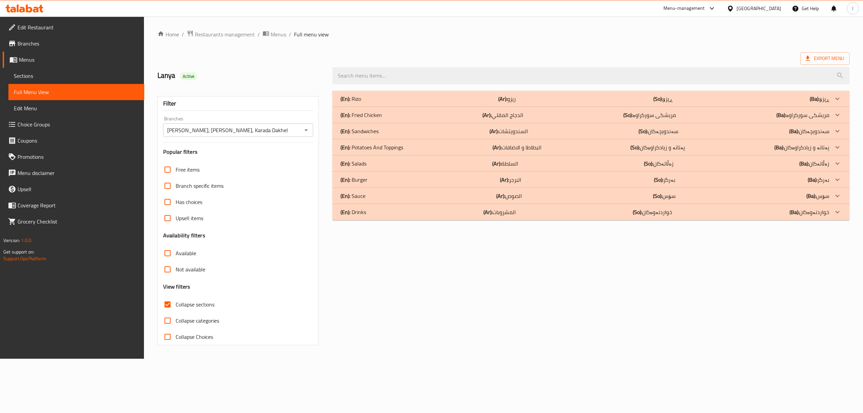
click at [193, 303] on span "Collapse sections" at bounding box center [195, 304] width 39 height 8
click at [176, 303] on input "Collapse sections" at bounding box center [167, 304] width 16 height 16
checkbox input "false"
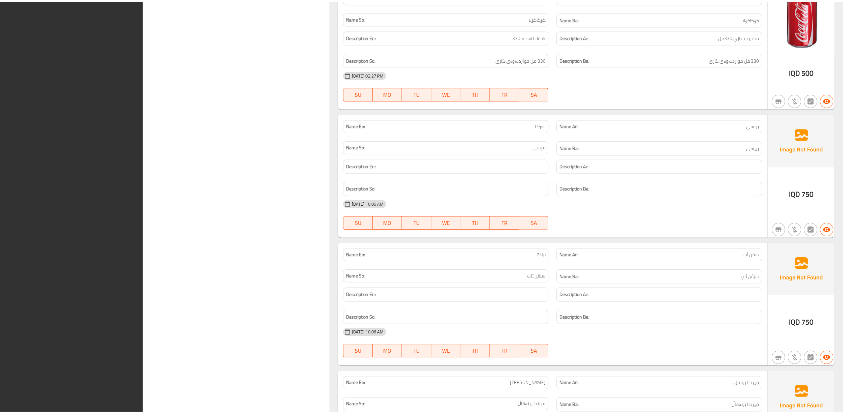
scroll to position [7126, 0]
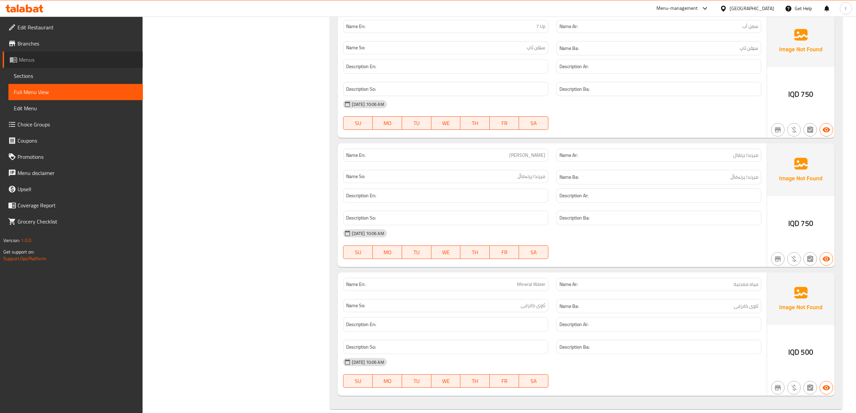
click at [34, 58] on span "Menus" at bounding box center [78, 60] width 119 height 8
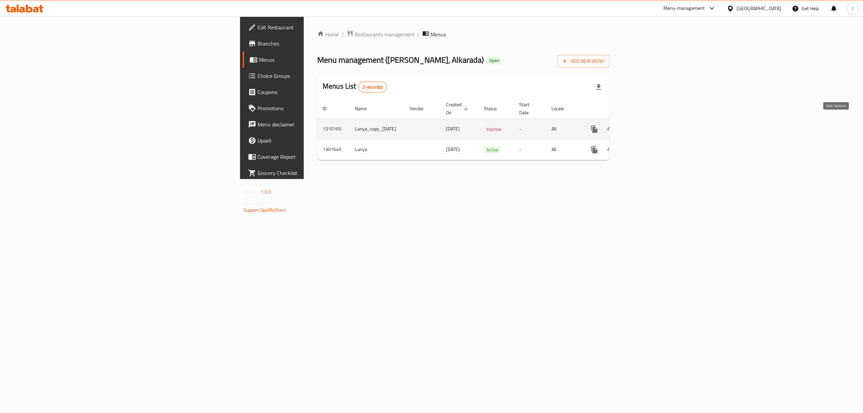
click at [647, 125] on icon "enhanced table" at bounding box center [643, 129] width 8 height 8
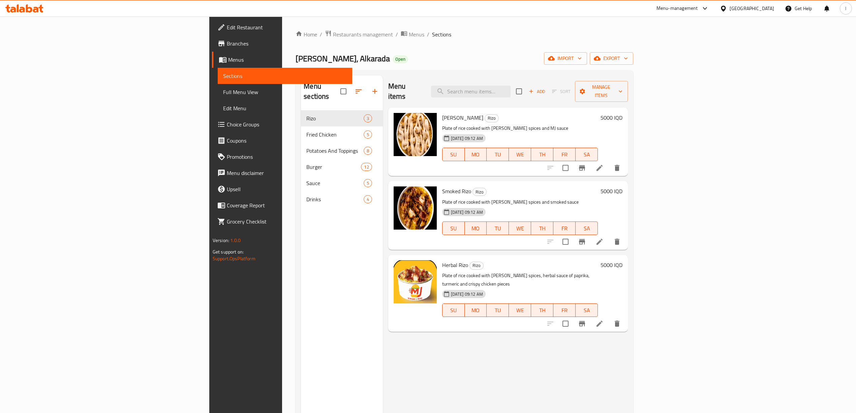
click at [223, 91] on span "Full Menu View" at bounding box center [285, 92] width 124 height 8
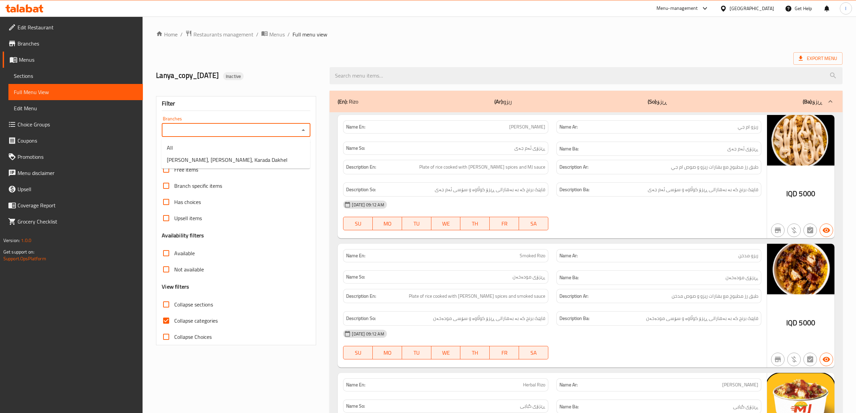
click at [223, 129] on input "Branches" at bounding box center [231, 129] width 134 height 9
click at [200, 156] on span "MJ Burger, [GEOGRAPHIC_DATA], Karada Dakhel" at bounding box center [227, 160] width 121 height 8
type input "MJ Burger, [GEOGRAPHIC_DATA], Karada Dakhel"
click at [196, 315] on label "Collapse categories" at bounding box center [188, 321] width 60 height 16
click at [174, 315] on input "Collapse categories" at bounding box center [166, 321] width 16 height 16
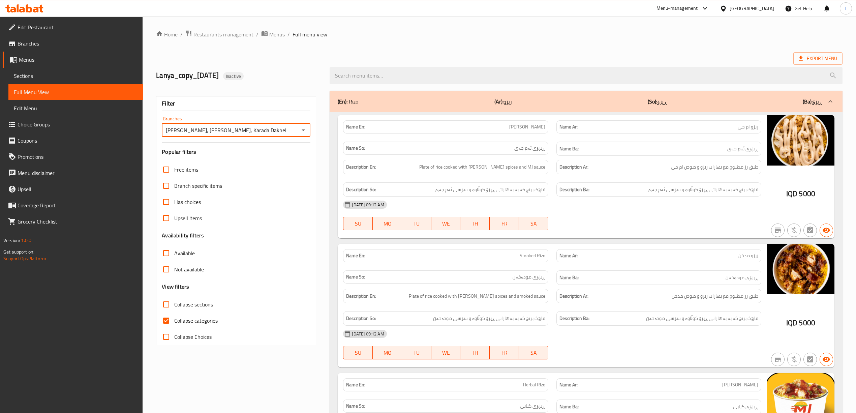
checkbox input "false"
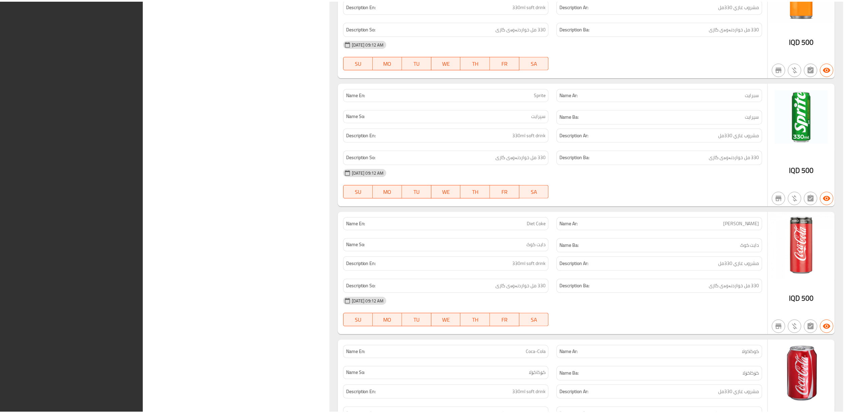
scroll to position [4891, 0]
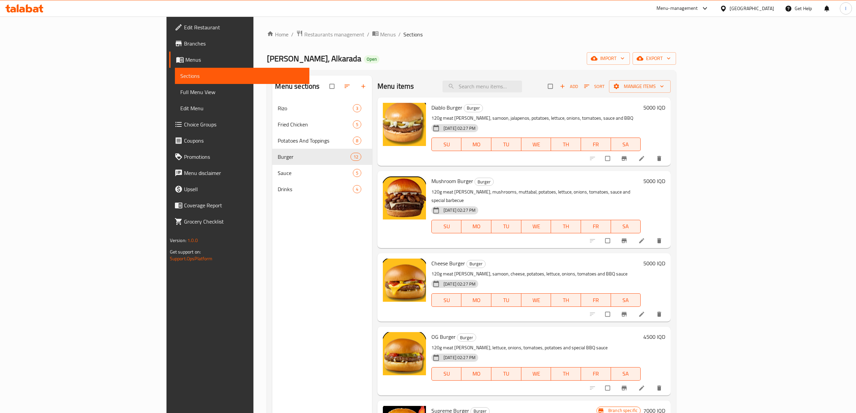
click at [185, 61] on span "Menus" at bounding box center [244, 60] width 119 height 8
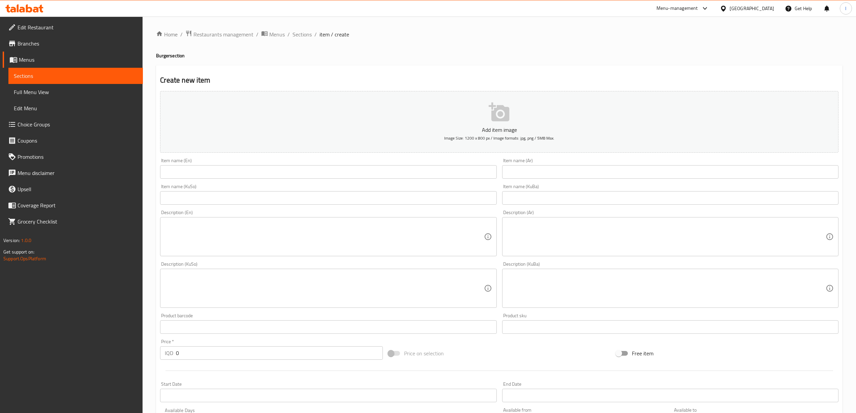
click at [41, 77] on span "Sections" at bounding box center [76, 76] width 124 height 8
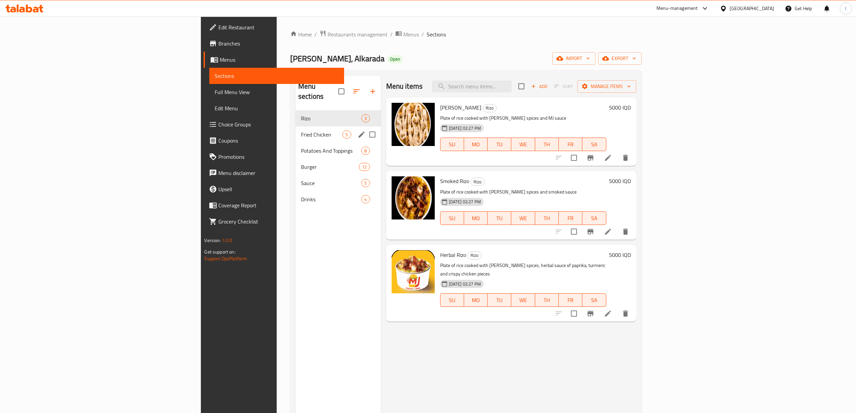
drag, startPoint x: 202, startPoint y: 120, endPoint x: 201, endPoint y: 124, distance: 4.1
click at [296, 126] on div "Fried Chicken 5" at bounding box center [338, 134] width 85 height 16
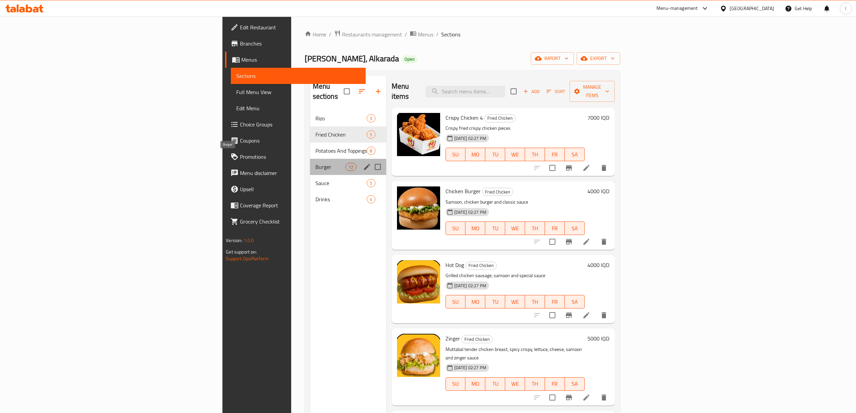
click at [316, 163] on span "Burger" at bounding box center [331, 167] width 30 height 8
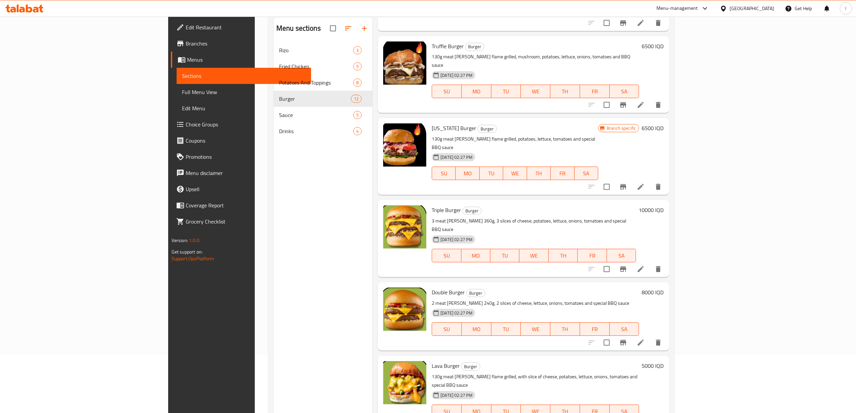
scroll to position [95, 0]
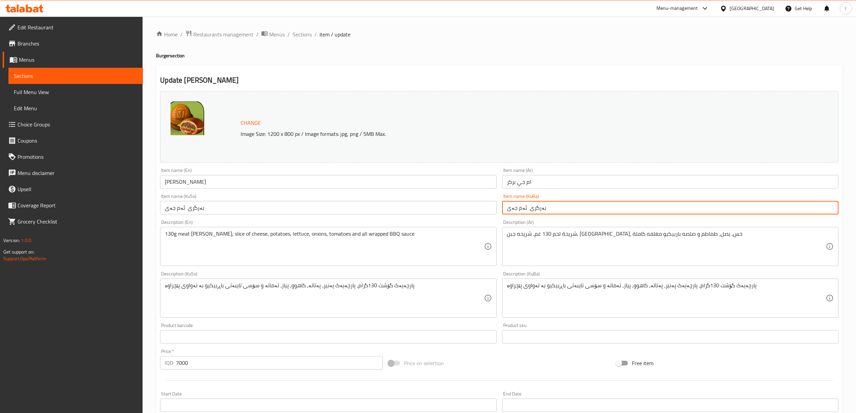
drag, startPoint x: 550, startPoint y: 209, endPoint x: 462, endPoint y: 207, distance: 88.0
click at [462, 207] on div "Change Image Size: 1200 x 800 px / Image formats: jpg, png / 5MB Max. Item name…" at bounding box center [499, 277] width 684 height 378
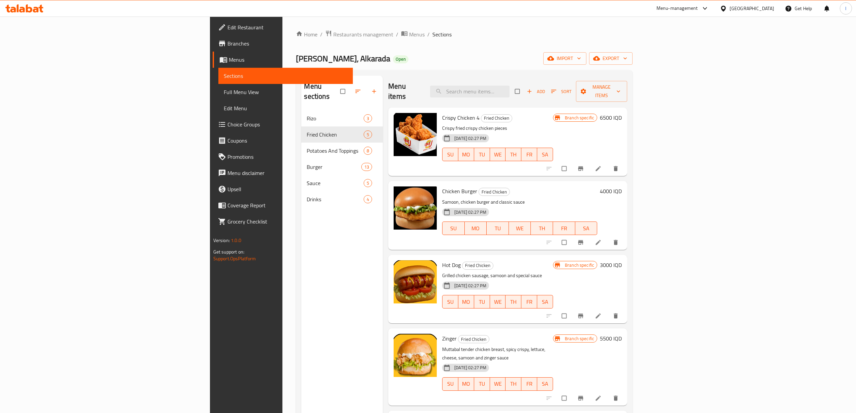
click at [229, 56] on span "Menus" at bounding box center [288, 60] width 119 height 8
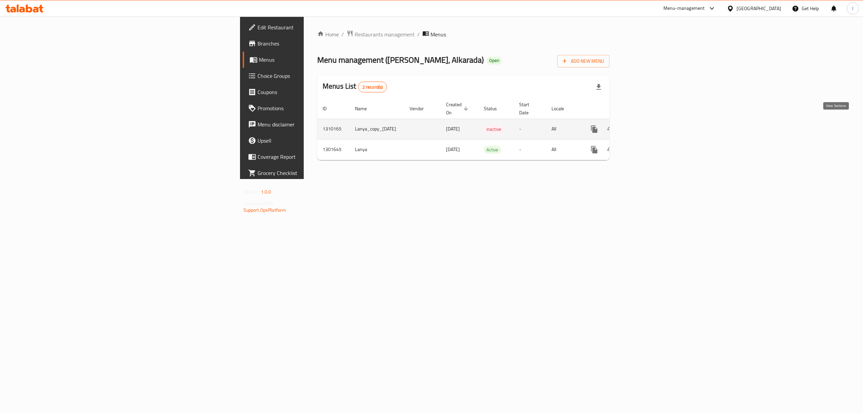
click at [647, 125] on icon "enhanced table" at bounding box center [643, 129] width 8 height 8
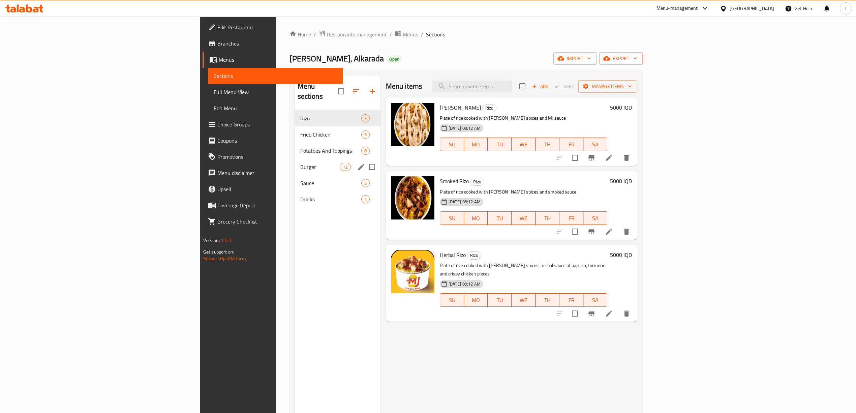
click at [295, 159] on div "Burger 12" at bounding box center [338, 167] width 86 height 16
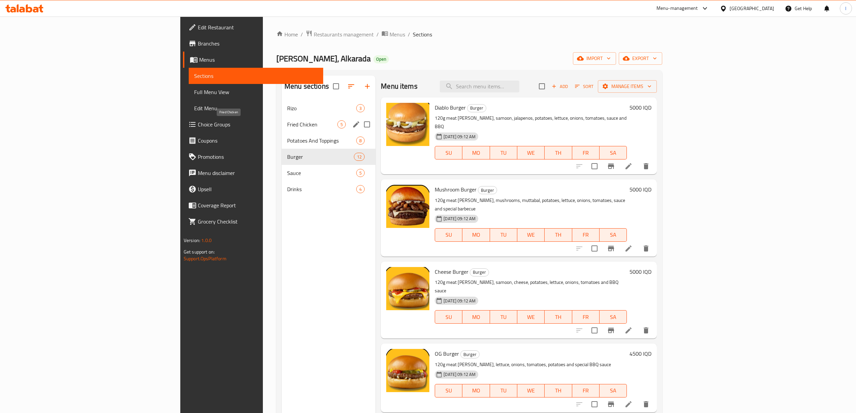
click at [287, 122] on span "Fried Chicken" at bounding box center [312, 124] width 50 height 8
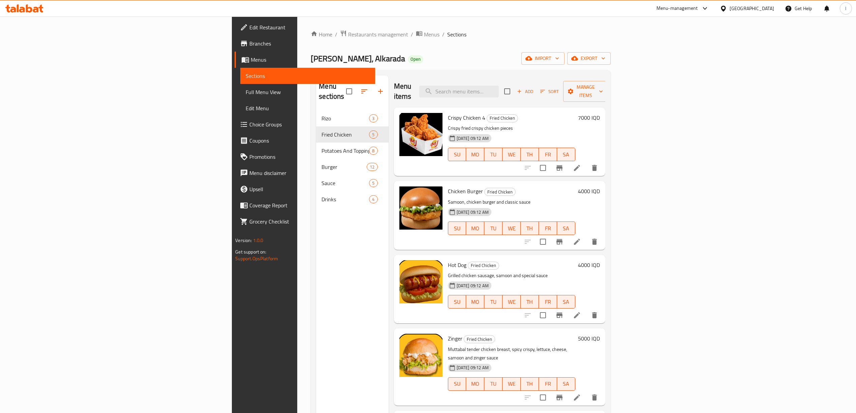
click at [600, 113] on h6 "7000 IQD" at bounding box center [589, 117] width 22 height 9
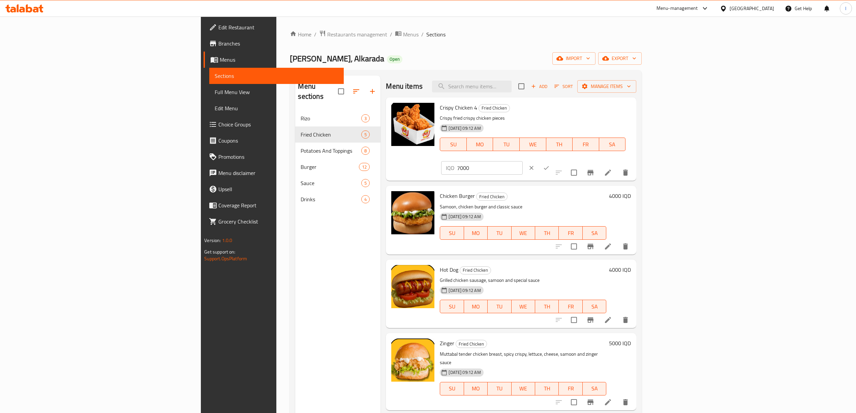
drag, startPoint x: 778, startPoint y: 112, endPoint x: 688, endPoint y: 107, distance: 90.5
click at [634, 107] on div "Crispy Chicken 4 Fried Chicken Crispy fried crispy chicken pieces 07-09-2025 09…" at bounding box center [535, 139] width 197 height 78
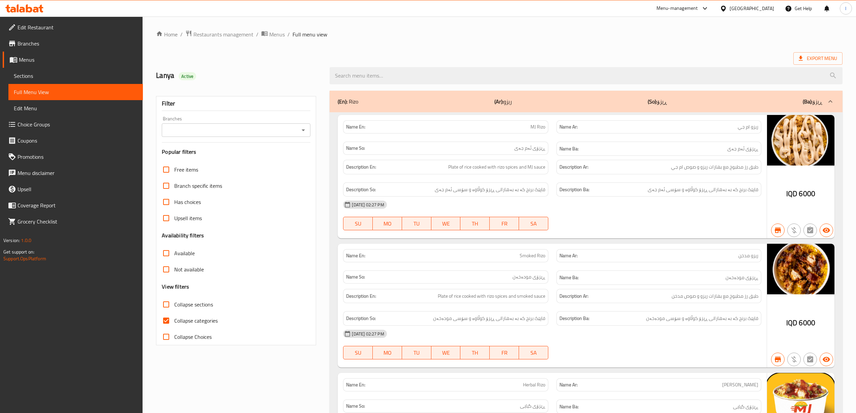
click at [39, 77] on span "Sections" at bounding box center [76, 76] width 124 height 8
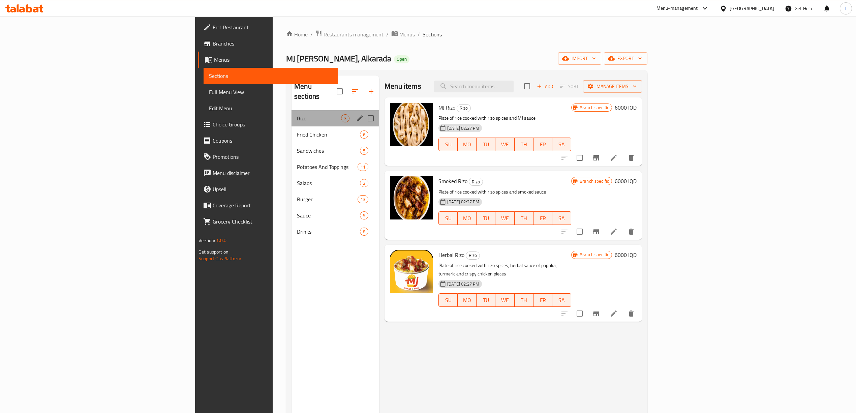
click at [292, 116] on div "Rizo 3" at bounding box center [336, 118] width 88 height 16
click at [297, 130] on span "Fried Chicken" at bounding box center [319, 134] width 44 height 8
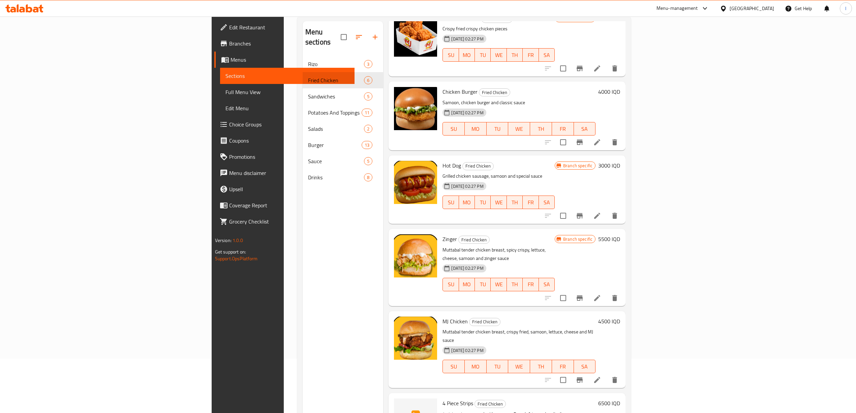
scroll to position [95, 0]
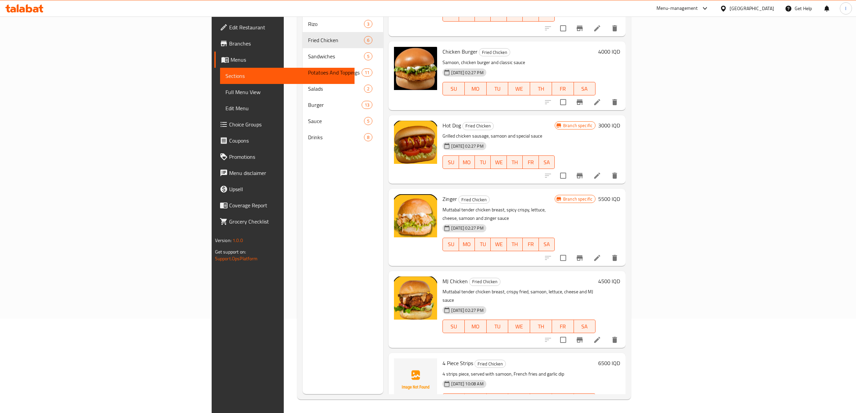
click at [303, 325] on div "Menu sections Rizo 3 Fried Chicken 6 Sandwiches 5 Potatoes And Toppings 11 Sala…" at bounding box center [343, 187] width 81 height 413
click at [620, 276] on h6 "4500 IQD" at bounding box center [609, 280] width 22 height 9
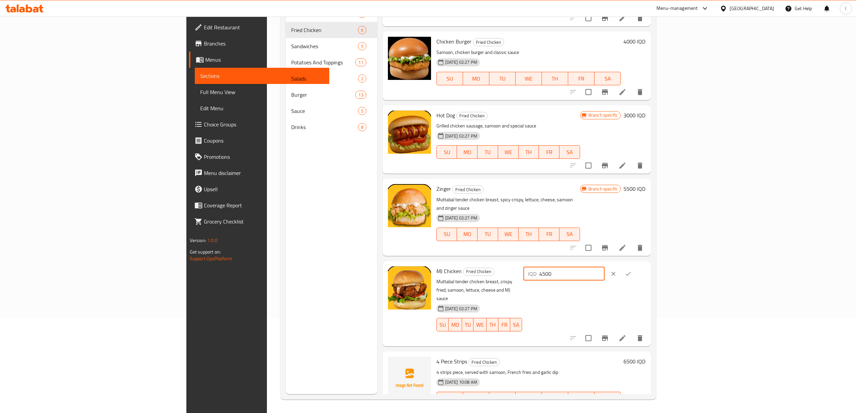
drag, startPoint x: 677, startPoint y: 260, endPoint x: 666, endPoint y: 261, distance: 10.8
click at [648, 264] on div "MJ Chicken Fried Chicken Muttabal tender chicken breast, crispy fried, samoon, …" at bounding box center [541, 304] width 214 height 80
paste input "50"
type input "5000"
click at [646, 266] on div "IQD 5000 ​" at bounding box center [585, 273] width 122 height 15
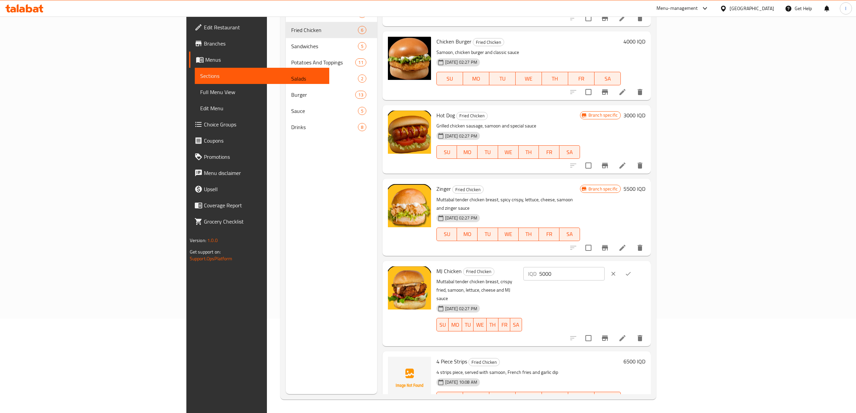
click at [631, 272] on icon "ok" at bounding box center [628, 274] width 5 height 4
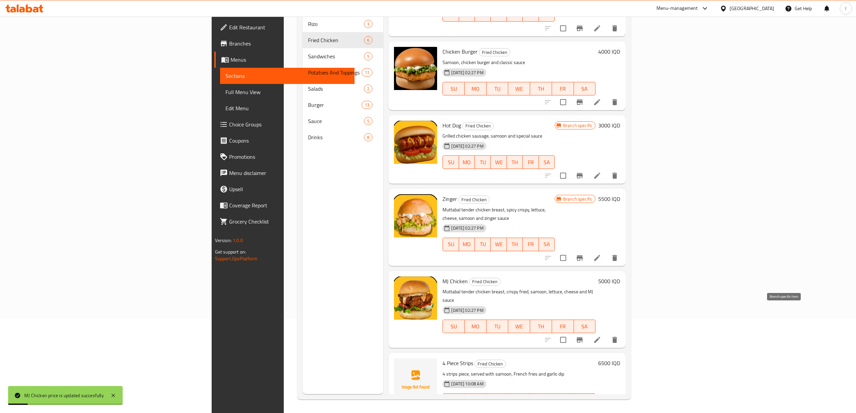
click at [583, 337] on icon "Branch-specific-item" at bounding box center [580, 339] width 6 height 5
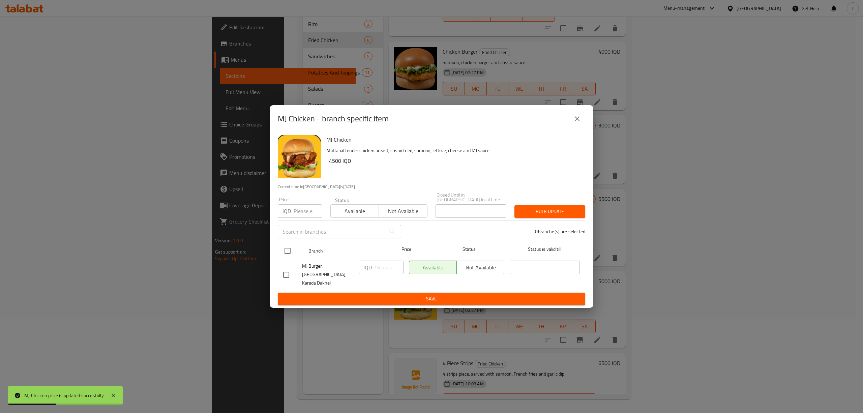
click at [287, 248] on input "checkbox" at bounding box center [287, 251] width 14 height 14
checkbox input "true"
click at [382, 268] on input "number" at bounding box center [389, 267] width 29 height 13
paste input "5000"
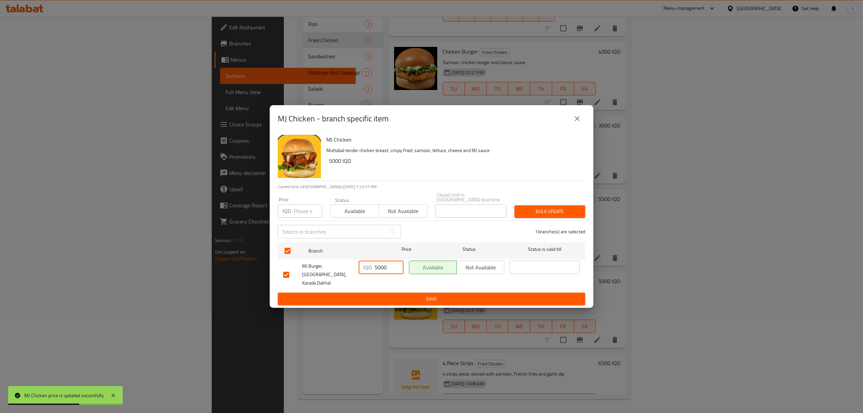
type input "5000"
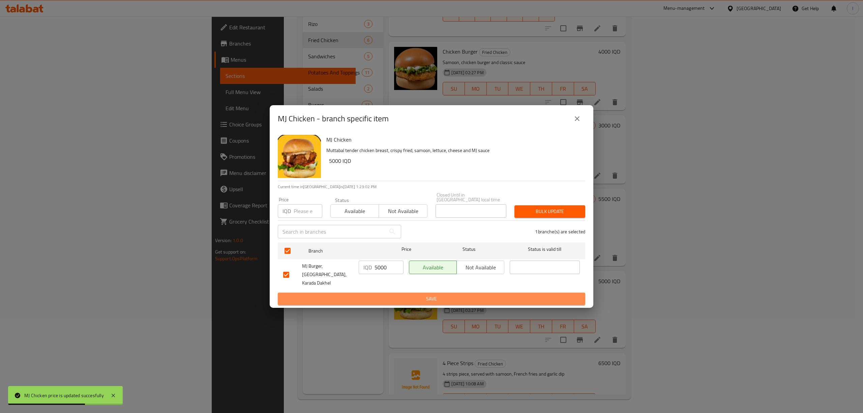
click at [385, 293] on button "Save" at bounding box center [431, 299] width 307 height 12
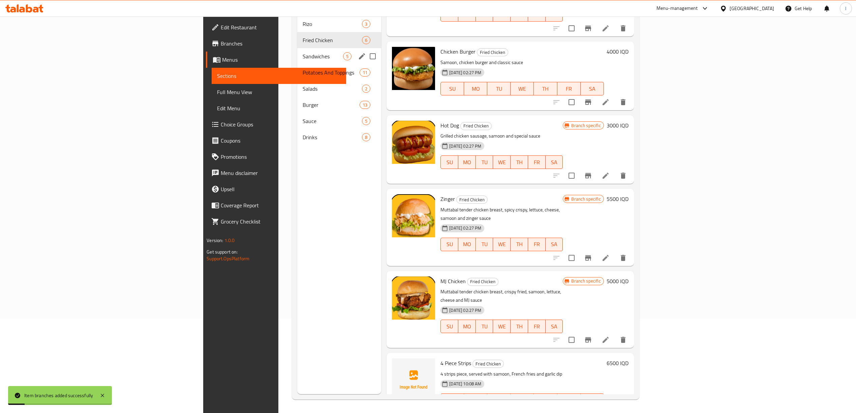
click at [303, 52] on span "Sandwiches" at bounding box center [323, 56] width 41 height 8
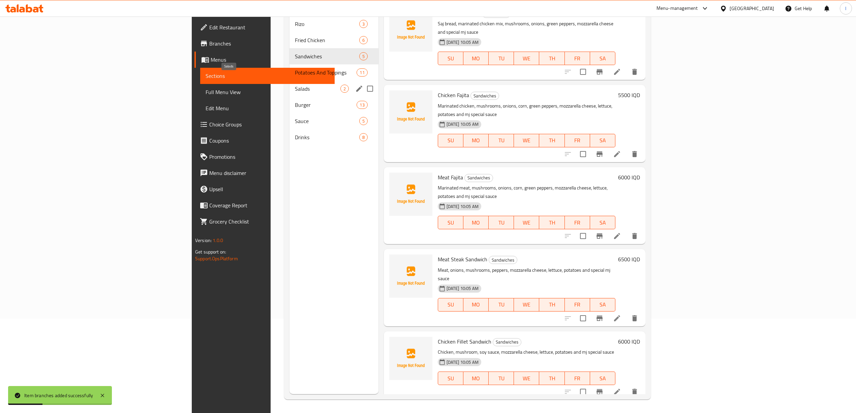
click at [295, 85] on span "Salads" at bounding box center [318, 89] width 46 height 8
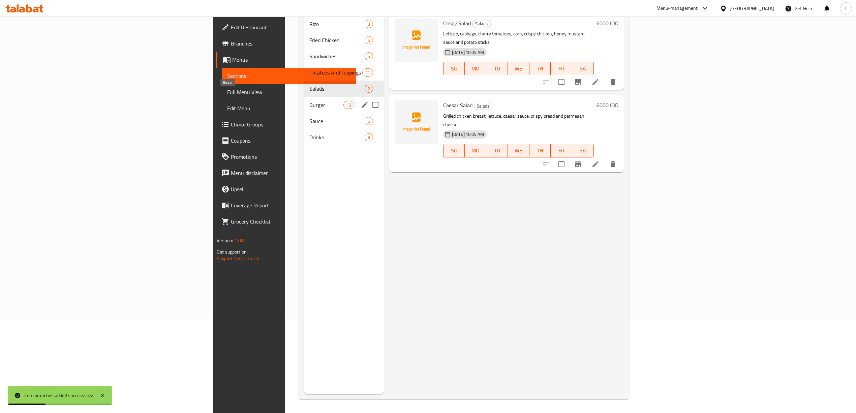
click at [309, 101] on span "Burger" at bounding box center [326, 105] width 34 height 8
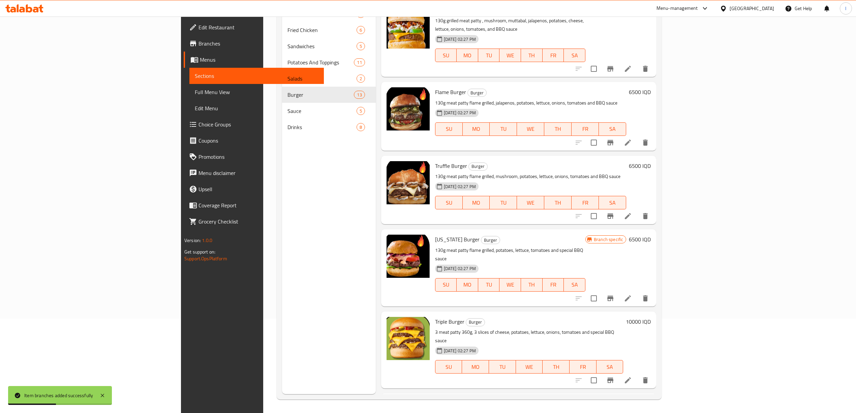
scroll to position [561, 0]
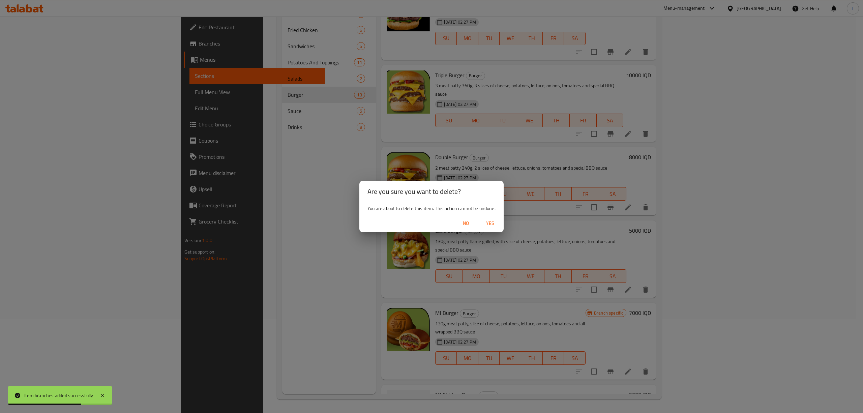
click at [494, 223] on span "Yes" at bounding box center [490, 223] width 16 height 8
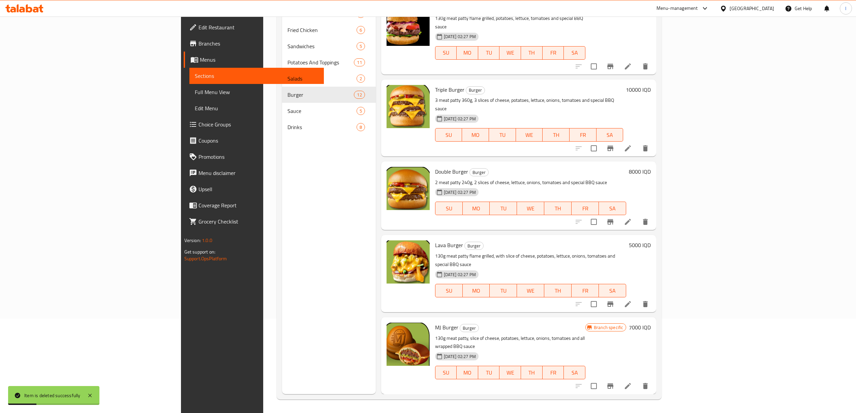
scroll to position [488, 0]
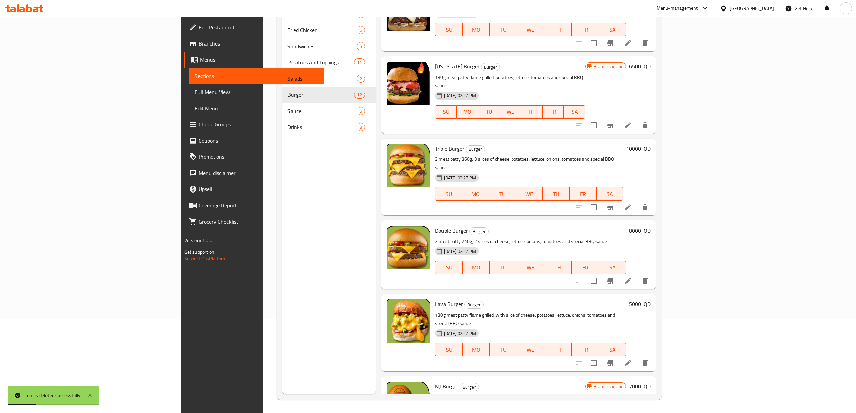
click at [200, 57] on span "Menus" at bounding box center [259, 60] width 119 height 8
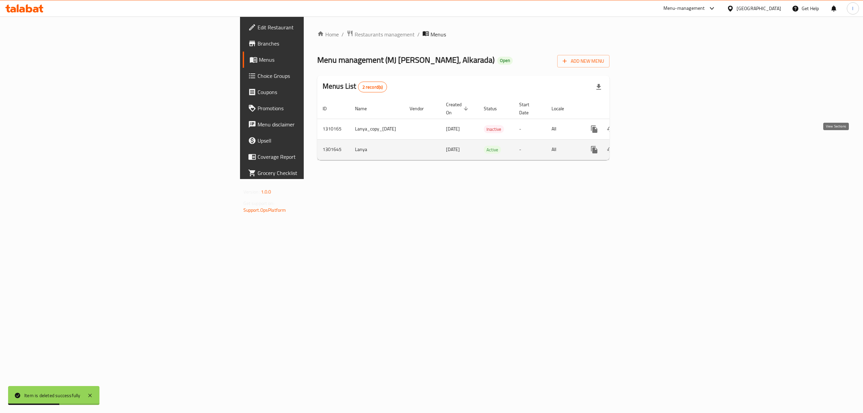
click at [647, 146] on icon "enhanced table" at bounding box center [643, 150] width 8 height 8
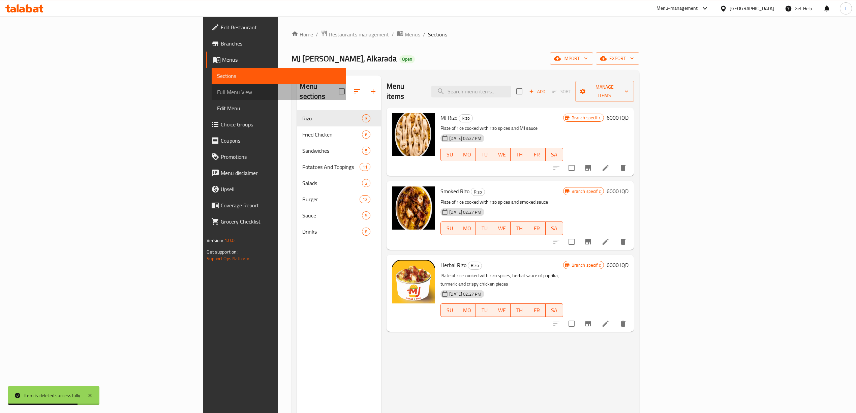
click at [217, 89] on span "Full Menu View" at bounding box center [279, 92] width 124 height 8
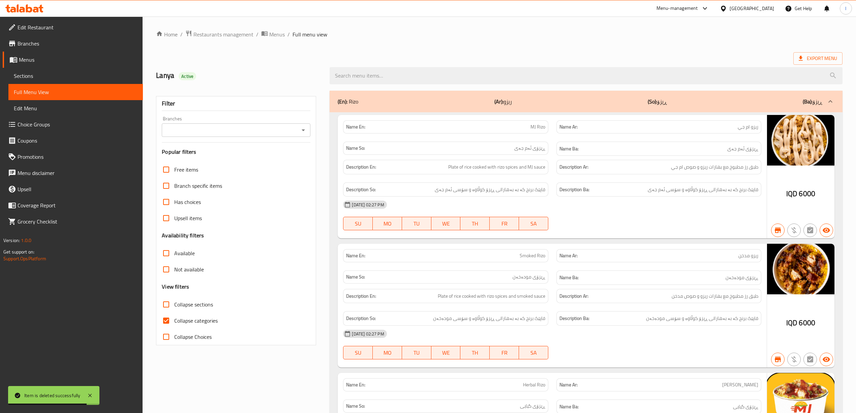
click at [237, 125] on div "Branches" at bounding box center [236, 129] width 149 height 13
click at [261, 134] on input "Branches" at bounding box center [231, 129] width 134 height 9
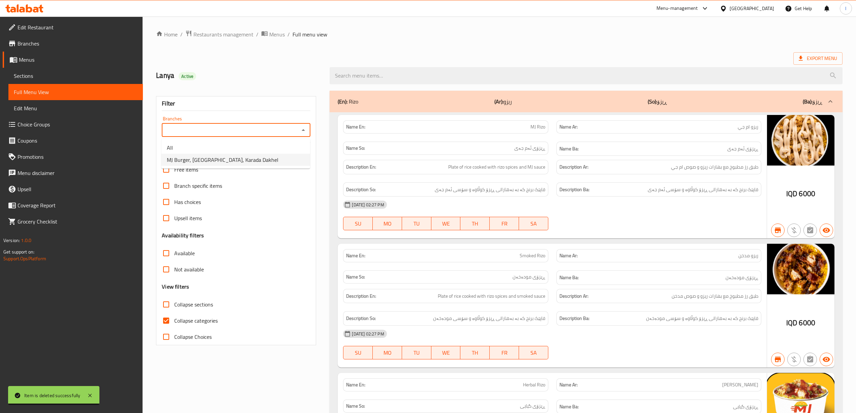
click at [239, 156] on span "MJ Burger, [GEOGRAPHIC_DATA], Karada Dakhel" at bounding box center [223, 160] width 112 height 8
type input "MJ Burger, [GEOGRAPHIC_DATA], Karada Dakhel"
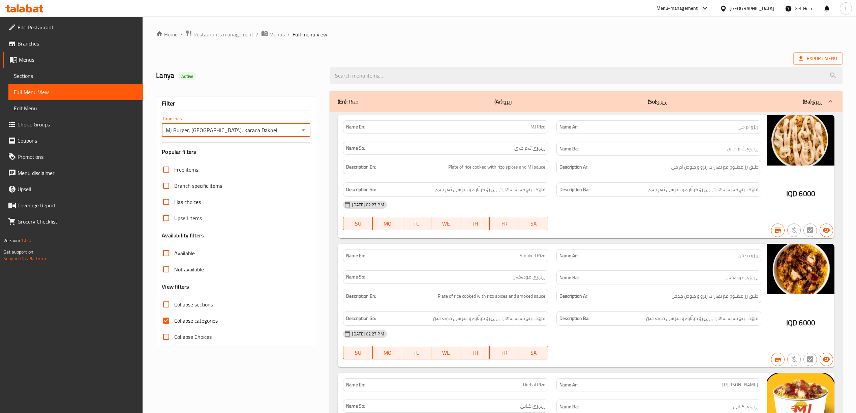
click at [195, 322] on span "Collapse categories" at bounding box center [195, 321] width 43 height 8
click at [174, 322] on input "Collapse categories" at bounding box center [166, 321] width 16 height 16
checkbox input "false"
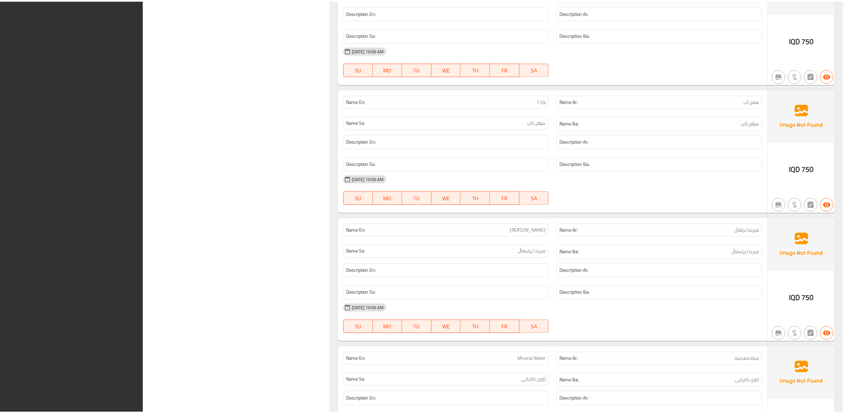
scroll to position [6997, 0]
